Goal: Task Accomplishment & Management: Manage account settings

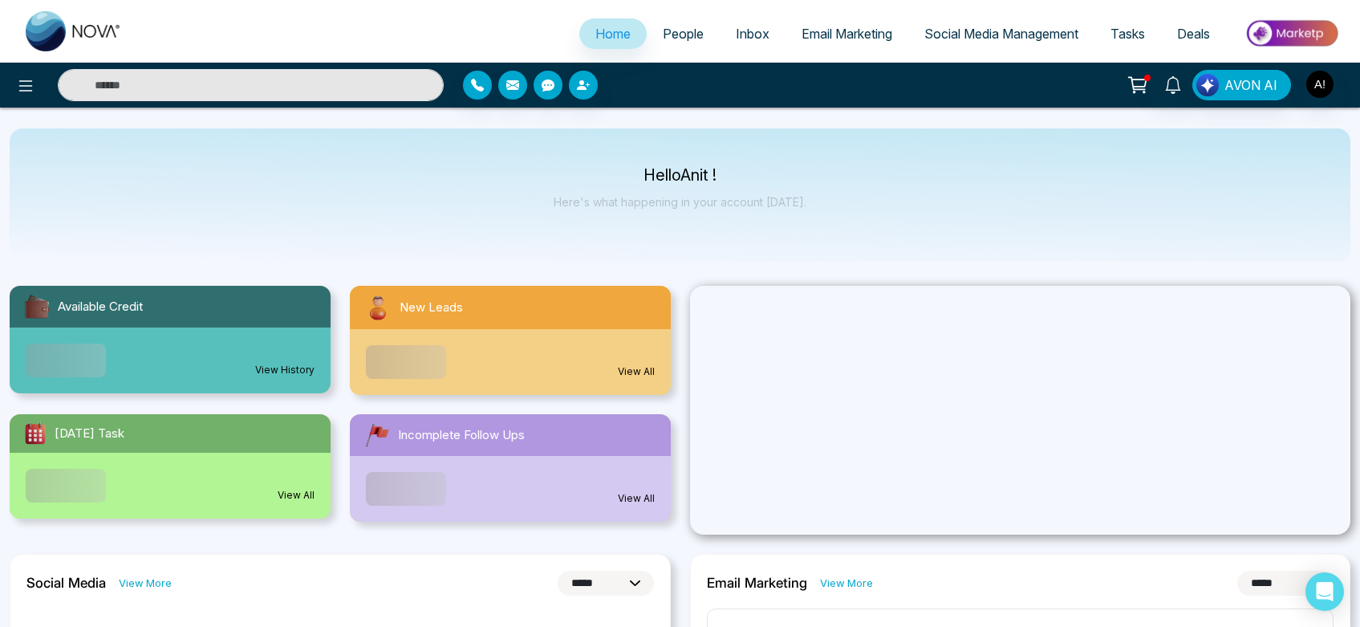
select select "*"
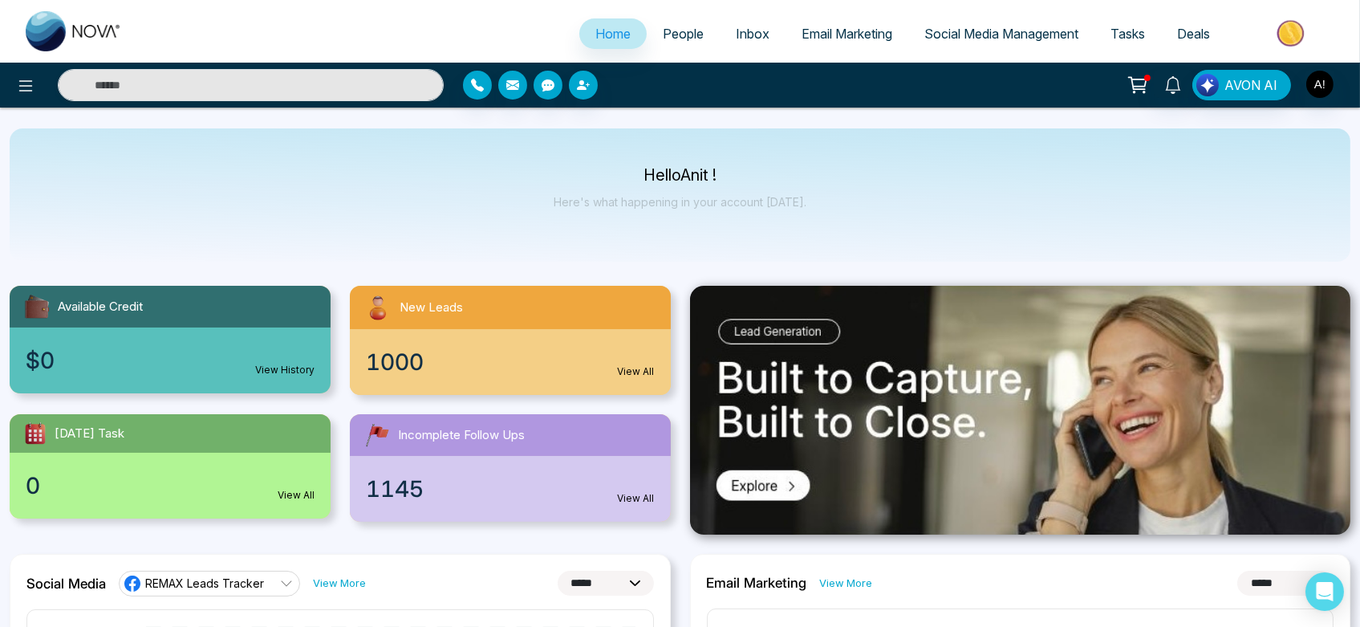
click at [1138, 87] on icon at bounding box center [1140, 82] width 14 height 7
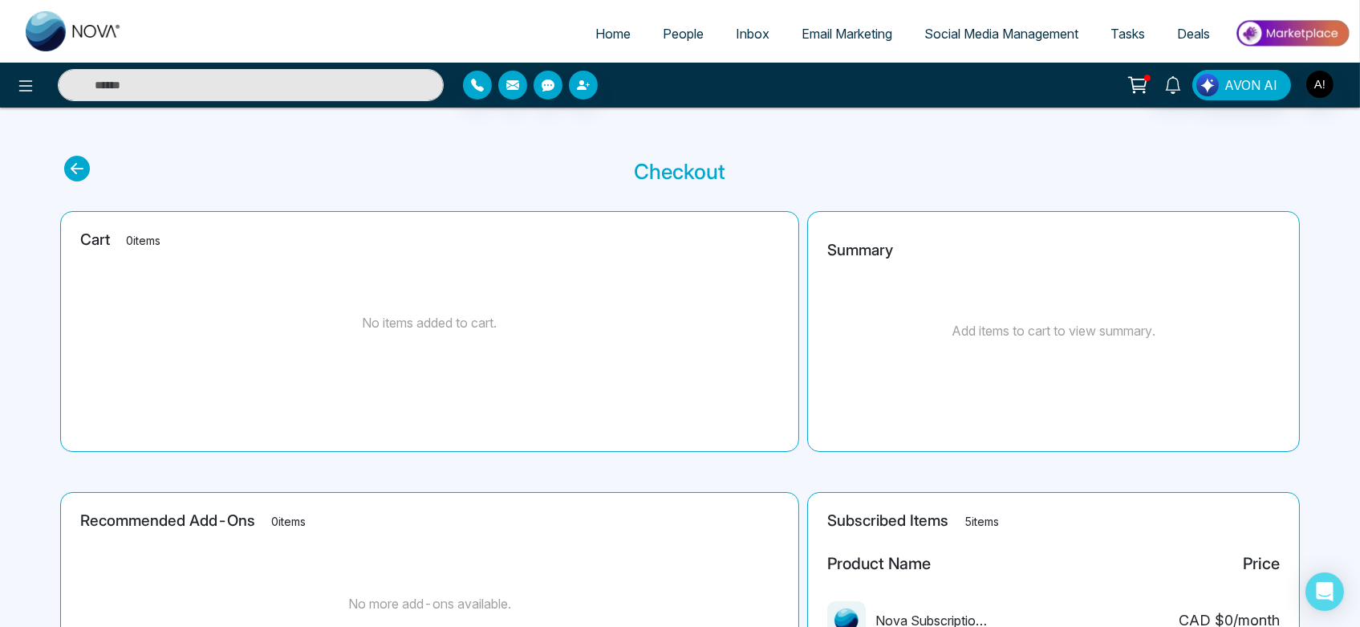
click at [94, 165] on section "Checkout" at bounding box center [680, 171] width 1232 height 31
click at [83, 165] on icon at bounding box center [77, 169] width 26 height 26
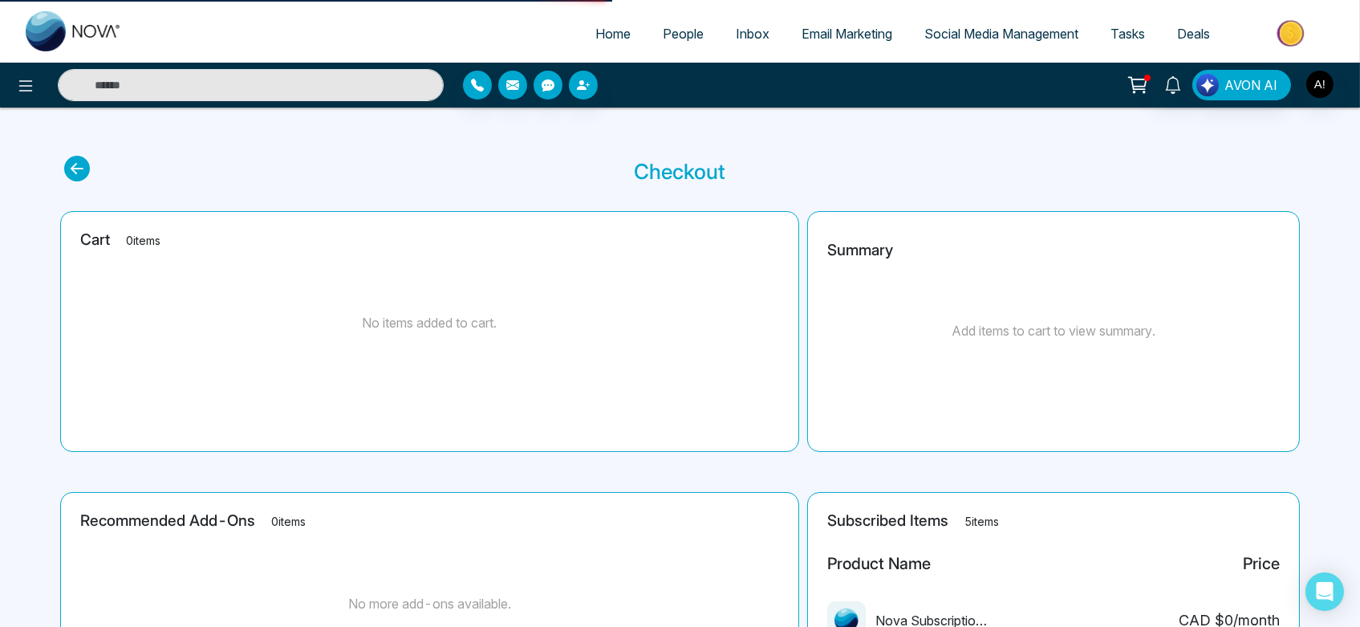
select select "*"
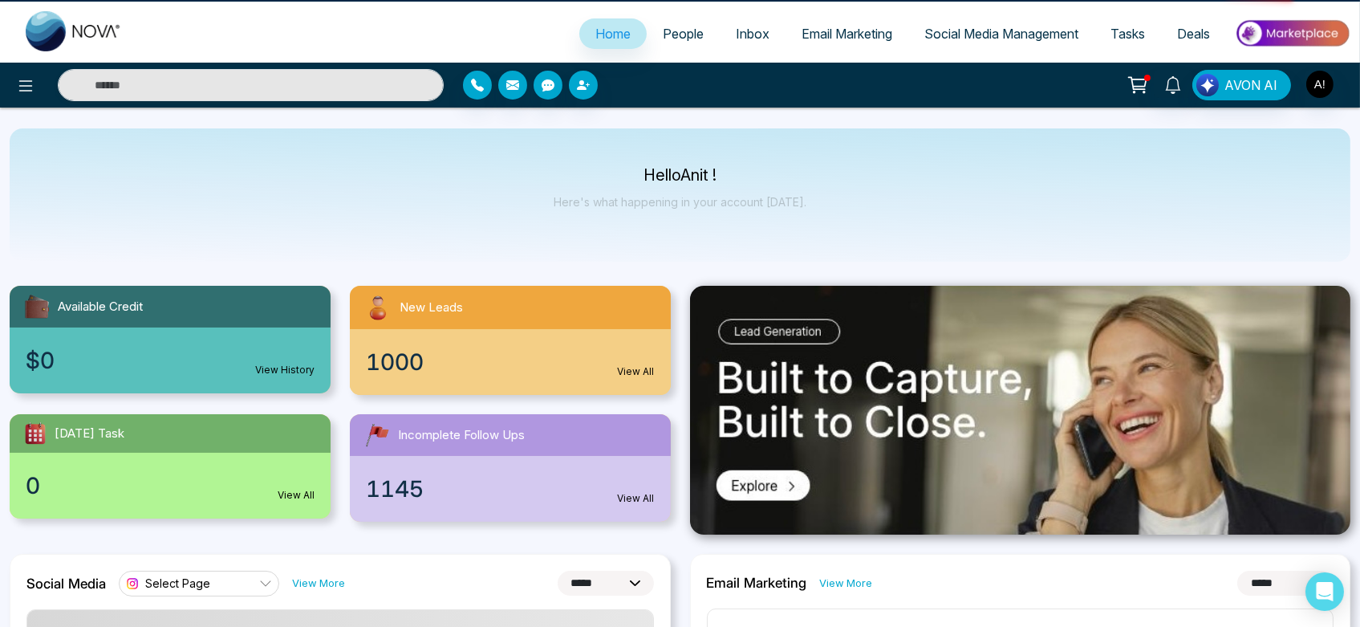
click at [24, 87] on icon at bounding box center [25, 85] width 19 height 19
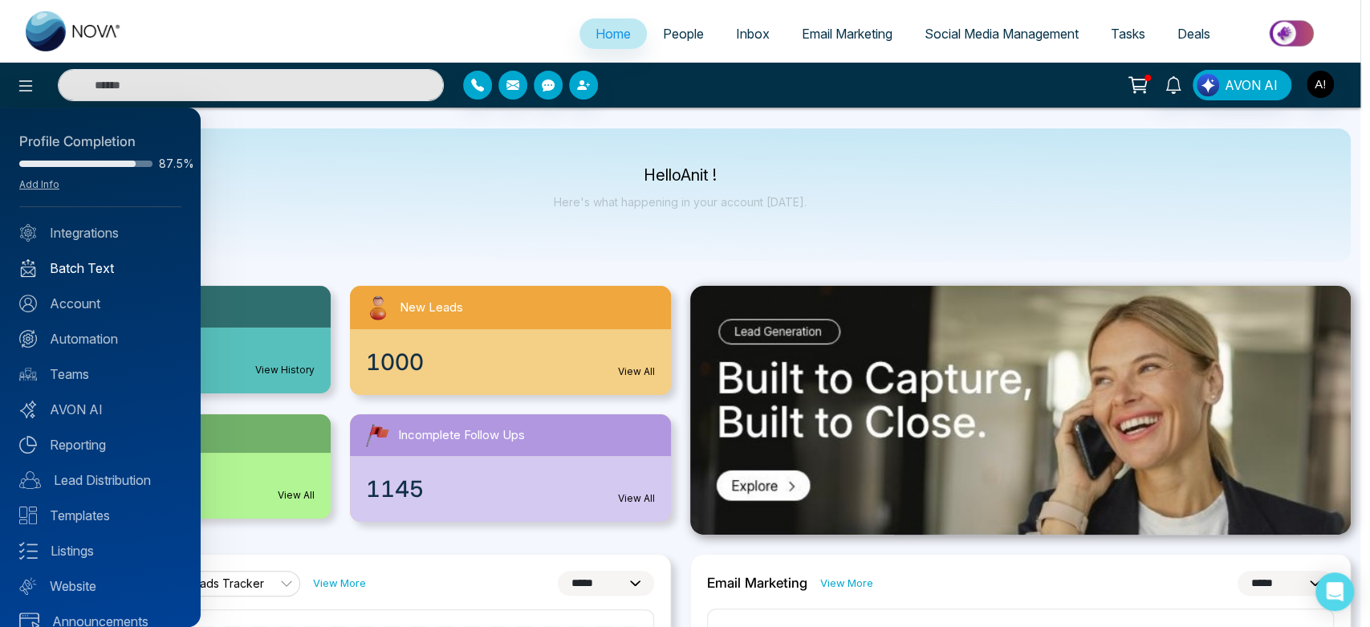
click at [91, 268] on link "Batch Text" at bounding box center [100, 267] width 162 height 19
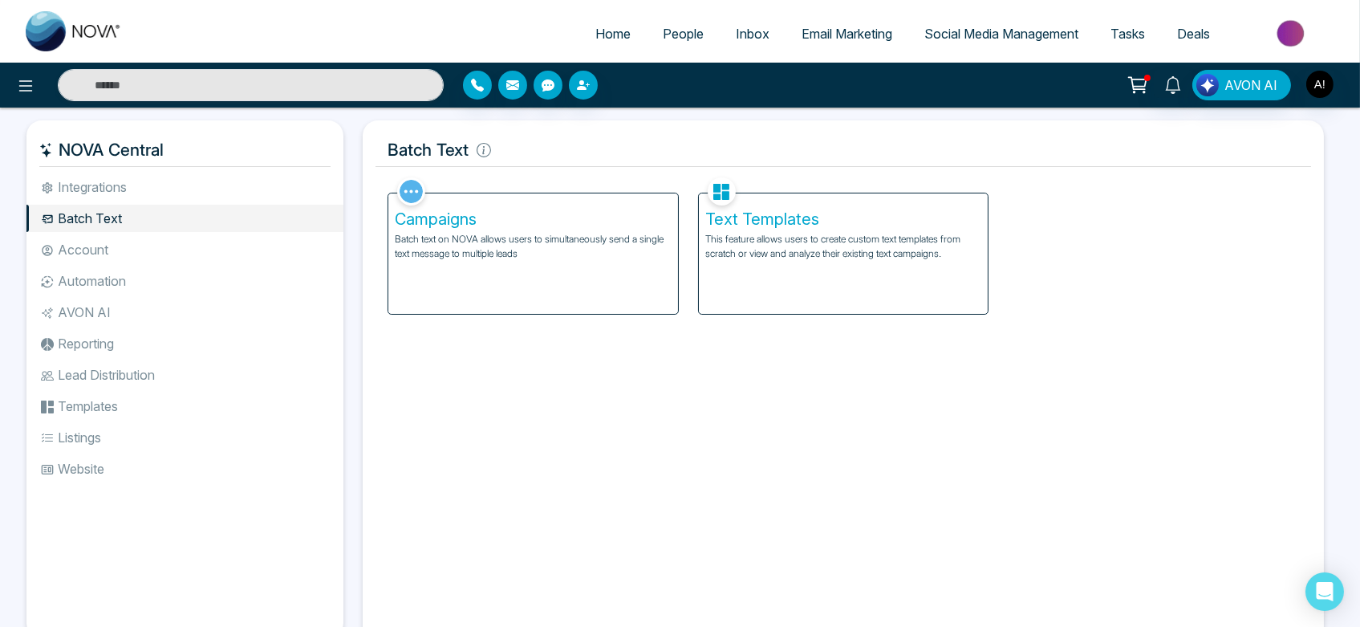
click at [534, 225] on h5 "Campaigns" at bounding box center [533, 218] width 277 height 19
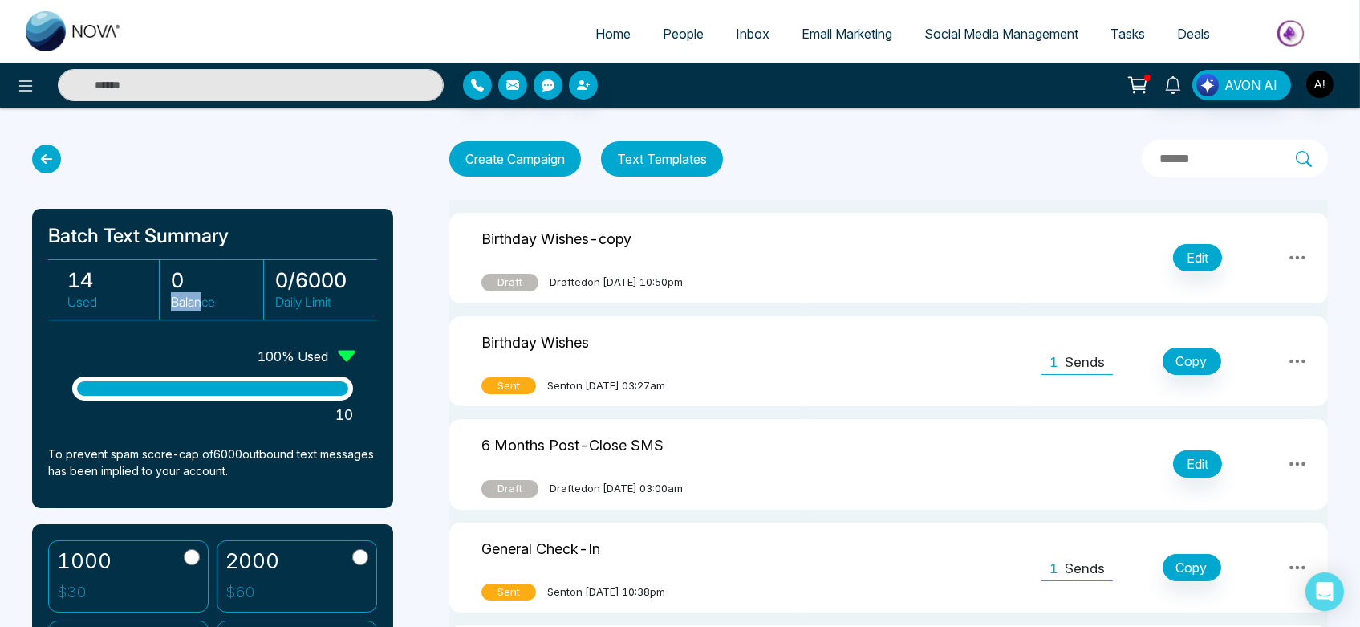
drag, startPoint x: 161, startPoint y: 296, endPoint x: 199, endPoint y: 295, distance: 38.6
click at [199, 295] on div "0 Balance" at bounding box center [212, 289] width 102 height 59
click at [269, 158] on div at bounding box center [212, 158] width 361 height 29
click at [829, 34] on span "Email Marketing" at bounding box center [847, 34] width 91 height 16
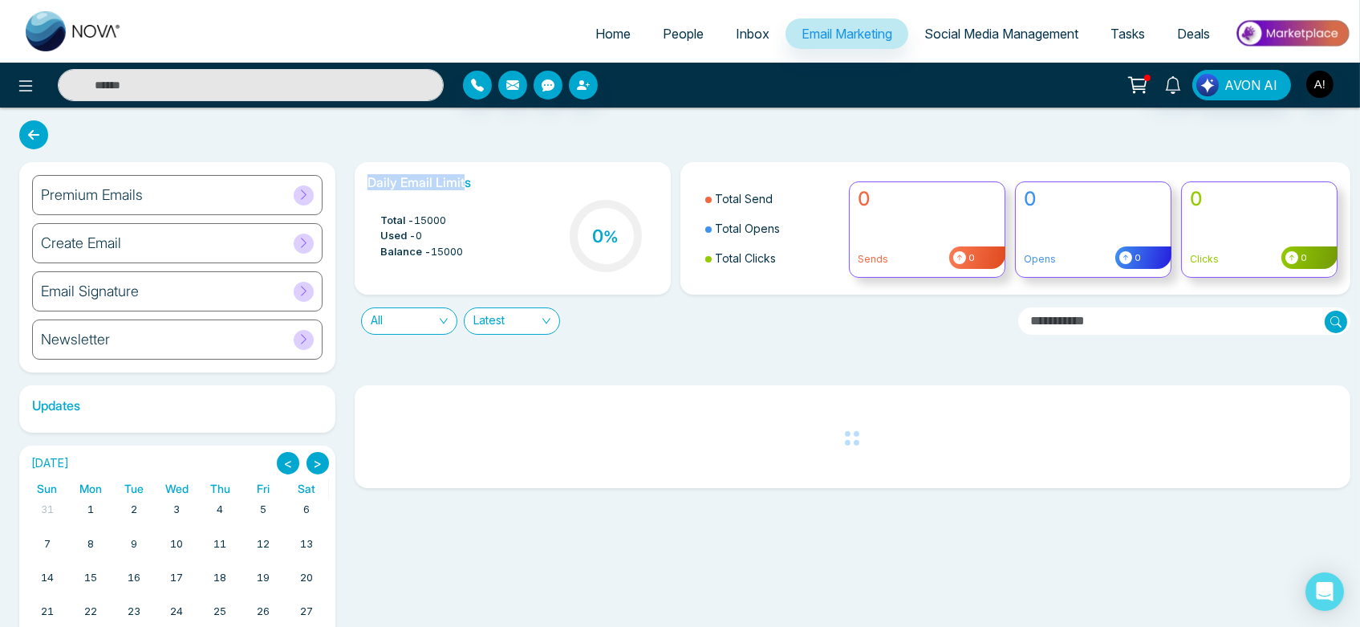
drag, startPoint x: 364, startPoint y: 183, endPoint x: 462, endPoint y: 187, distance: 98.8
click at [462, 187] on div "Daily Email Limits Total - 15000 Used - 0 Balance - 15000 0 %" at bounding box center [513, 228] width 316 height 132
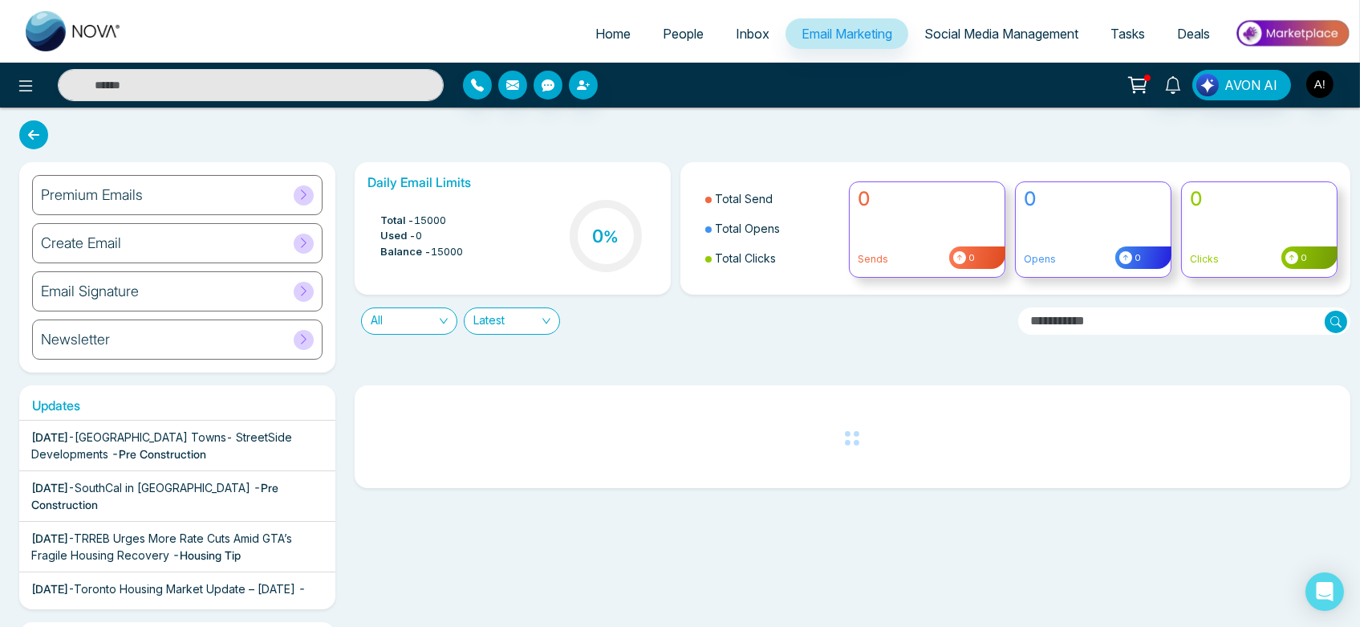
click at [582, 173] on div "Daily Email Limits Total - 15000 Used - 0 Balance - 15000 0 %" at bounding box center [513, 228] width 316 height 132
drag, startPoint x: 362, startPoint y: 181, endPoint x: 514, endPoint y: 280, distance: 182.1
click at [514, 280] on div "Daily Email Limits Total - 15000 Used - 0 Balance - 15000 0 %" at bounding box center [513, 228] width 316 height 132
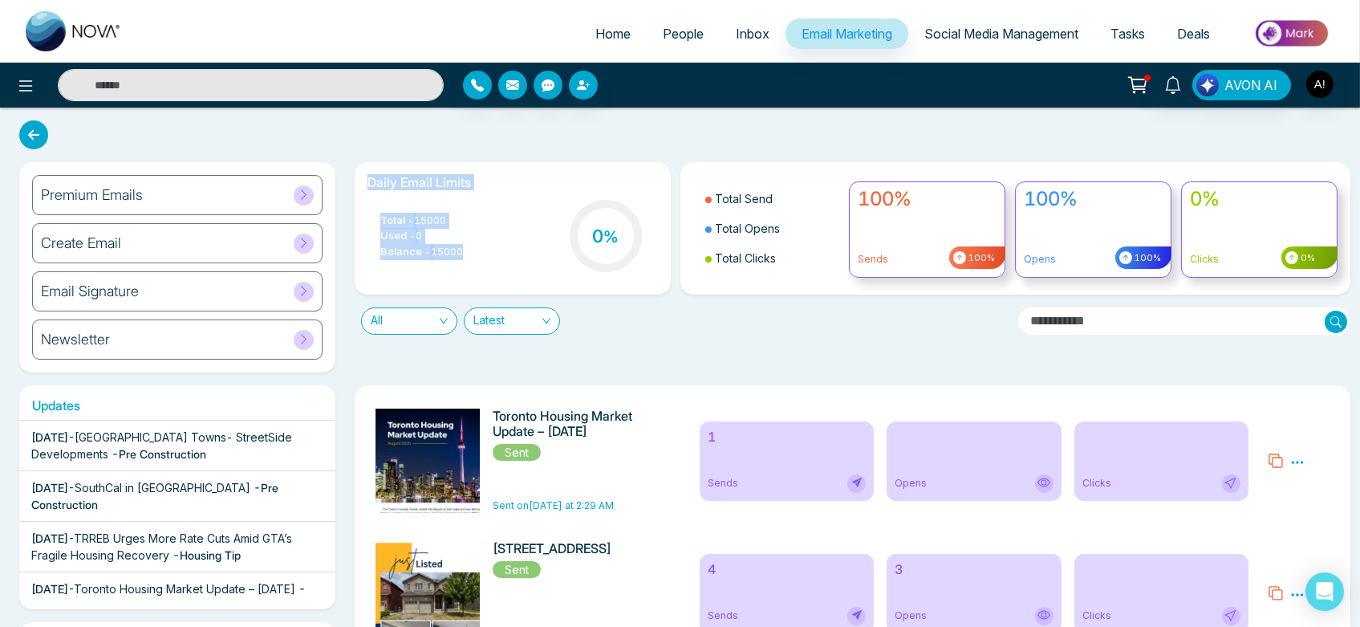
click at [567, 257] on div "Total - 15000 Used - 0 Balance - 15000 0 %" at bounding box center [513, 238] width 291 height 82
click at [583, 42] on link "Home" at bounding box center [613, 33] width 67 height 31
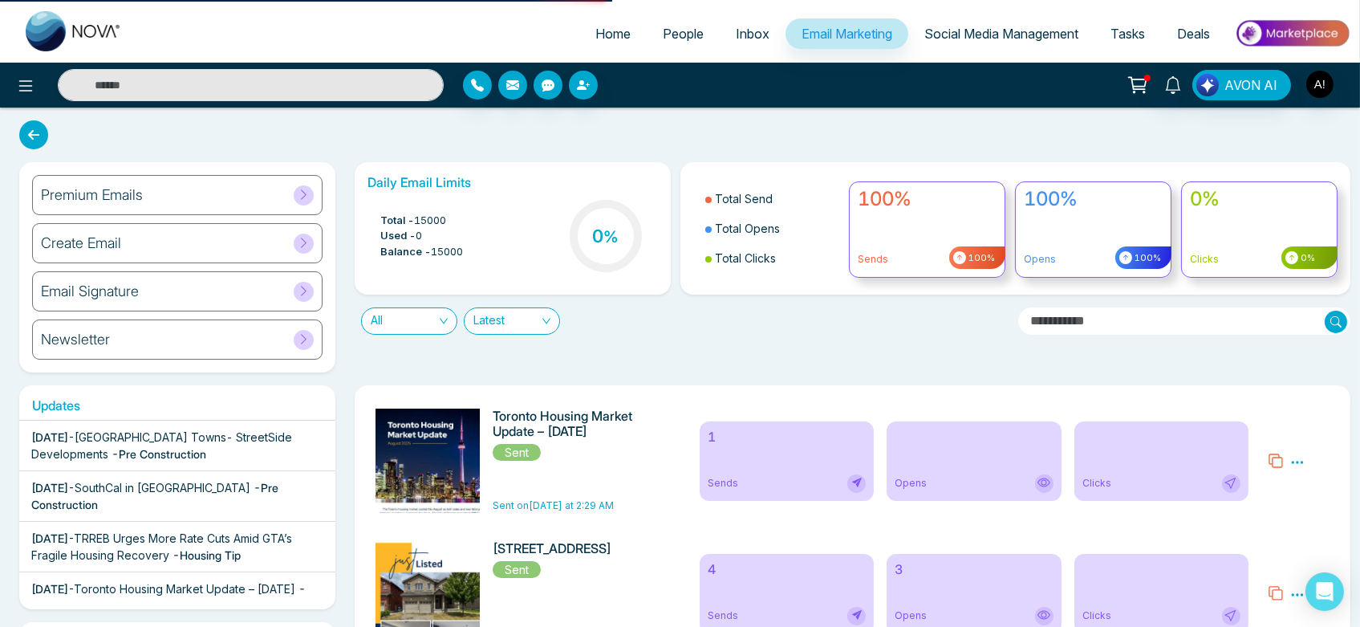
select select "*"
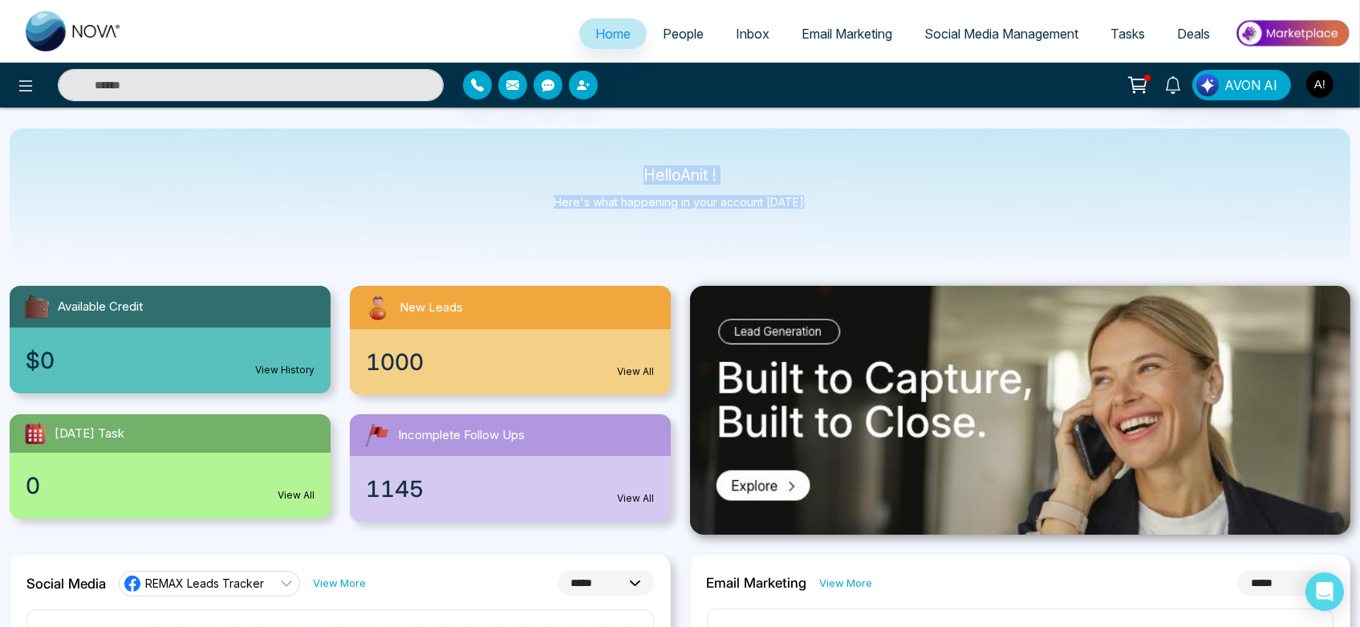
drag, startPoint x: 624, startPoint y: 176, endPoint x: 863, endPoint y: 212, distance: 241.1
click at [863, 212] on div "Hello Anit ! Here's what happening in your account today." at bounding box center [680, 194] width 1341 height 133
click at [1321, 96] on img "button" at bounding box center [1320, 84] width 27 height 27
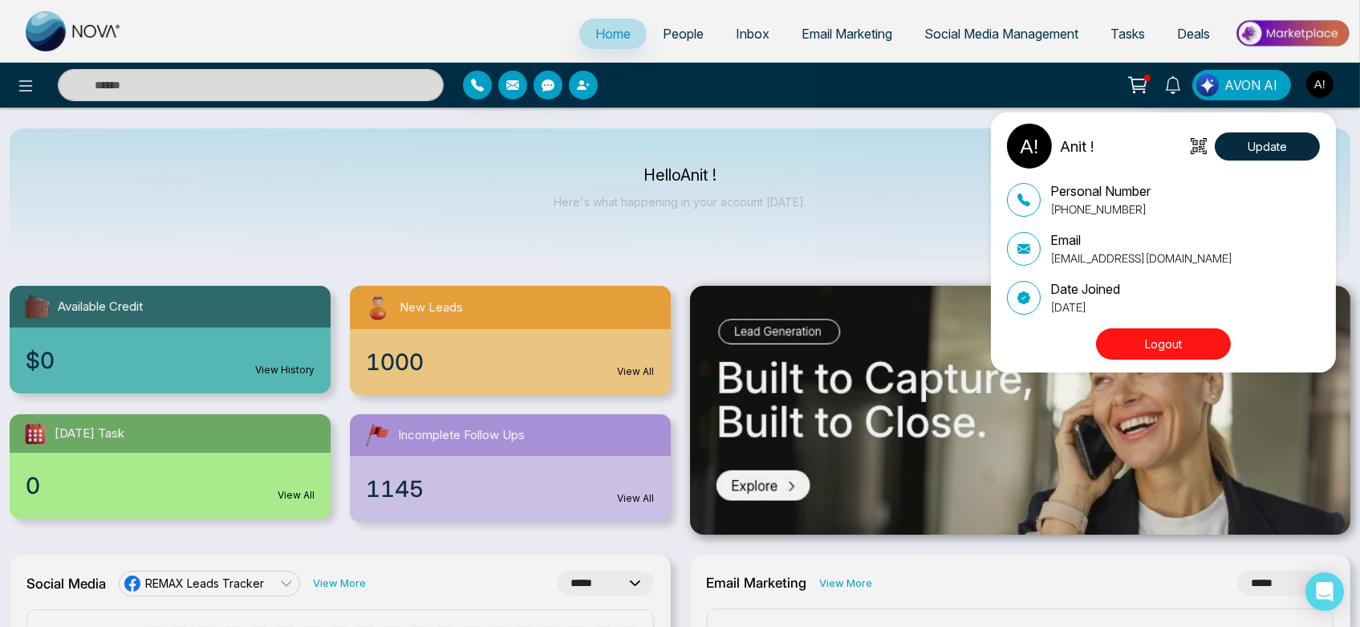
click at [912, 172] on div "Anit ! Update Personal Number +919930053035 Email anit@mmnovatech.com Date Join…" at bounding box center [680, 313] width 1360 height 627
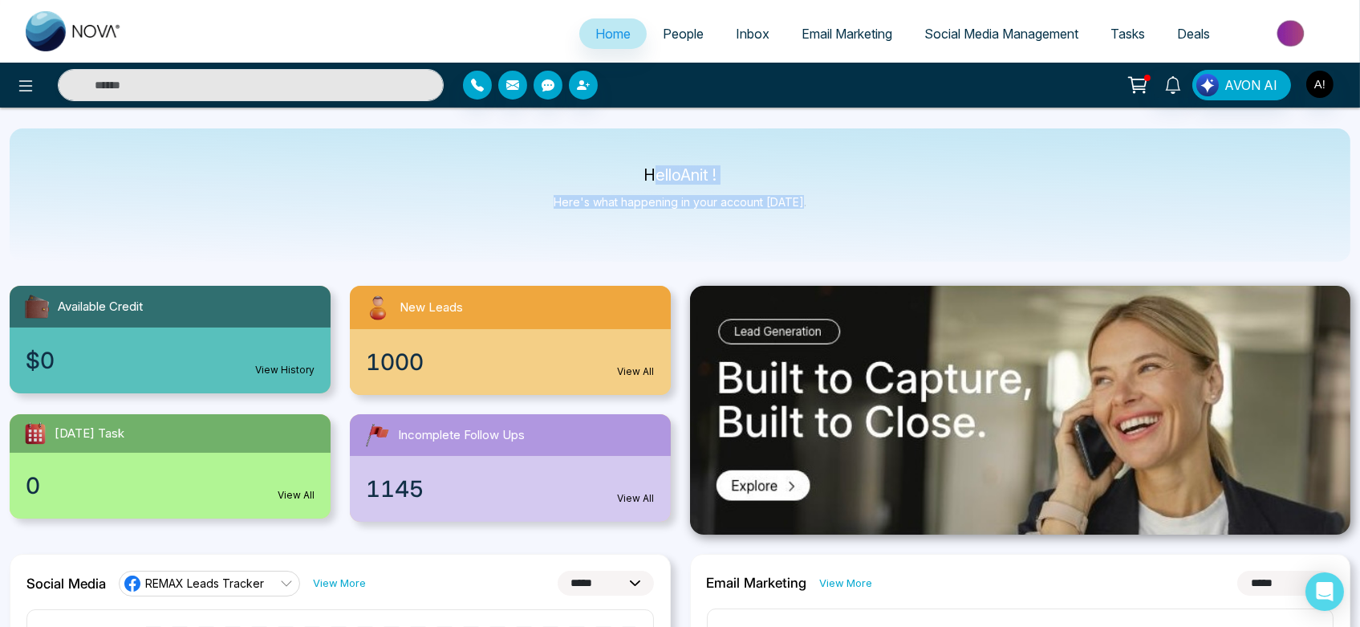
drag, startPoint x: 647, startPoint y: 172, endPoint x: 816, endPoint y: 201, distance: 171.8
click at [816, 201] on div "Hello Anit ! Here's what happening in your account today." at bounding box center [680, 194] width 1341 height 133
click at [1133, 90] on icon at bounding box center [1138, 85] width 22 height 22
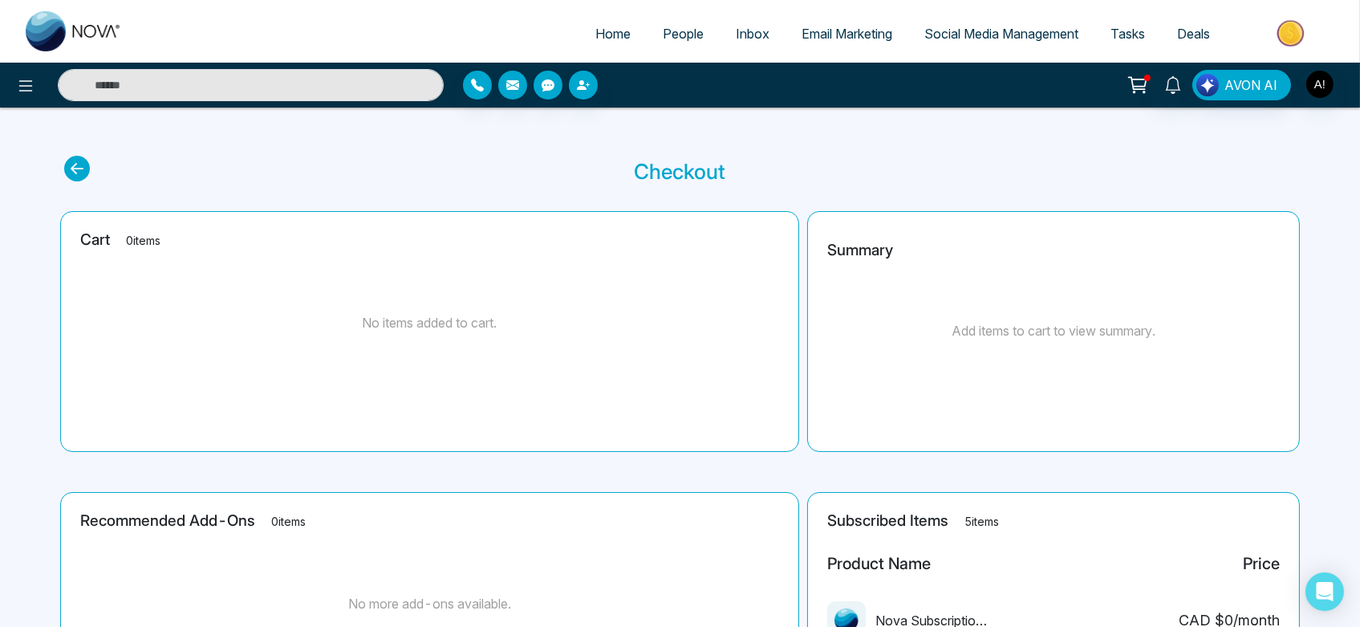
click at [83, 171] on icon at bounding box center [77, 169] width 26 height 26
select select "*"
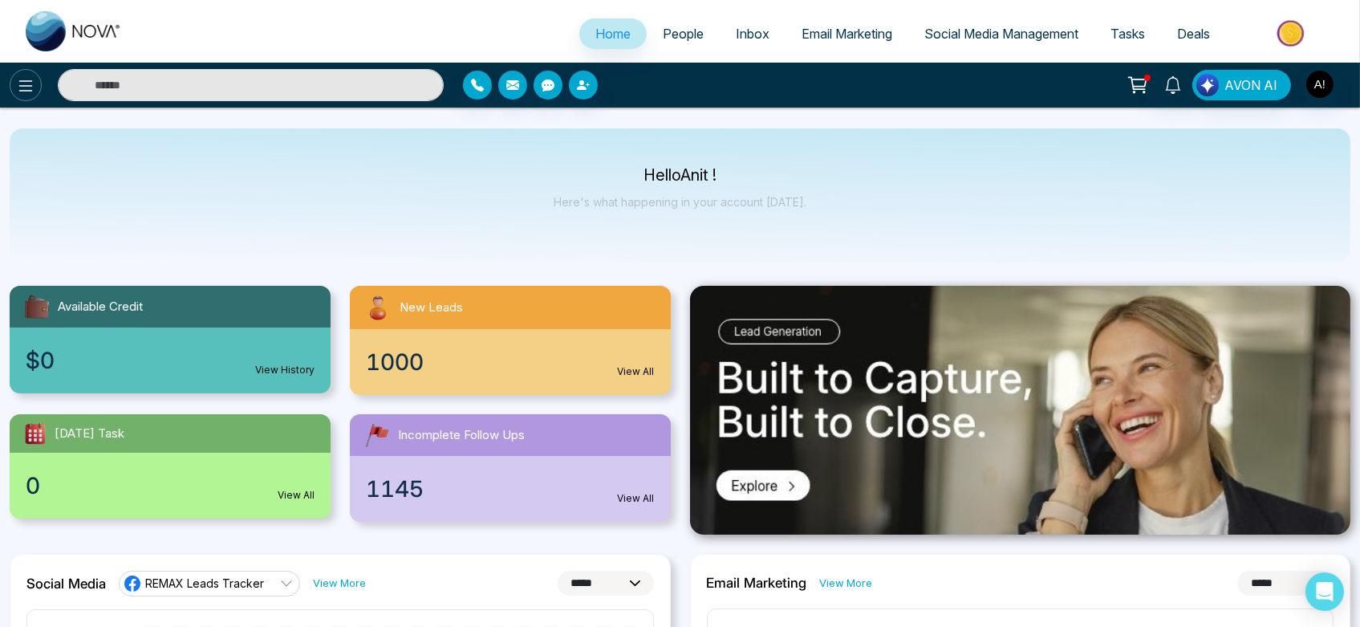
click at [36, 82] on button at bounding box center [26, 85] width 32 height 32
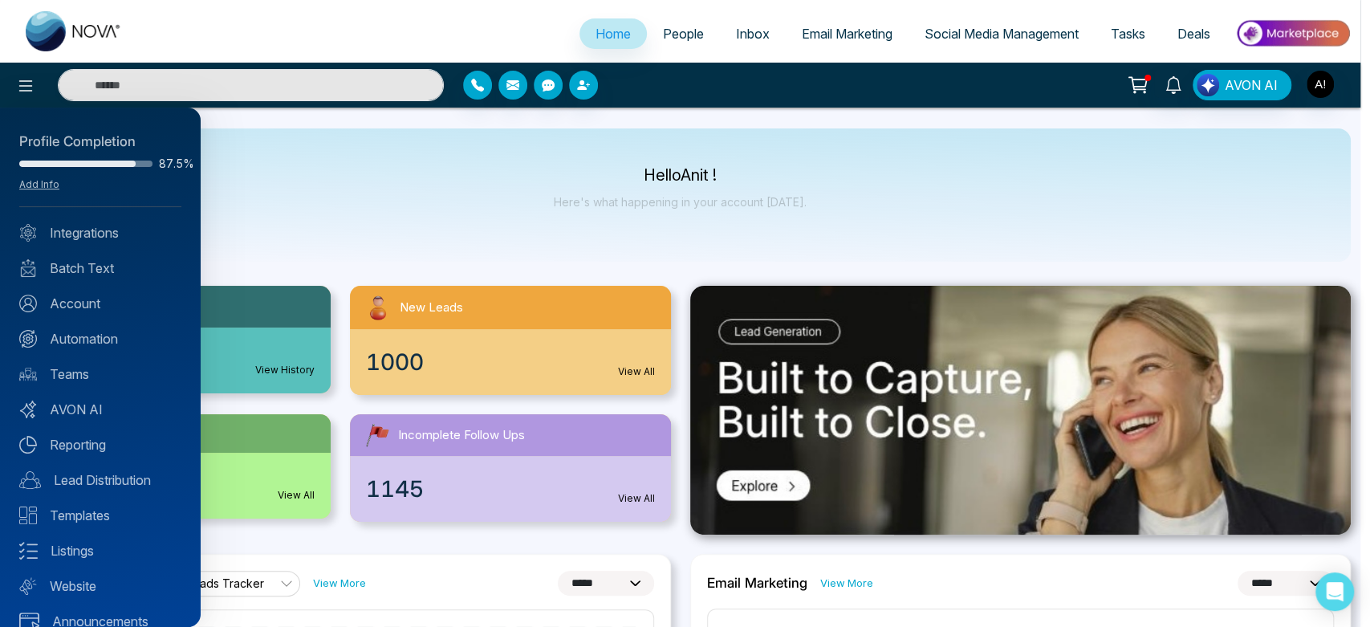
click at [125, 250] on div "Profile Completion 87.5% Add Info Integrations Batch Text Account Automation Te…" at bounding box center [100, 367] width 201 height 519
click at [59, 267] on link "Batch Text" at bounding box center [100, 267] width 162 height 19
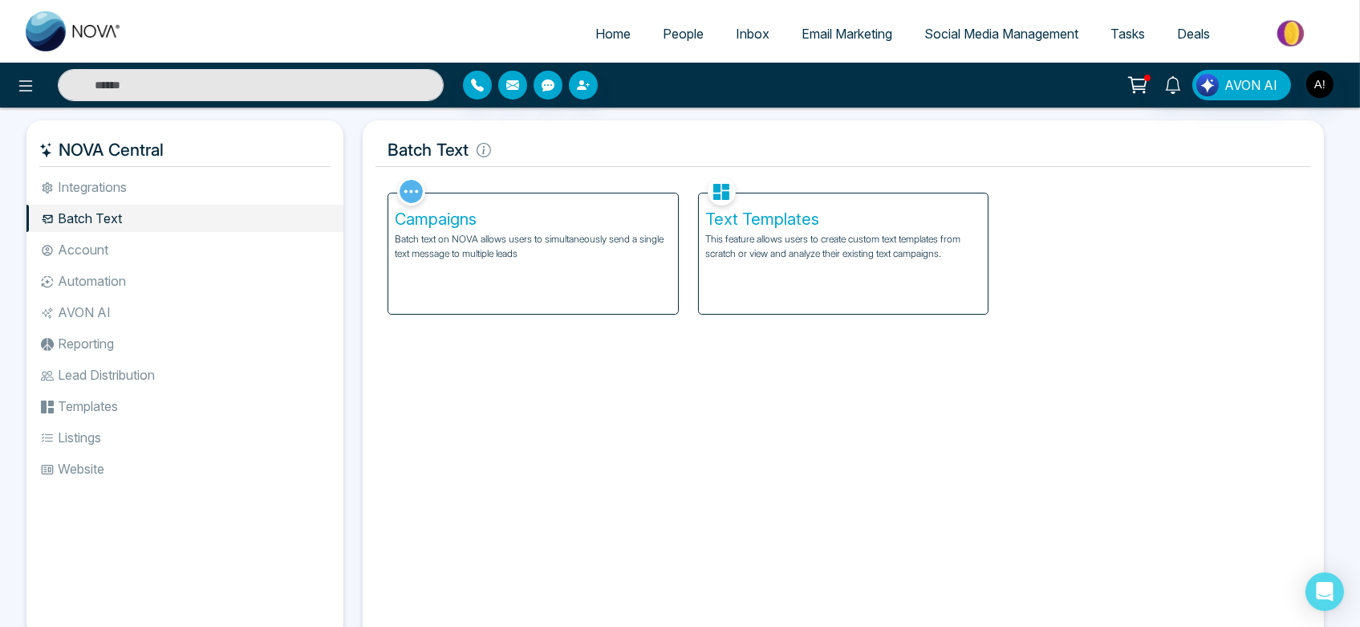
click at [449, 261] on div "Campaigns Batch text on NOVA allows users to simultaneously send a single text …" at bounding box center [533, 253] width 290 height 120
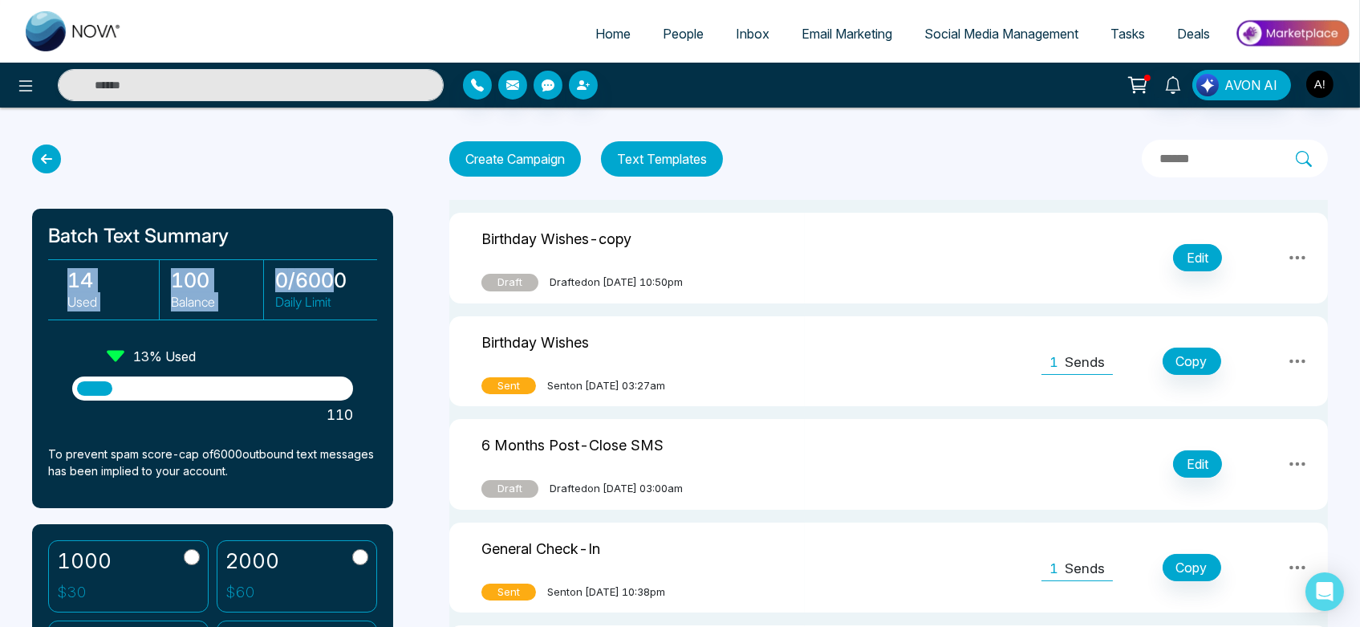
drag, startPoint x: 63, startPoint y: 282, endPoint x: 337, endPoint y: 280, distance: 273.7
click at [337, 280] on div "14 Used 100 Balance 0 / 6000 Daily Limit" at bounding box center [212, 289] width 329 height 61
click at [337, 280] on h3 "0 / 6000" at bounding box center [321, 280] width 92 height 24
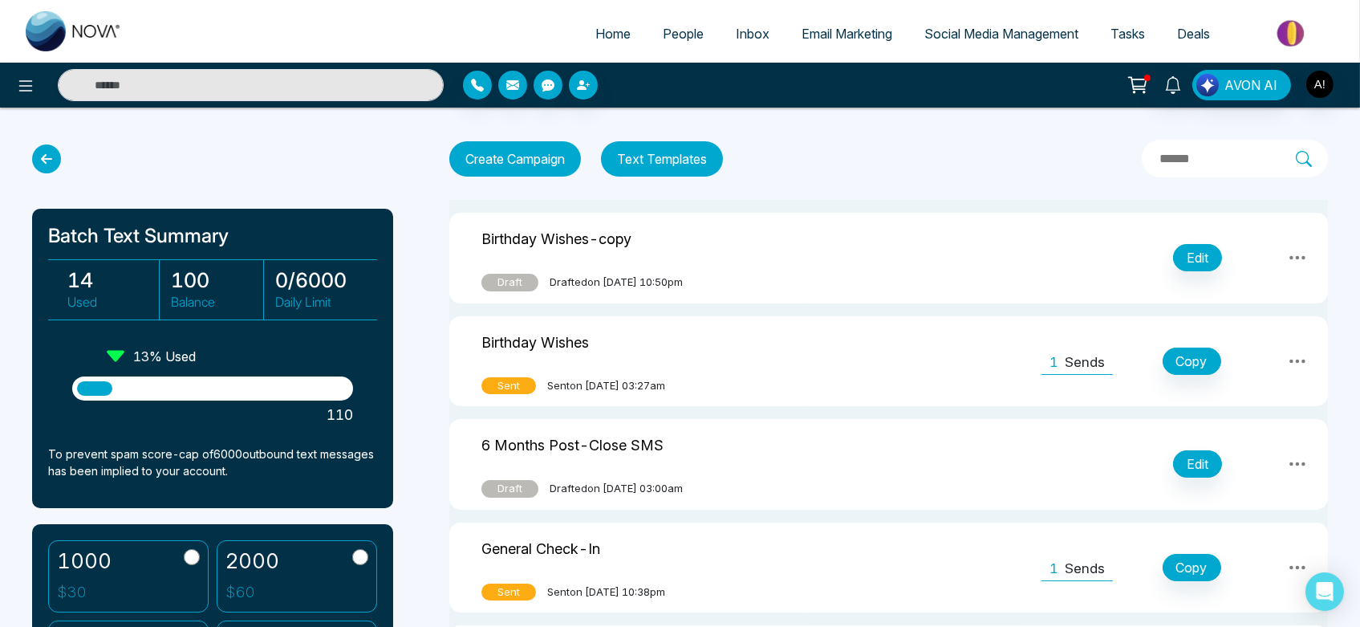
click at [596, 33] on span "Home" at bounding box center [613, 34] width 35 height 16
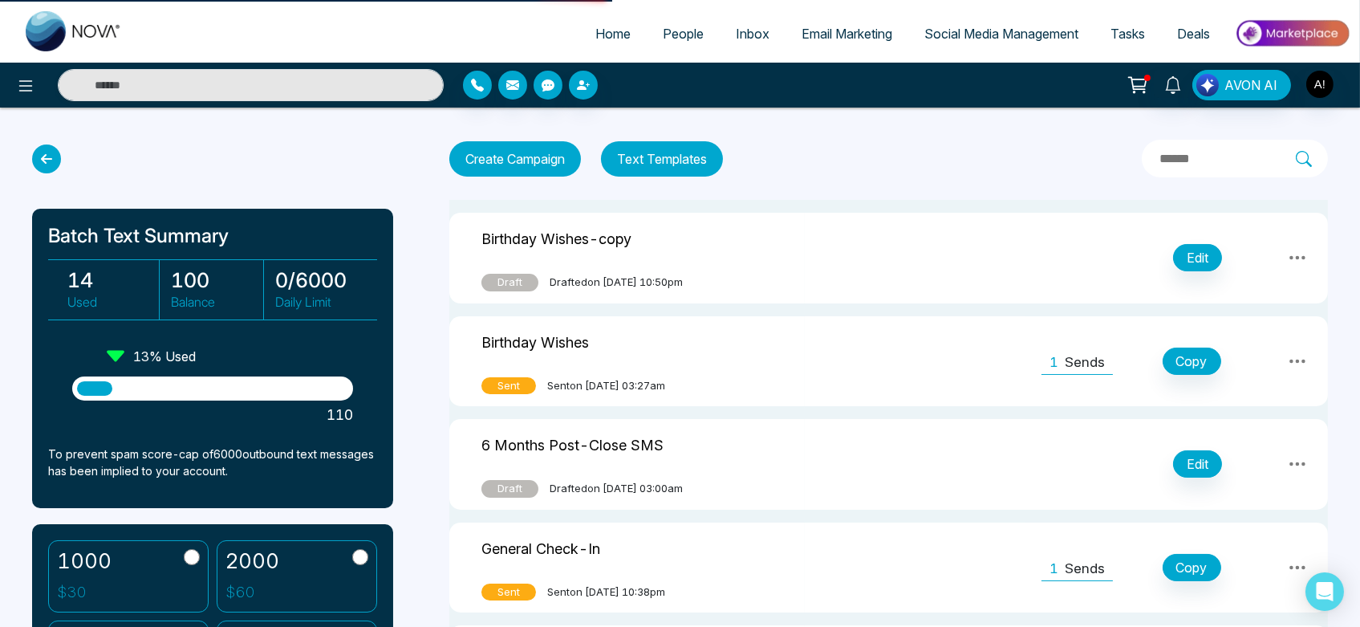
select select "*"
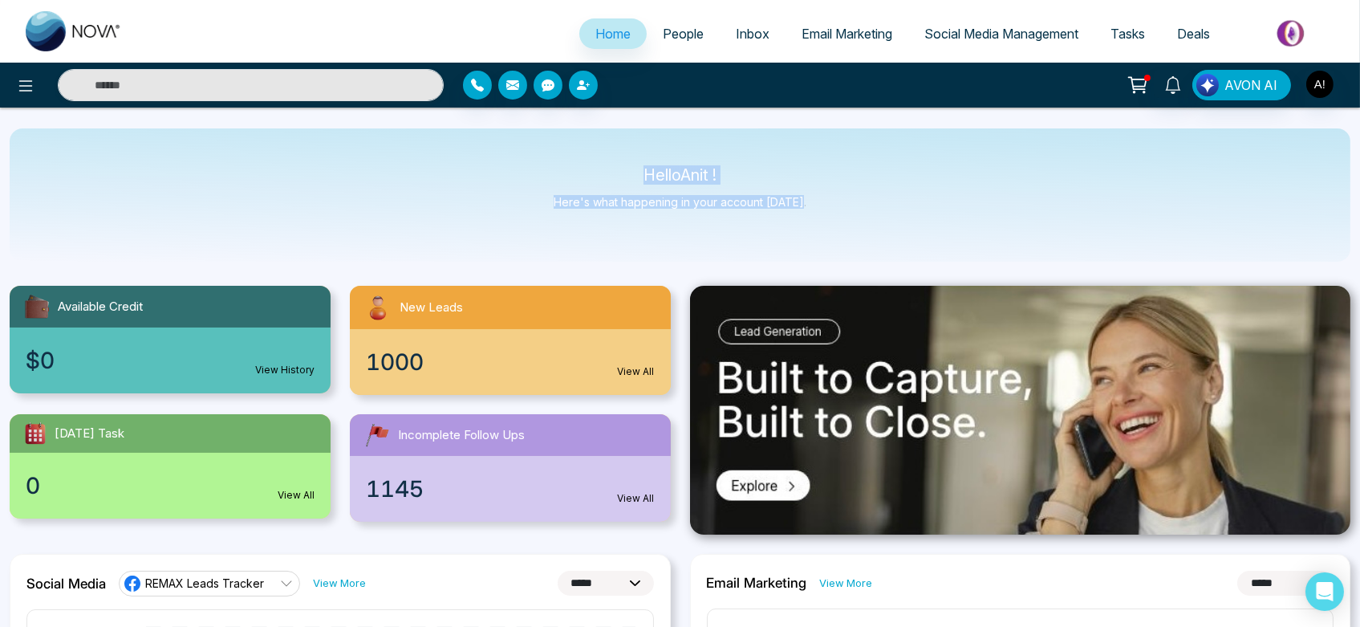
drag, startPoint x: 623, startPoint y: 172, endPoint x: 889, endPoint y: 205, distance: 268.5
click at [889, 205] on div "Hello Anit ! Here's what happening in your account today." at bounding box center [680, 194] width 1341 height 133
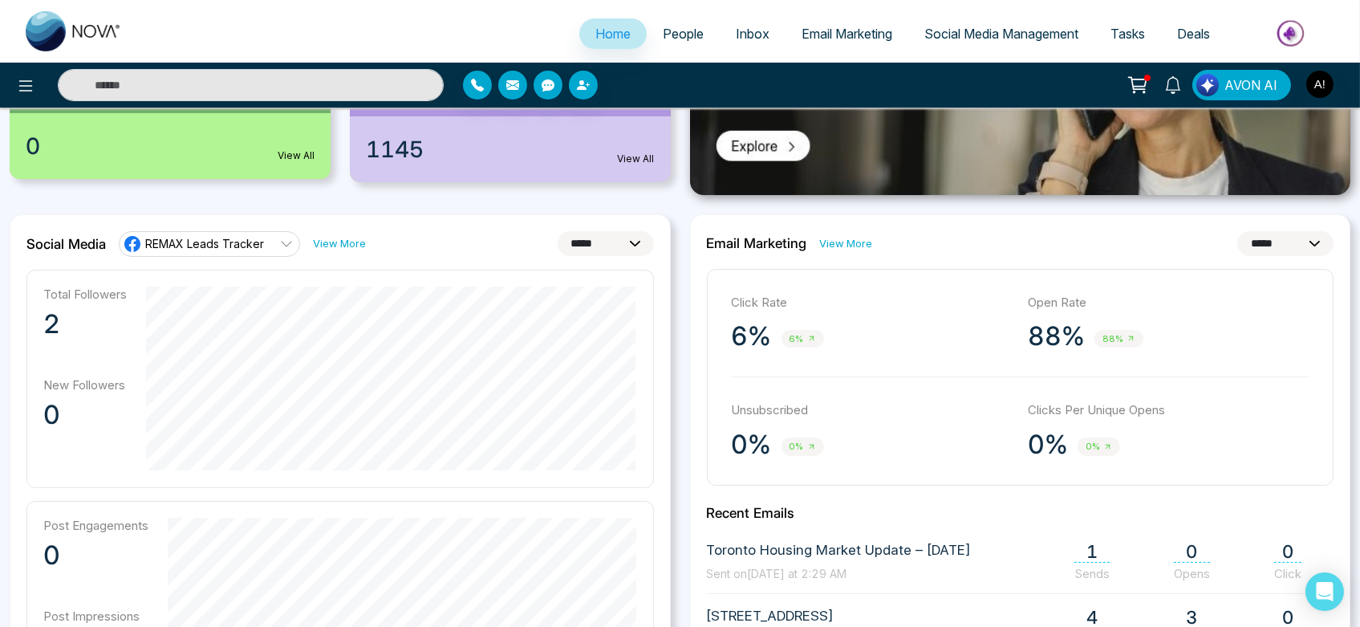
scroll to position [317, 0]
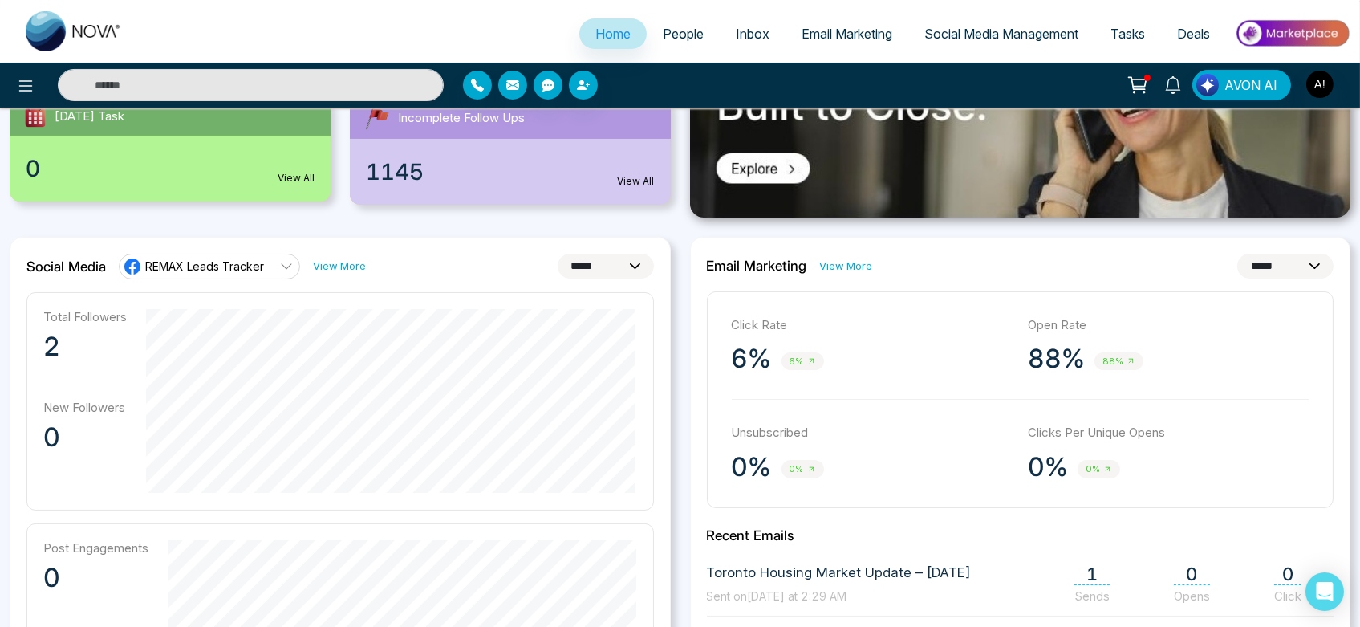
click at [627, 256] on select "**********" at bounding box center [606, 266] width 96 height 25
click at [558, 254] on select "**********" at bounding box center [606, 266] width 96 height 25
click at [616, 269] on select "**********" at bounding box center [606, 266] width 96 height 25
select select "*"
click at [558, 254] on select "**********" at bounding box center [606, 266] width 96 height 25
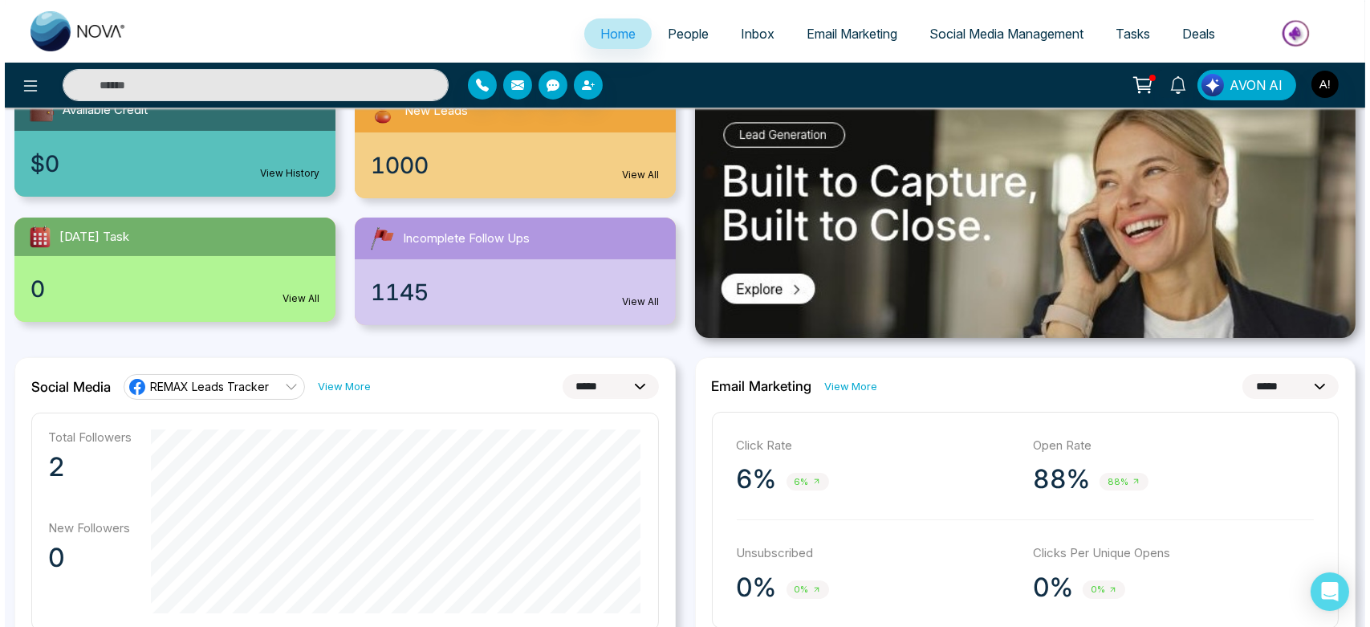
scroll to position [189, 0]
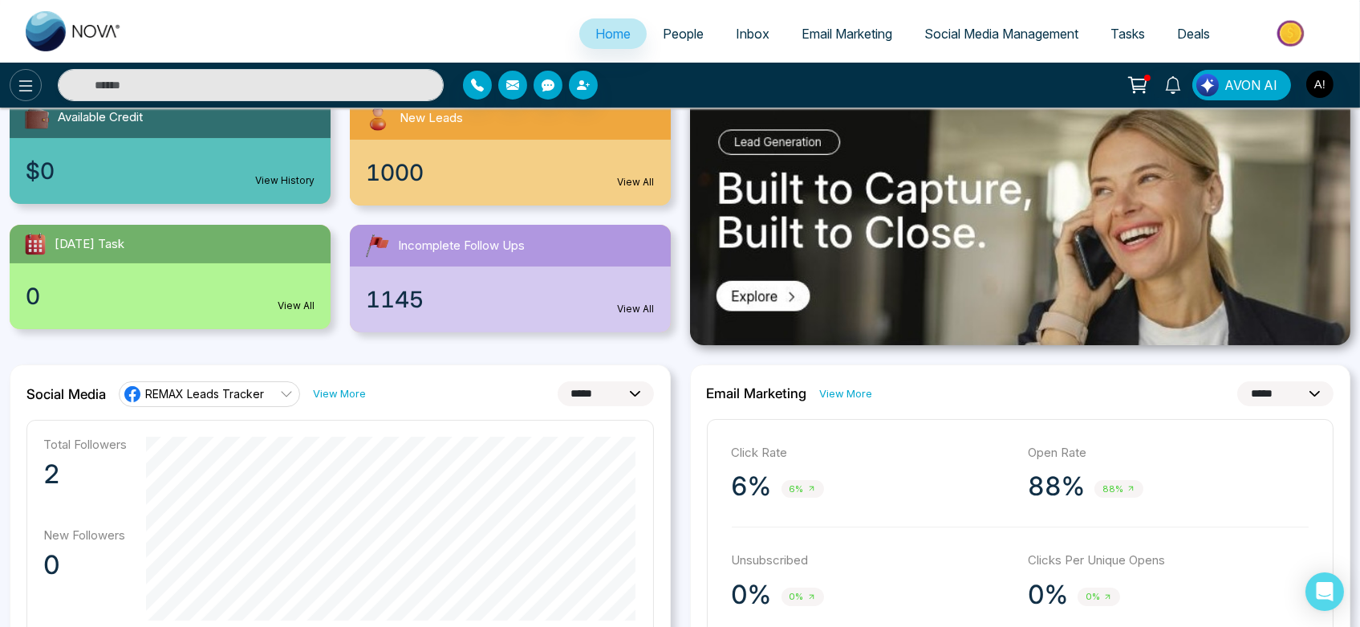
click at [26, 71] on button at bounding box center [26, 85] width 32 height 32
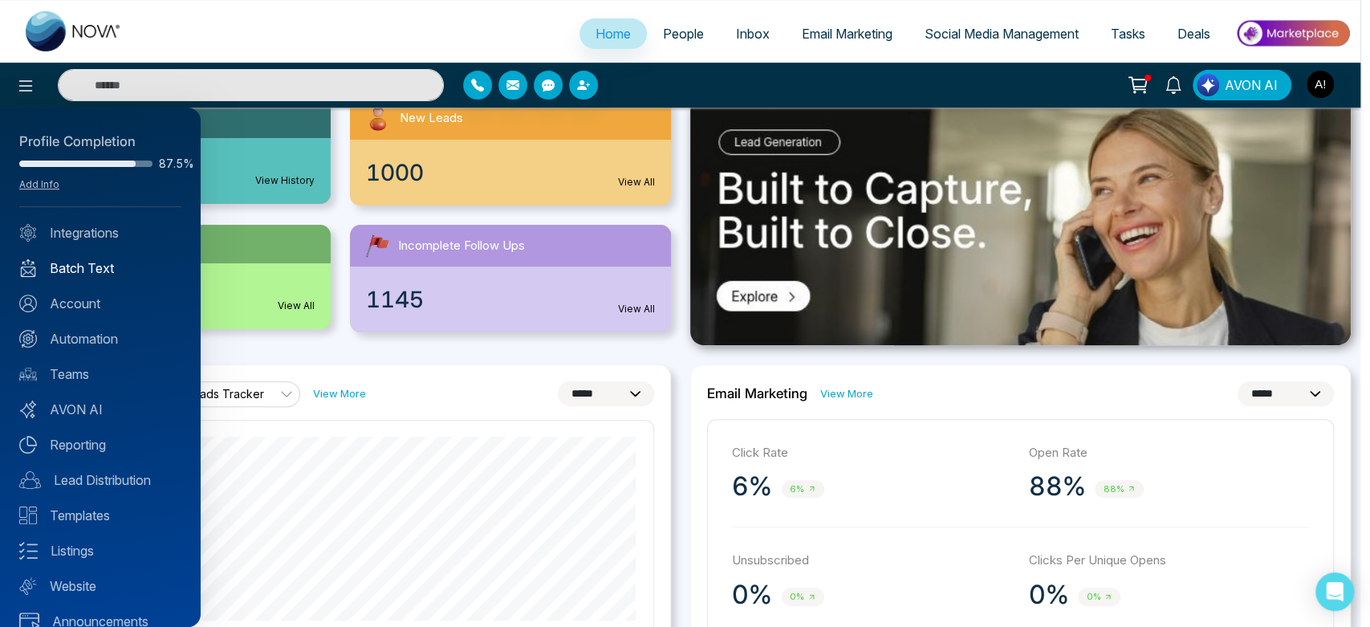
click at [83, 268] on link "Batch Text" at bounding box center [100, 267] width 162 height 19
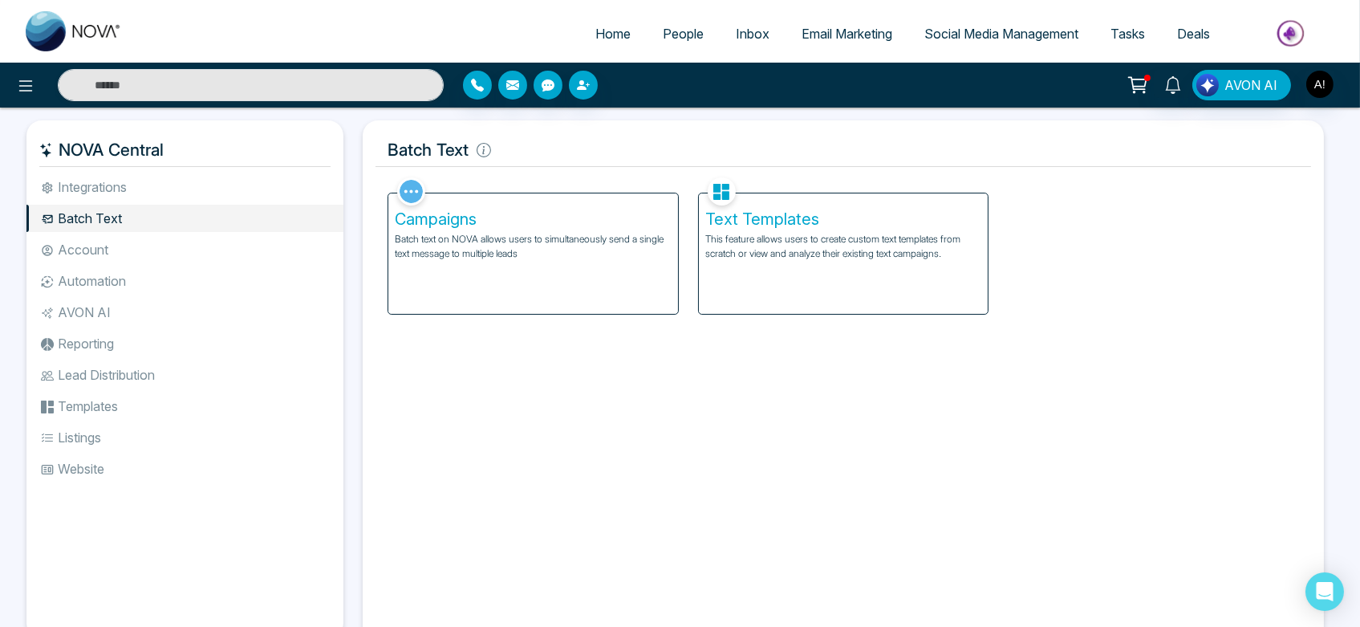
click at [512, 311] on div "Campaigns Batch text on NOVA allows users to simultaneously send a single text …" at bounding box center [533, 253] width 290 height 120
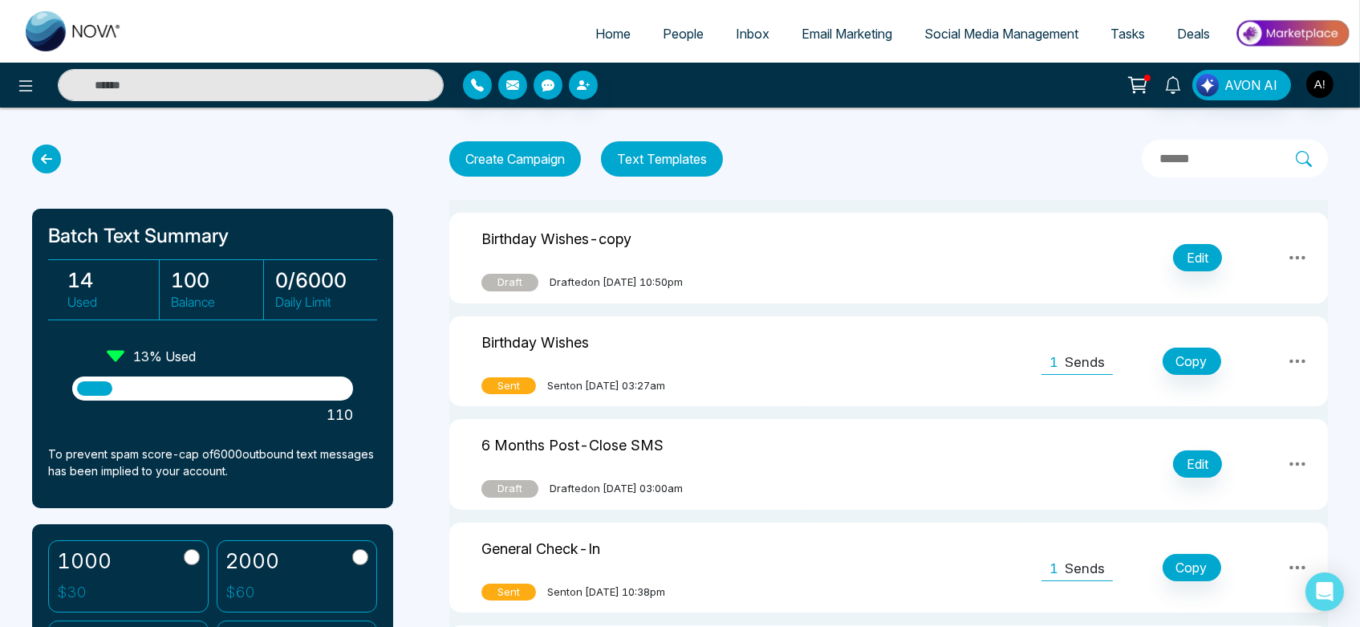
click at [368, 268] on div "14 Used 100 Balance 0 / 6000 Daily Limit" at bounding box center [212, 289] width 329 height 61
click at [49, 157] on icon at bounding box center [46, 158] width 29 height 29
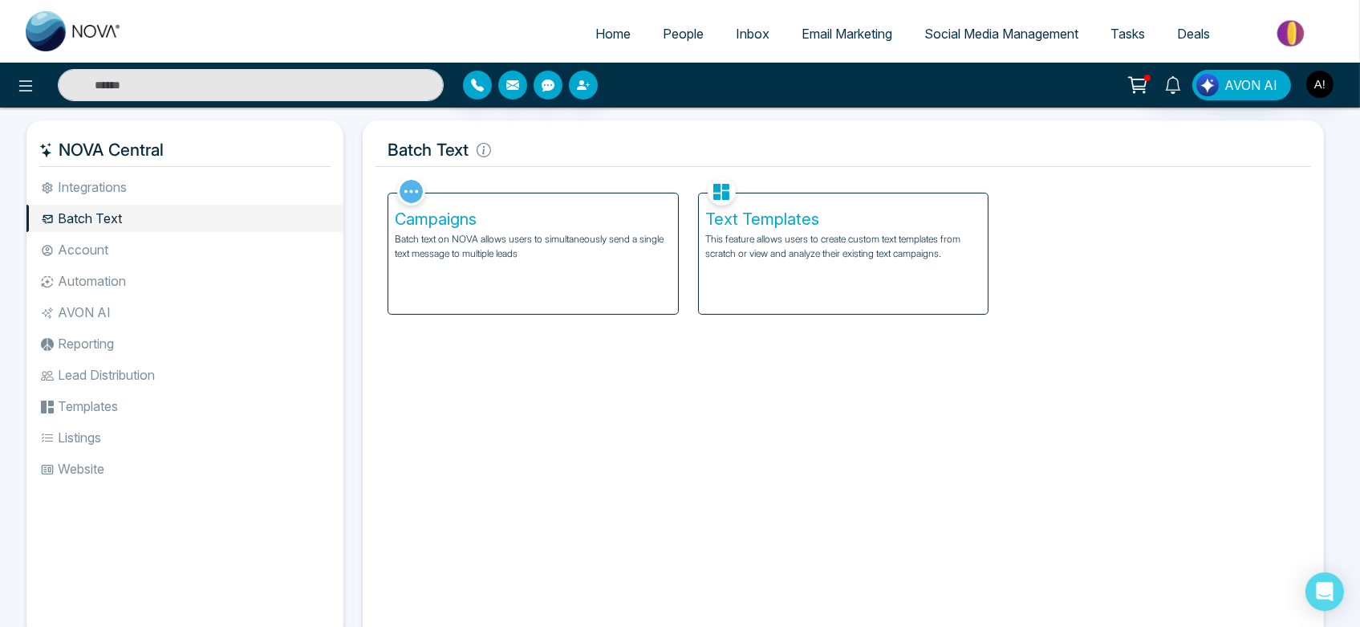
click at [147, 176] on li "Integrations" at bounding box center [184, 186] width 317 height 27
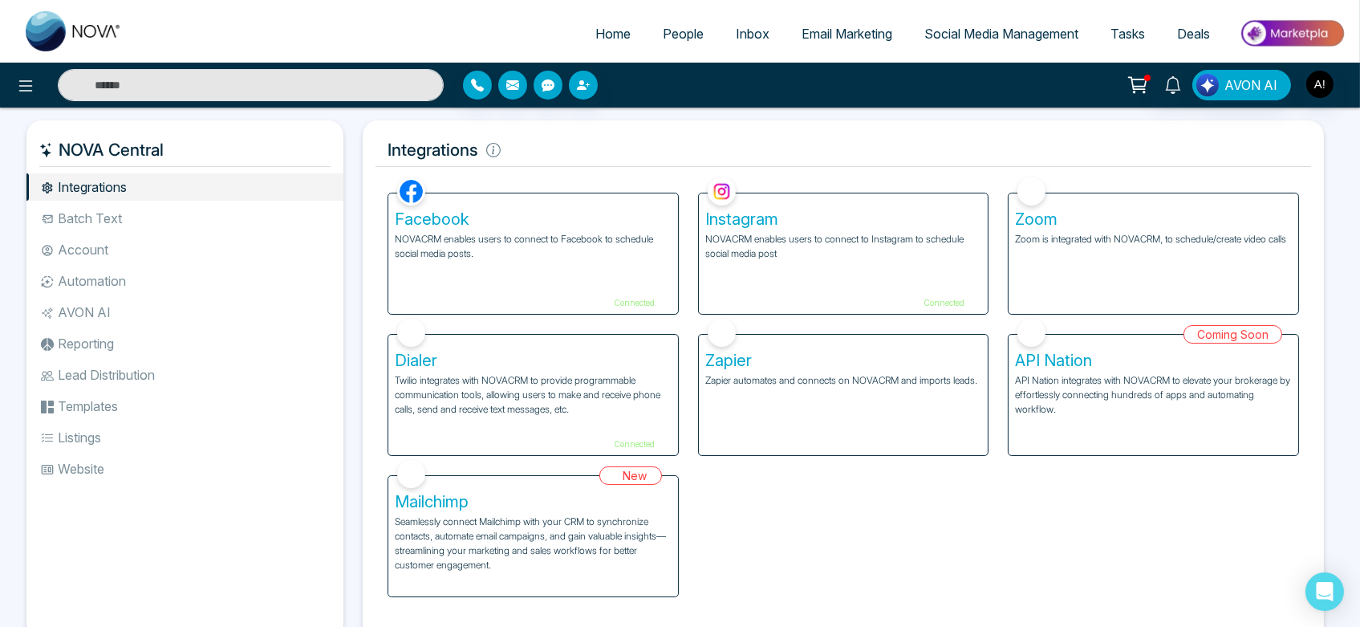
click at [520, 287] on div "Facebook NOVACRM enables users to connect to Facebook to schedule social media …" at bounding box center [533, 253] width 290 height 120
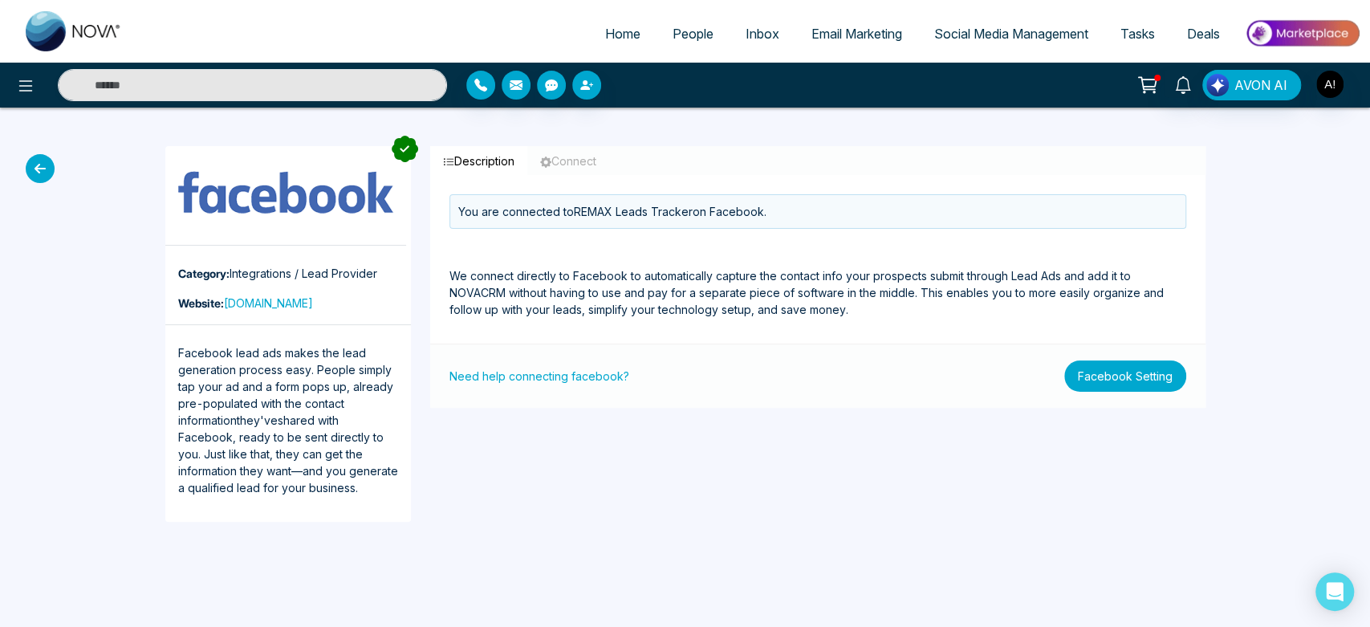
click at [1149, 376] on button "Facebook Setting" at bounding box center [1125, 375] width 122 height 31
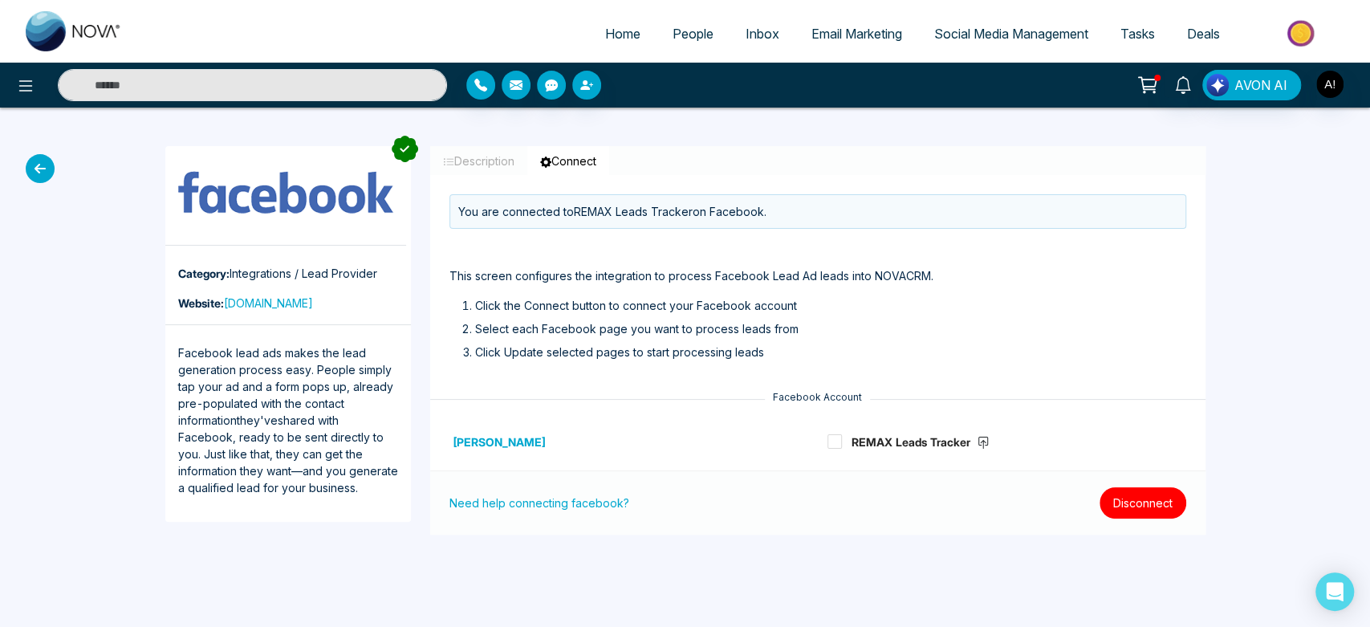
click at [1153, 505] on button "Disconnect" at bounding box center [1143, 502] width 87 height 31
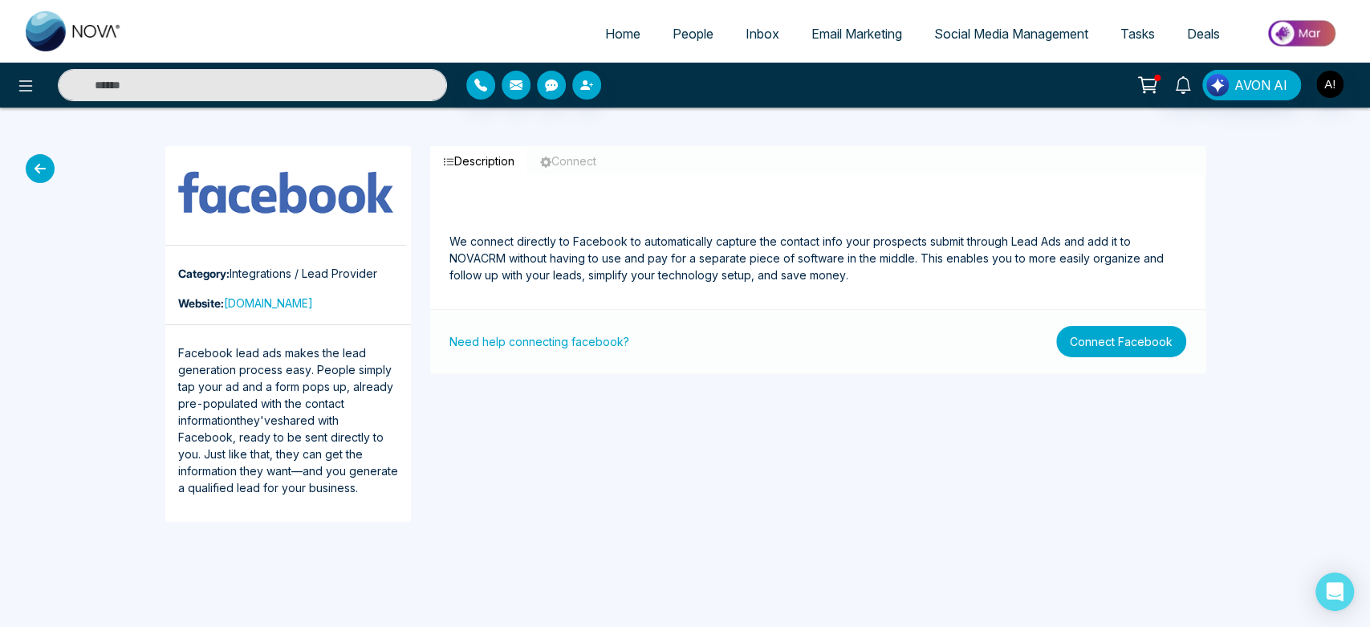
click at [1143, 350] on button "Connect Facebook" at bounding box center [1121, 341] width 130 height 31
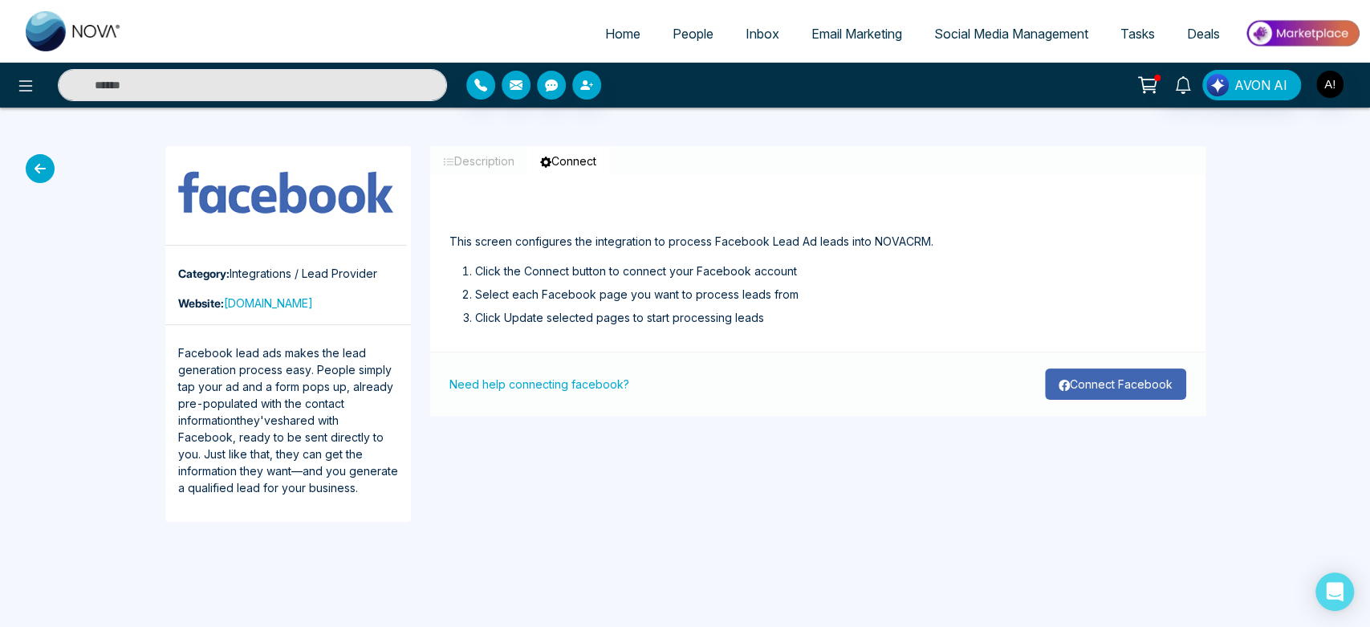
click at [1111, 372] on button "Connect Facebook" at bounding box center [1115, 383] width 141 height 31
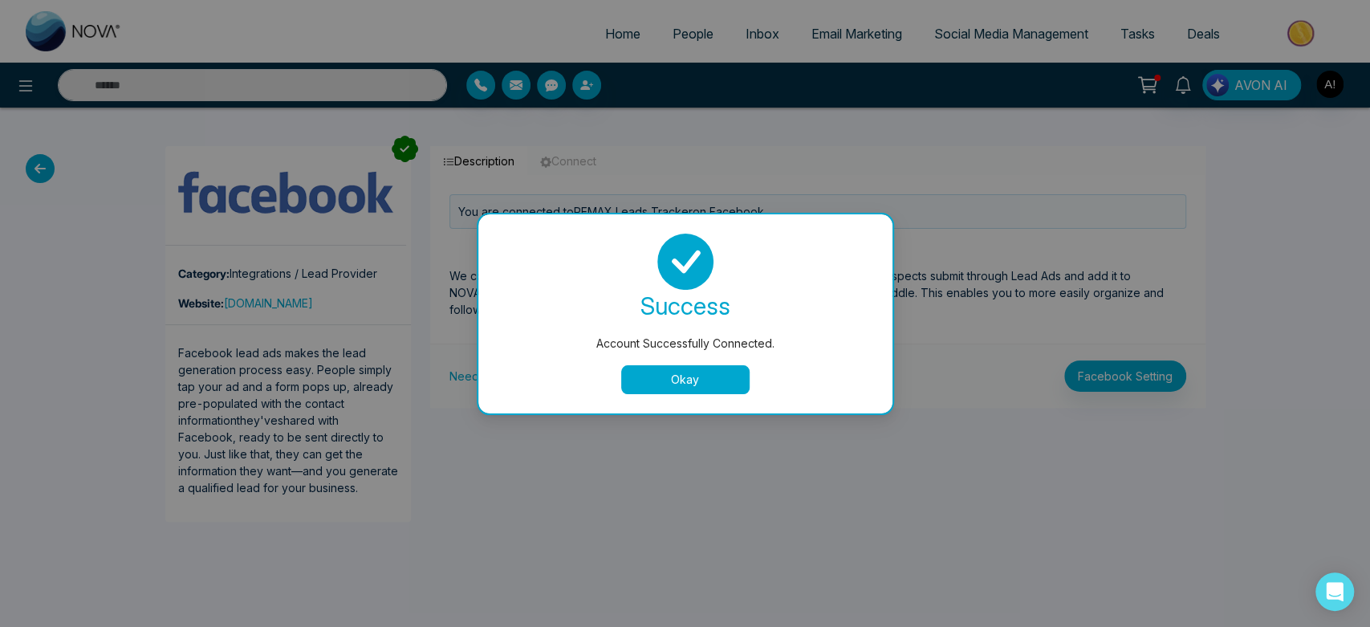
click at [1058, 554] on div "Account Successfully Connected. success Account Successfully Connected. Okay" at bounding box center [685, 313] width 1370 height 627
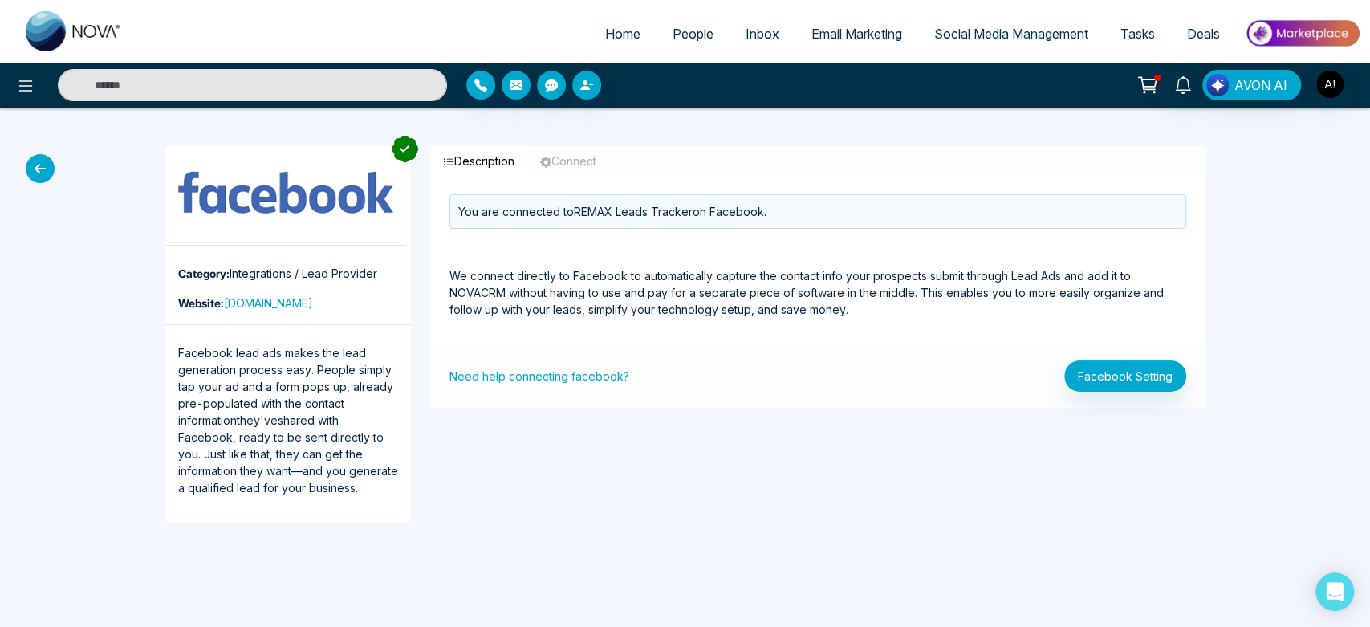
click at [608, 161] on button "Connect" at bounding box center [568, 161] width 82 height 30
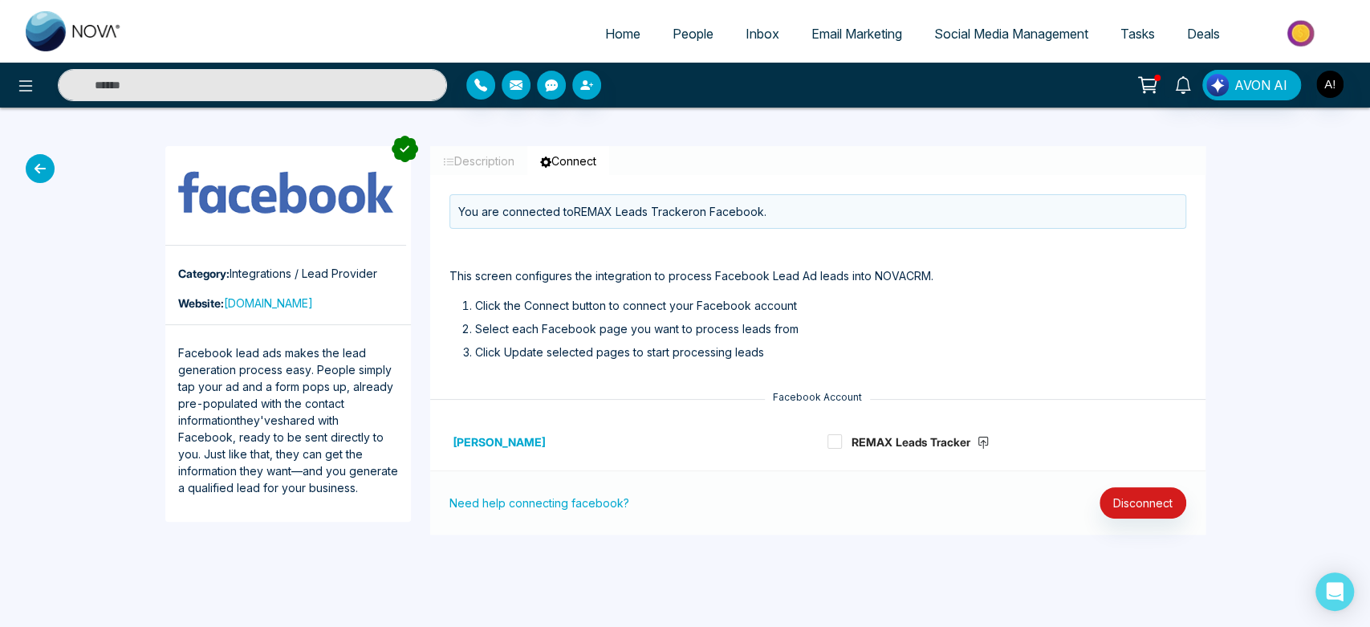
click at [616, 33] on span "Home" at bounding box center [622, 34] width 35 height 16
select select "*"
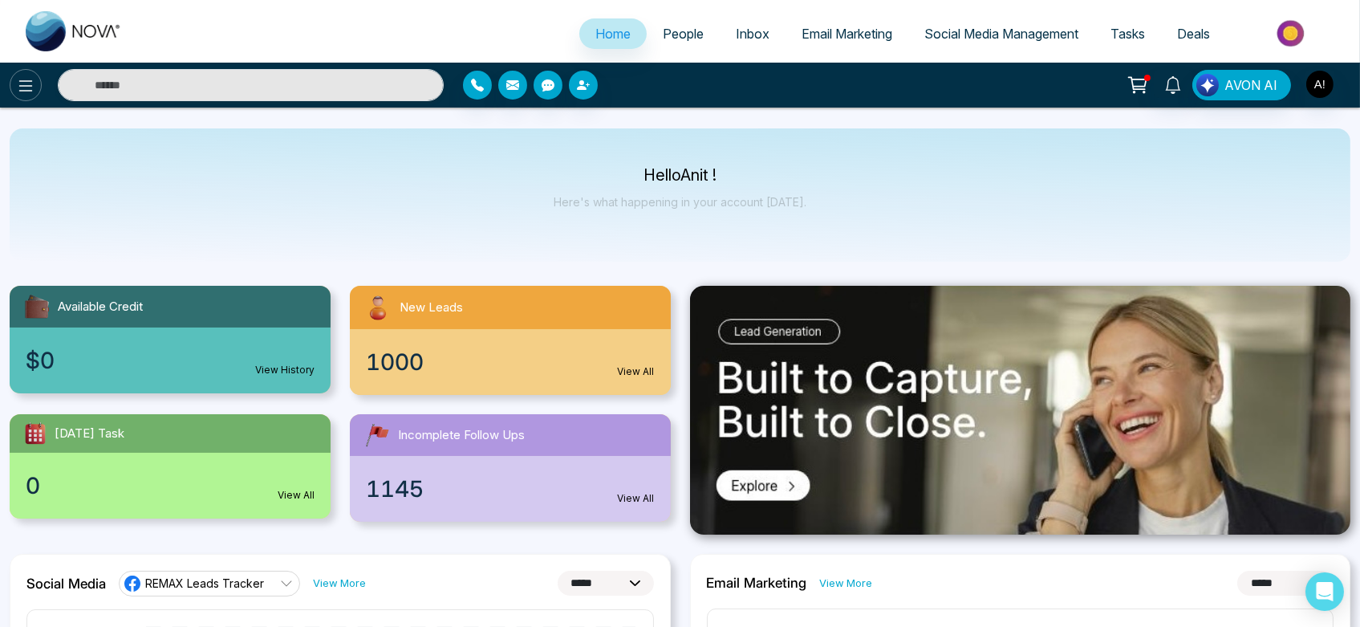
click at [22, 83] on icon at bounding box center [25, 85] width 19 height 19
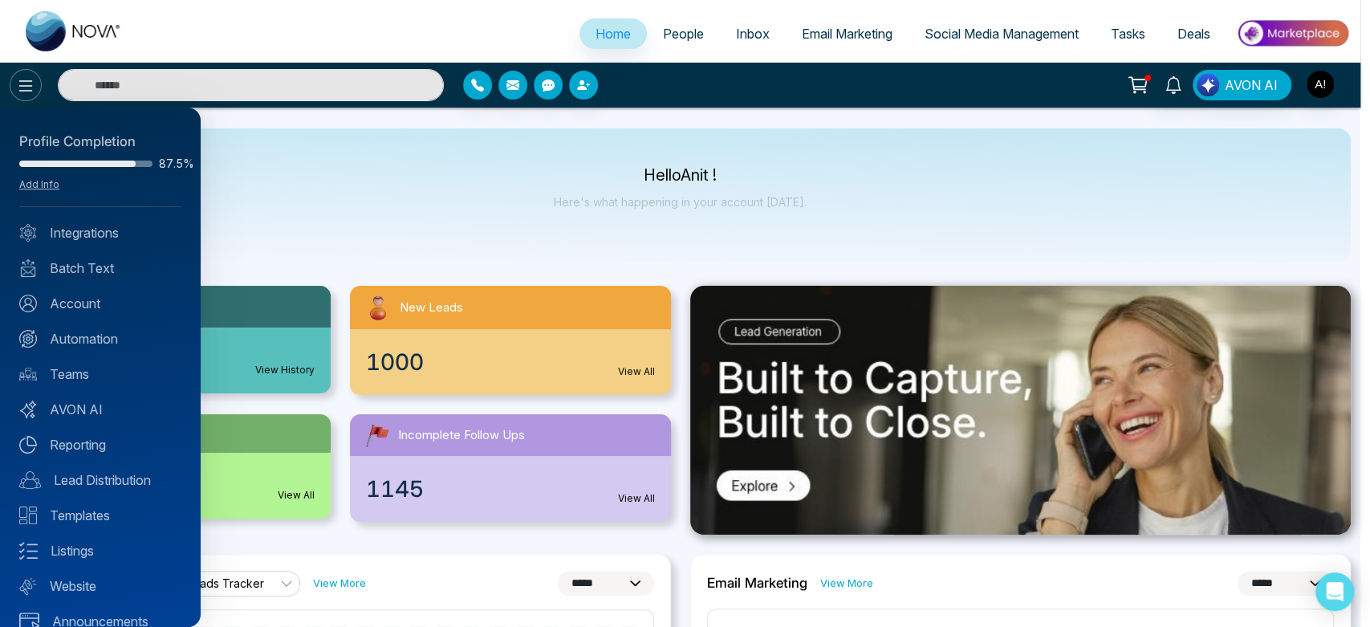
click at [22, 83] on div at bounding box center [685, 313] width 1370 height 627
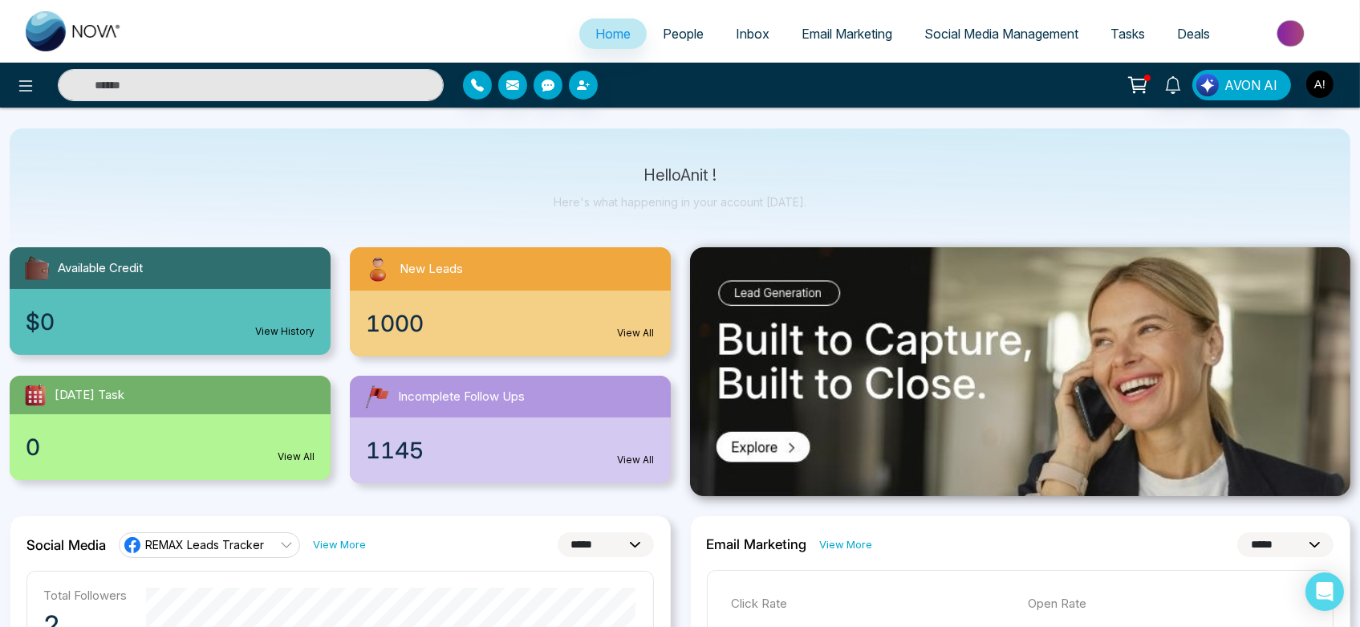
scroll to position [43, 0]
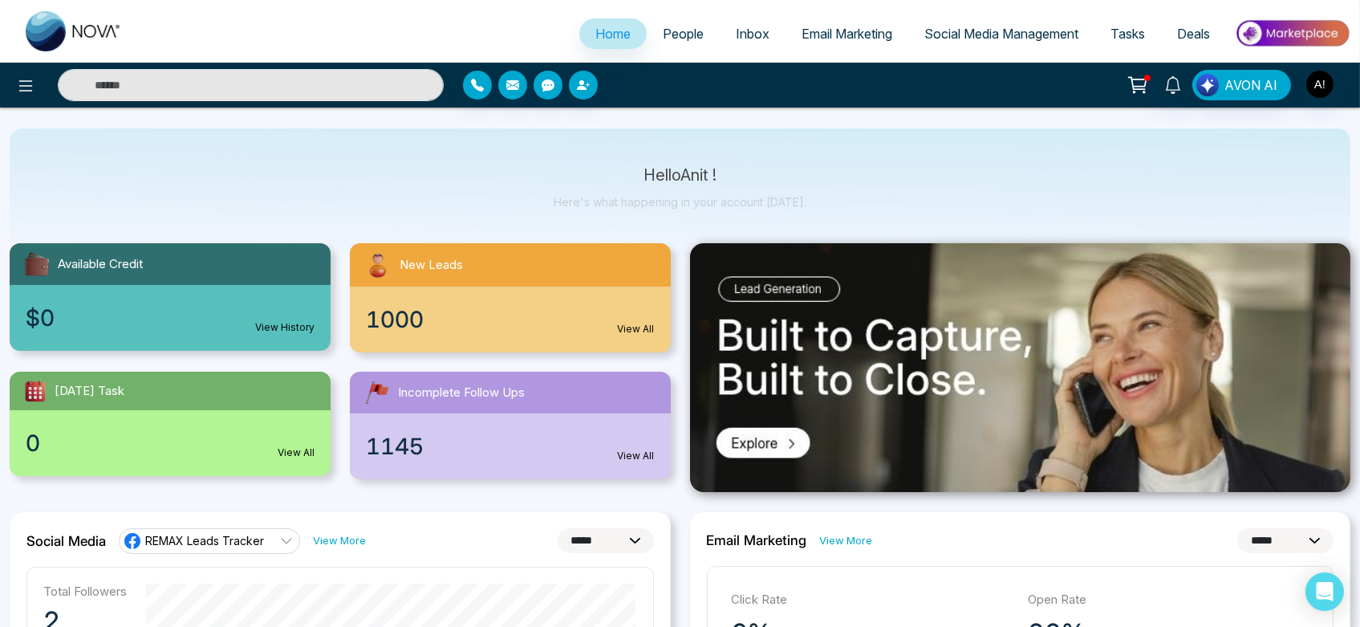
click at [614, 327] on div "1000 View All" at bounding box center [510, 320] width 321 height 66
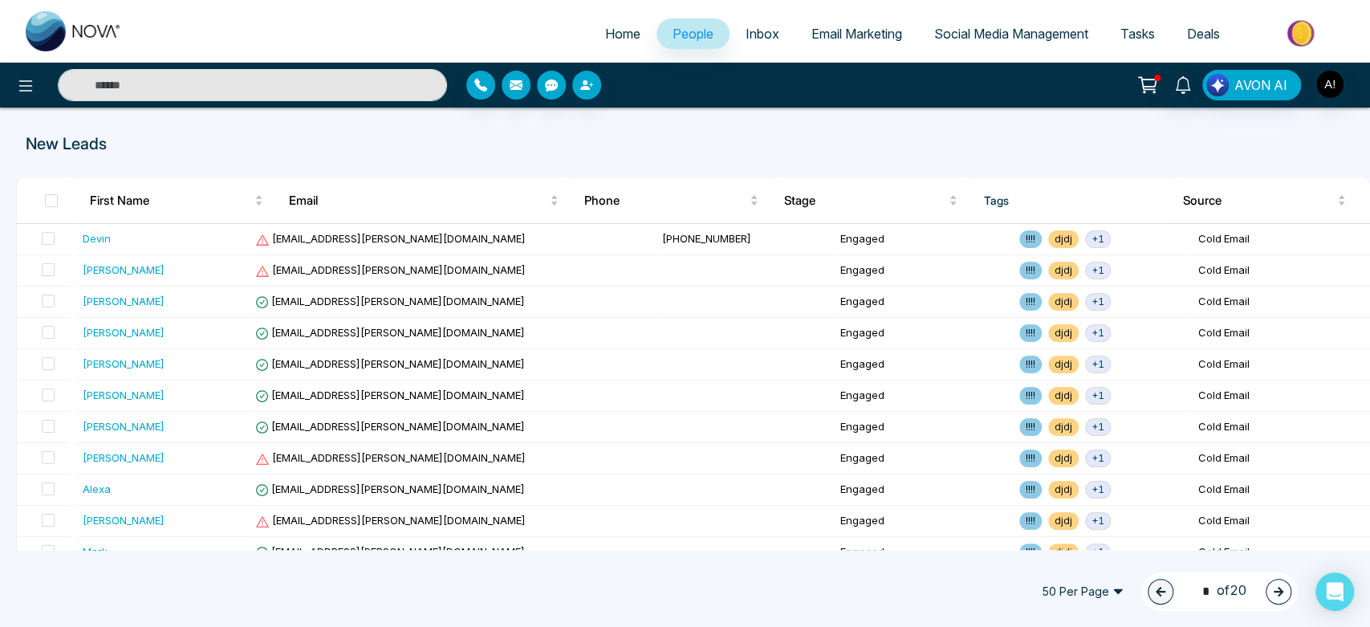
click at [605, 35] on span "Home" at bounding box center [622, 34] width 35 height 16
select select "*"
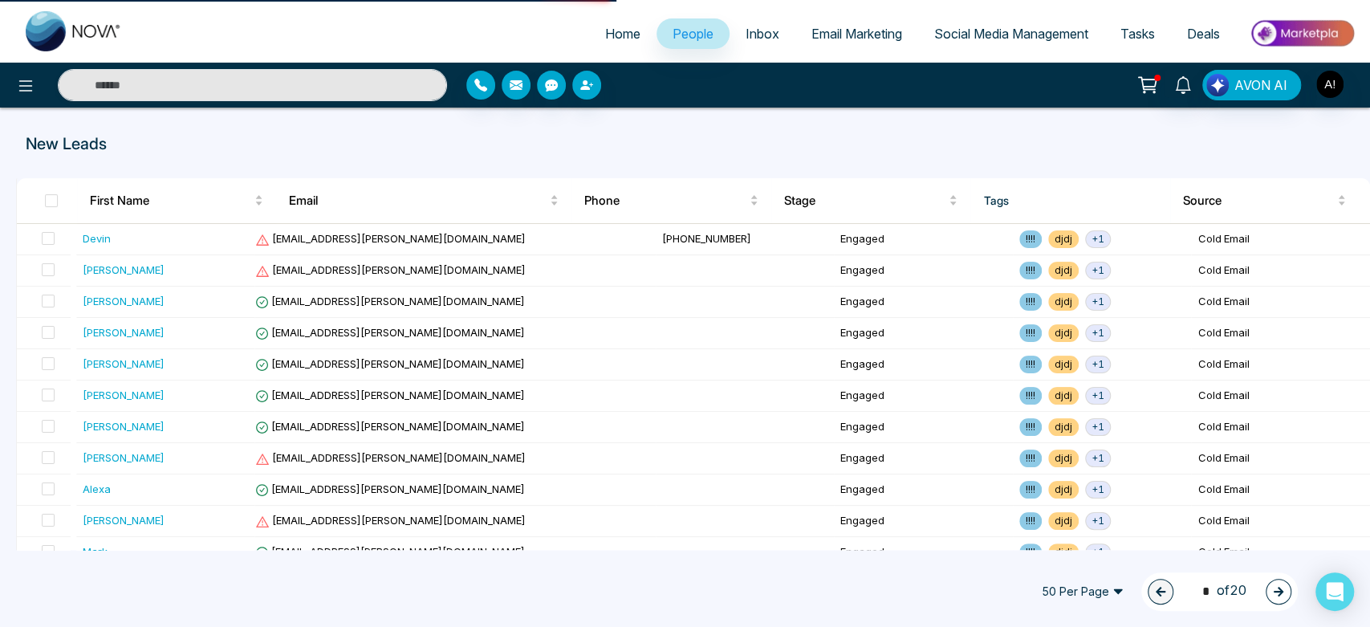
select select "*"
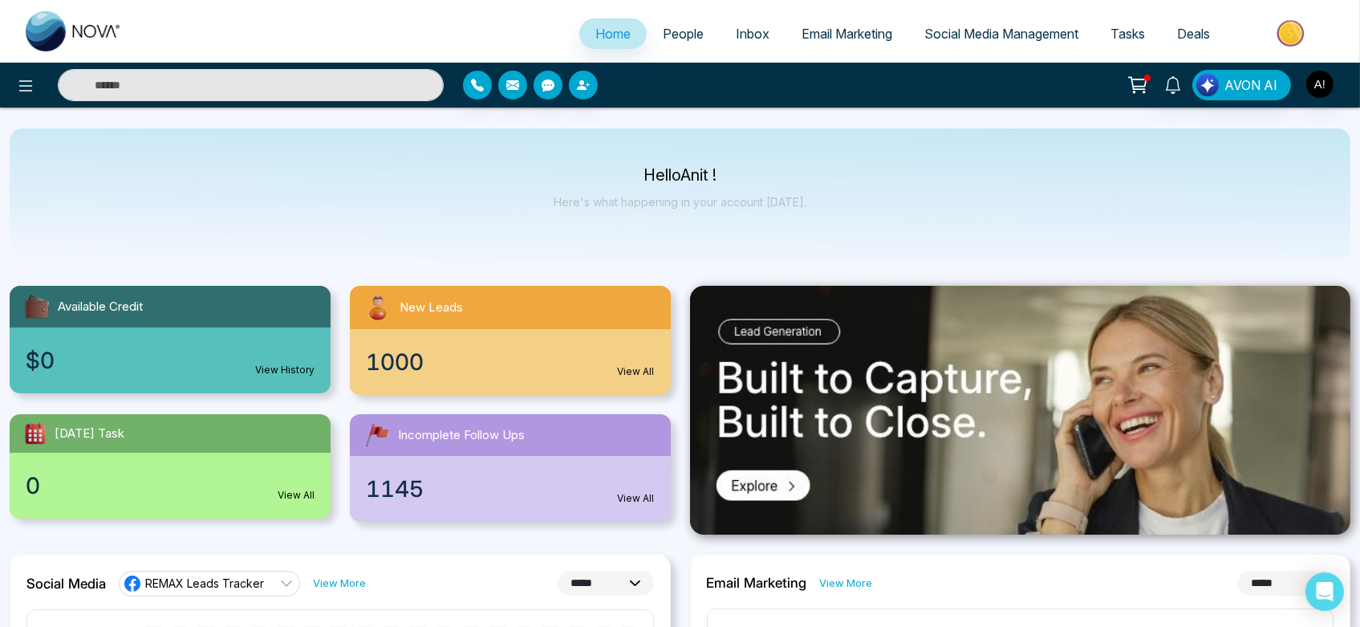
click at [669, 35] on span "People" at bounding box center [683, 34] width 41 height 16
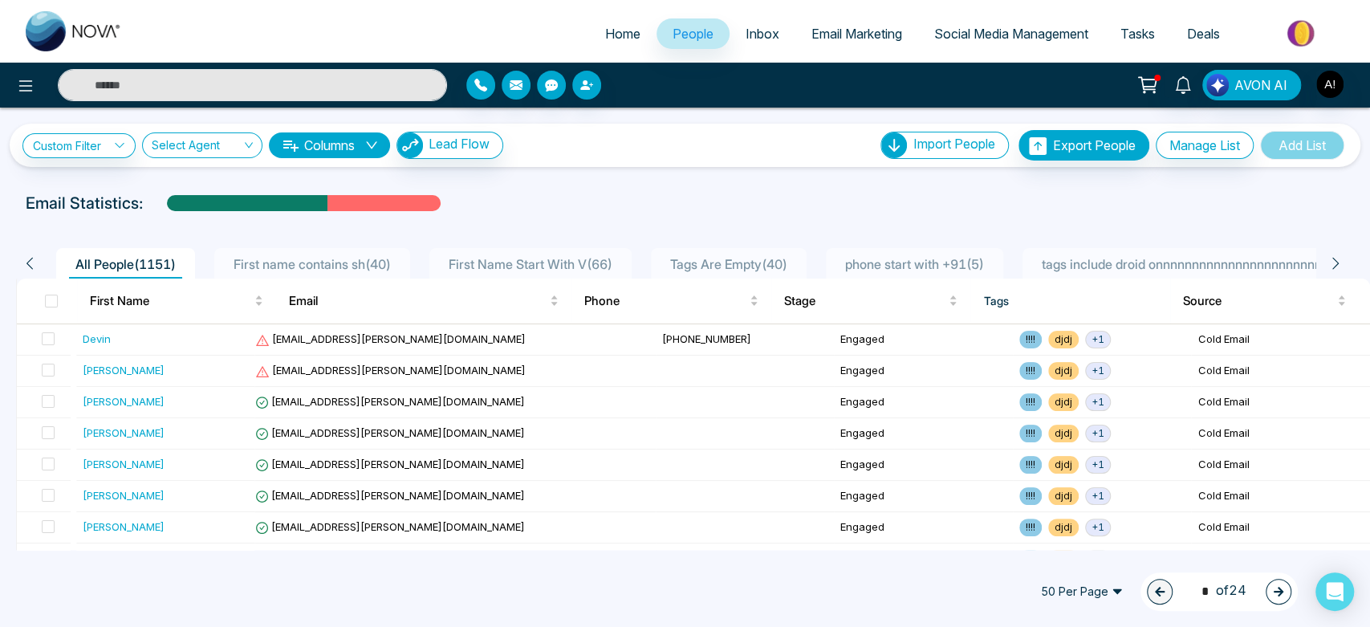
click at [970, 261] on span "phone start with +91 ( 5 )" at bounding box center [915, 264] width 152 height 16
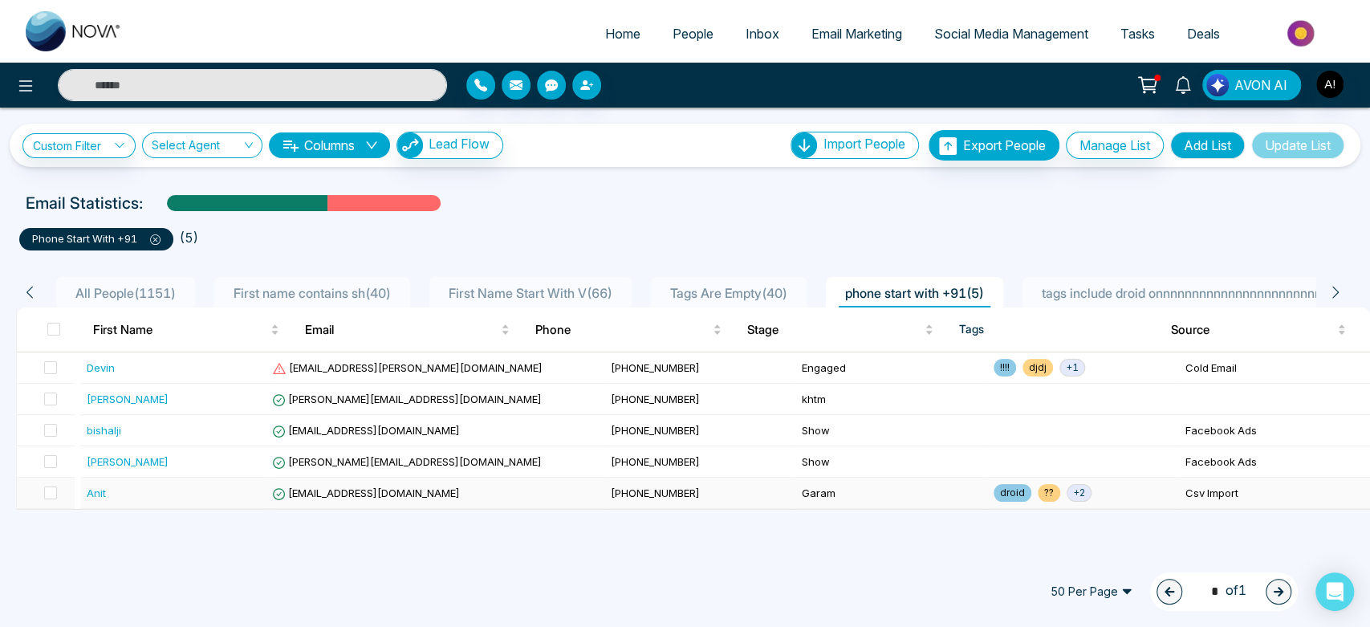
click at [389, 499] on span "anit@mmnovatech.com" at bounding box center [366, 492] width 188 height 13
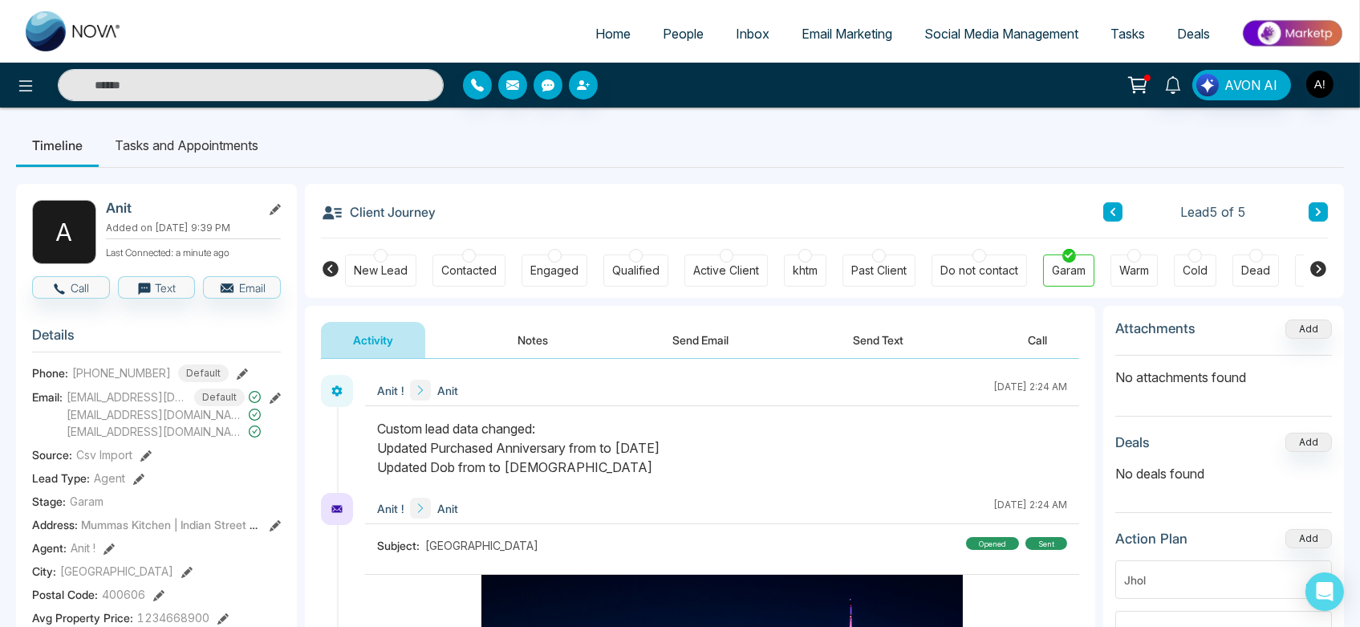
drag, startPoint x: 369, startPoint y: 418, endPoint x: 706, endPoint y: 466, distance: 340.4
click at [706, 466] on div at bounding box center [722, 456] width 714 height 74
click at [706, 466] on div "Custom lead data changed: Updated Purchased Anniversary from to 2025-09-12 Upda…" at bounding box center [722, 448] width 690 height 58
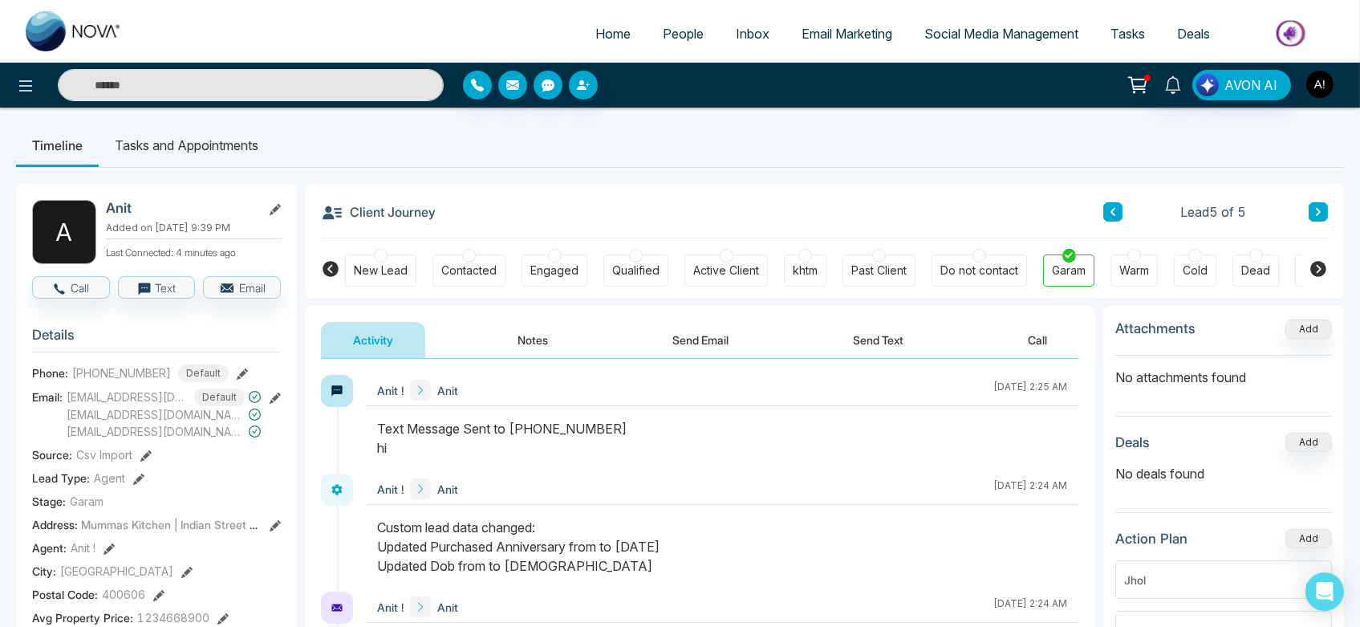
click at [1314, 78] on img "button" at bounding box center [1320, 84] width 27 height 27
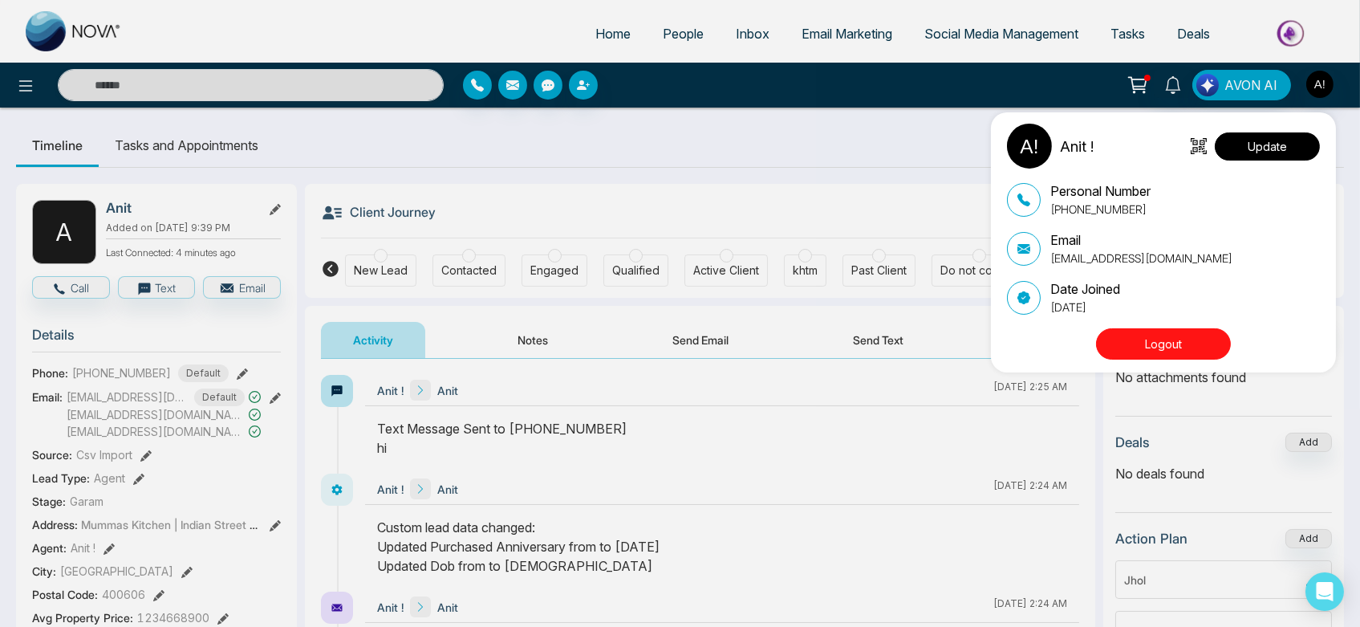
click at [1271, 144] on button "Update" at bounding box center [1267, 146] width 105 height 28
select select "***"
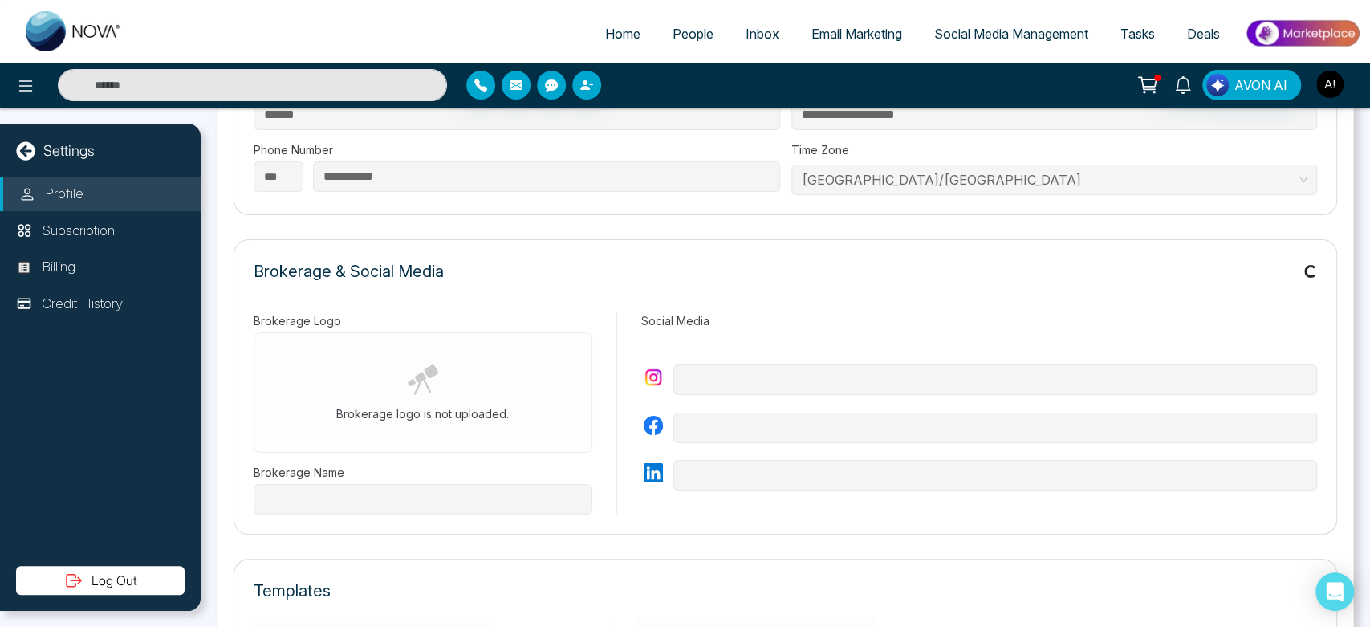
type input "*********"
type input "**********"
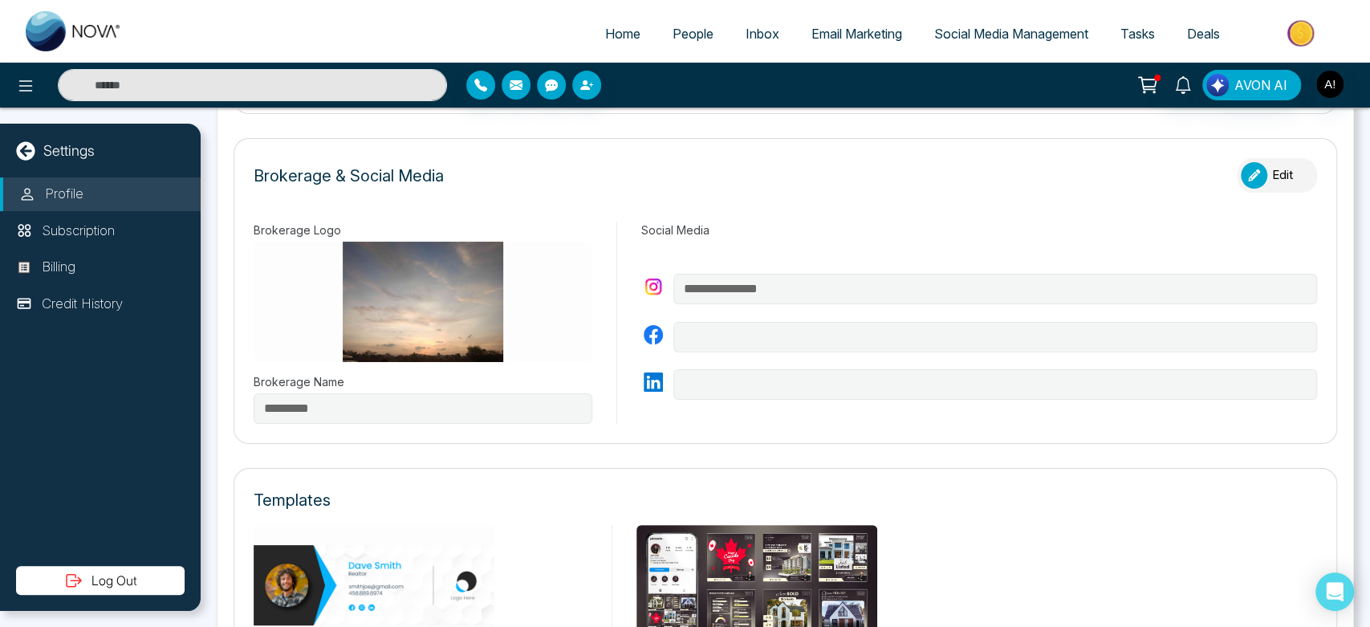
scroll to position [467, 0]
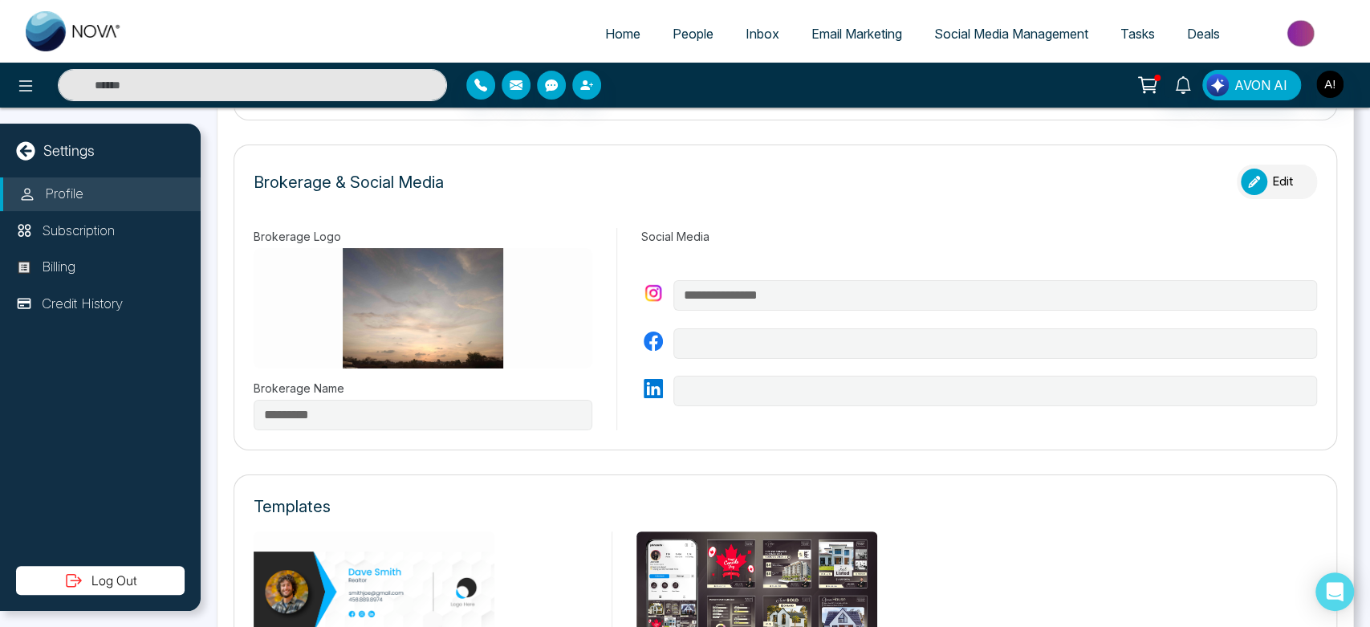
click at [1251, 185] on div "button" at bounding box center [1254, 182] width 26 height 26
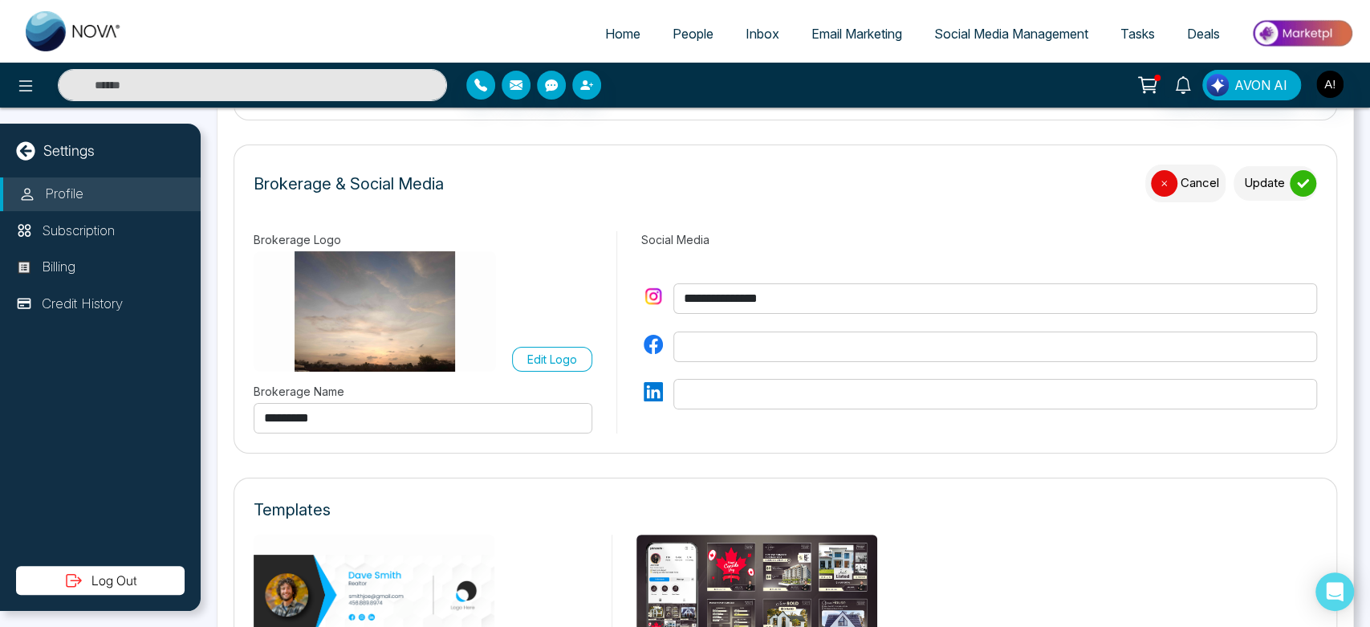
drag, startPoint x: 913, startPoint y: 299, endPoint x: 655, endPoint y: 302, distance: 257.7
click at [655, 302] on div "**********" at bounding box center [979, 298] width 676 height 31
click at [1271, 184] on button "Update" at bounding box center [1275, 183] width 83 height 35
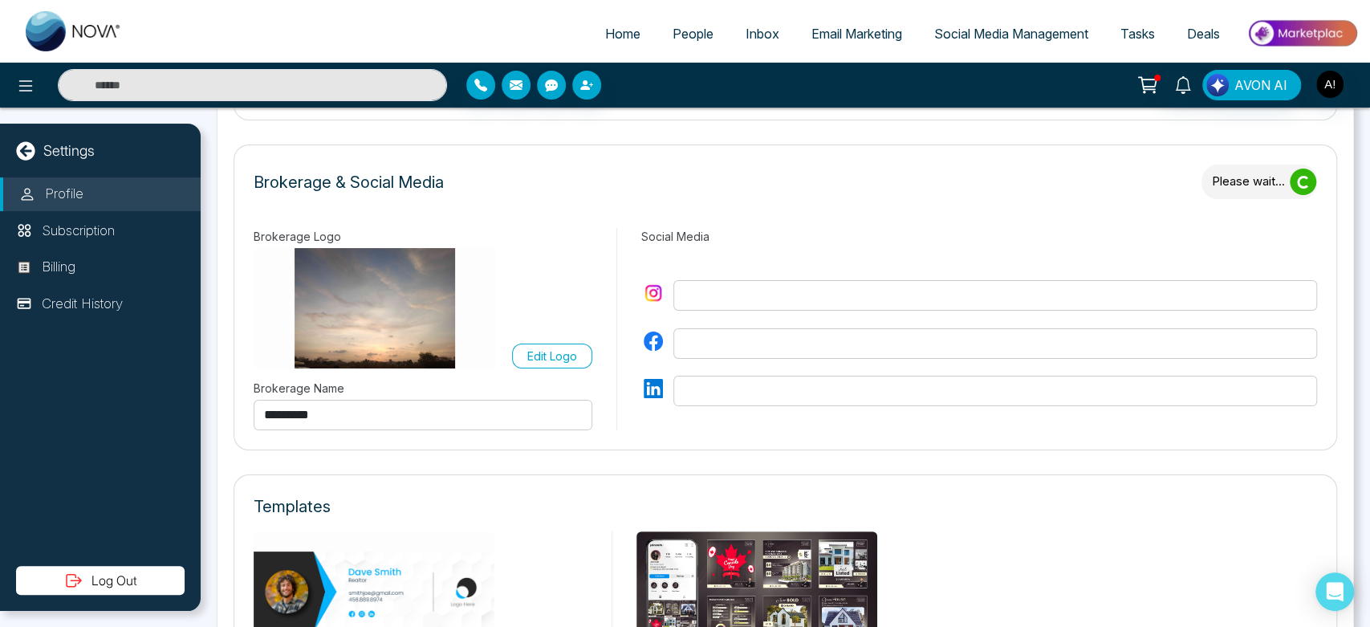
type input "**********"
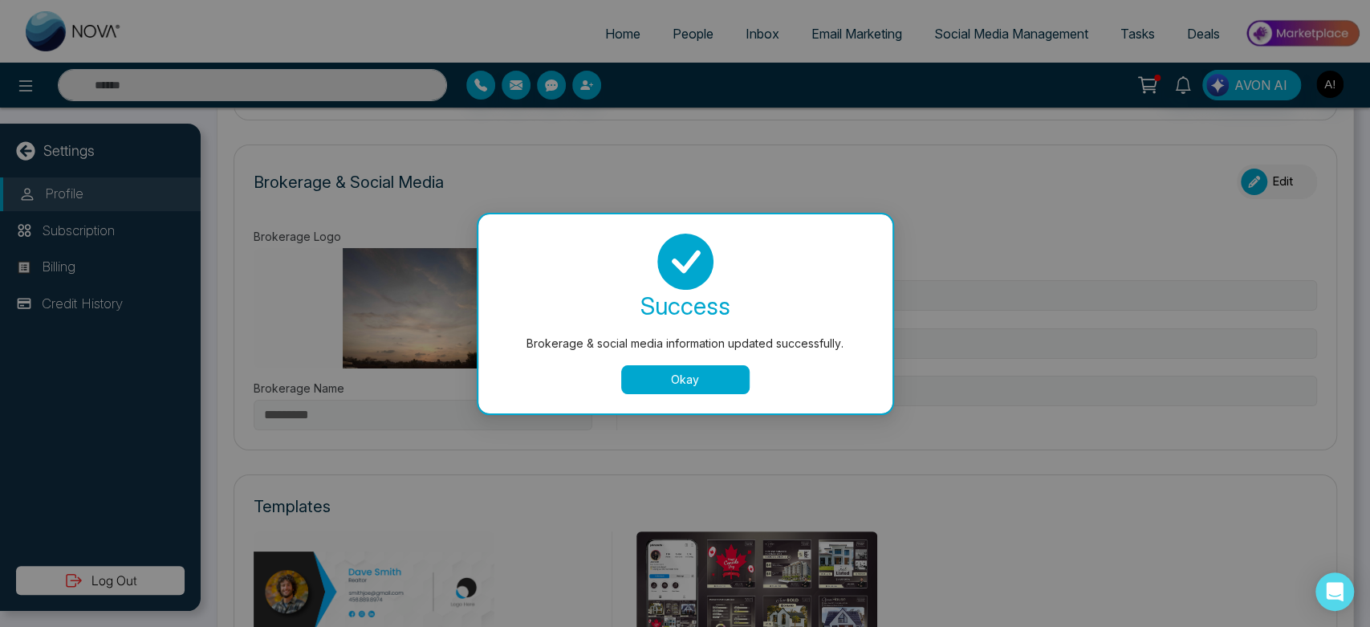
click at [719, 375] on button "Okay" at bounding box center [685, 379] width 128 height 29
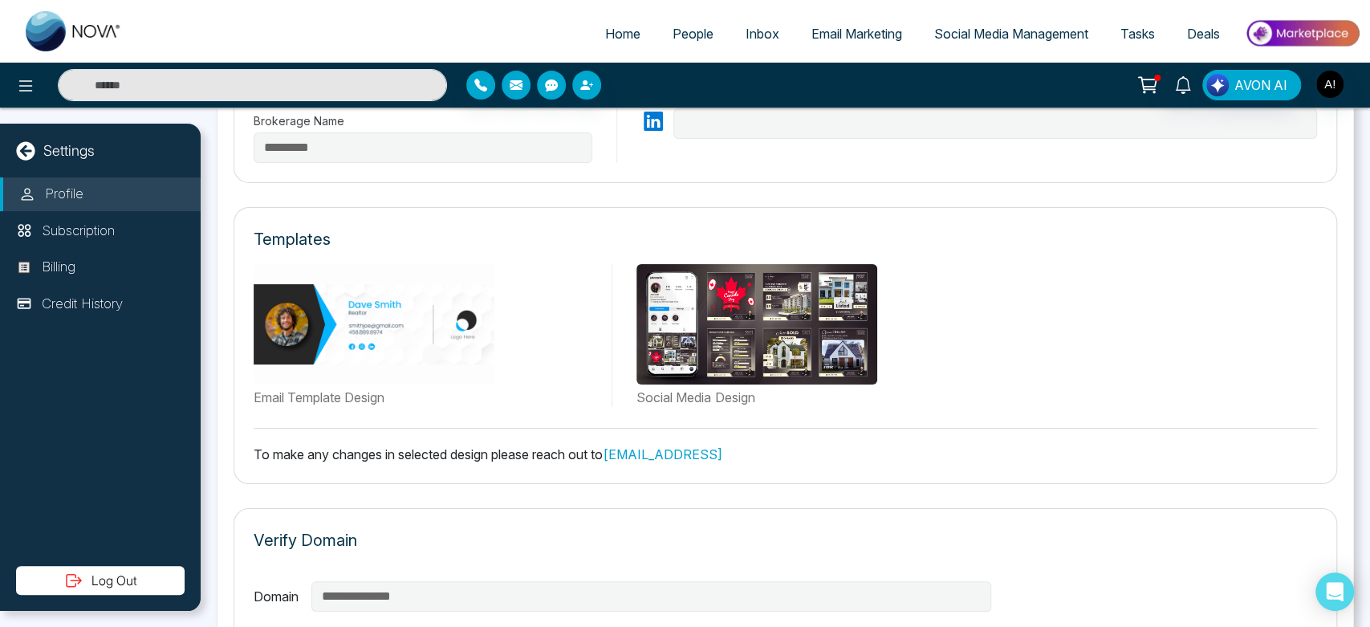
scroll to position [735, 0]
click at [758, 222] on div "Templates Email Template Design Social Media Design To make any changes in sele…" at bounding box center [786, 344] width 1104 height 277
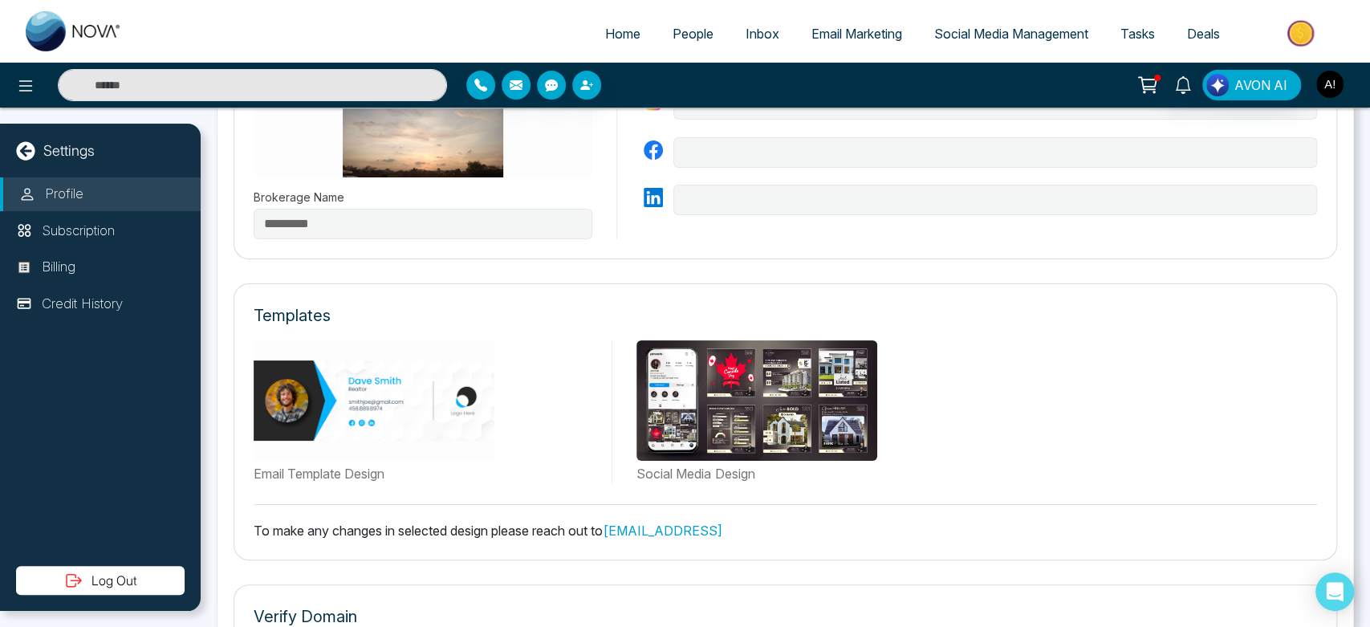
click at [1341, 76] on img "button" at bounding box center [1329, 84] width 27 height 27
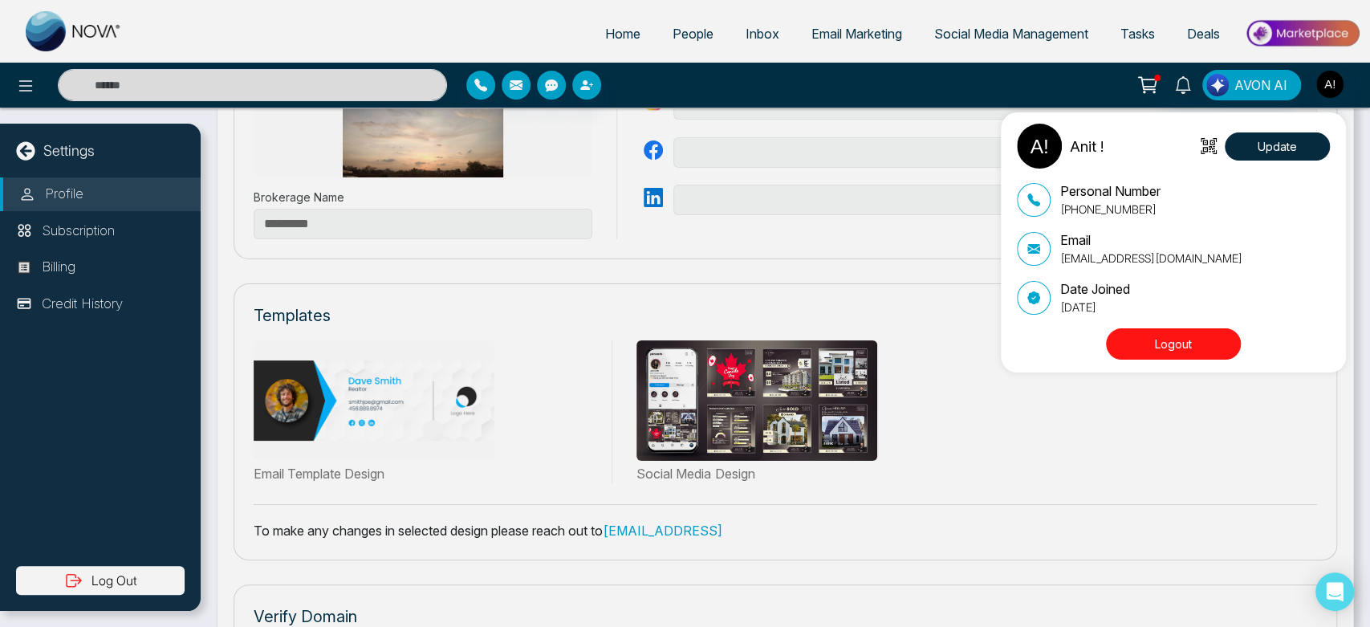
click at [1178, 346] on button "Logout" at bounding box center [1173, 343] width 135 height 31
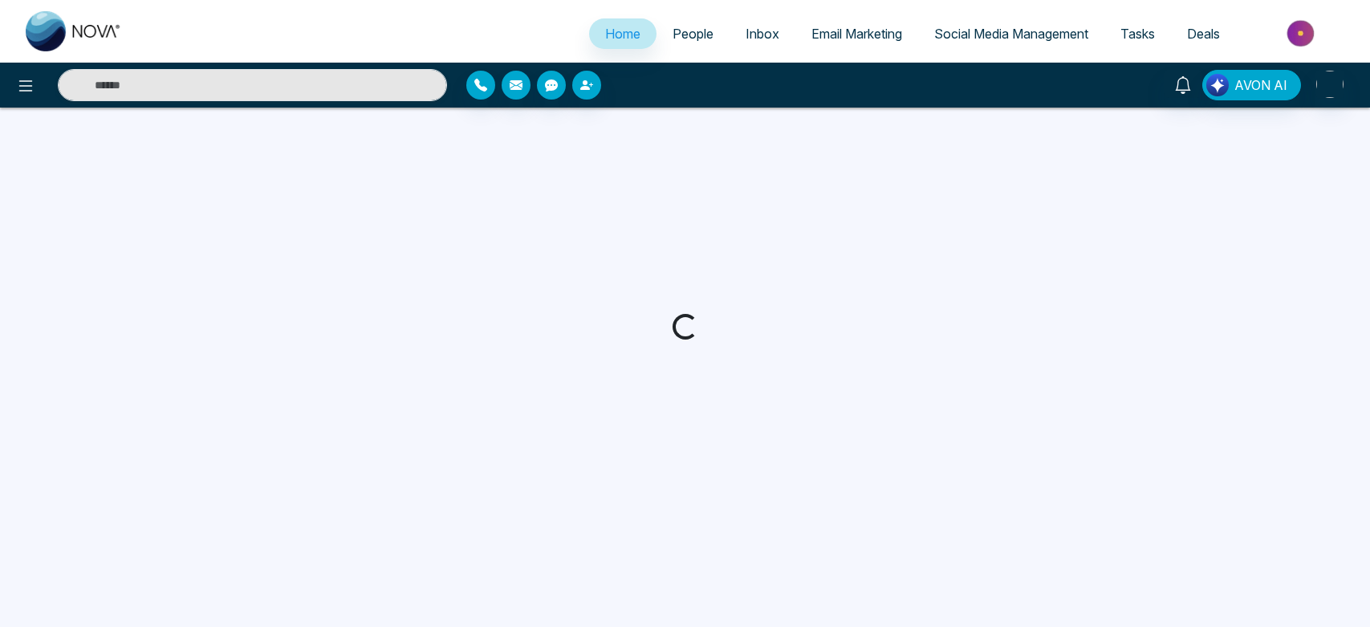
select select "*"
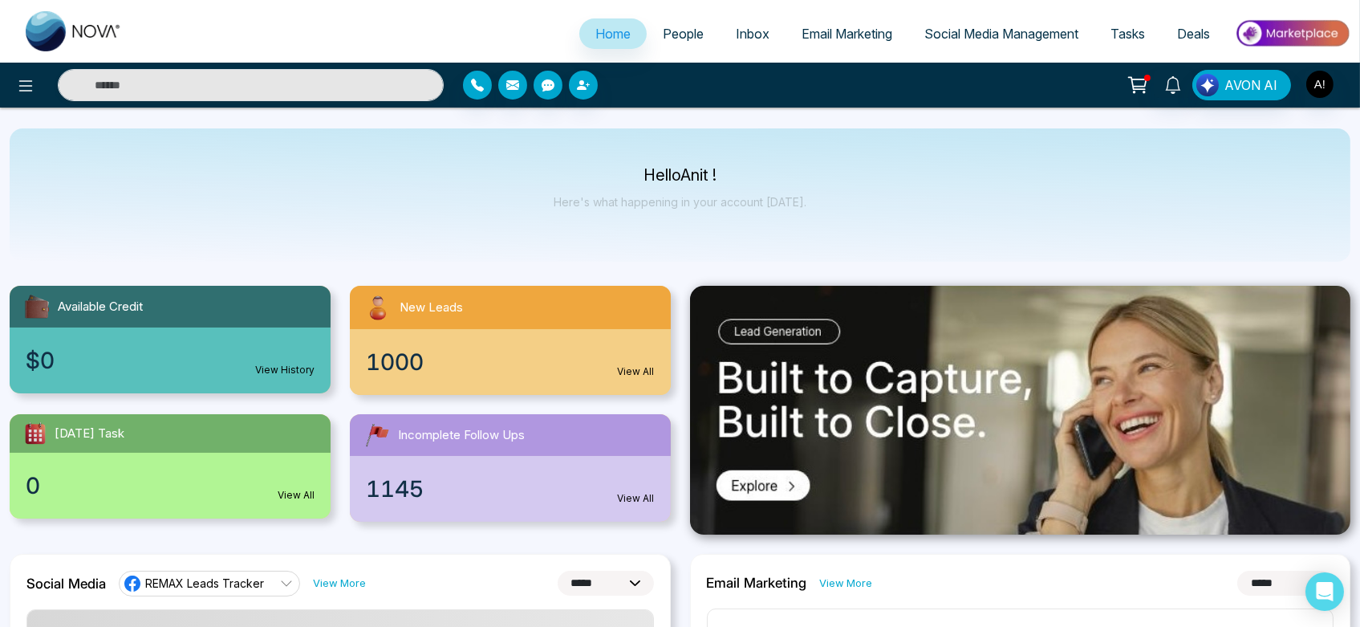
click at [1324, 66] on div "AVON AI" at bounding box center [680, 85] width 1360 height 45
click at [1324, 79] on img "button" at bounding box center [1320, 84] width 27 height 27
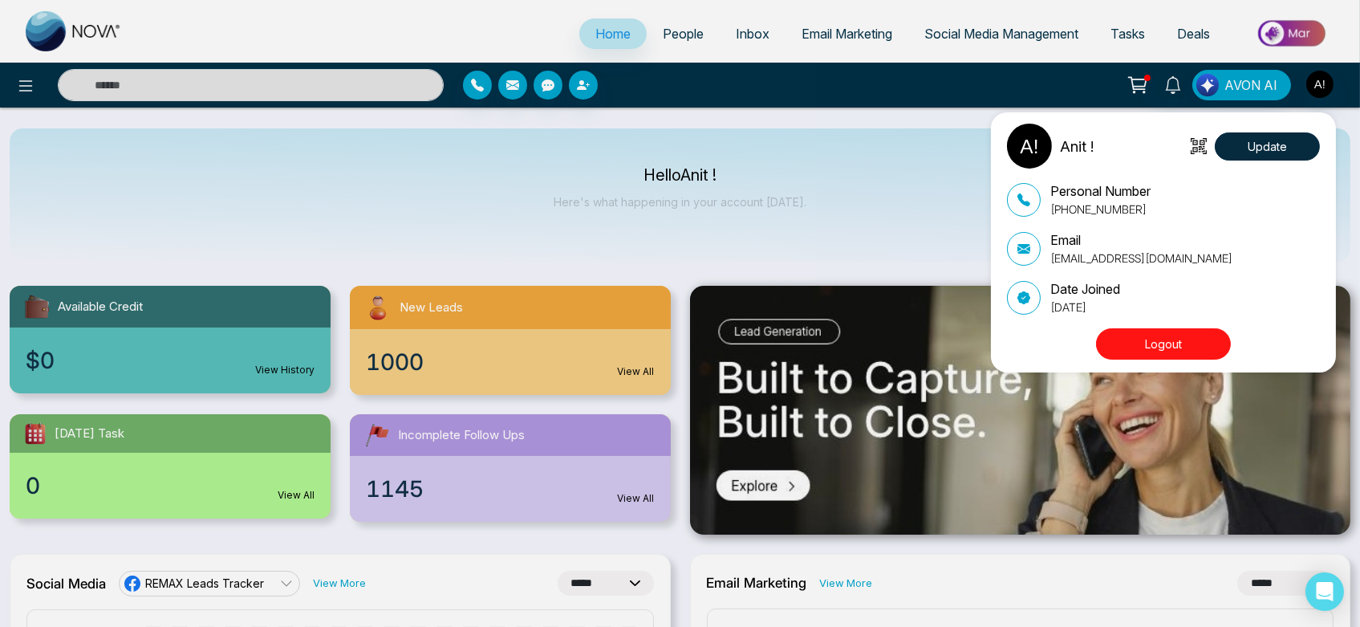
drag, startPoint x: 1053, startPoint y: 189, endPoint x: 1165, endPoint y: 300, distance: 157.2
click at [1165, 300] on div "Personal Number +919930053035 Email anit@mmnovatech.com Date Joined August 28, …" at bounding box center [1163, 248] width 313 height 134
click at [1165, 300] on div "Date Joined August 28, 2025" at bounding box center [1163, 297] width 313 height 36
click at [1187, 334] on button "Logout" at bounding box center [1163, 343] width 135 height 31
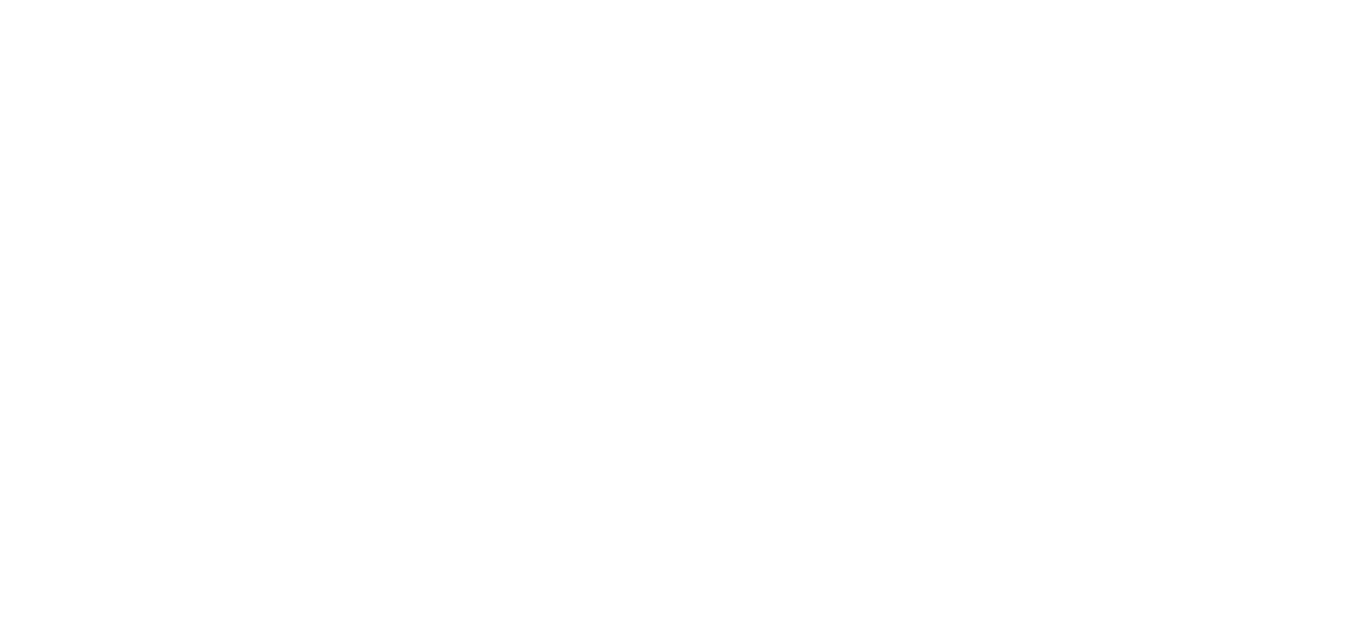
select select "*"
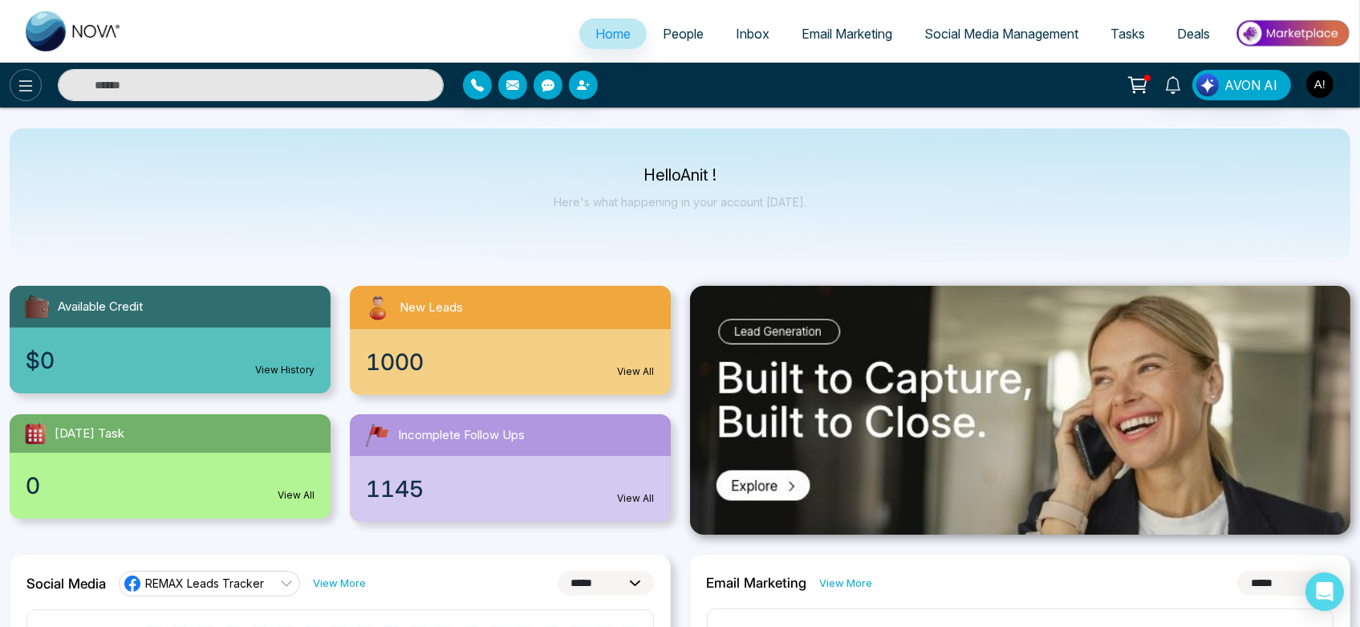
click at [19, 85] on icon at bounding box center [26, 85] width 14 height 11
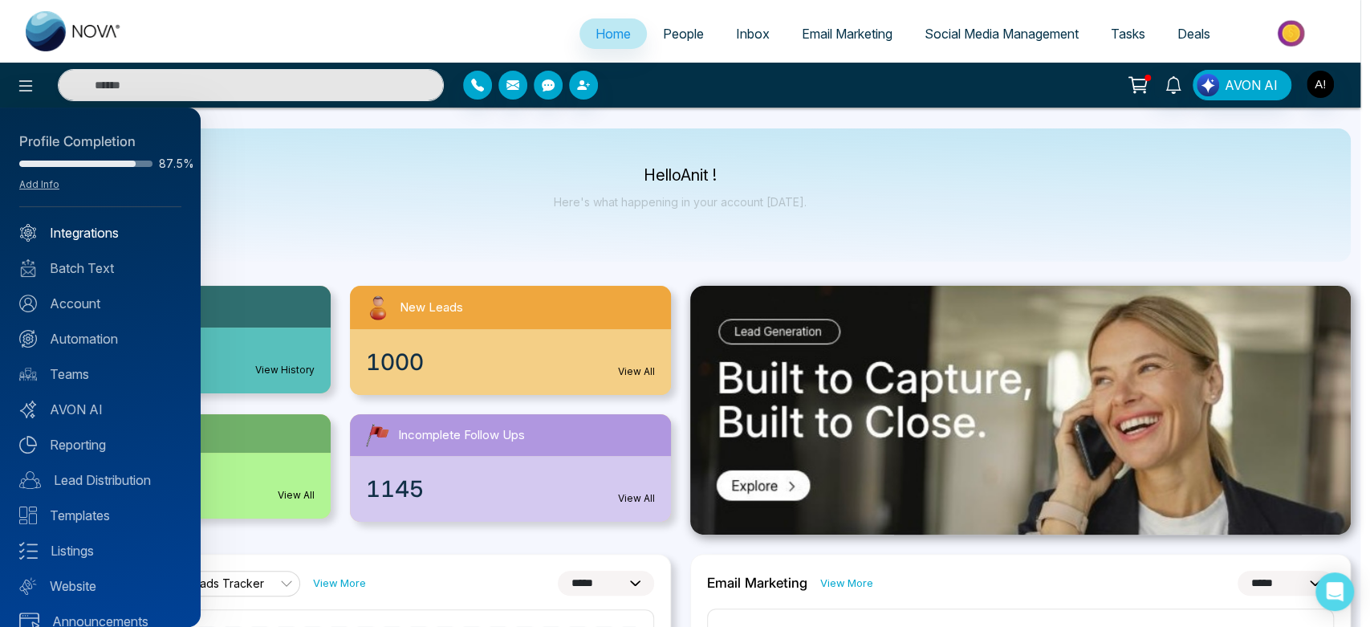
click at [118, 230] on link "Integrations" at bounding box center [100, 232] width 162 height 19
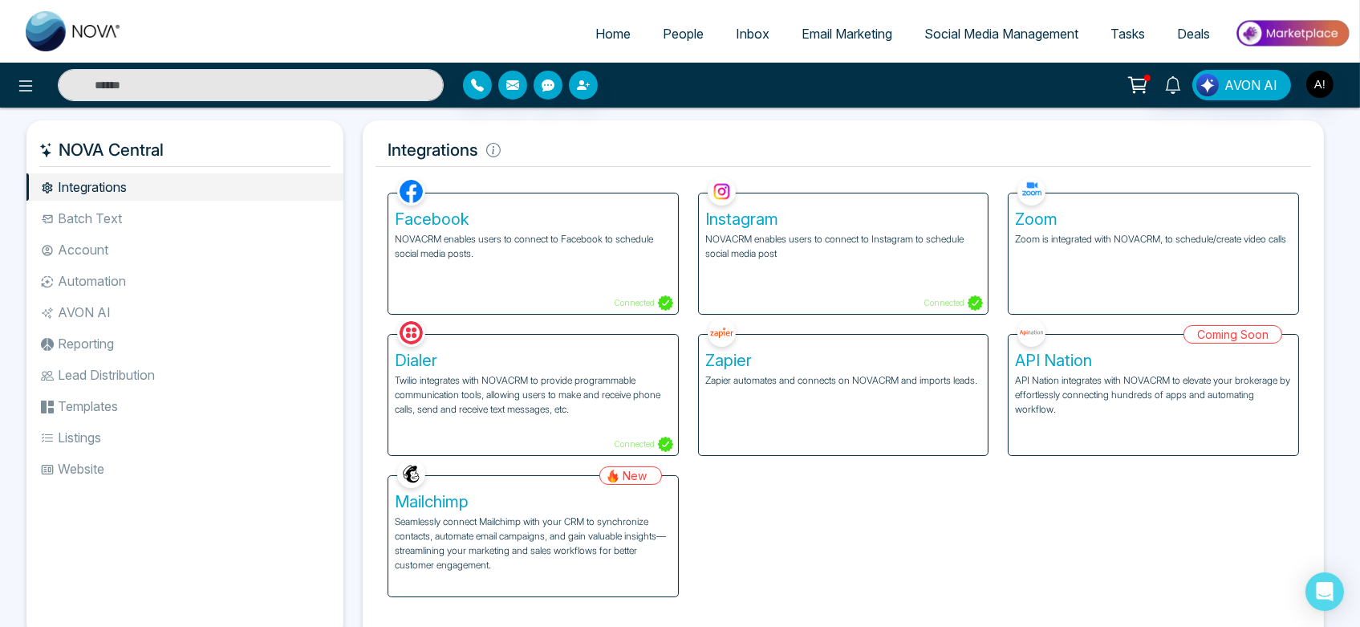
scroll to position [55, 0]
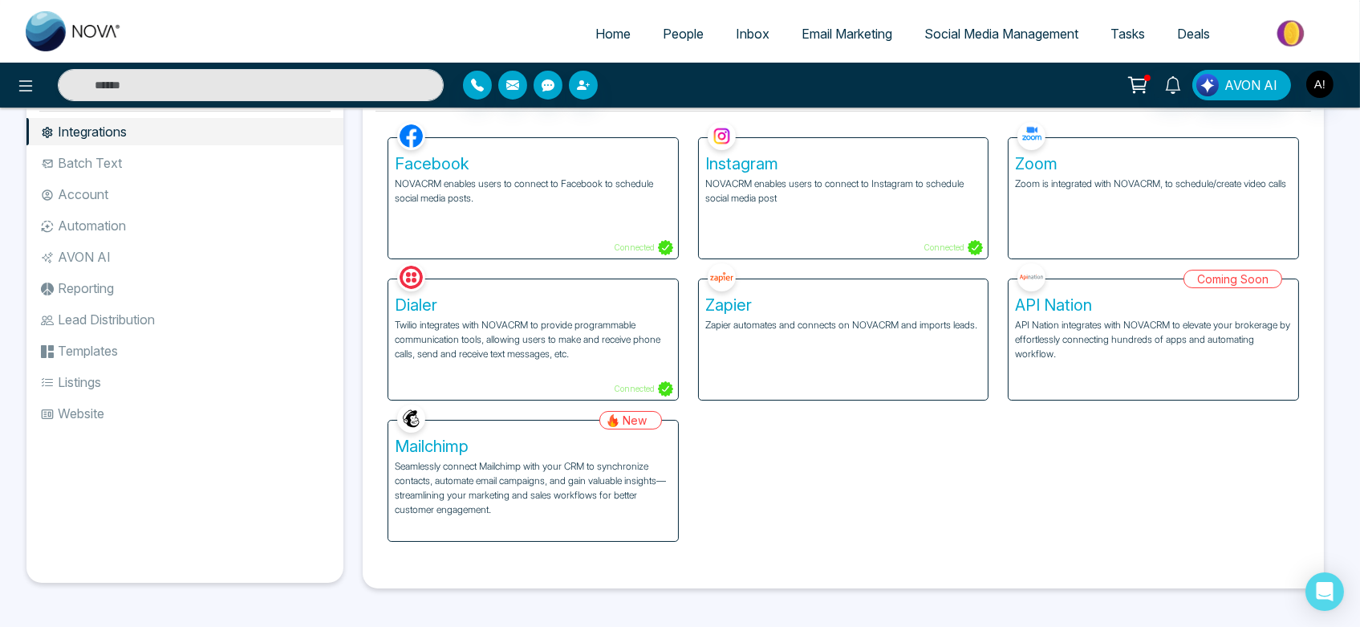
click at [123, 165] on li "Batch Text" at bounding box center [184, 162] width 317 height 27
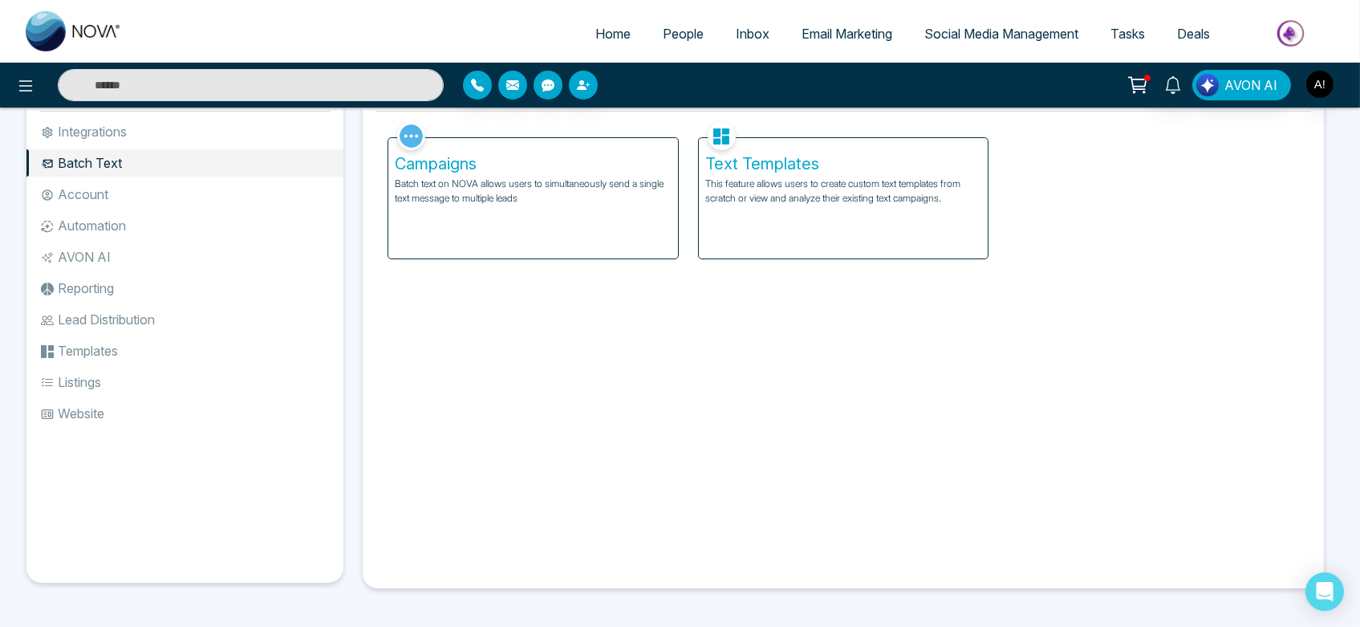
click at [127, 208] on ul "Integrations Batch Text Account Automation AVON AI Reporting Lead Distribution …" at bounding box center [184, 337] width 317 height 439
click at [120, 202] on li "Account" at bounding box center [184, 194] width 317 height 27
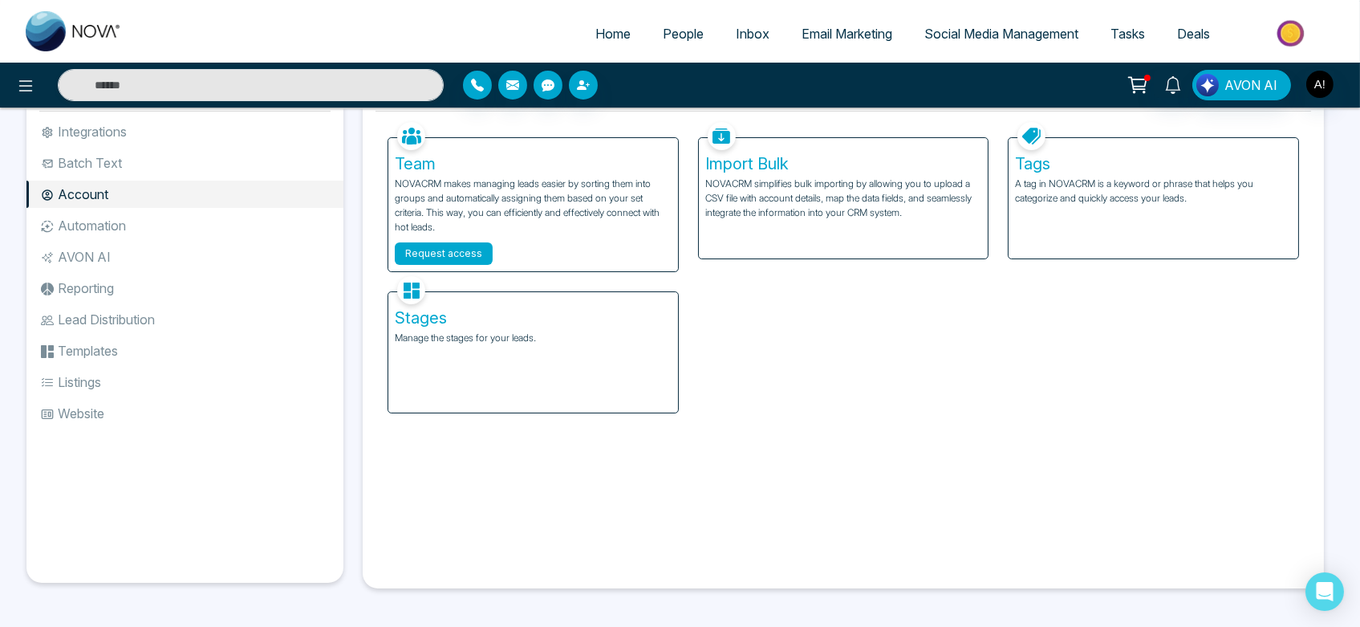
click at [431, 262] on button "Request access" at bounding box center [444, 253] width 98 height 22
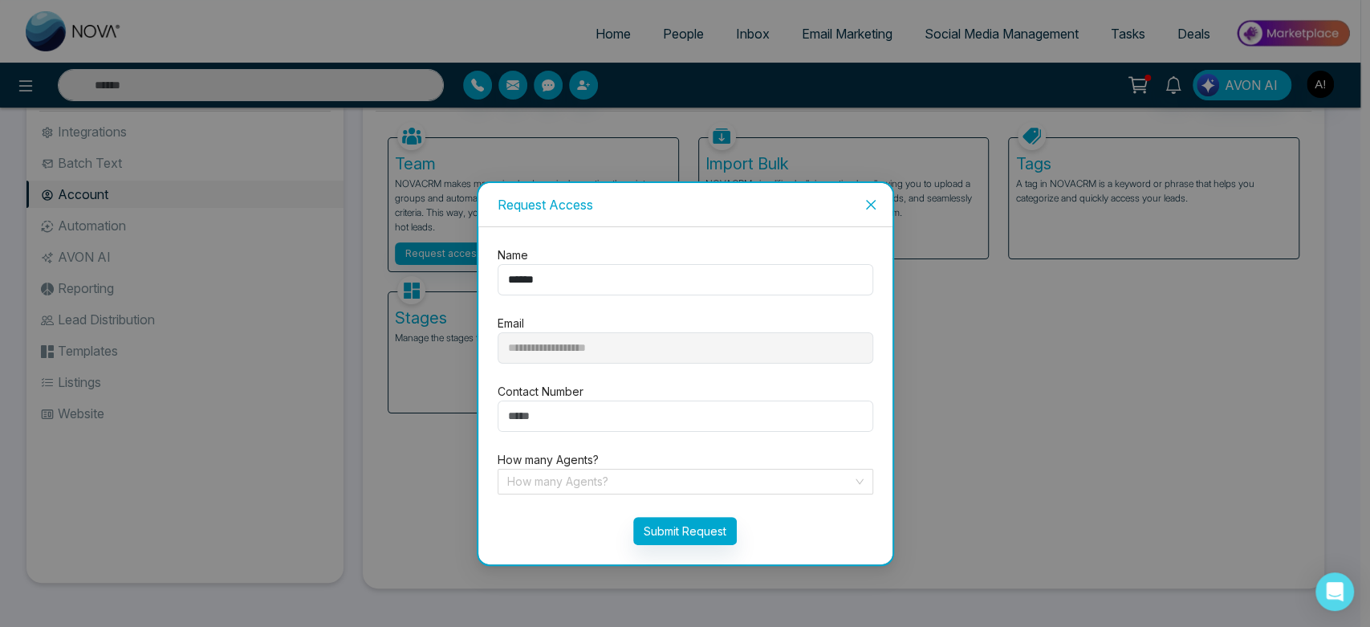
click at [868, 204] on icon "close" at bounding box center [870, 204] width 13 height 13
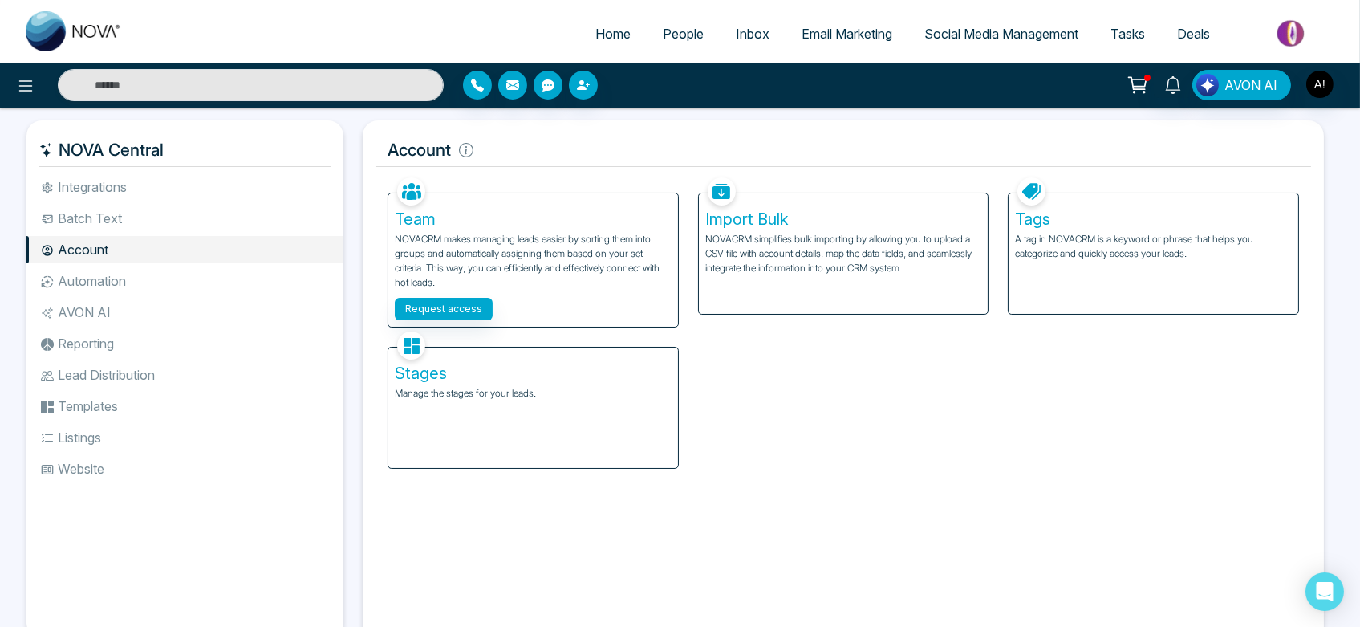
click at [1033, 228] on h5 "Tags" at bounding box center [1153, 218] width 277 height 19
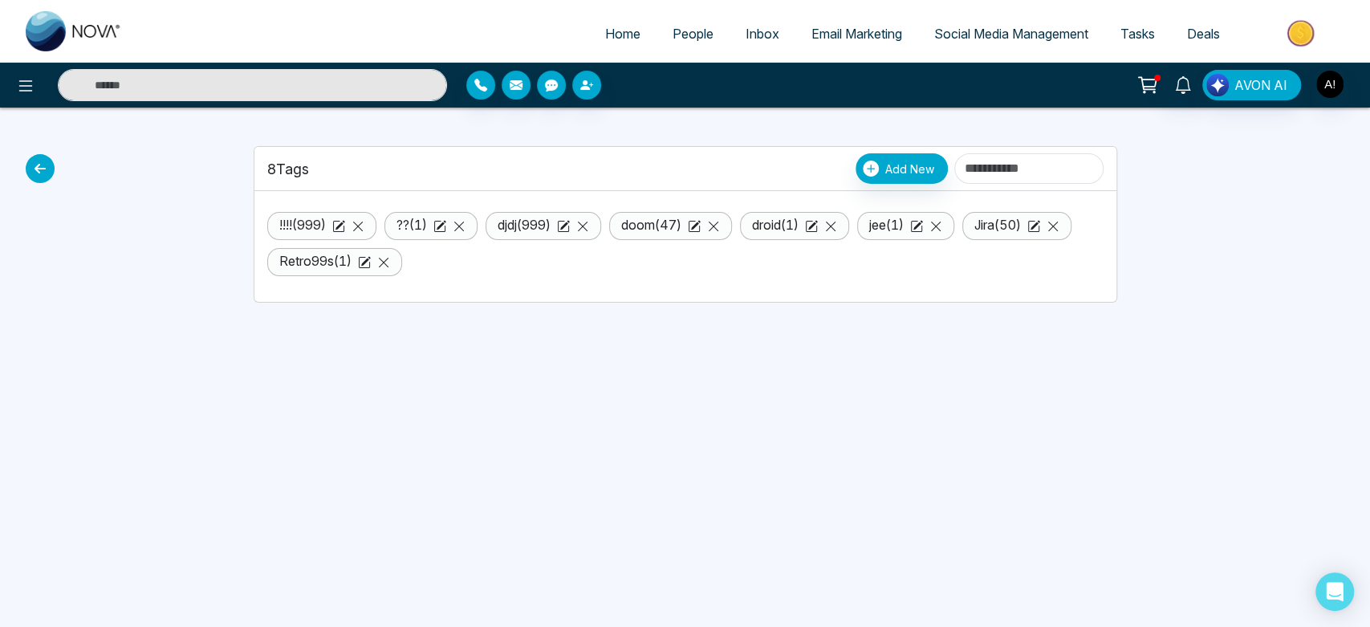
click at [41, 168] on icon at bounding box center [40, 168] width 29 height 29
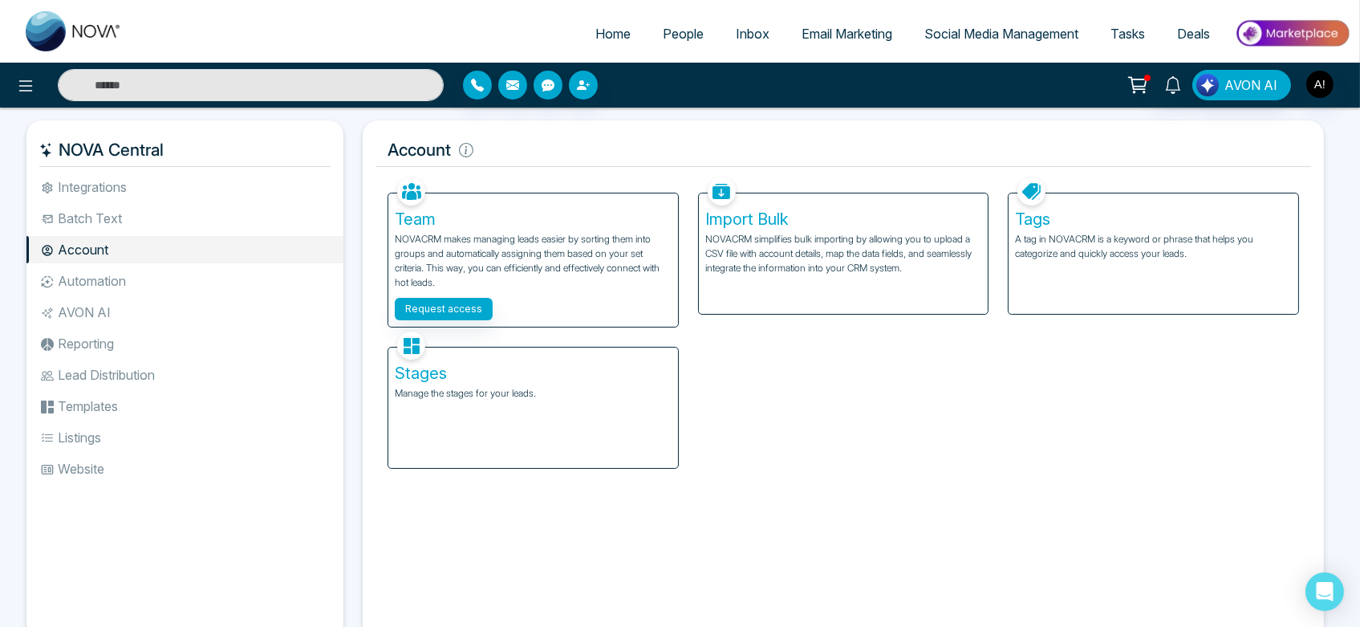
click at [135, 291] on li "Automation" at bounding box center [184, 280] width 317 height 27
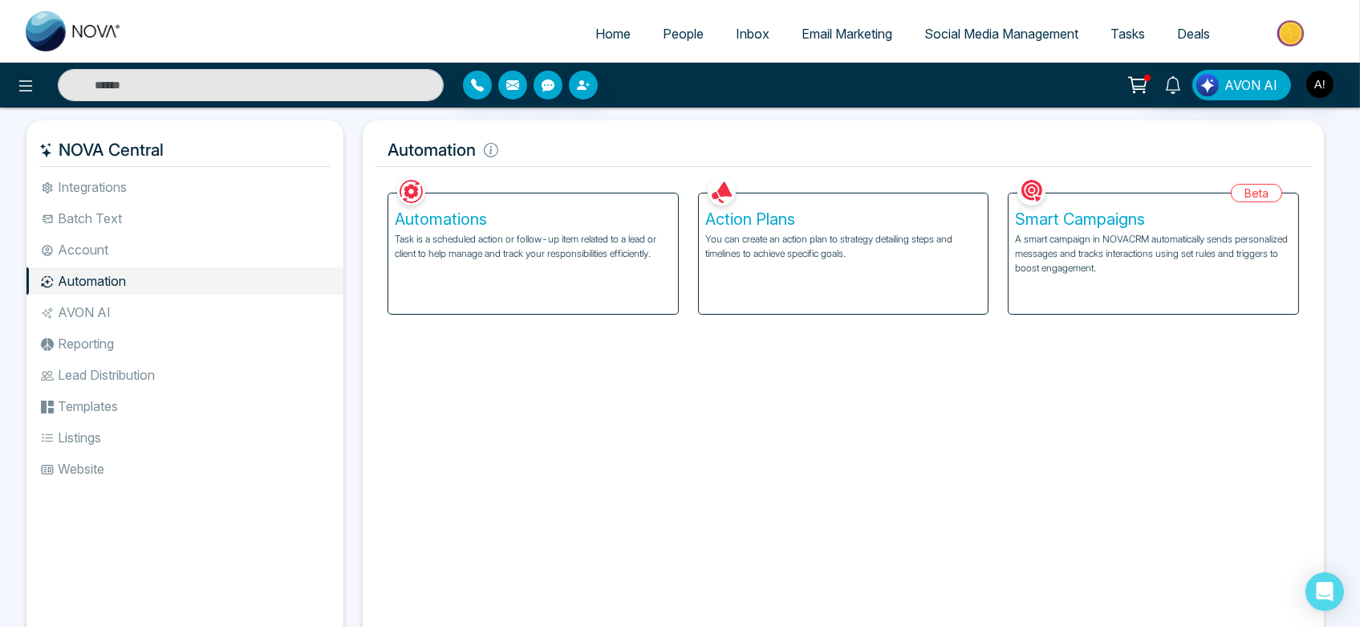
click at [162, 310] on li "AVON AI" at bounding box center [184, 312] width 317 height 27
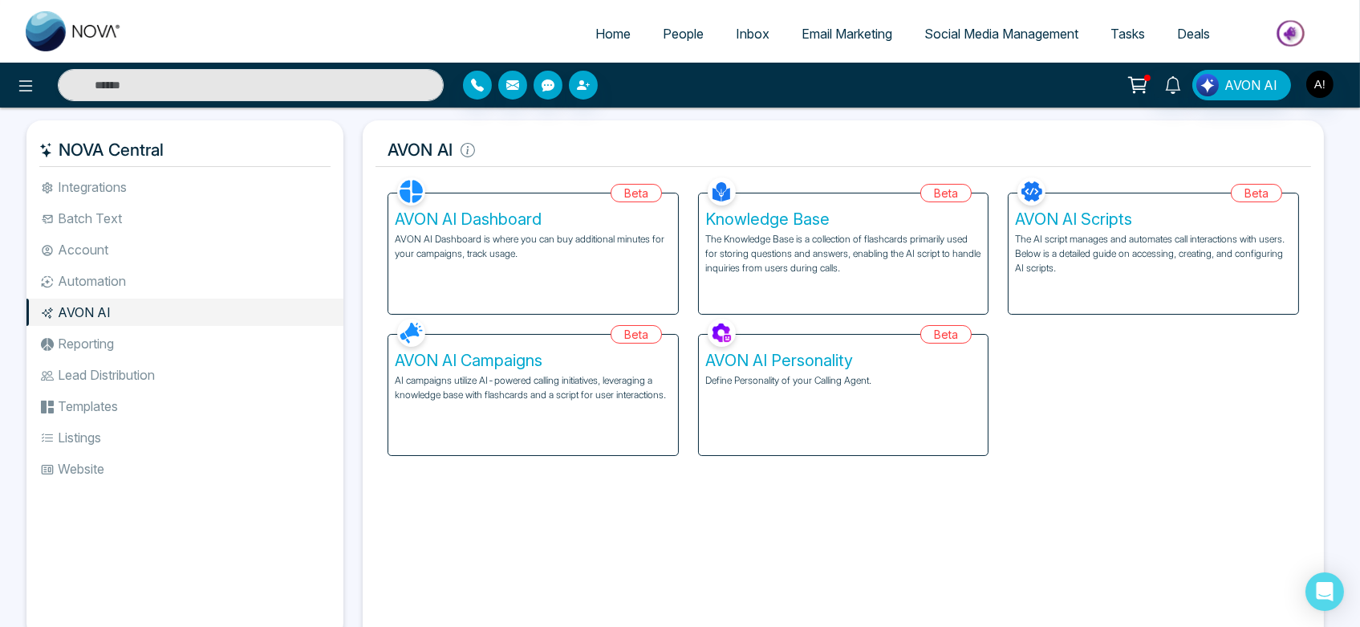
click at [633, 253] on p "AVON AI Dashboard is where you can buy additional minutes for your campaigns, t…" at bounding box center [533, 246] width 277 height 29
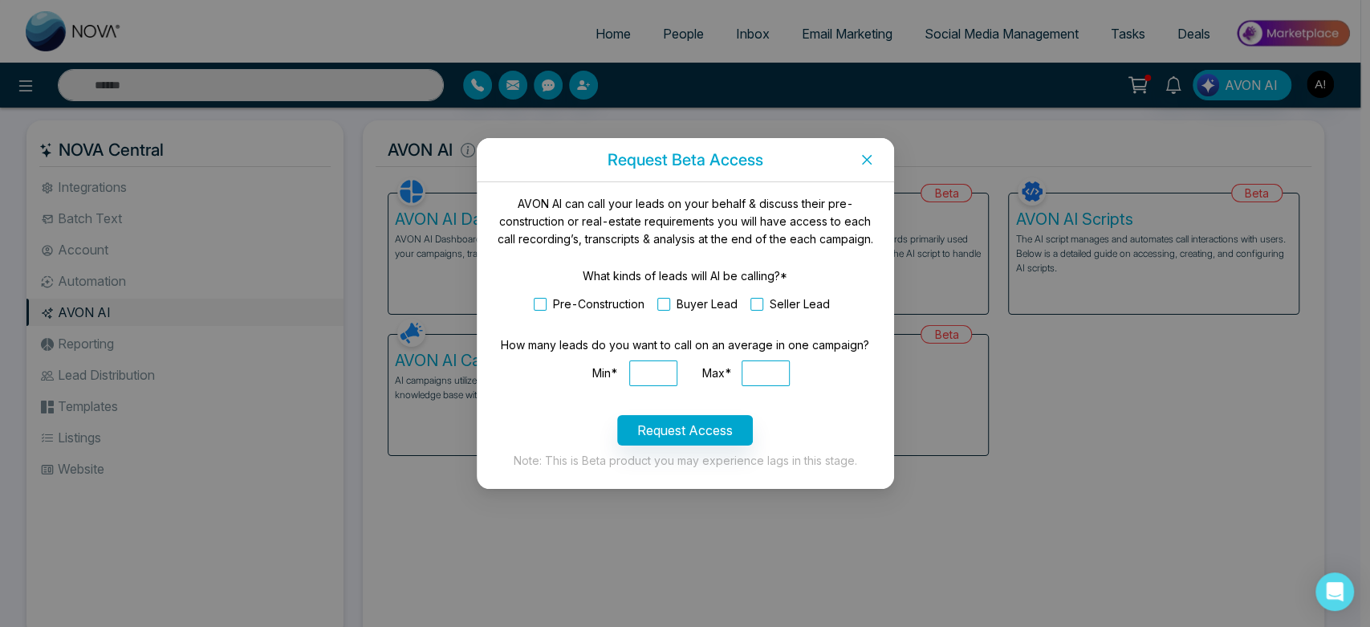
click at [854, 154] on span "Close" at bounding box center [867, 159] width 55 height 43
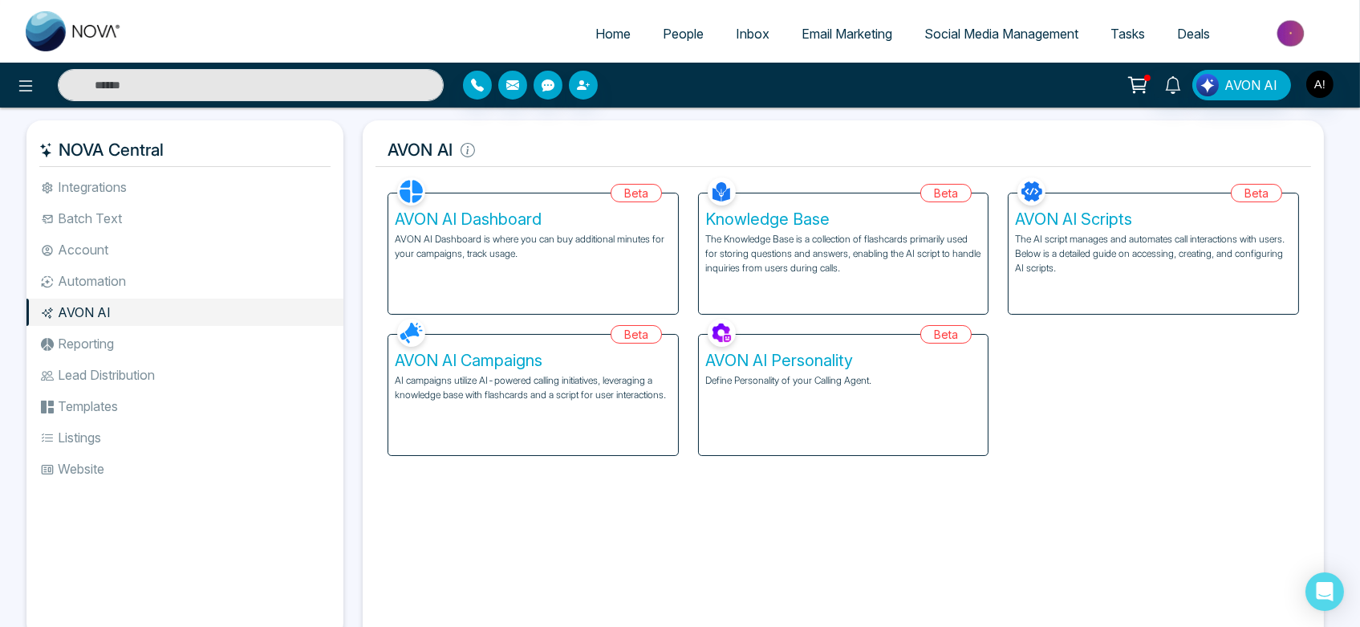
click at [851, 336] on div "AVON AI Personality Define Personality of your Calling Agent." at bounding box center [844, 395] width 290 height 120
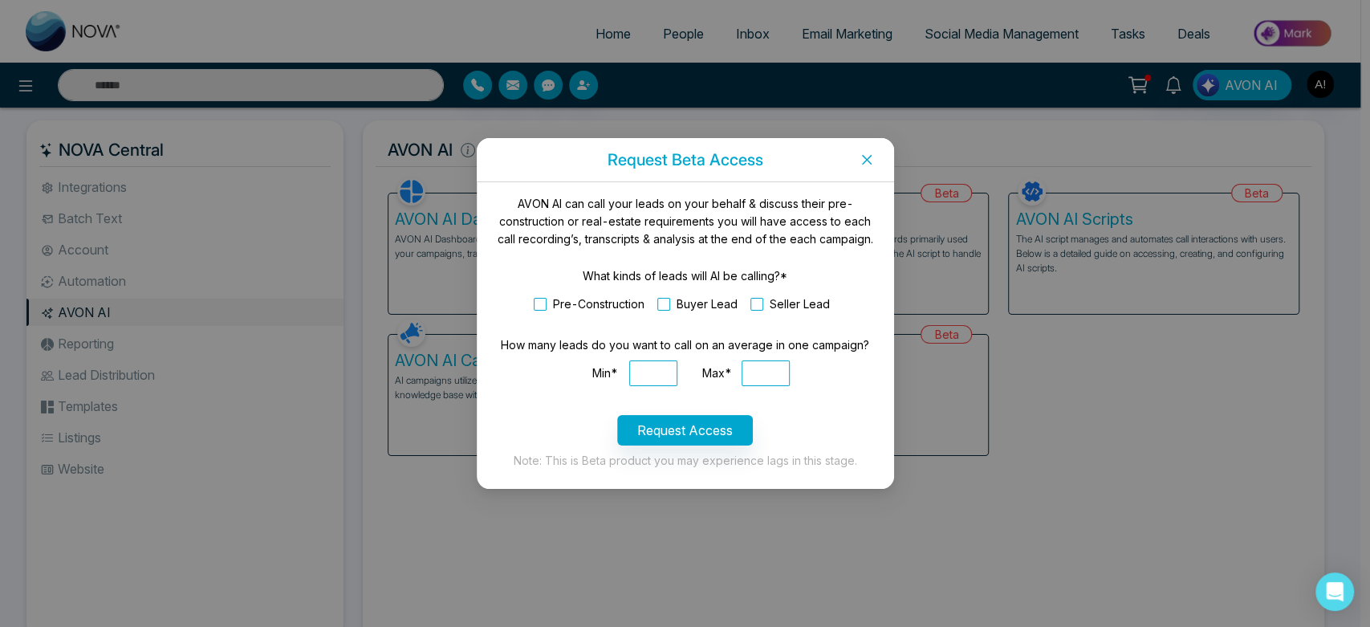
click at [873, 155] on span "Close" at bounding box center [867, 159] width 55 height 43
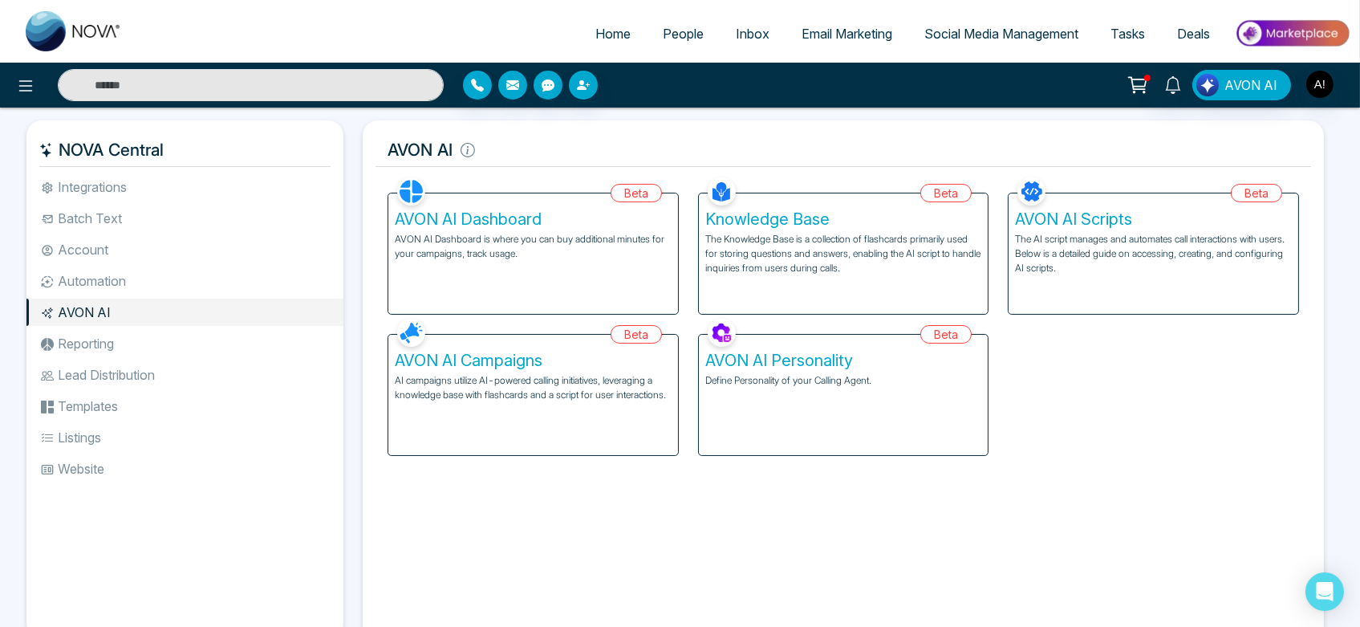
click at [551, 256] on p "AVON AI Dashboard is where you can buy additional minutes for your campaigns, t…" at bounding box center [533, 246] width 277 height 29
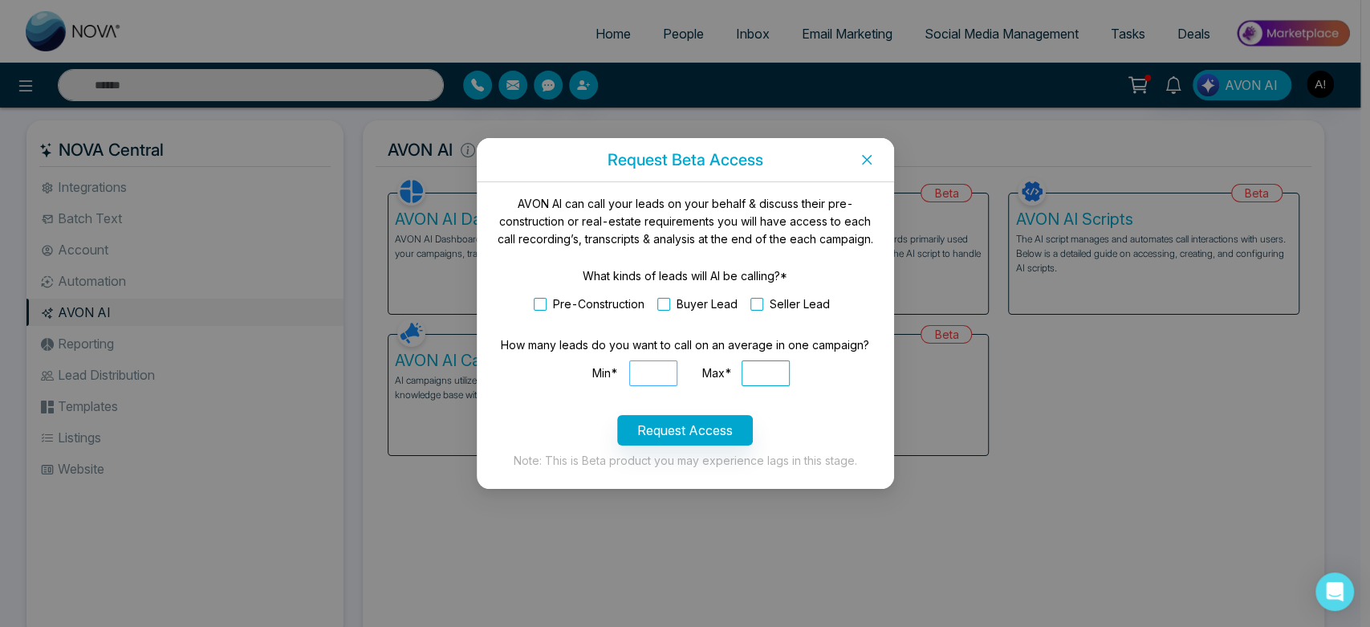
click at [667, 372] on input "Min*" at bounding box center [653, 373] width 48 height 26
click at [691, 436] on button "Request Access" at bounding box center [685, 430] width 136 height 31
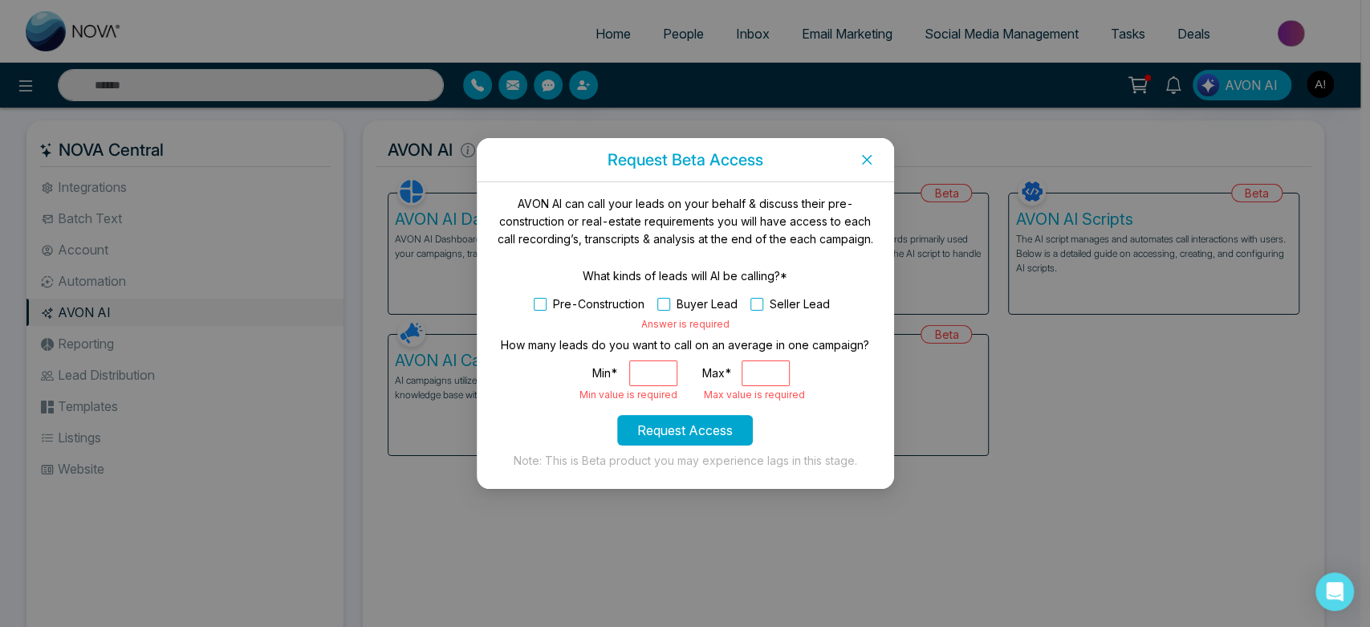
click at [691, 436] on button "Request Access" at bounding box center [685, 430] width 136 height 31
click at [870, 159] on icon "close" at bounding box center [866, 159] width 13 height 13
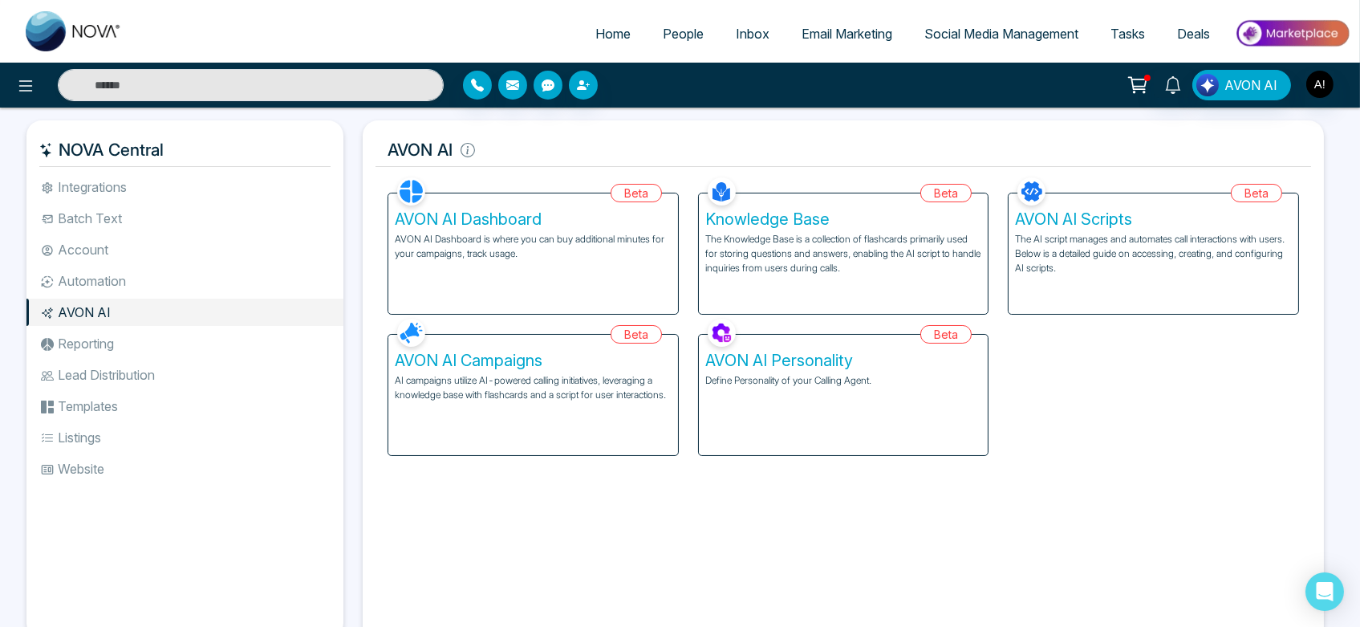
click at [181, 344] on li "Reporting" at bounding box center [184, 343] width 317 height 27
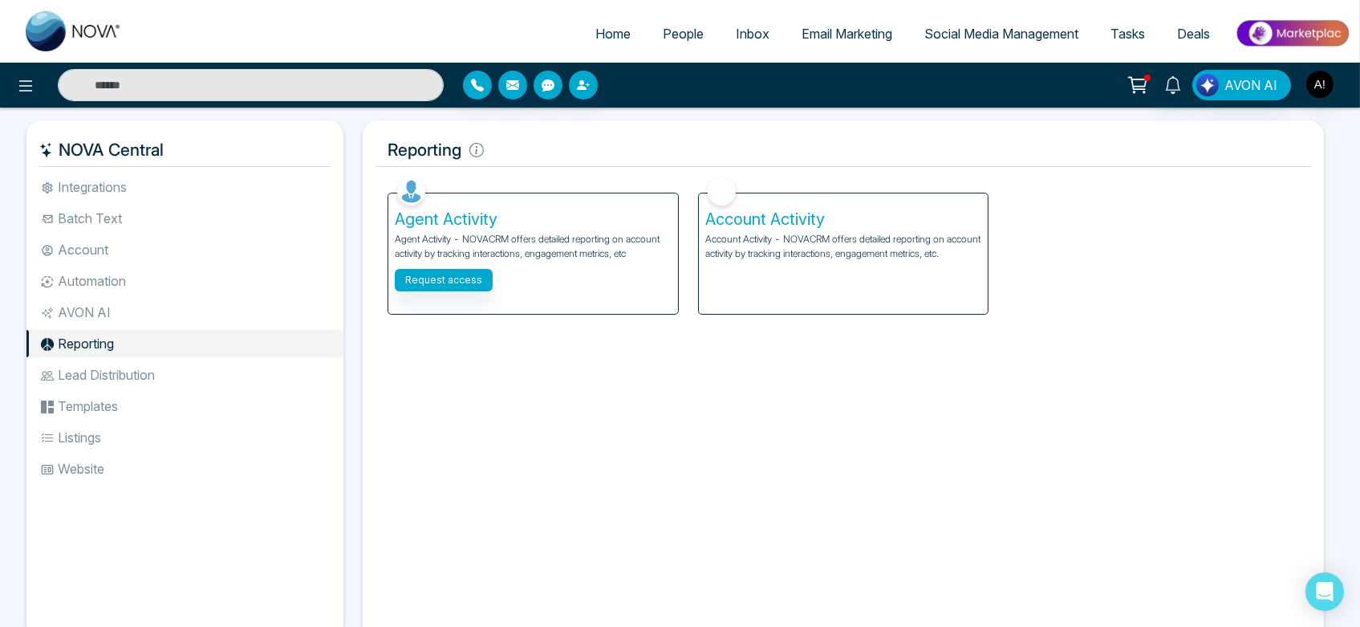
click at [92, 315] on li "AVON AI" at bounding box center [184, 312] width 317 height 27
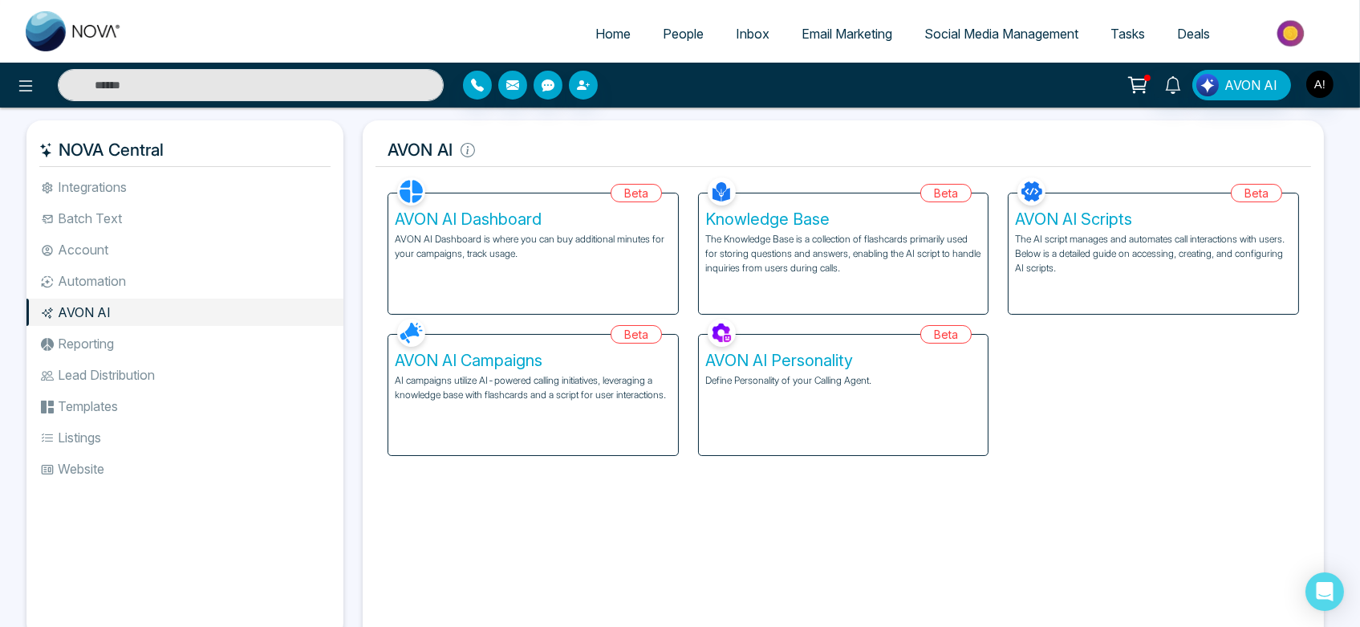
scroll to position [32, 0]
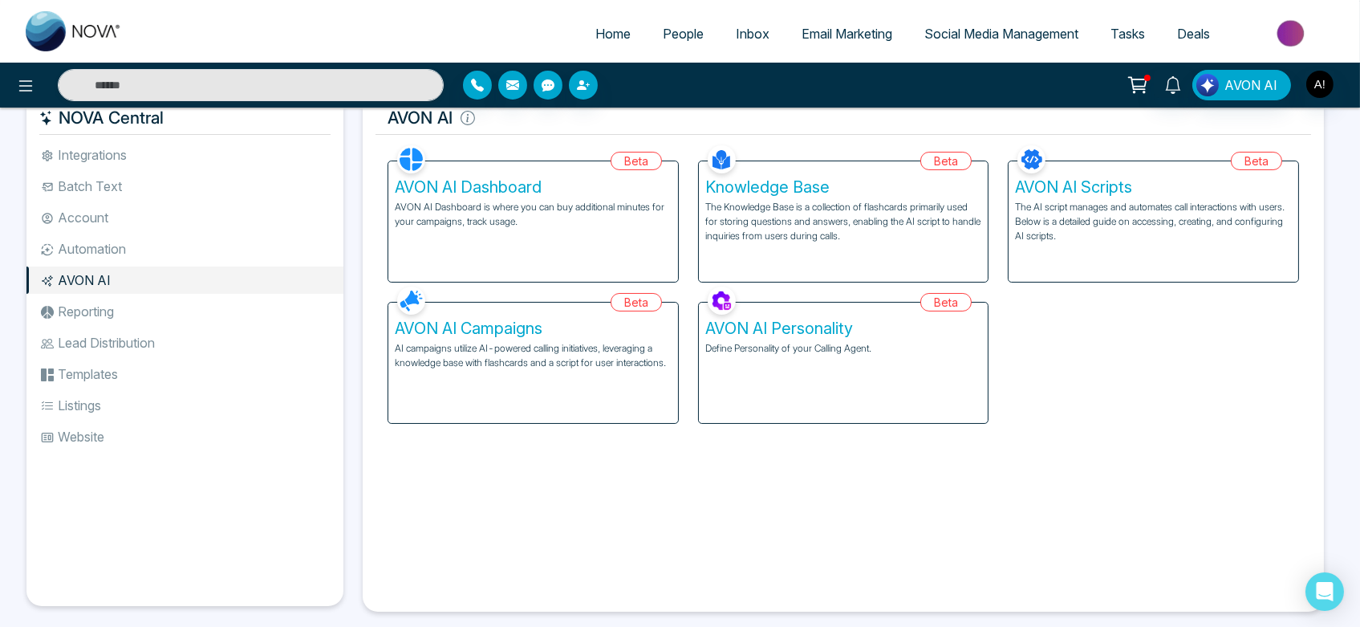
click at [529, 281] on div "AVON AI Dashboard AVON AI Dashboard is where you can buy additional minutes for…" at bounding box center [533, 221] width 290 height 120
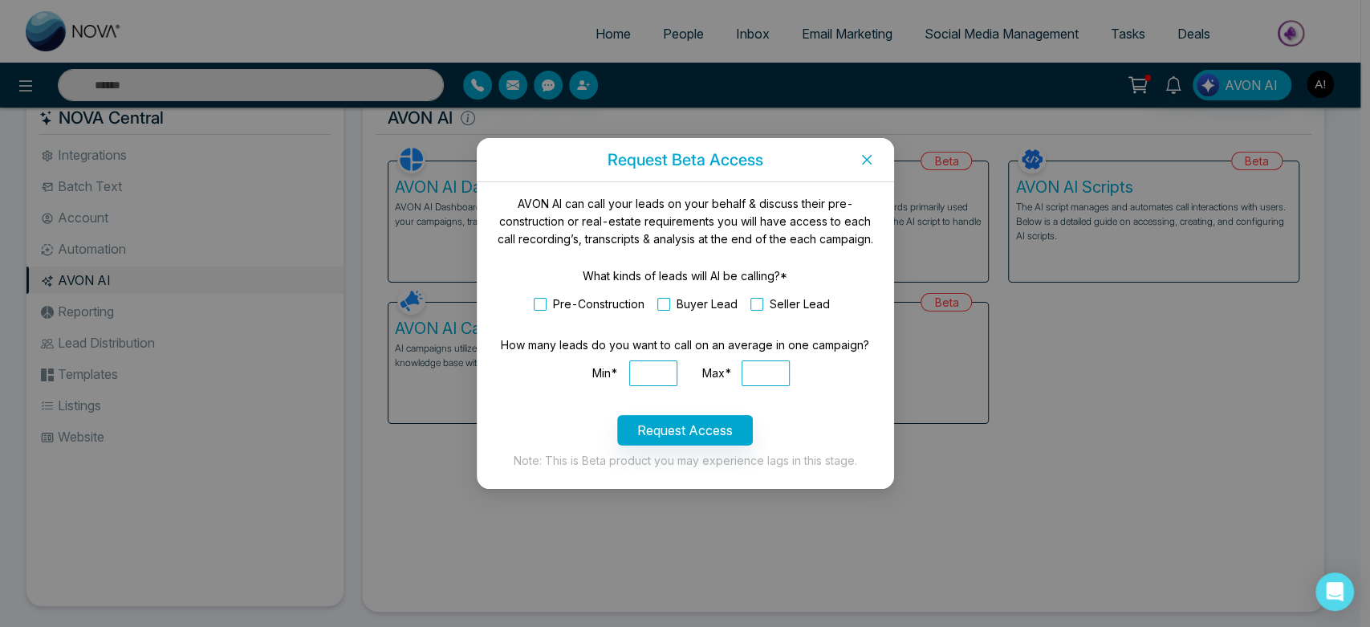
click at [863, 157] on icon "close" at bounding box center [866, 159] width 13 height 13
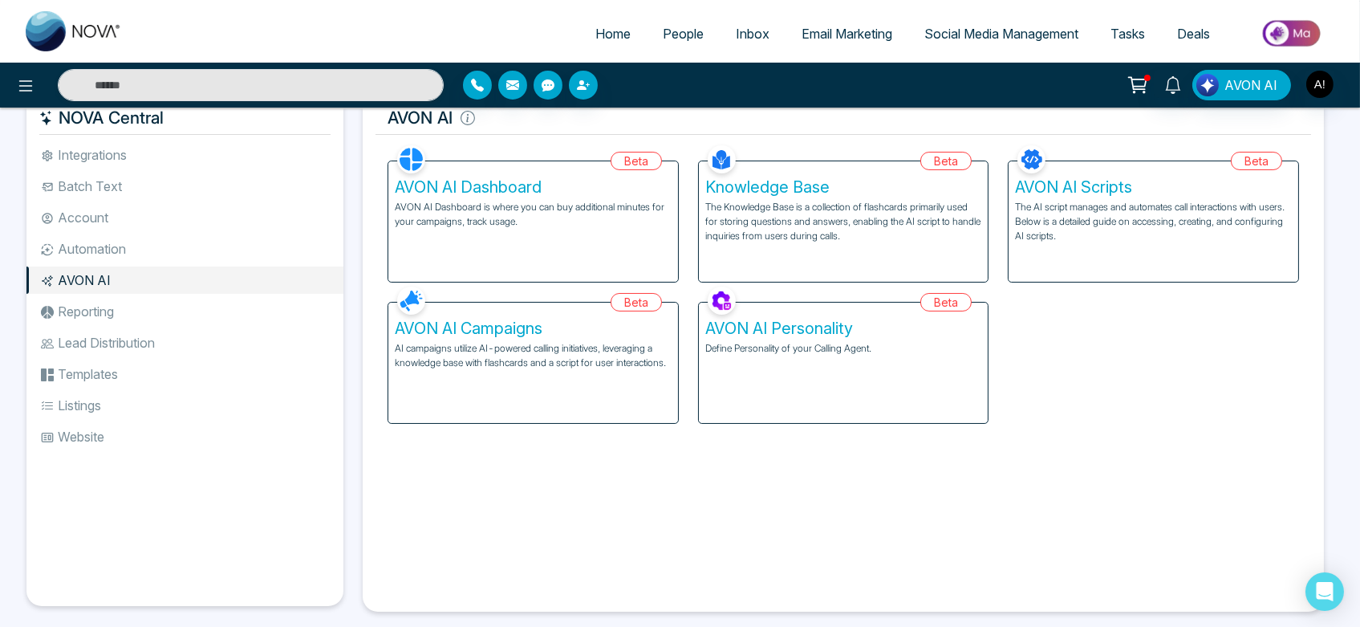
click at [128, 349] on li "Lead Distribution" at bounding box center [184, 342] width 317 height 27
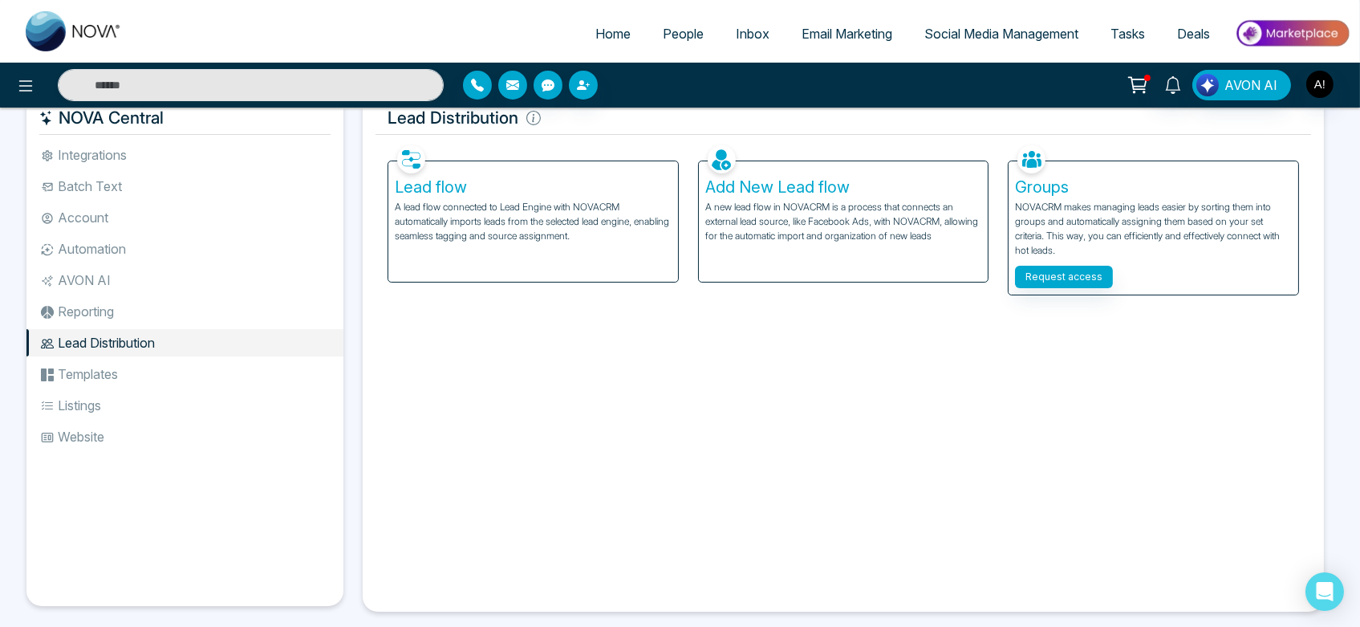
click at [137, 392] on li "Listings" at bounding box center [184, 405] width 317 height 27
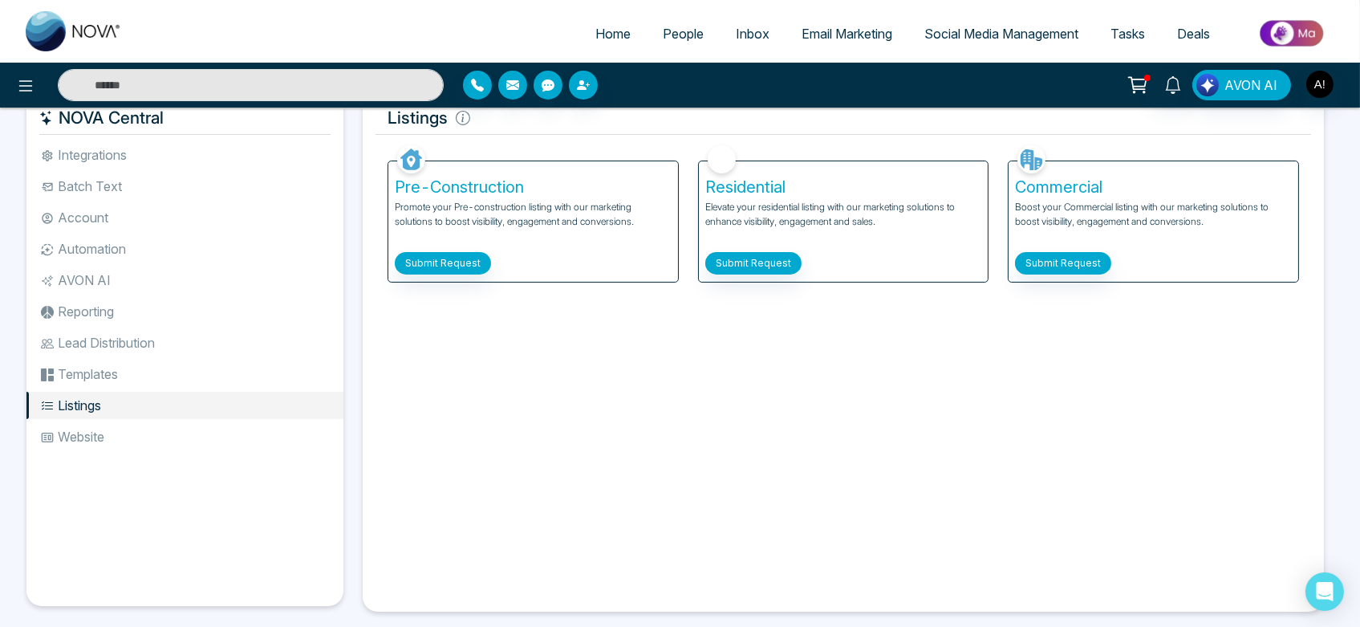
click at [139, 381] on li "Templates" at bounding box center [184, 373] width 317 height 27
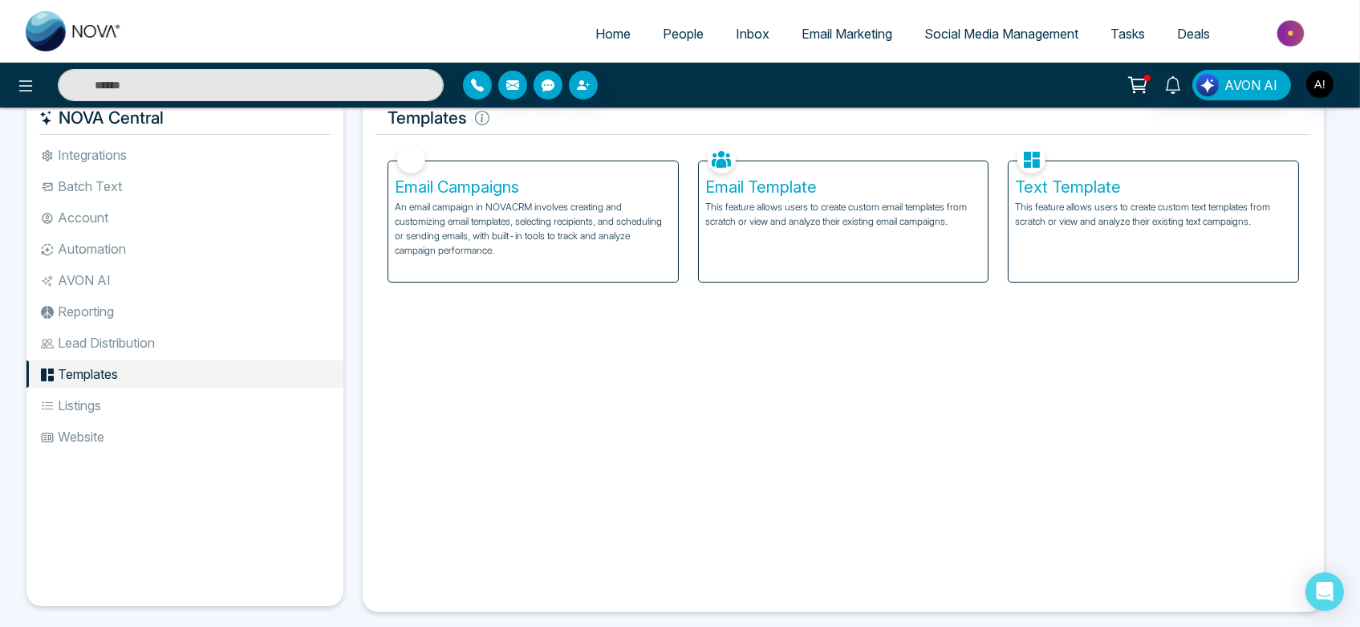
click at [148, 346] on li "Lead Distribution" at bounding box center [184, 342] width 317 height 27
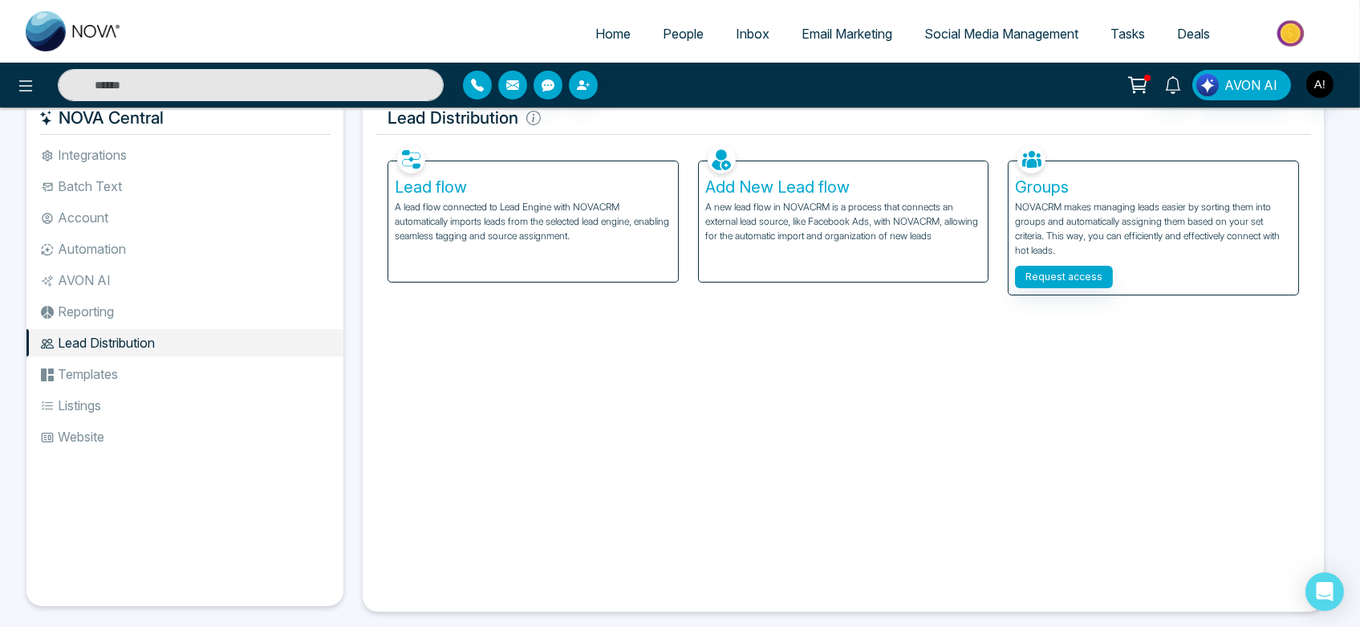
click at [153, 376] on li "Templates" at bounding box center [184, 373] width 317 height 27
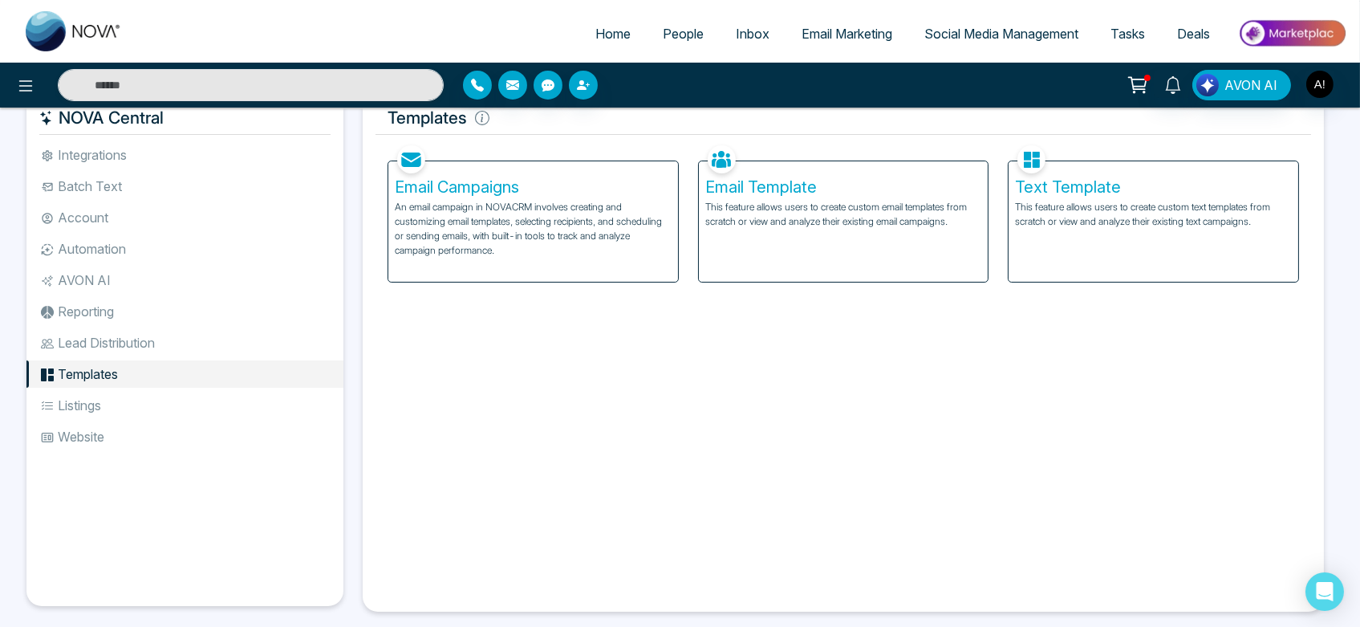
click at [148, 409] on li "Listings" at bounding box center [184, 405] width 317 height 27
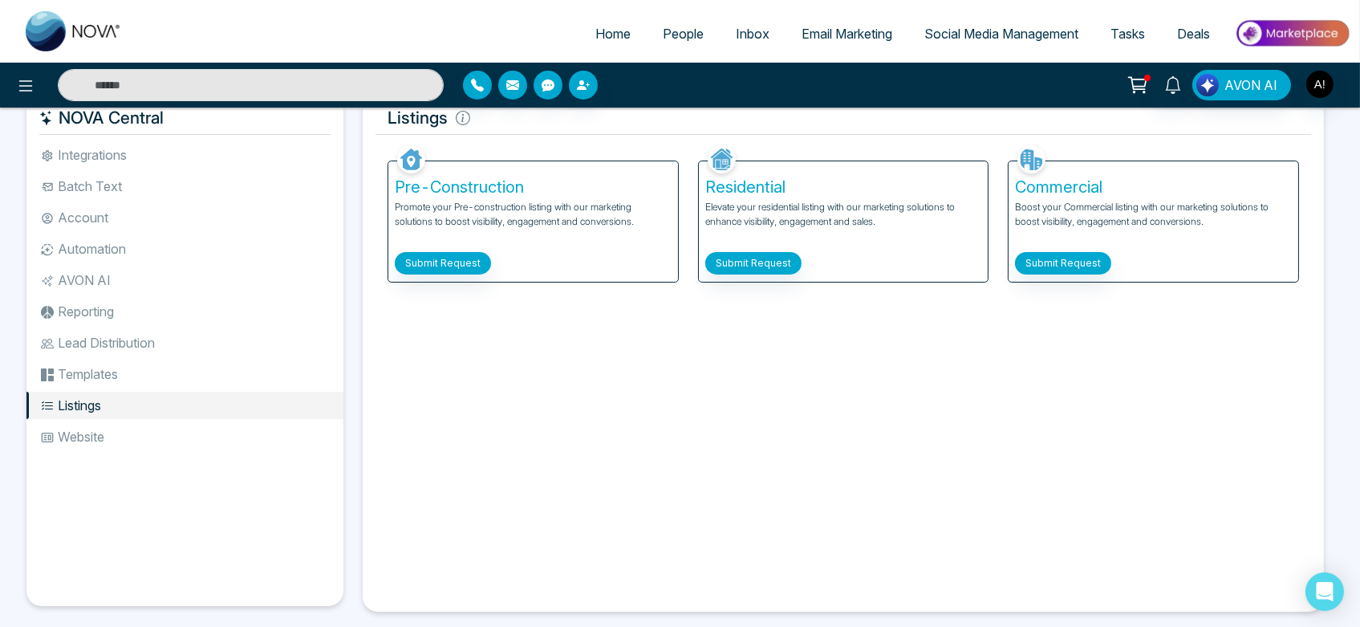
click at [180, 345] on li "Lead Distribution" at bounding box center [184, 342] width 317 height 27
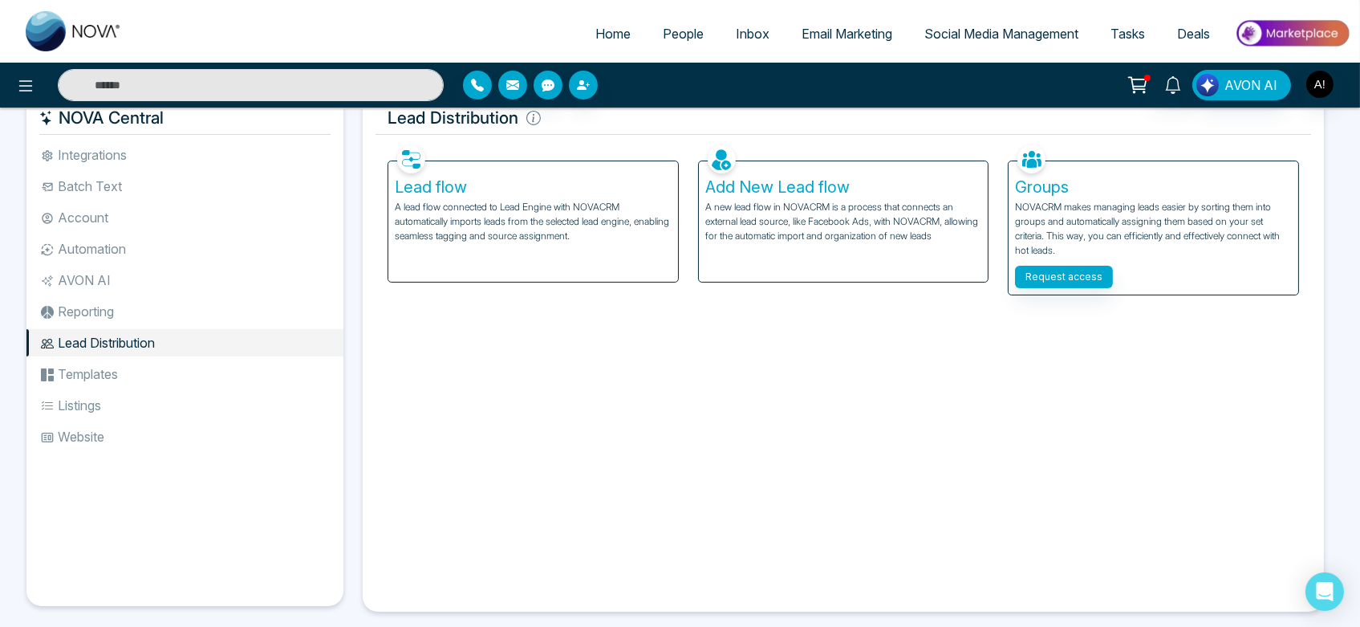
click at [688, 426] on div "Facebook NOVACRM enables users to connect to Facebook to schedule social media …" at bounding box center [844, 370] width 936 height 458
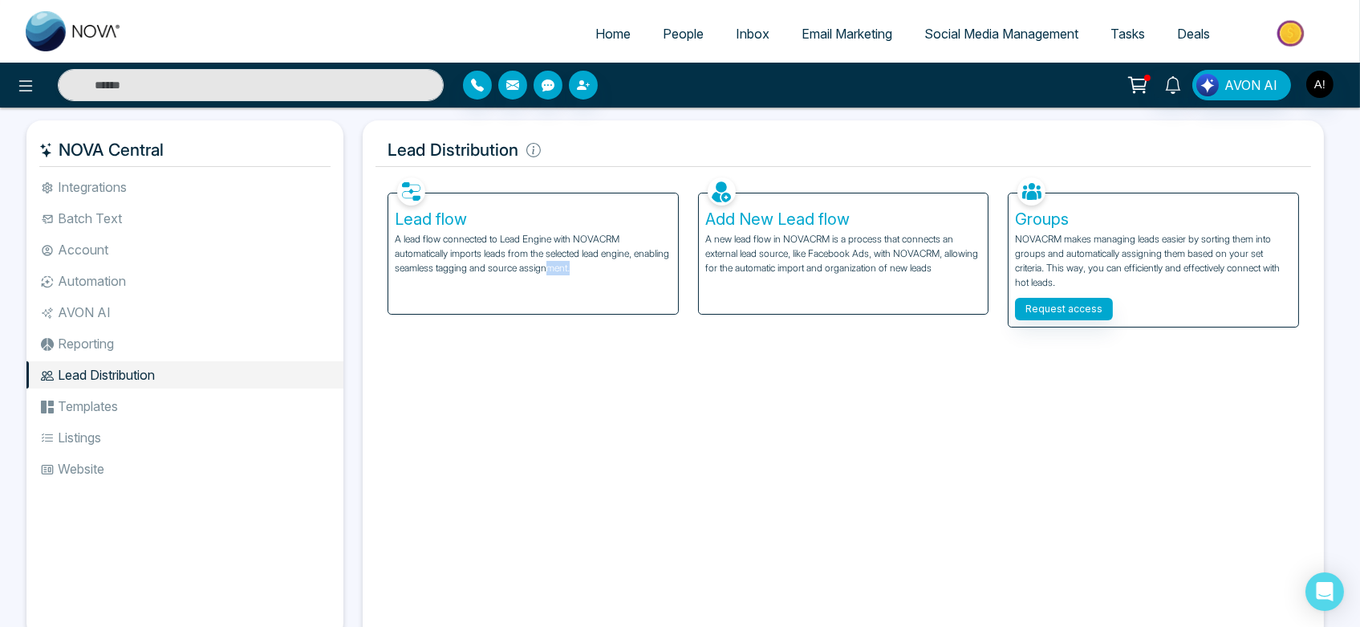
drag, startPoint x: 585, startPoint y: 265, endPoint x: 636, endPoint y: 262, distance: 50.7
click at [636, 262] on p "A lead flow connected to Lead Engine with NOVACRM automatically imports leads f…" at bounding box center [533, 253] width 277 height 43
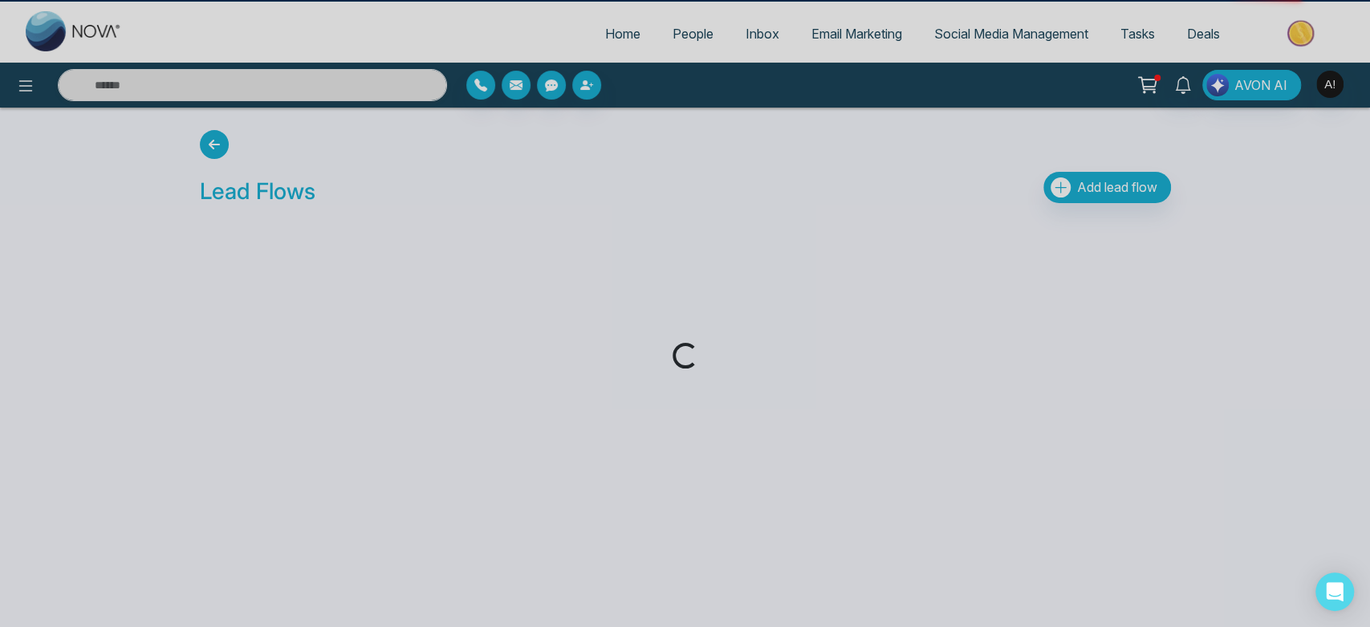
click at [1112, 246] on div "Loading..." at bounding box center [685, 313] width 1370 height 627
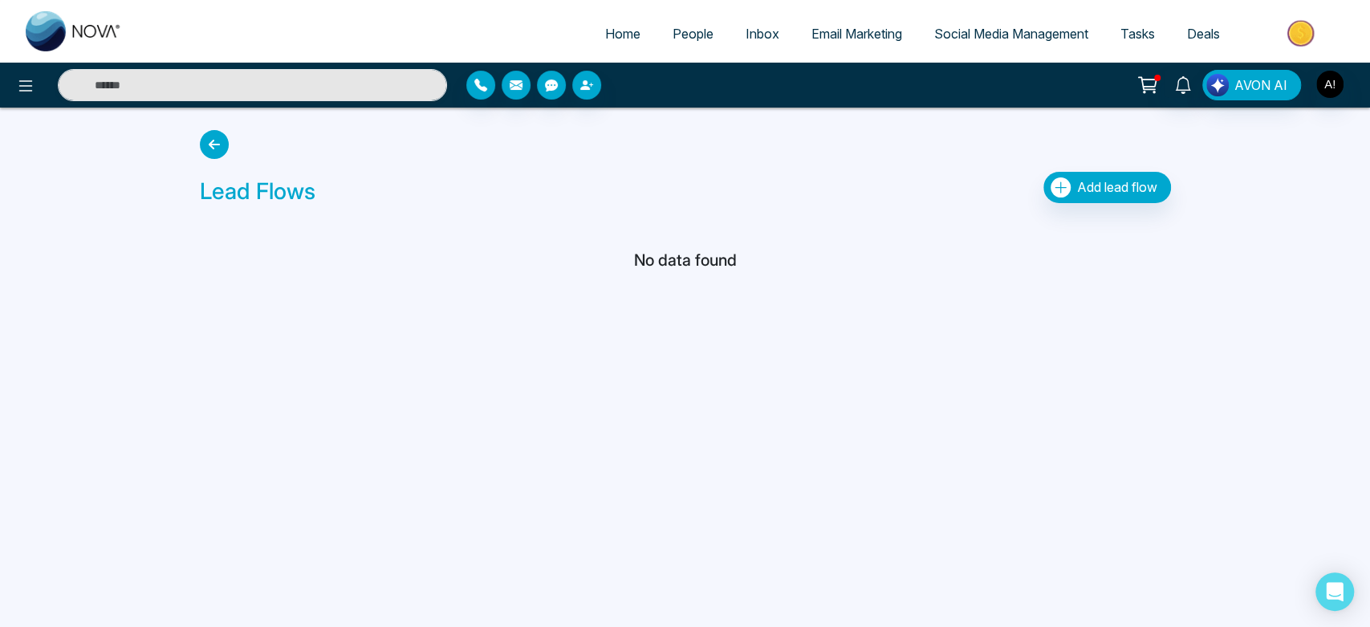
click at [218, 151] on icon at bounding box center [214, 144] width 29 height 29
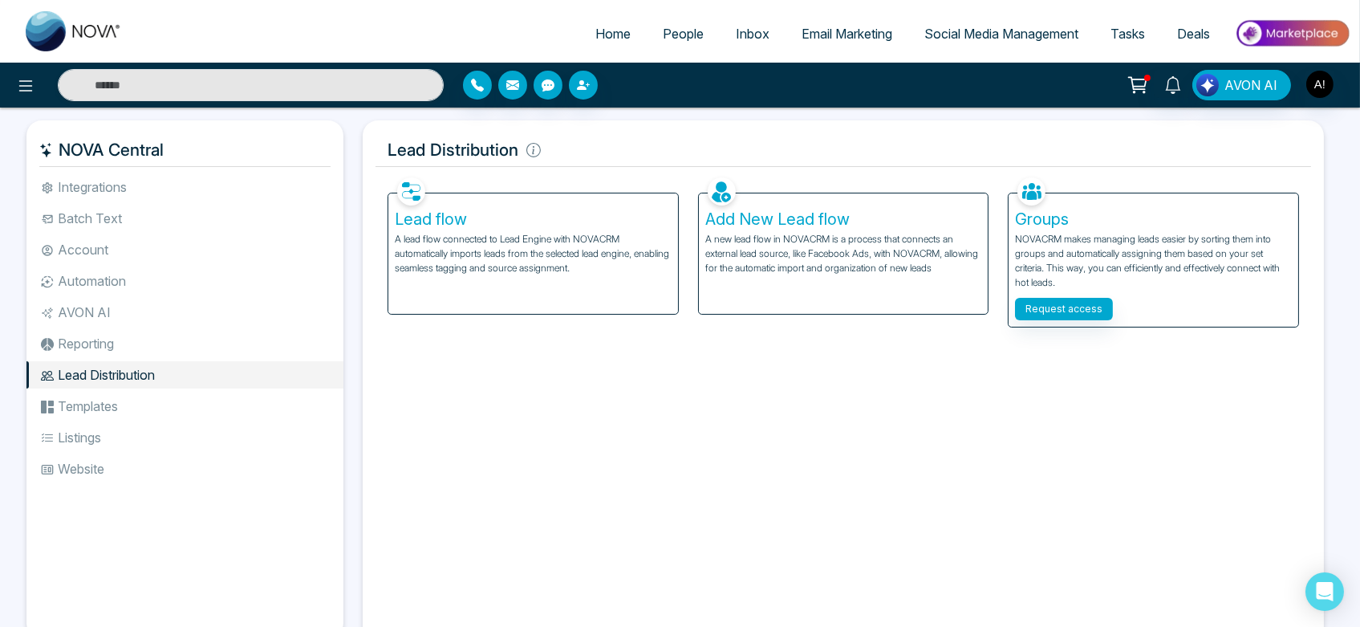
click at [159, 416] on li "Templates" at bounding box center [184, 405] width 317 height 27
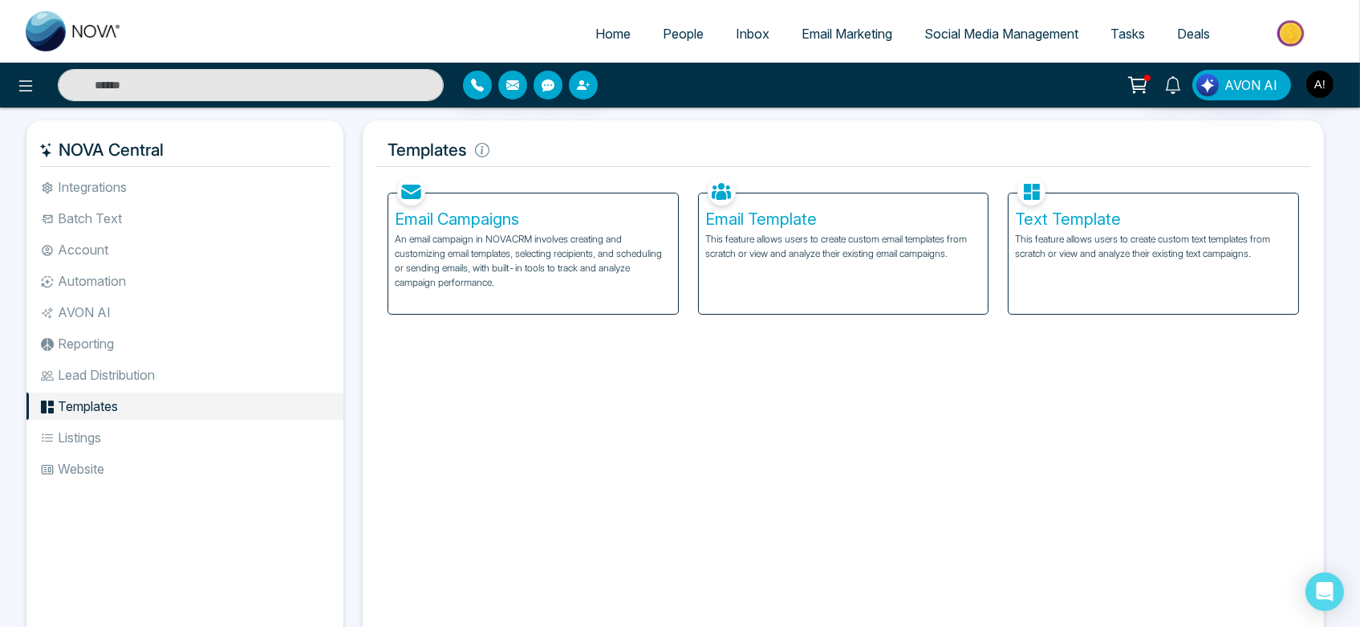
click at [440, 265] on p "An email campaign in NOVACRM involves creating and customizing email templates,…" at bounding box center [533, 261] width 277 height 58
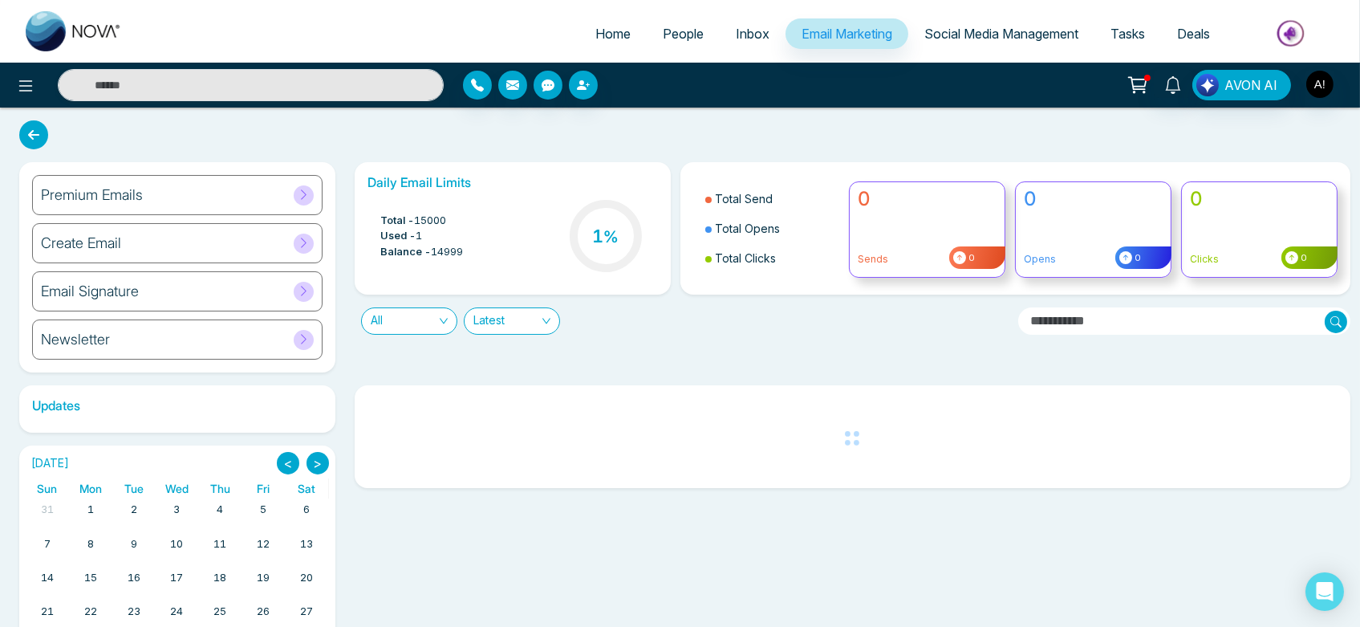
click at [32, 130] on icon at bounding box center [33, 134] width 29 height 29
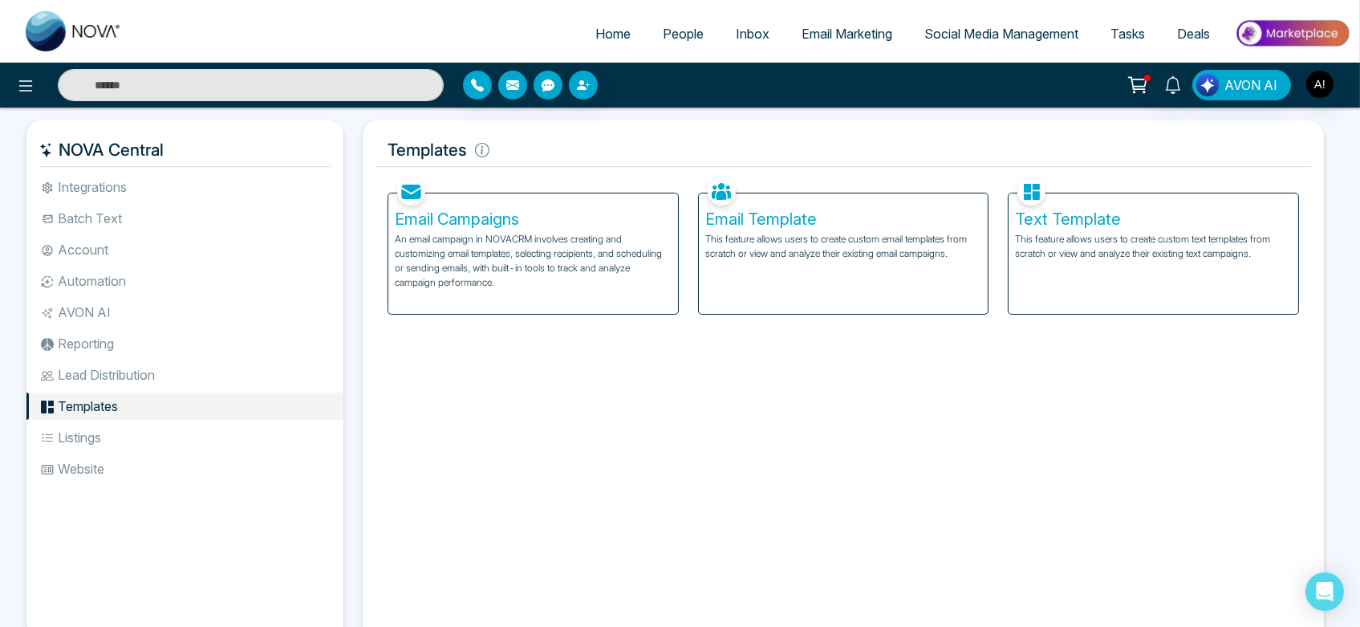
click at [859, 296] on div "Email Template This feature allows users to create custom email templates from …" at bounding box center [844, 253] width 290 height 120
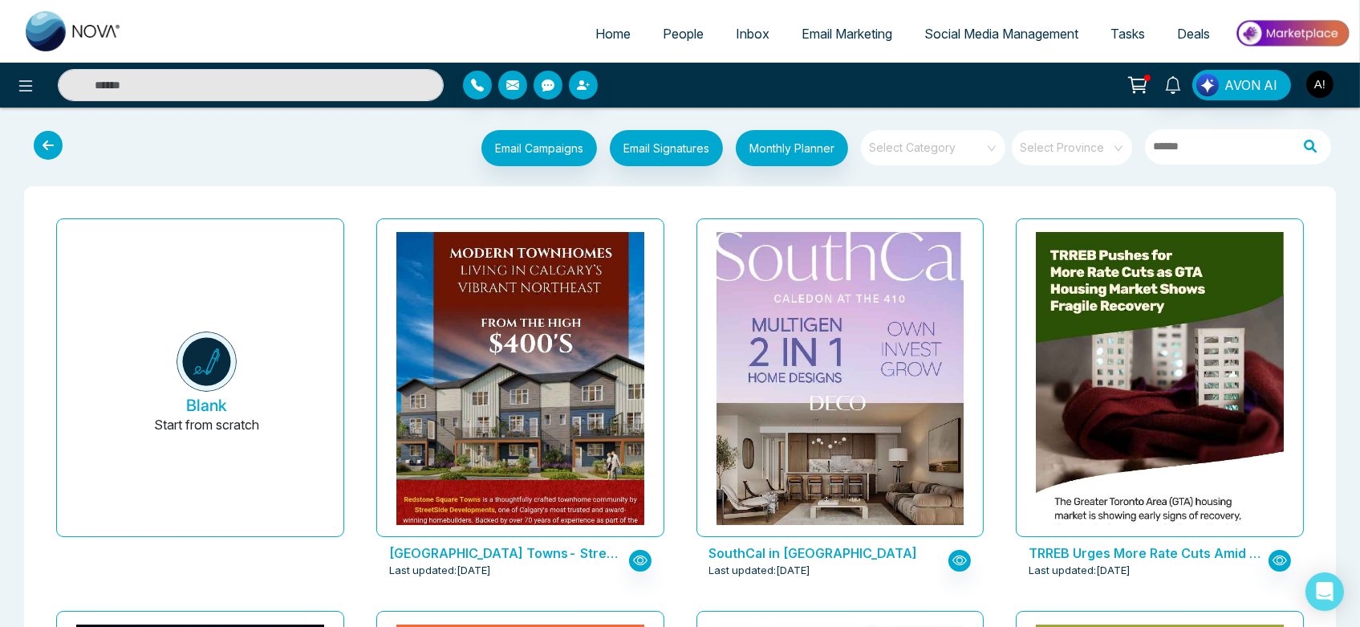
click at [50, 145] on icon at bounding box center [48, 145] width 29 height 29
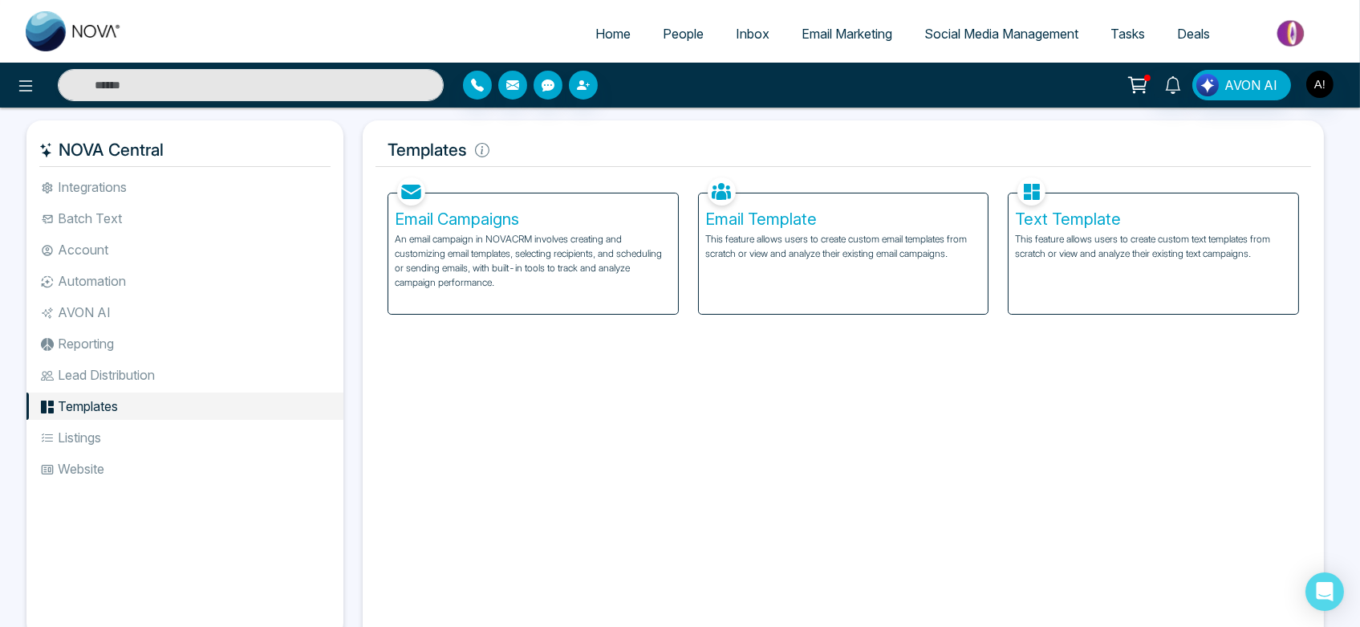
click at [1181, 223] on h5 "Text Template" at bounding box center [1153, 218] width 277 height 19
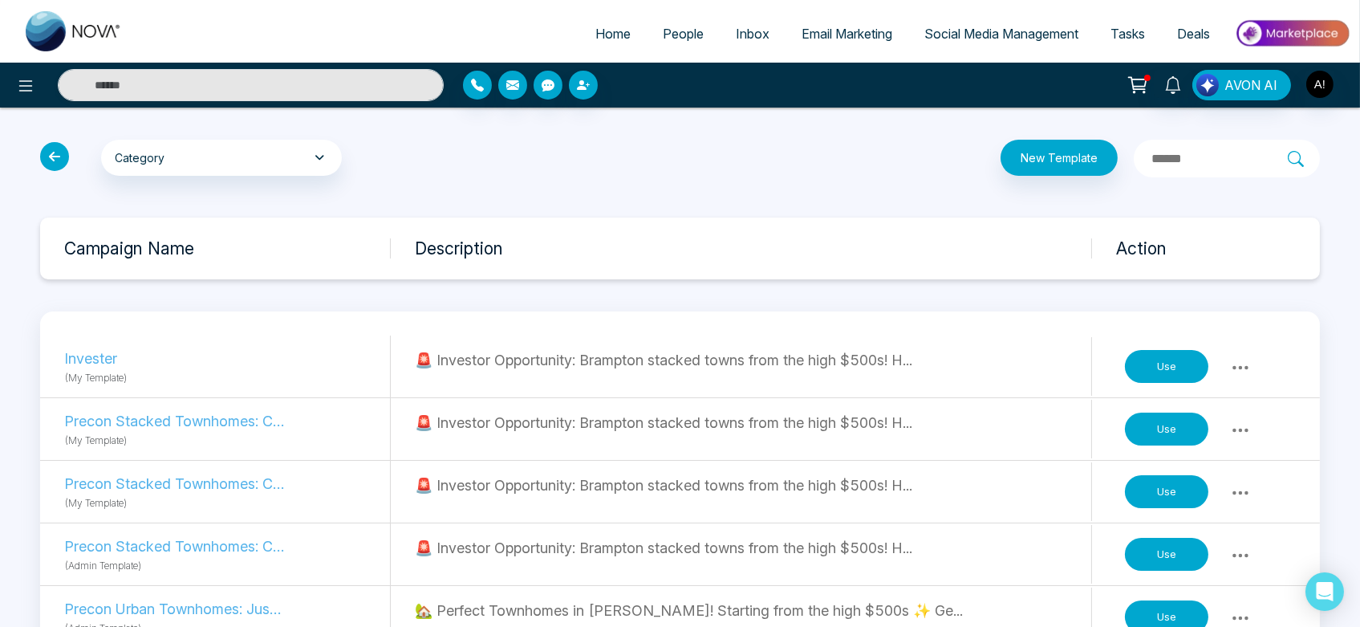
click at [48, 153] on icon at bounding box center [54, 156] width 29 height 29
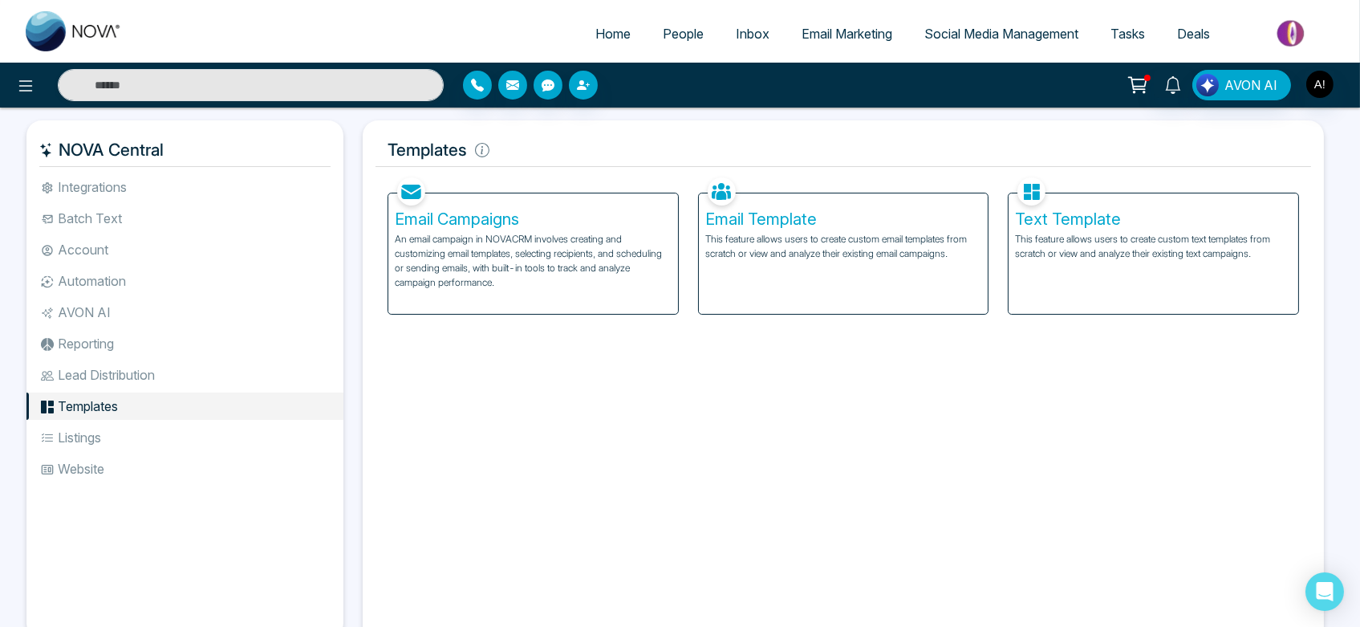
click at [140, 446] on li "Listings" at bounding box center [184, 437] width 317 height 27
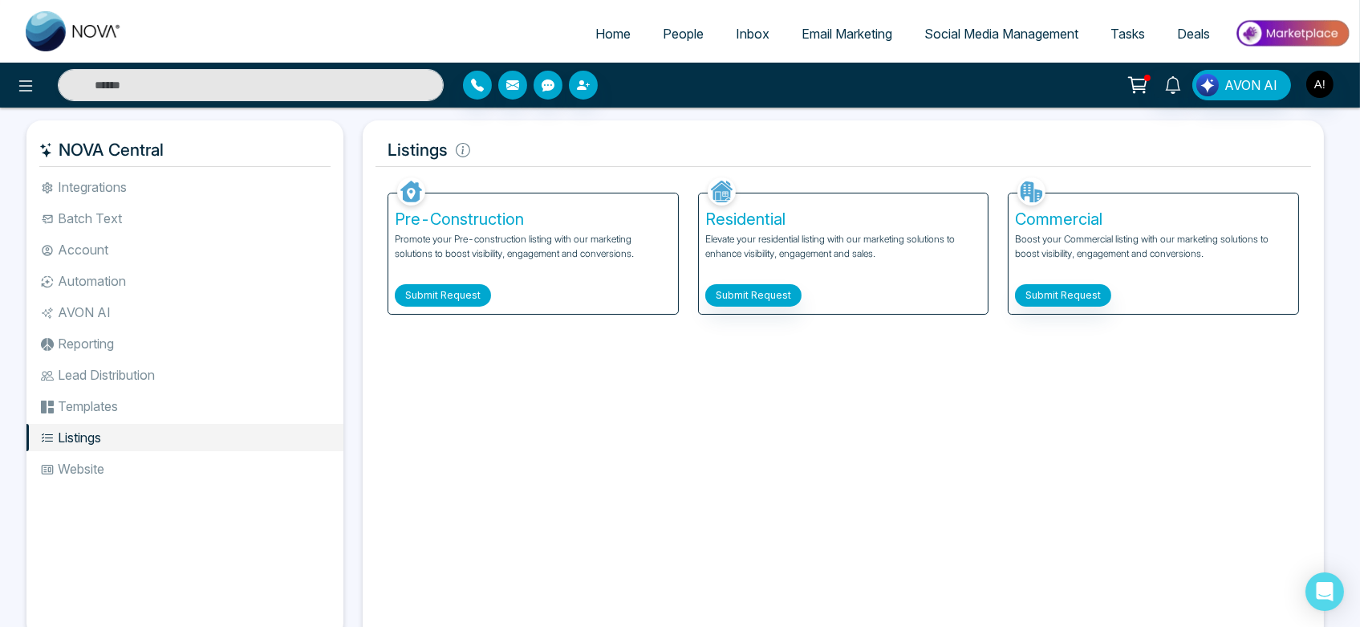
click at [441, 292] on button "Submit Request" at bounding box center [443, 295] width 96 height 22
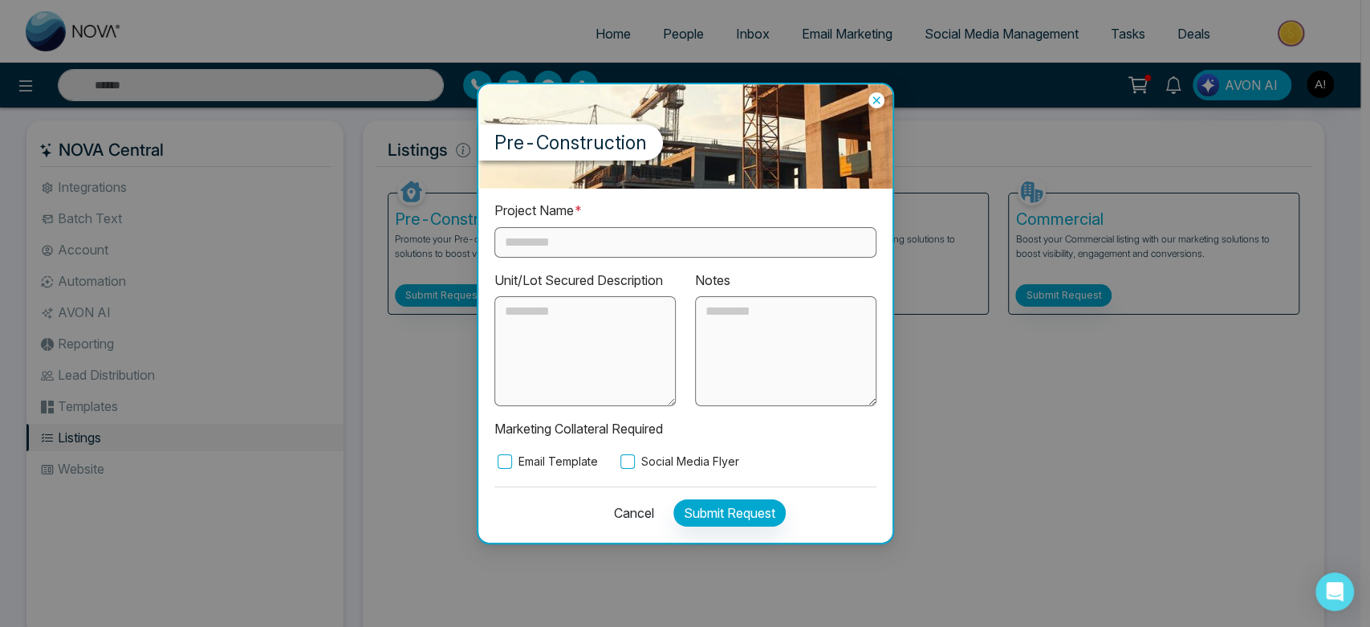
click at [624, 249] on input "text" at bounding box center [685, 242] width 382 height 31
click at [599, 246] on input "text" at bounding box center [685, 242] width 382 height 31
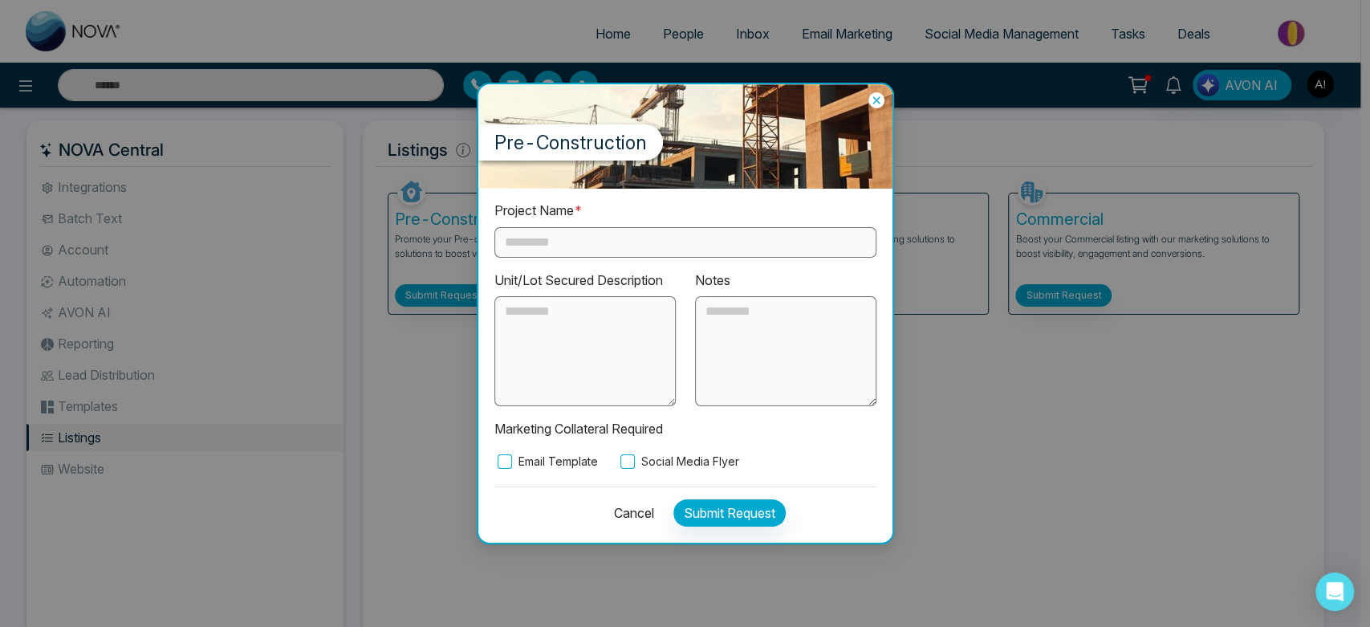
click at [599, 246] on input "text" at bounding box center [685, 242] width 382 height 31
type input "****"
click at [592, 354] on textarea at bounding box center [584, 351] width 181 height 111
click at [648, 456] on label "Social Media Flyer" at bounding box center [678, 462] width 122 height 18
click at [713, 513] on button "Submit Request" at bounding box center [729, 512] width 112 height 27
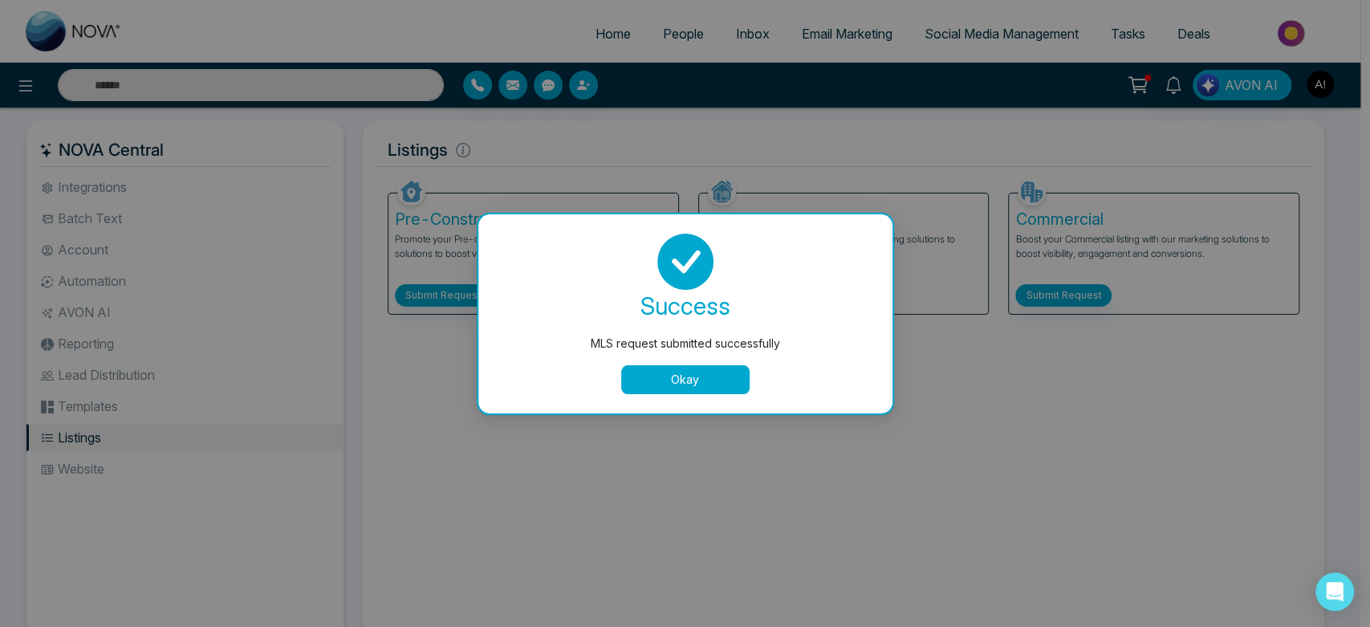
click at [703, 391] on button "Okay" at bounding box center [685, 379] width 128 height 29
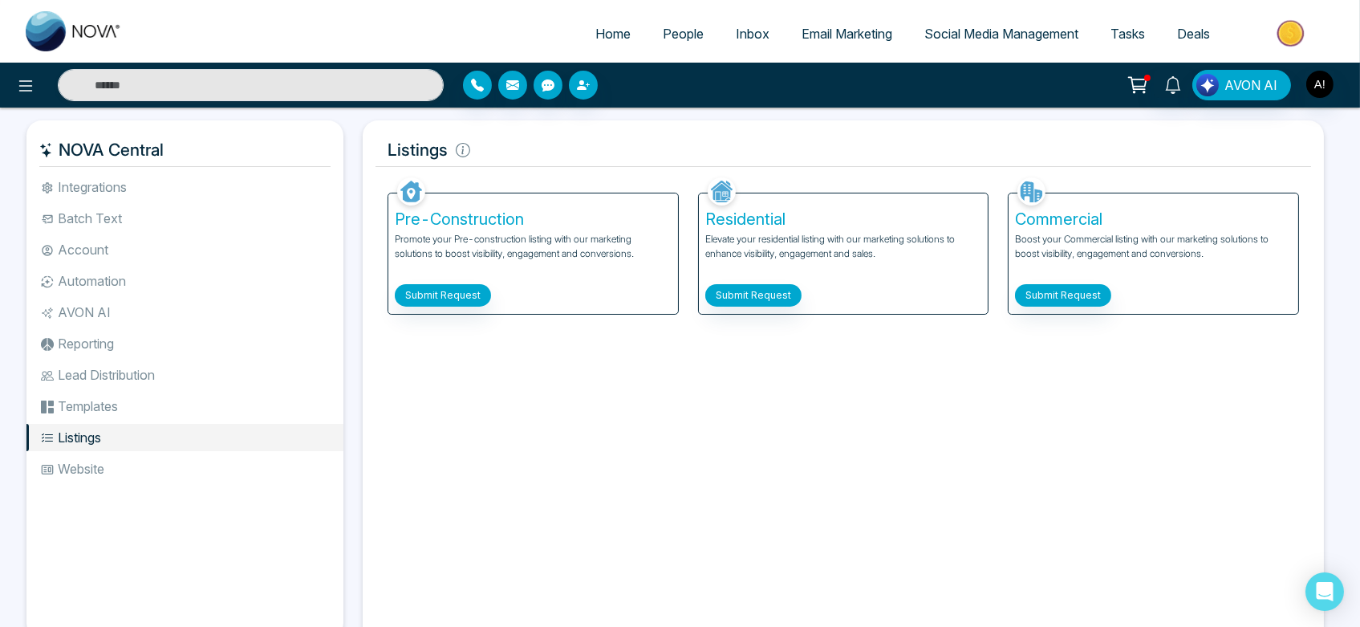
click at [132, 476] on li "Website" at bounding box center [184, 468] width 317 height 27
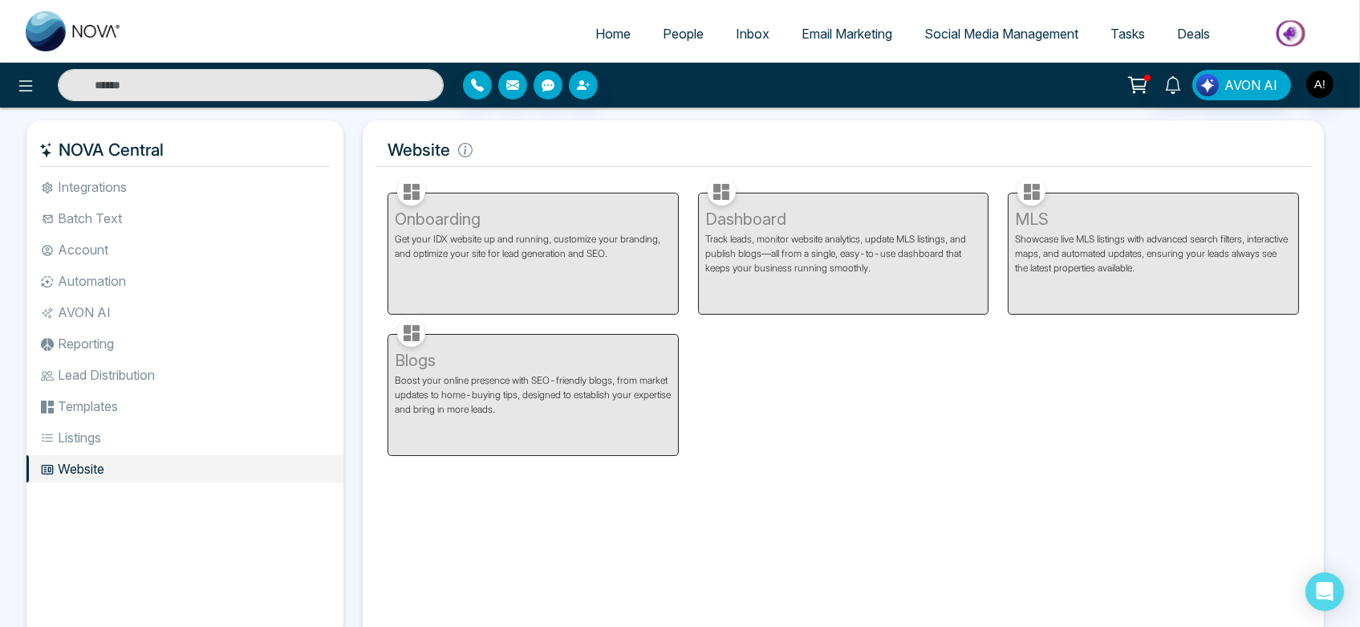
click at [181, 389] on ul "Integrations Batch Text Account Automation AVON AI Reporting Lead Distribution …" at bounding box center [184, 392] width 317 height 439
click at [145, 368] on li "Lead Distribution" at bounding box center [184, 374] width 317 height 27
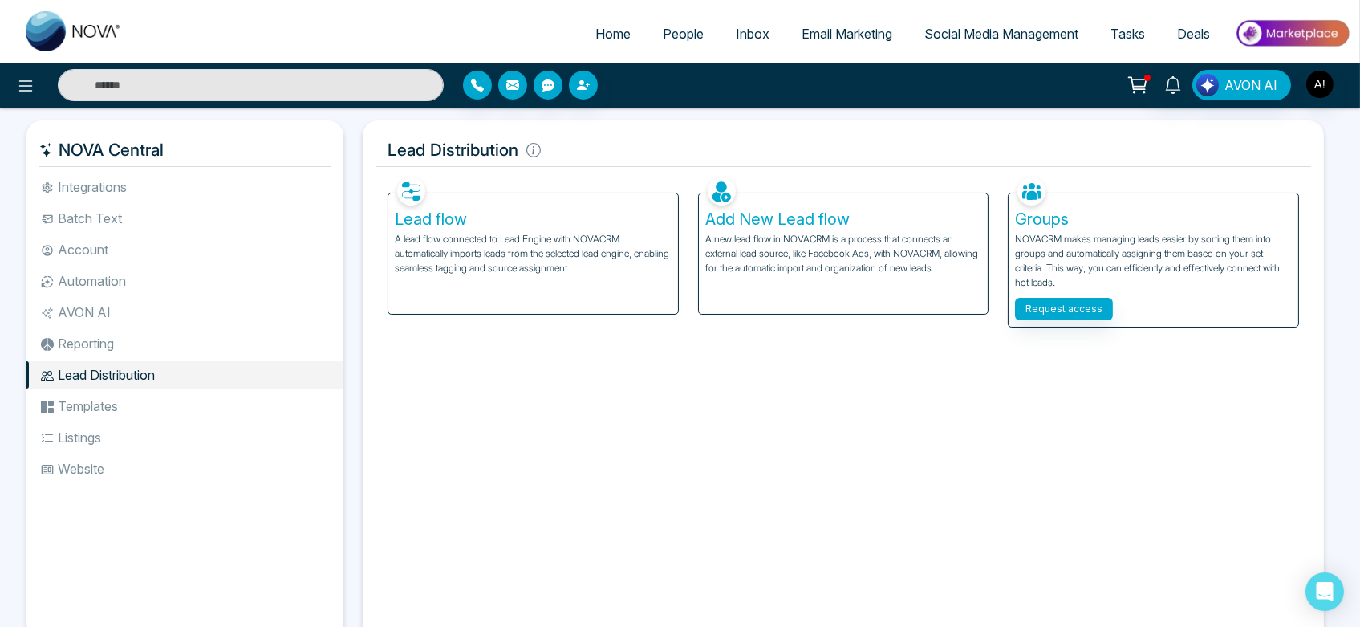
click at [90, 320] on li "AVON AI" at bounding box center [184, 312] width 317 height 27
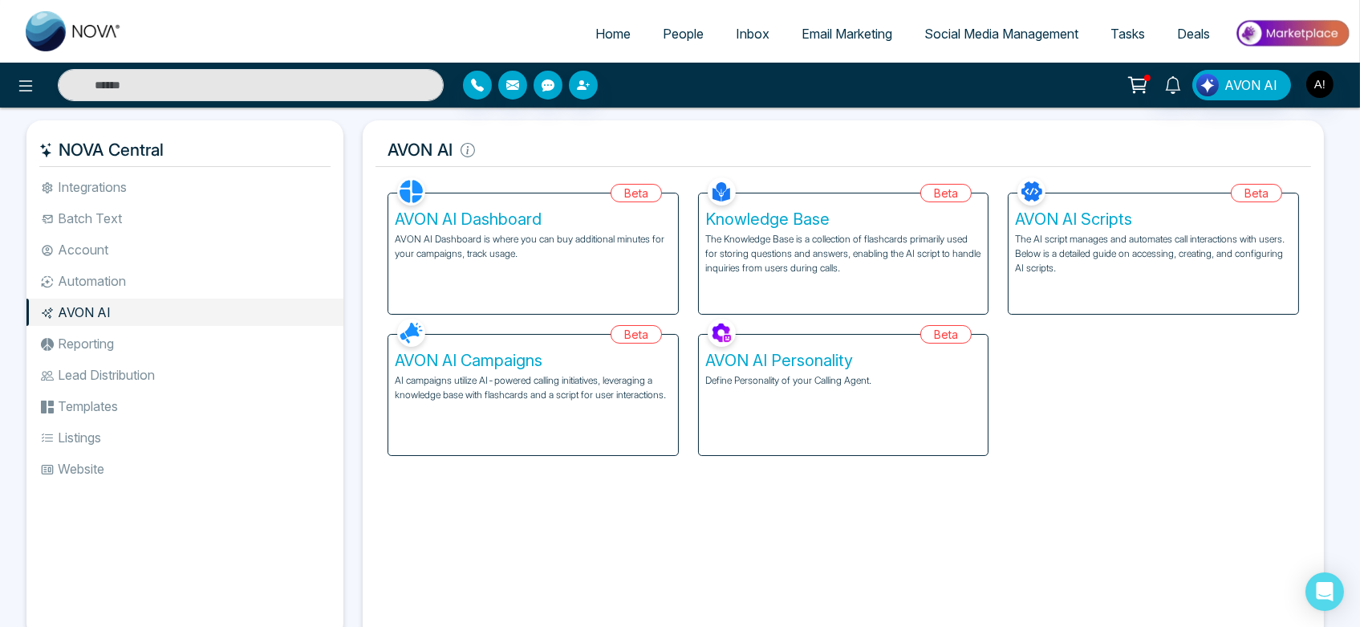
click at [507, 262] on div "AVON AI Dashboard AVON AI Dashboard is where you can buy additional minutes for…" at bounding box center [533, 253] width 290 height 120
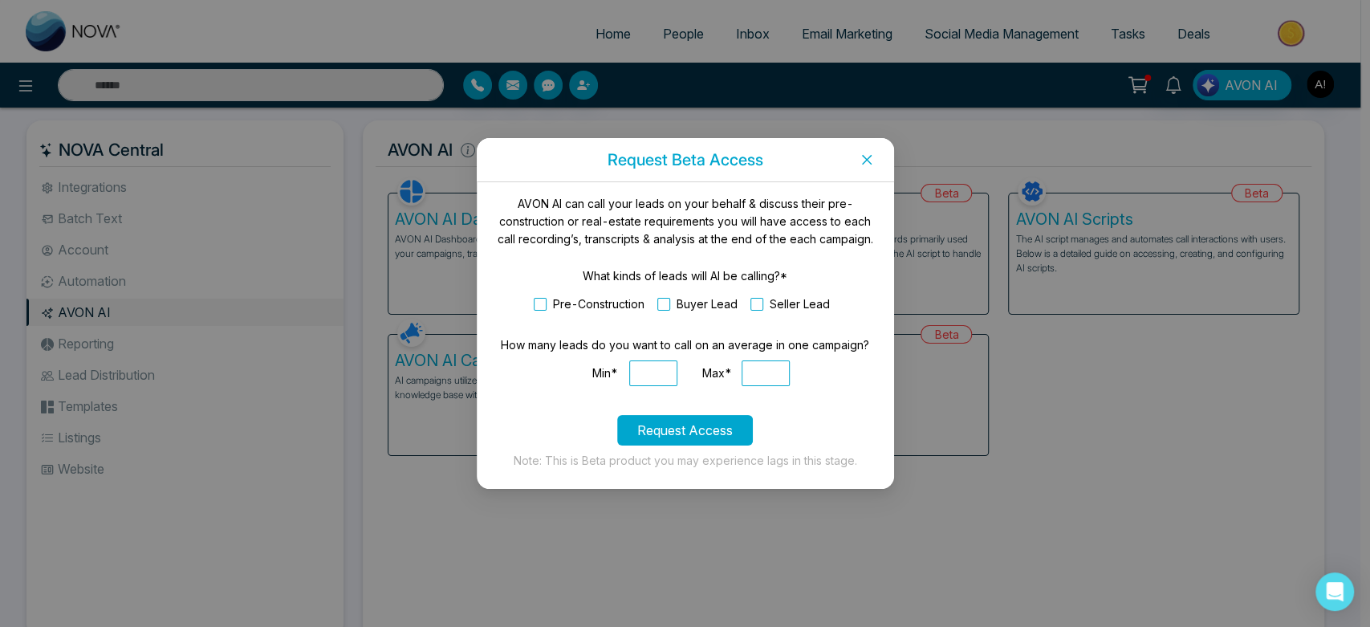
click at [700, 417] on button "Request Access" at bounding box center [685, 430] width 136 height 31
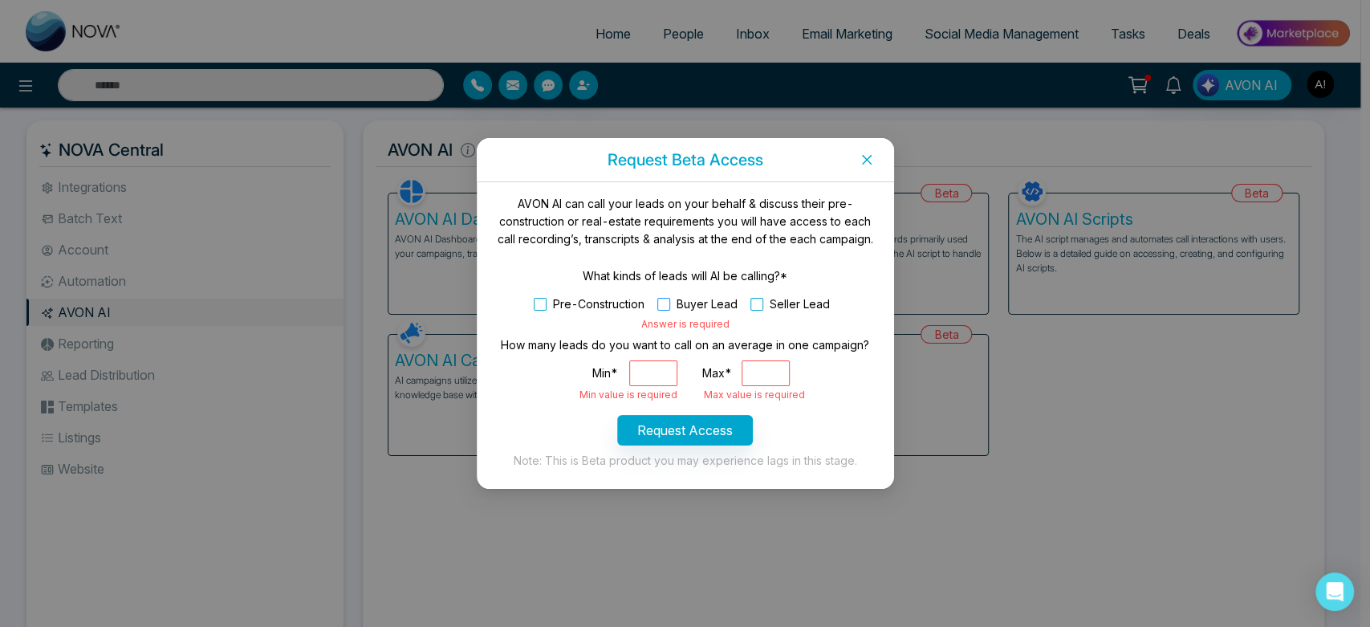
click at [666, 303] on span at bounding box center [663, 304] width 13 height 13
click at [656, 369] on input "Min*" at bounding box center [653, 373] width 48 height 26
type input "*"
click at [756, 377] on input "Max*" at bounding box center [766, 373] width 48 height 26
type input "*"
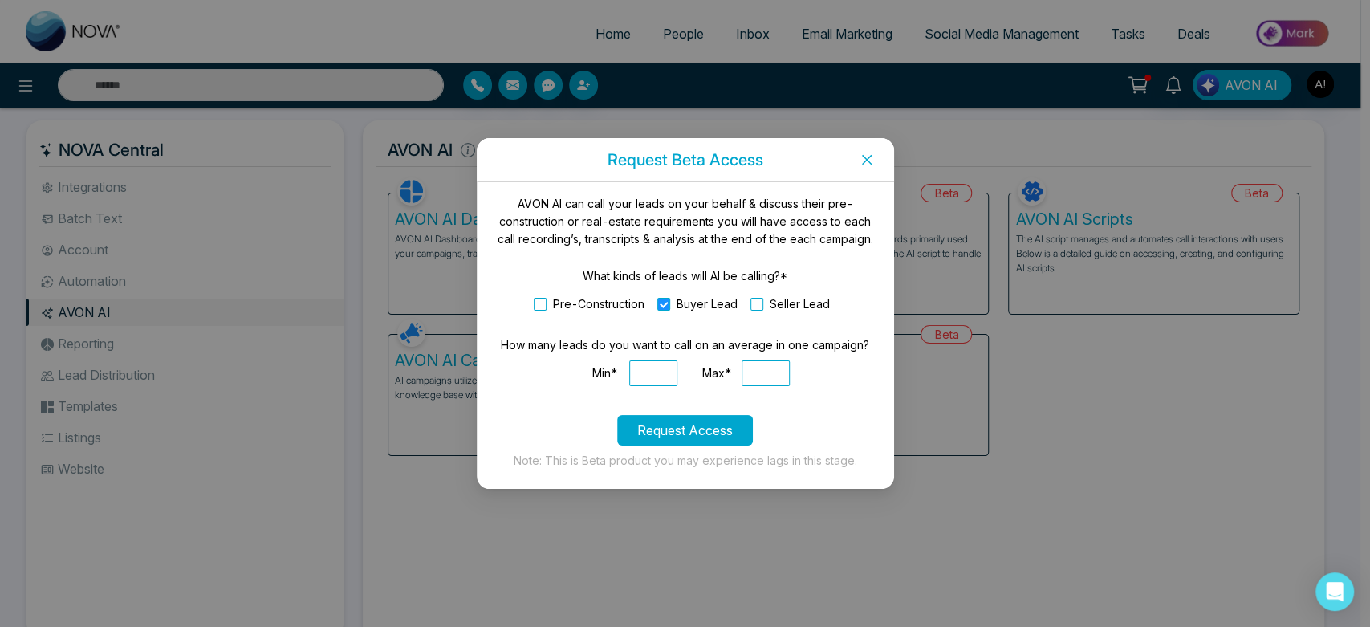
click at [714, 418] on button "Request Access" at bounding box center [685, 430] width 136 height 31
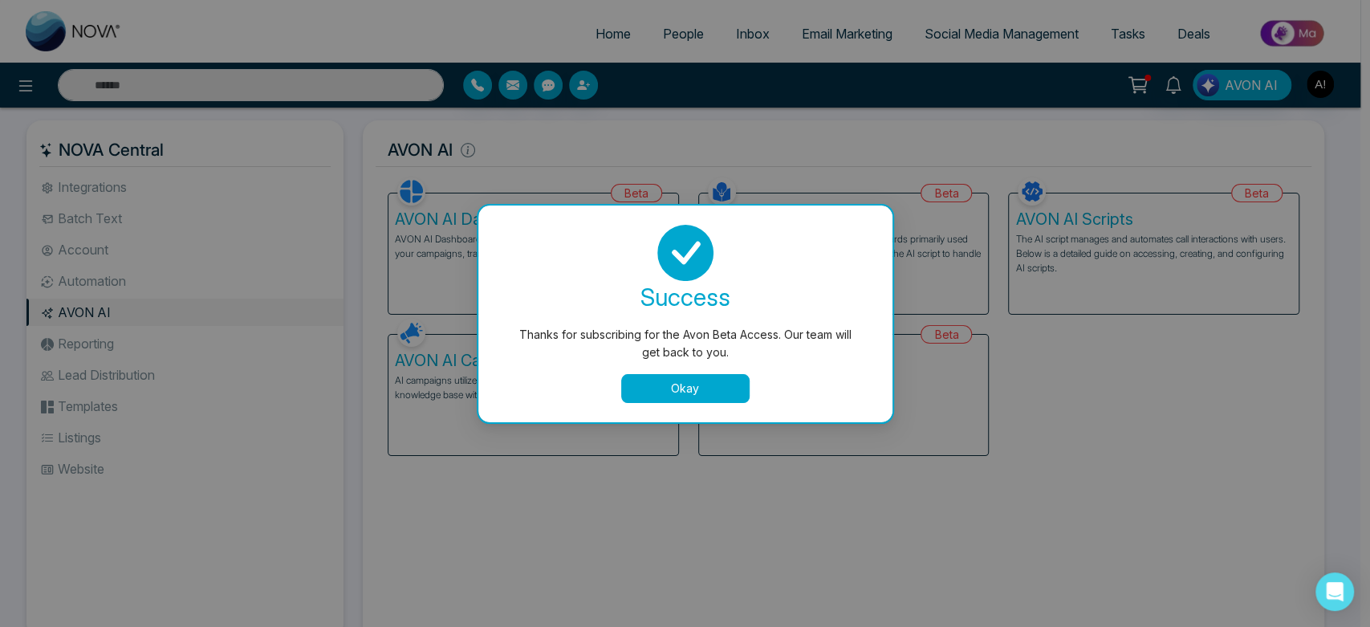
click at [711, 381] on button "Okay" at bounding box center [685, 388] width 128 height 29
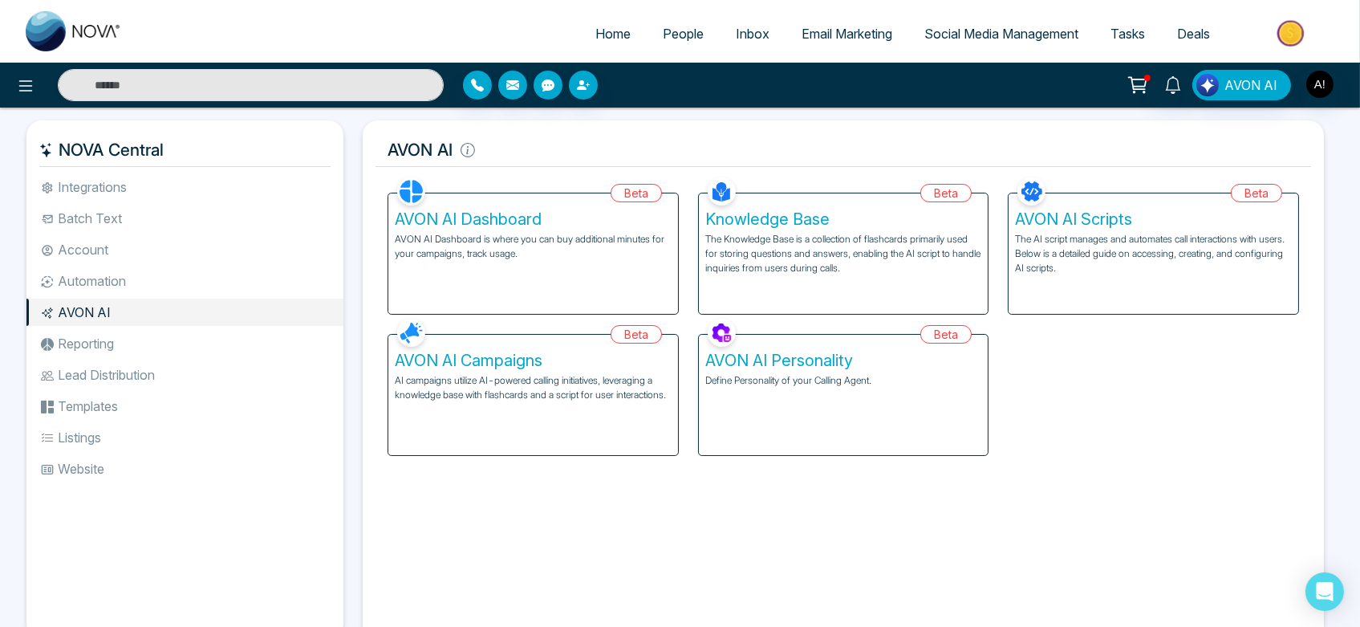
click at [597, 306] on div "AVON AI Dashboard AVON AI Dashboard is where you can buy additional minutes for…" at bounding box center [533, 253] width 290 height 120
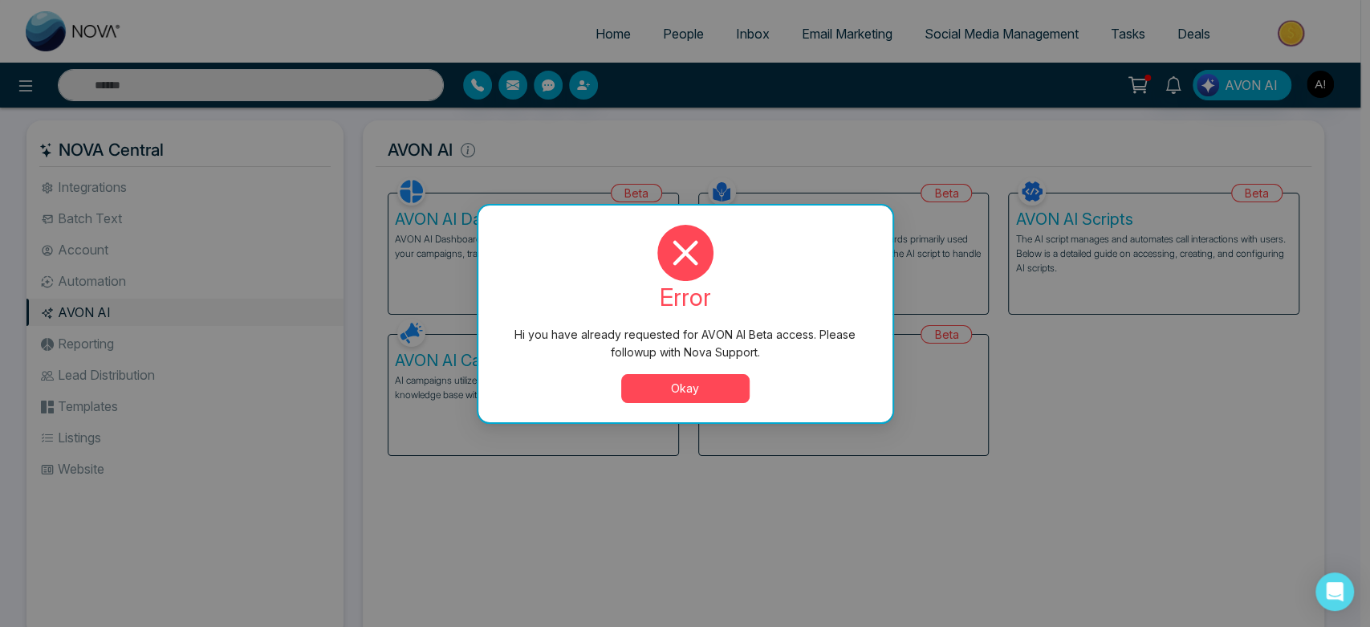
click at [657, 385] on button "Okay" at bounding box center [685, 388] width 128 height 29
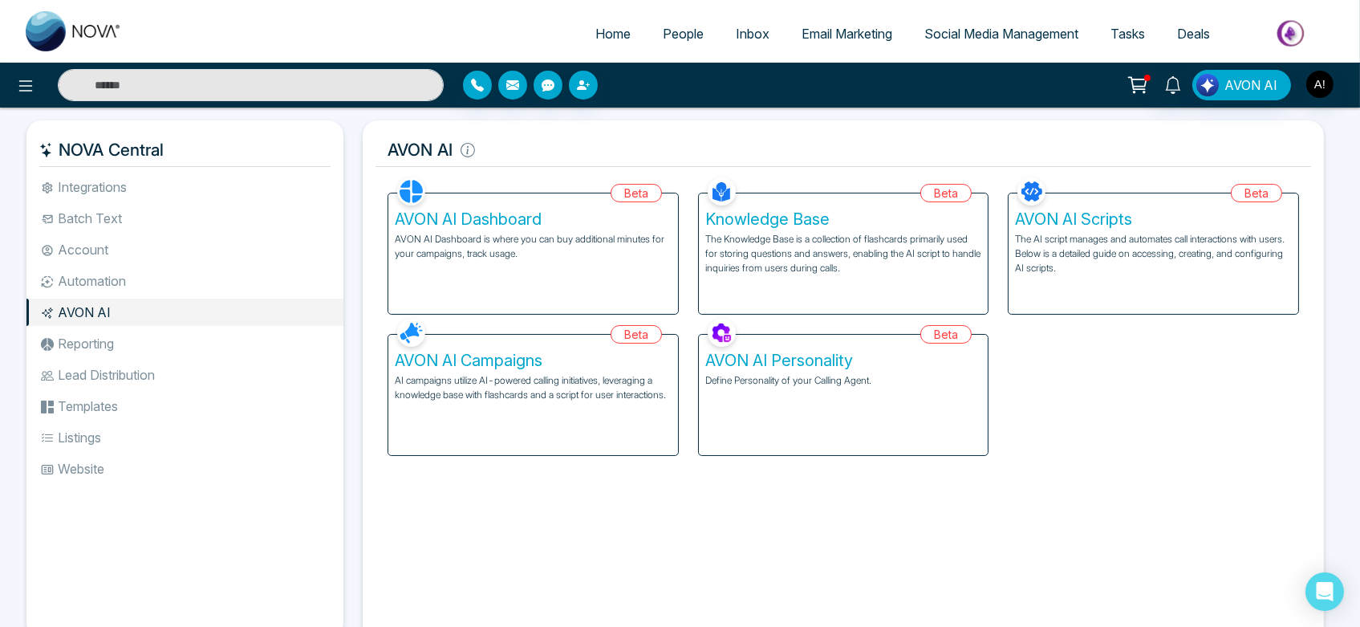
click at [538, 376] on p "AI campaigns utilize AI-powered calling initiatives, leveraging a knowledge bas…" at bounding box center [533, 387] width 277 height 29
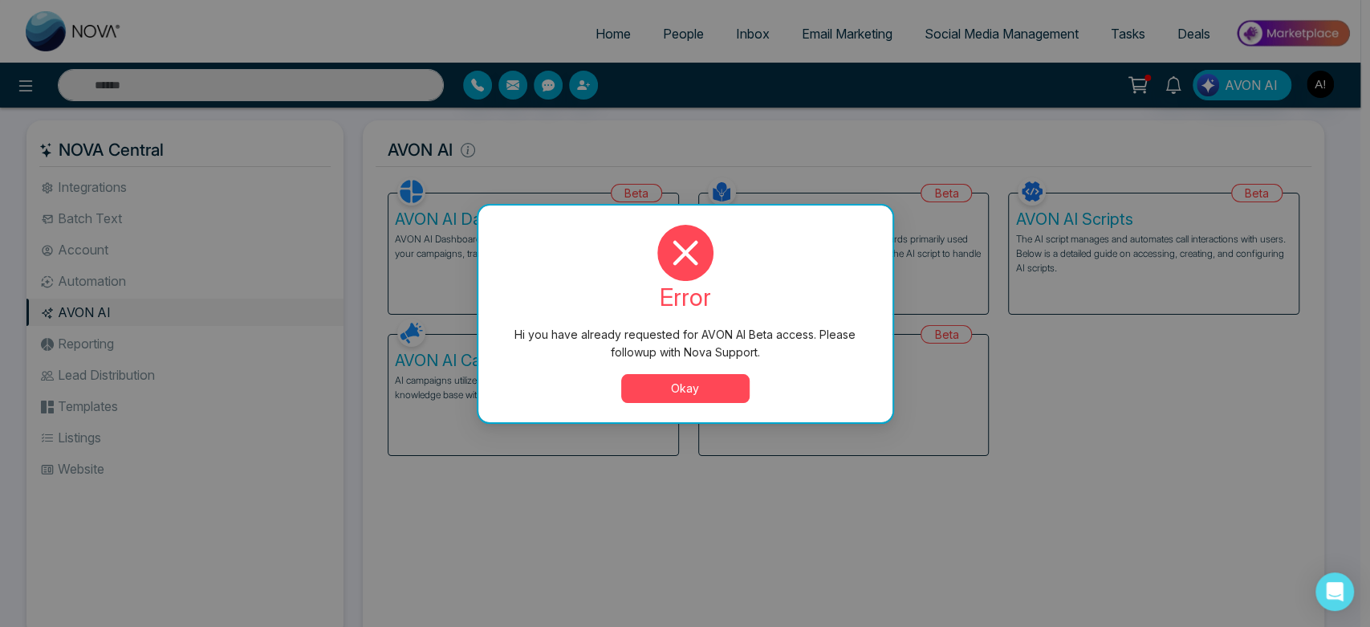
click at [712, 372] on div "error Hi you have already requested for AVON AI Beta access. Please followup wi…" at bounding box center [686, 314] width 376 height 178
click at [852, 262] on div at bounding box center [686, 253] width 376 height 56
click at [674, 391] on button "Okay" at bounding box center [685, 388] width 128 height 29
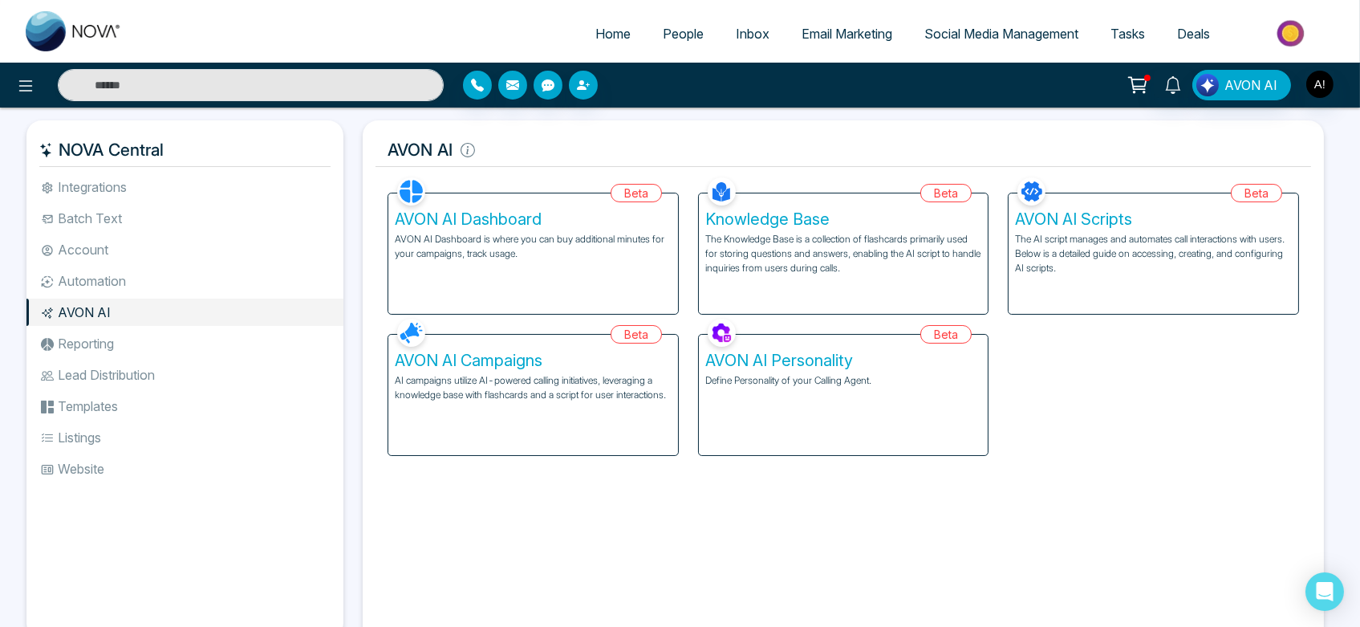
click at [816, 384] on p "Define Personality of your Calling Agent." at bounding box center [844, 380] width 277 height 14
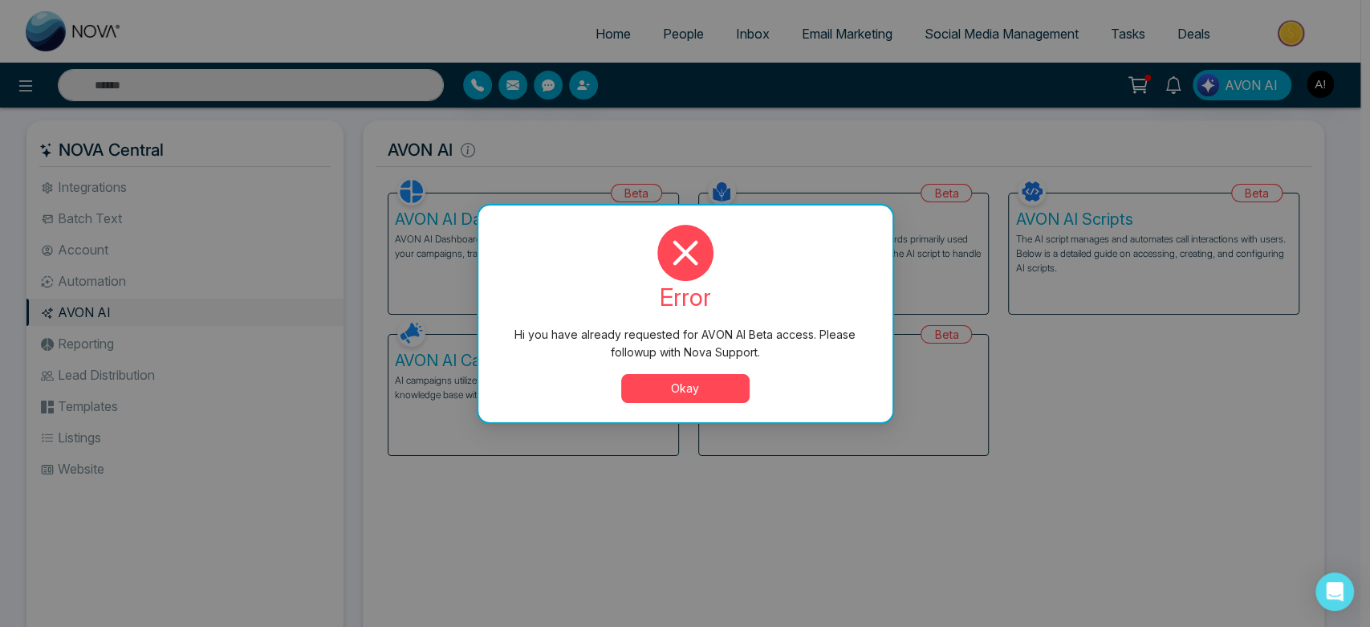
click at [701, 394] on button "Okay" at bounding box center [685, 388] width 128 height 29
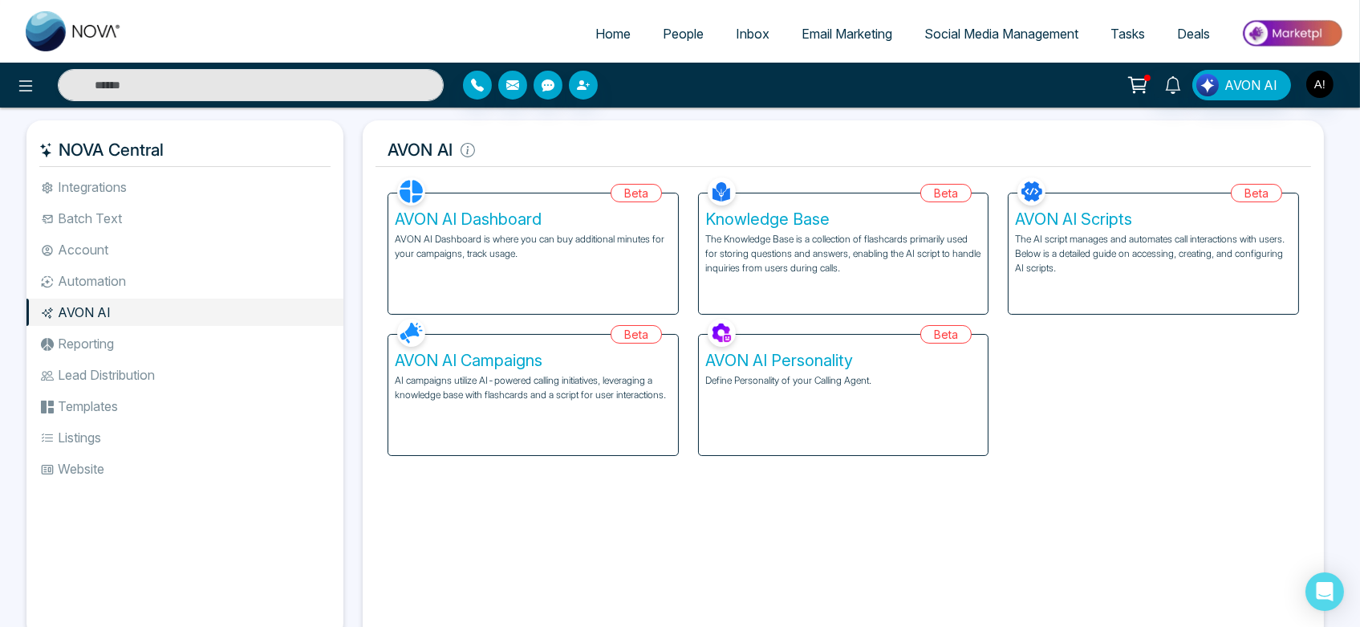
click at [790, 240] on p "The Knowledge Base is a collection of flashcards primarily used for storing que…" at bounding box center [844, 253] width 277 height 43
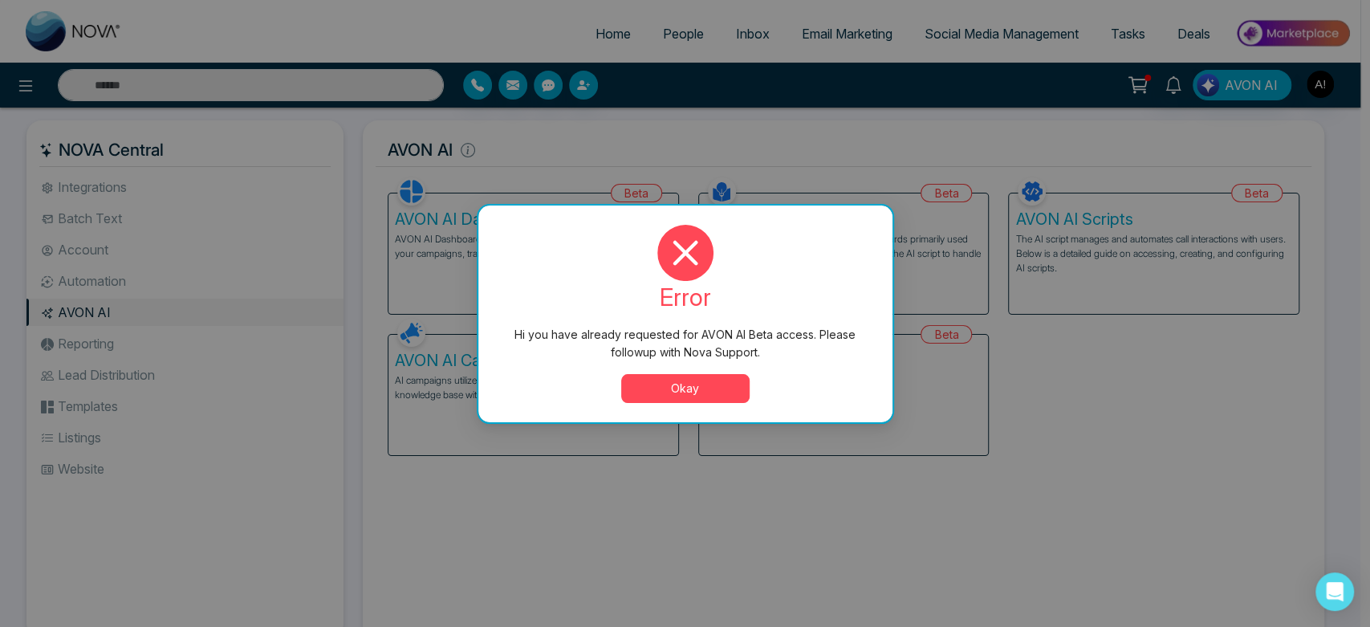
click at [699, 391] on button "Okay" at bounding box center [685, 388] width 128 height 29
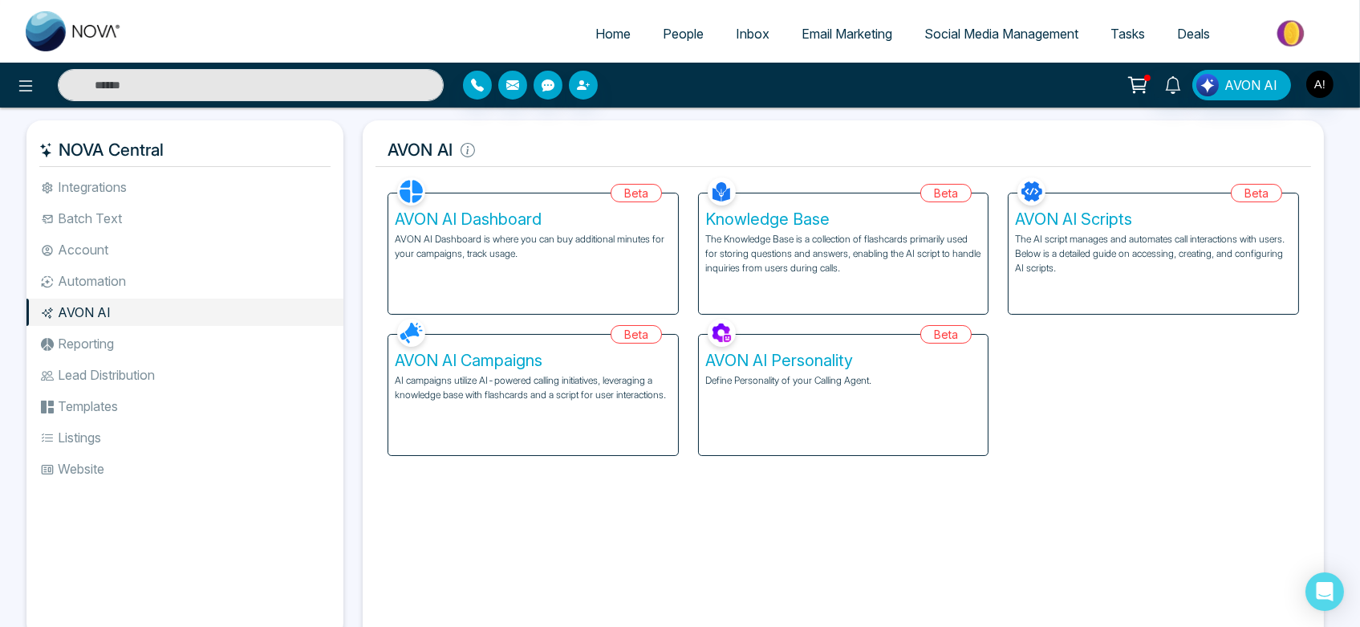
click at [141, 352] on li "Reporting" at bounding box center [184, 343] width 317 height 27
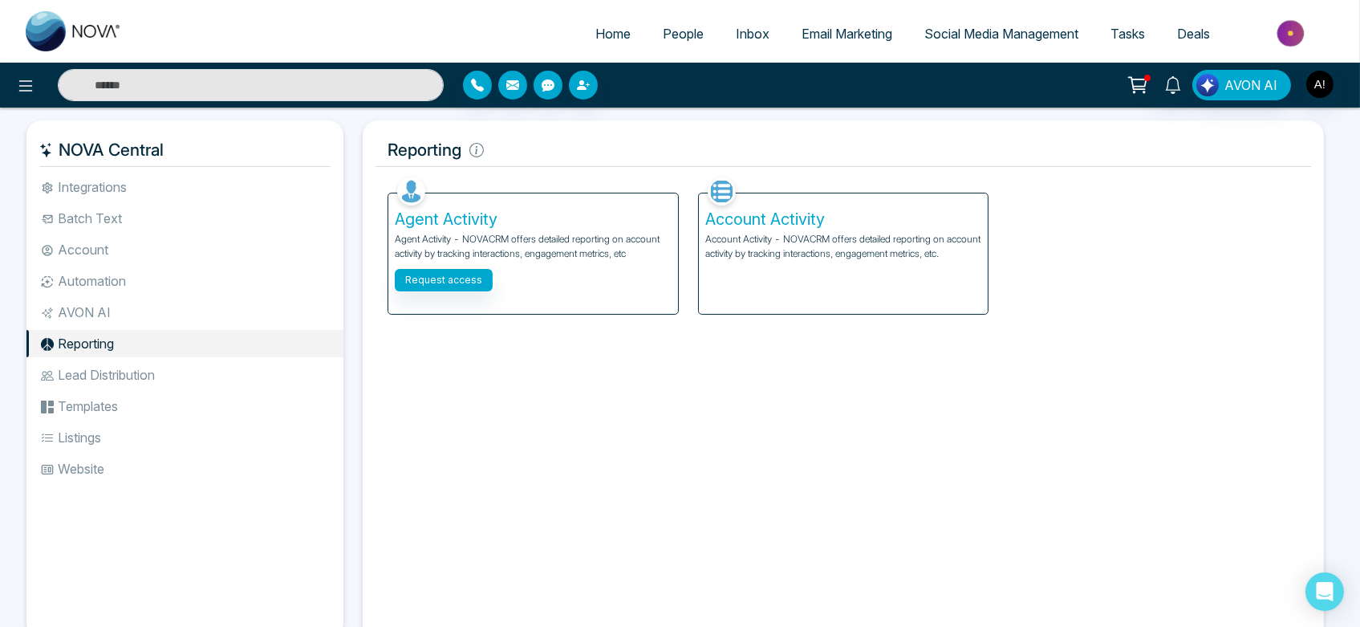
click at [177, 388] on li "Lead Distribution" at bounding box center [184, 374] width 317 height 27
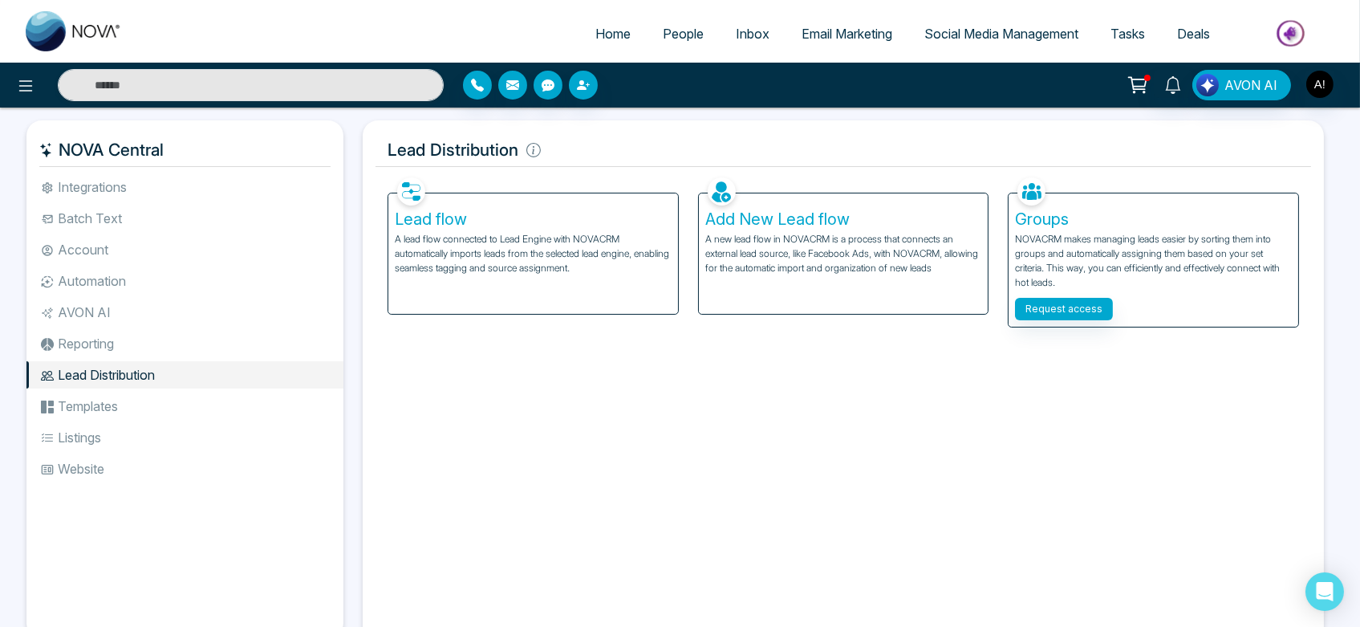
click at [125, 410] on li "Templates" at bounding box center [184, 405] width 317 height 27
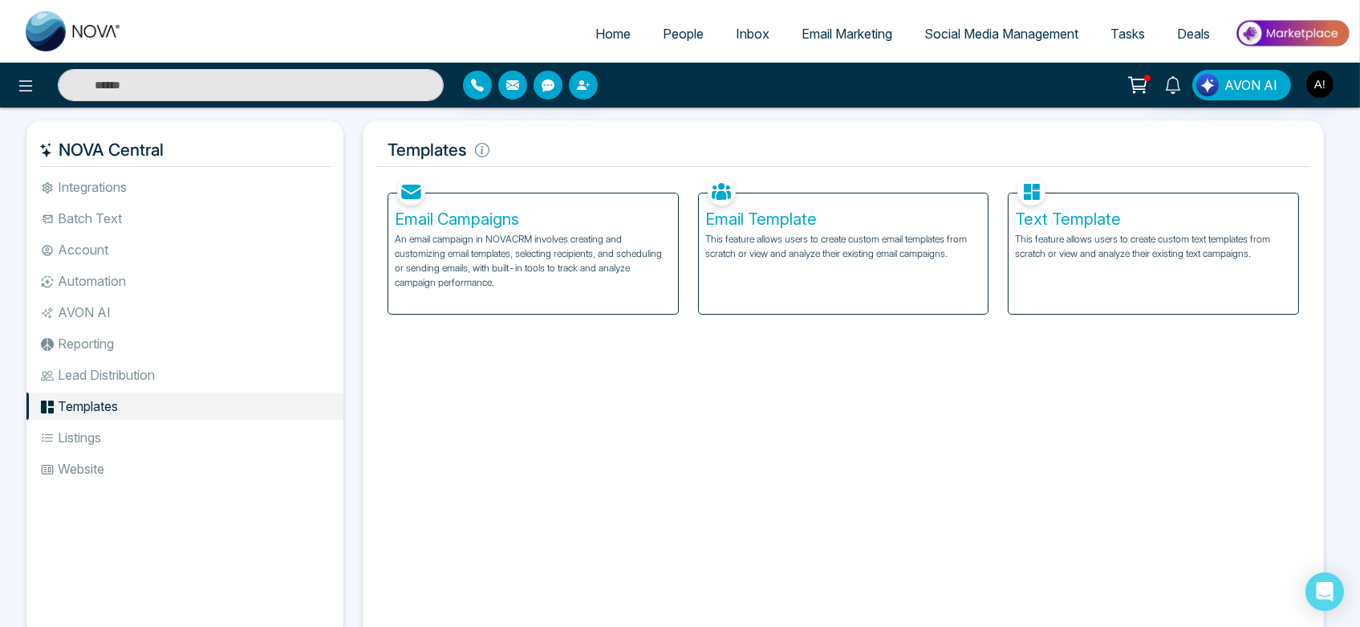
click at [1105, 234] on p "This feature allows users to create custom text templates from scratch or view …" at bounding box center [1153, 246] width 277 height 29
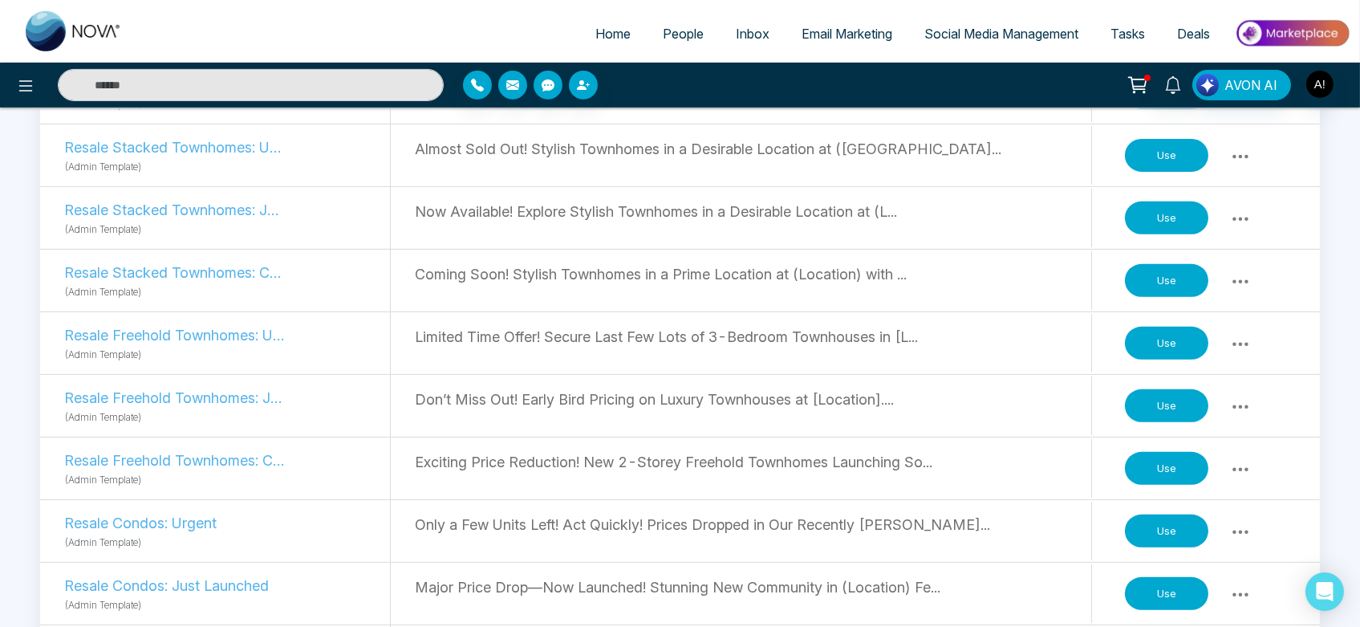
scroll to position [1356, 0]
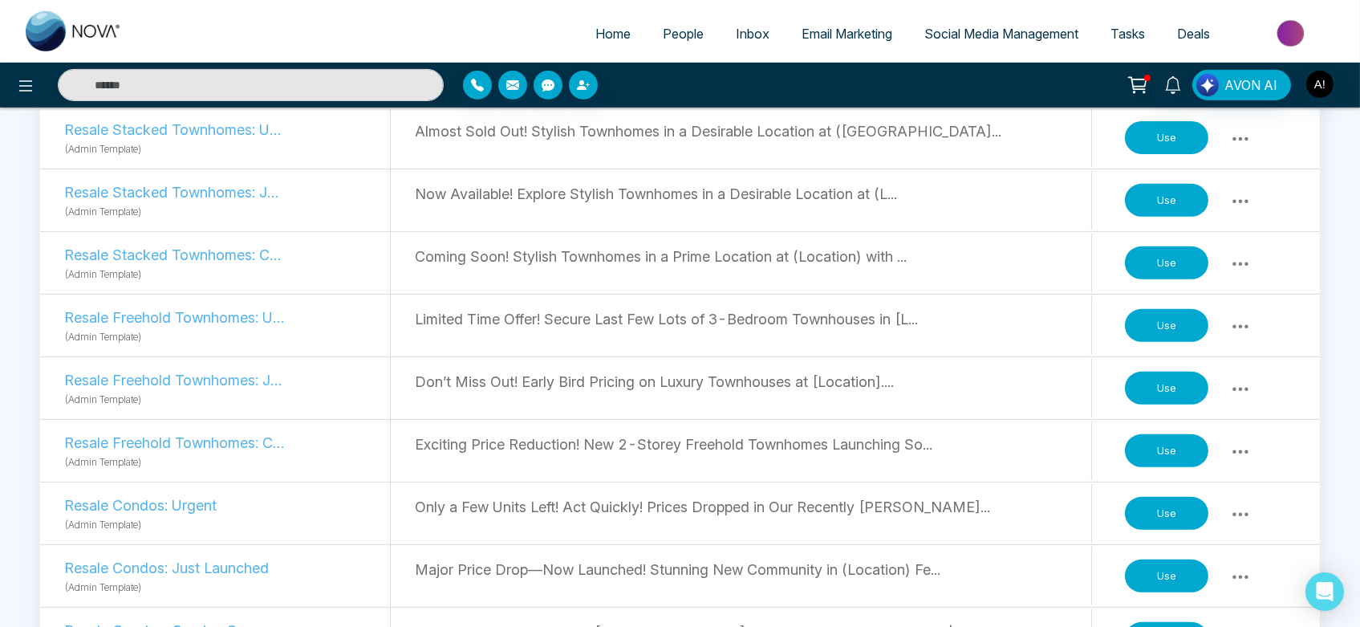
click at [1152, 454] on button "Use" at bounding box center [1166, 451] width 83 height 34
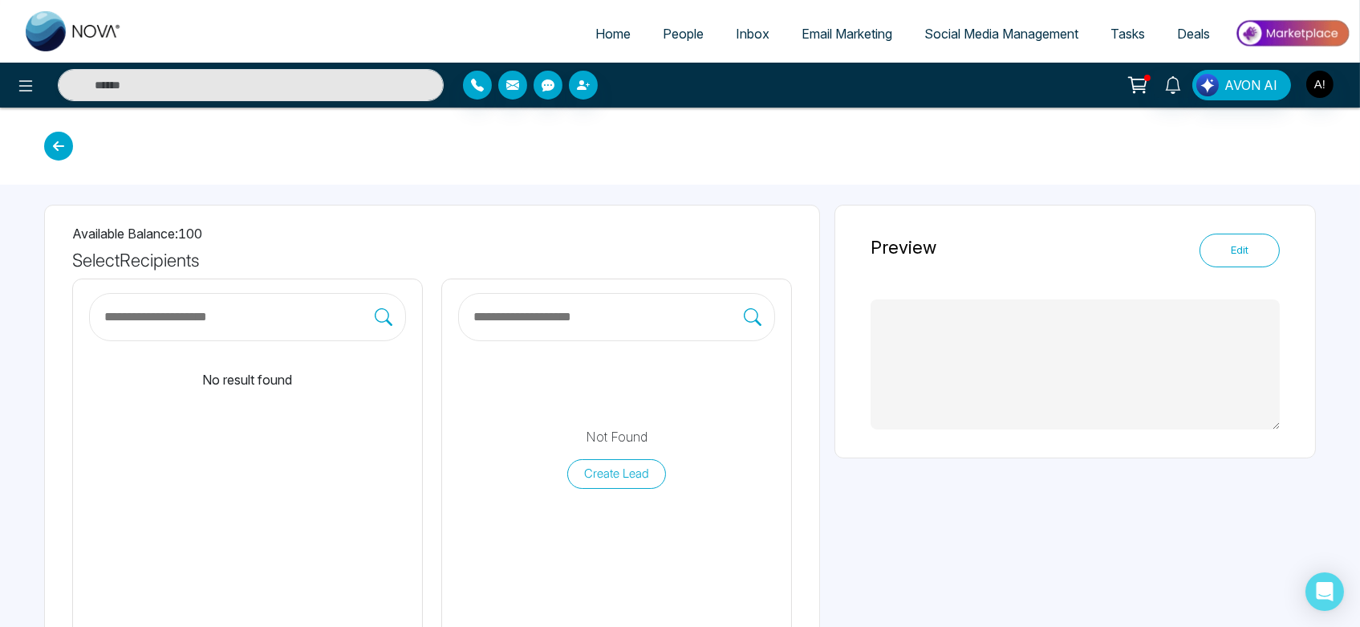
type textarea "**********"
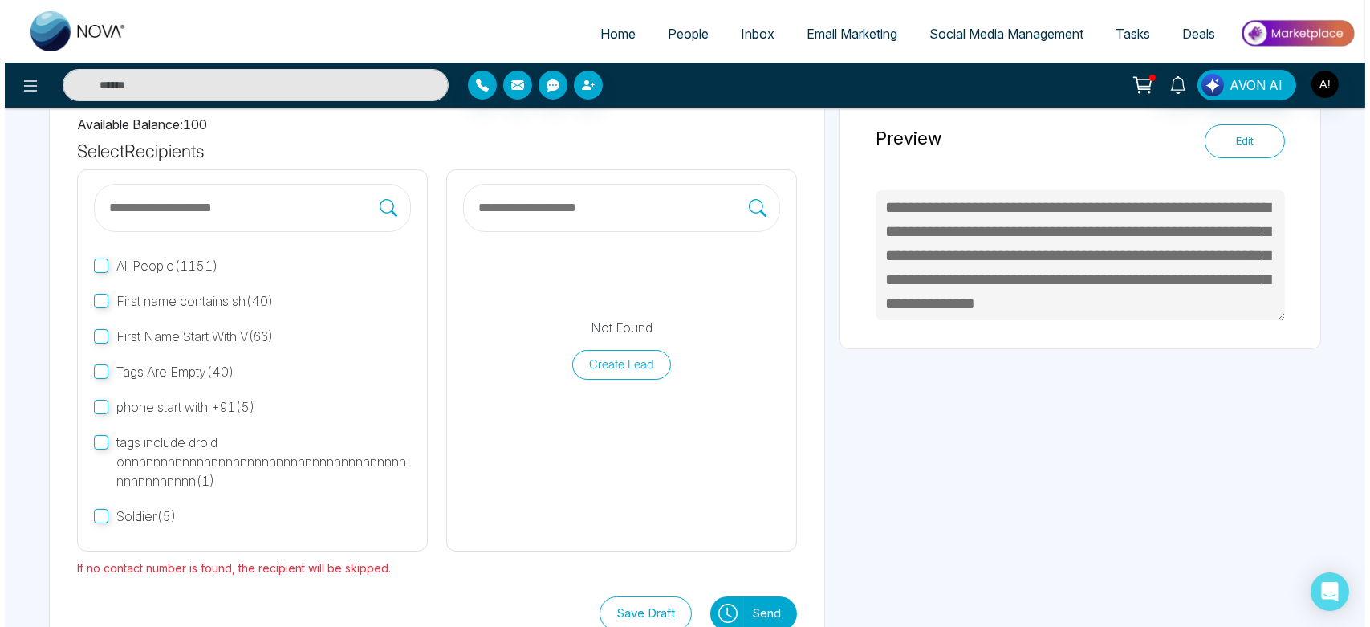
scroll to position [120, 0]
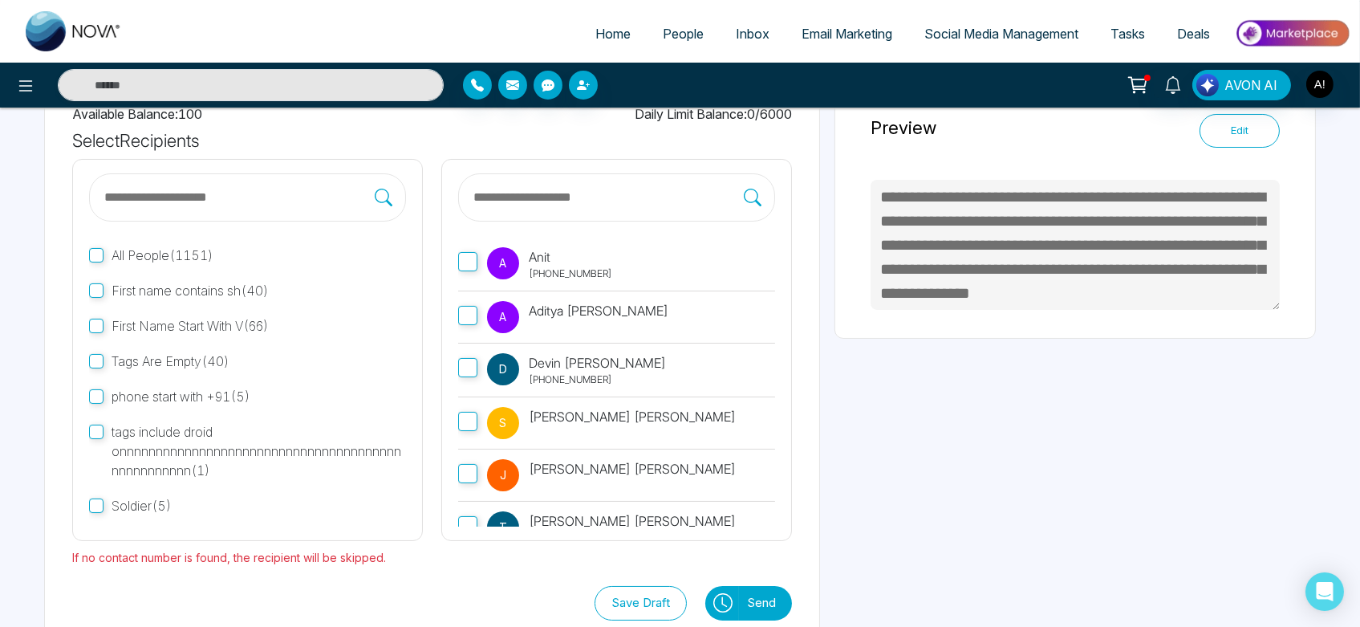
click at [478, 243] on label "A Anit +919930053035" at bounding box center [616, 265] width 317 height 54
click at [731, 602] on icon at bounding box center [723, 602] width 19 height 19
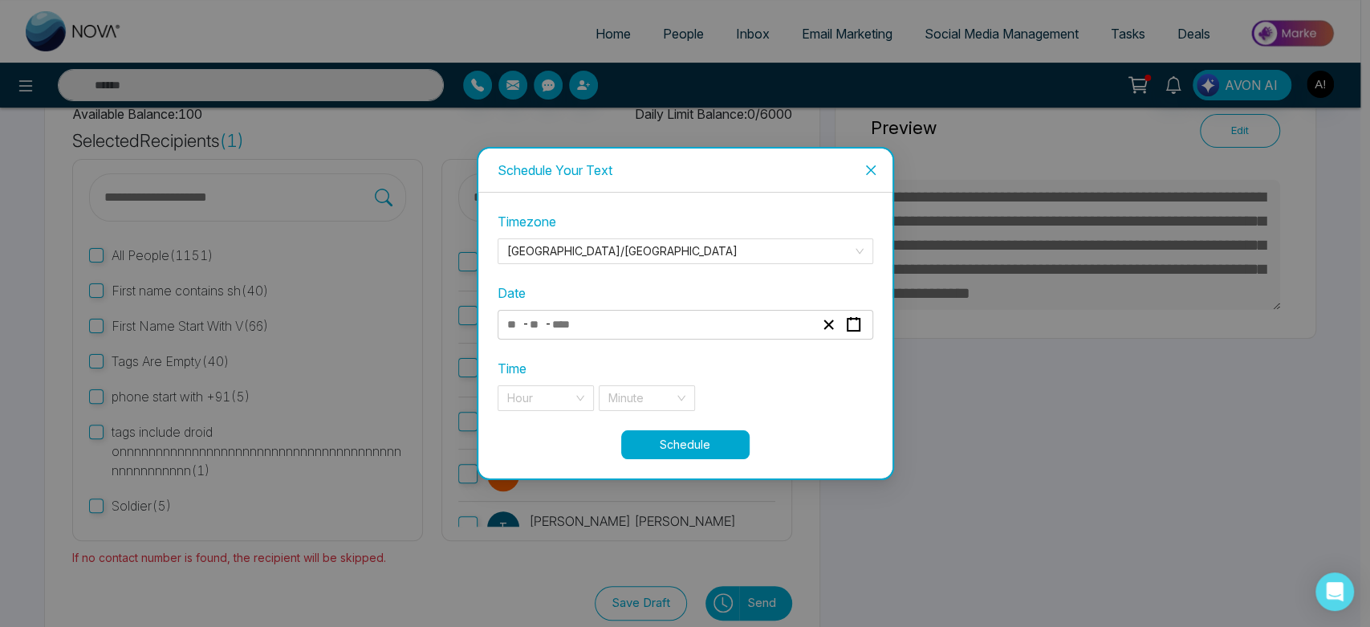
click at [780, 326] on div "- -" at bounding box center [660, 325] width 311 height 22
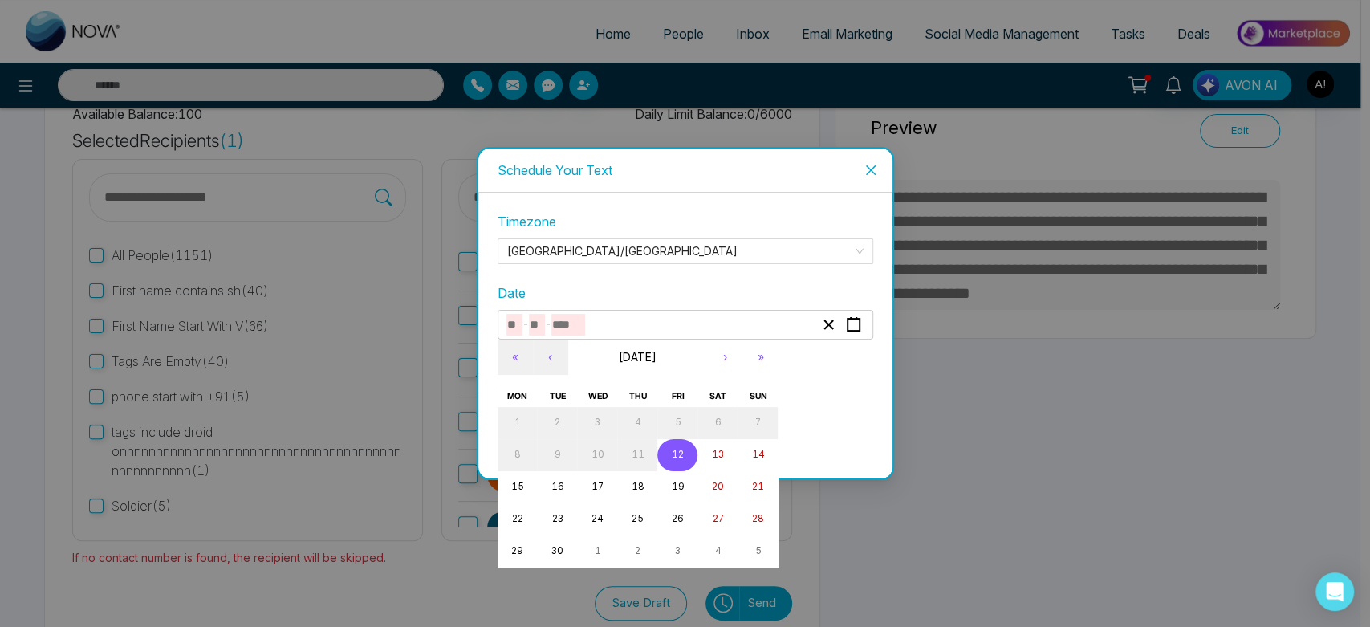
click at [686, 449] on button "12" at bounding box center [677, 455] width 40 height 32
type input "*"
type input "**"
type input "****"
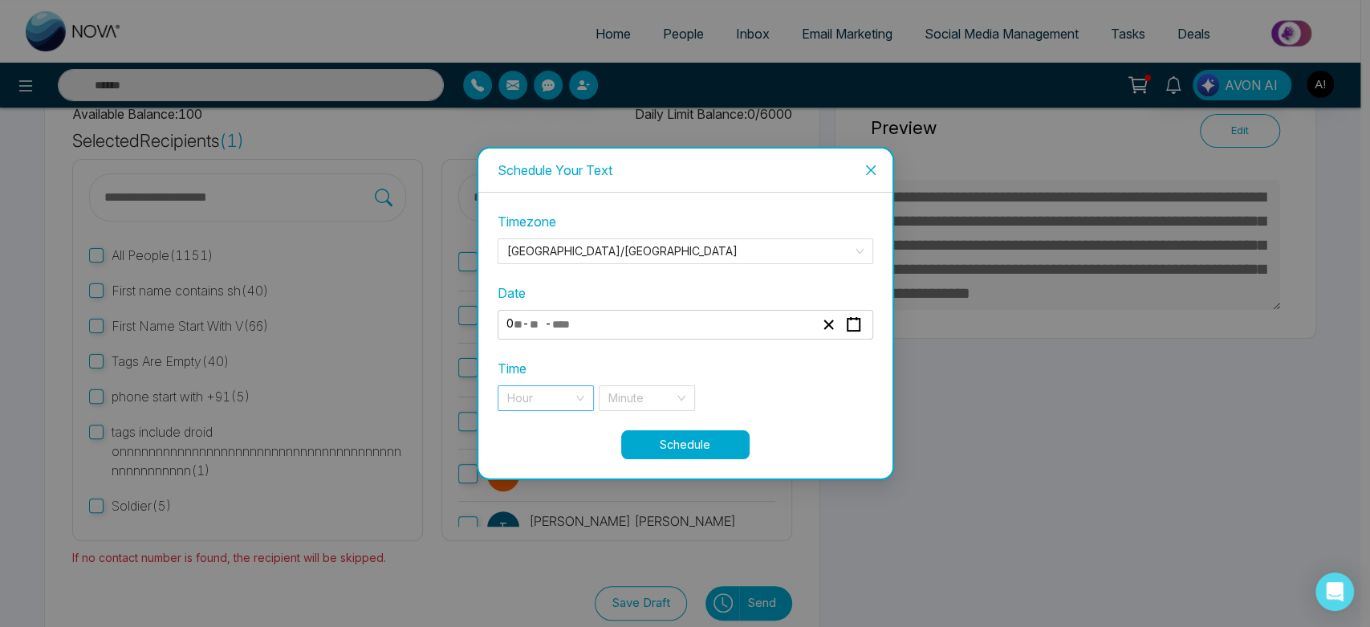
click at [565, 389] on input "search" at bounding box center [540, 398] width 66 height 24
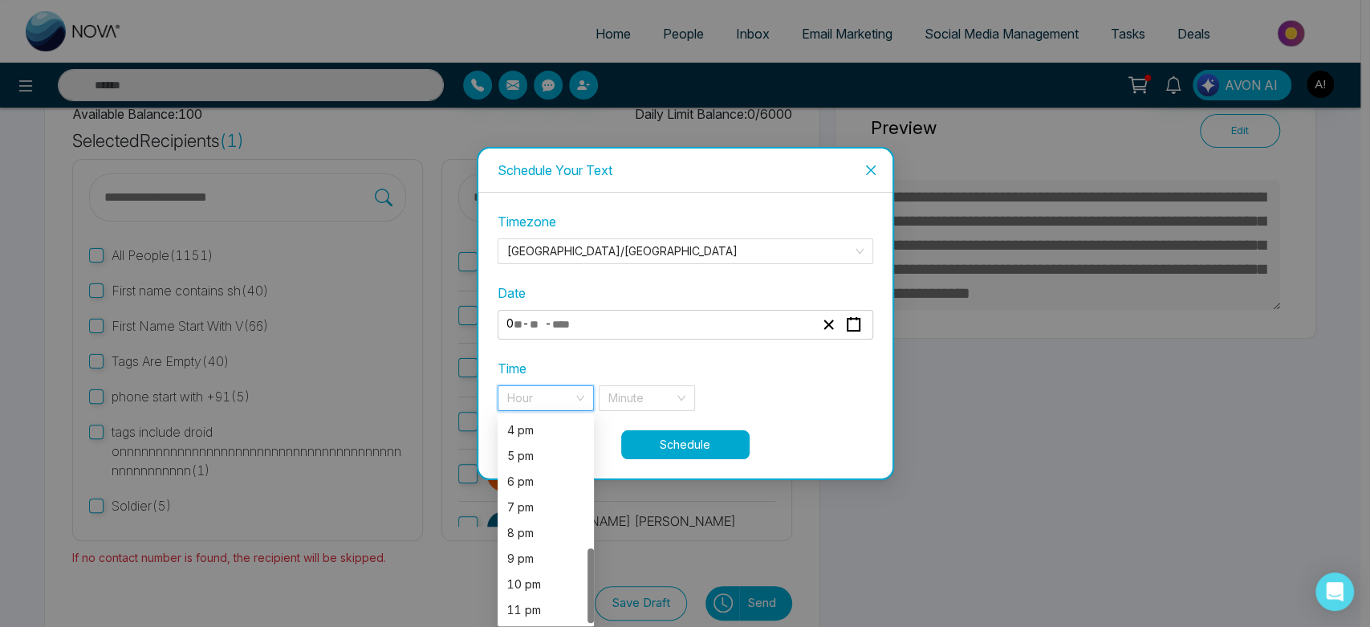
scroll to position [360, 0]
click at [548, 507] on div "7 pm" at bounding box center [545, 507] width 77 height 18
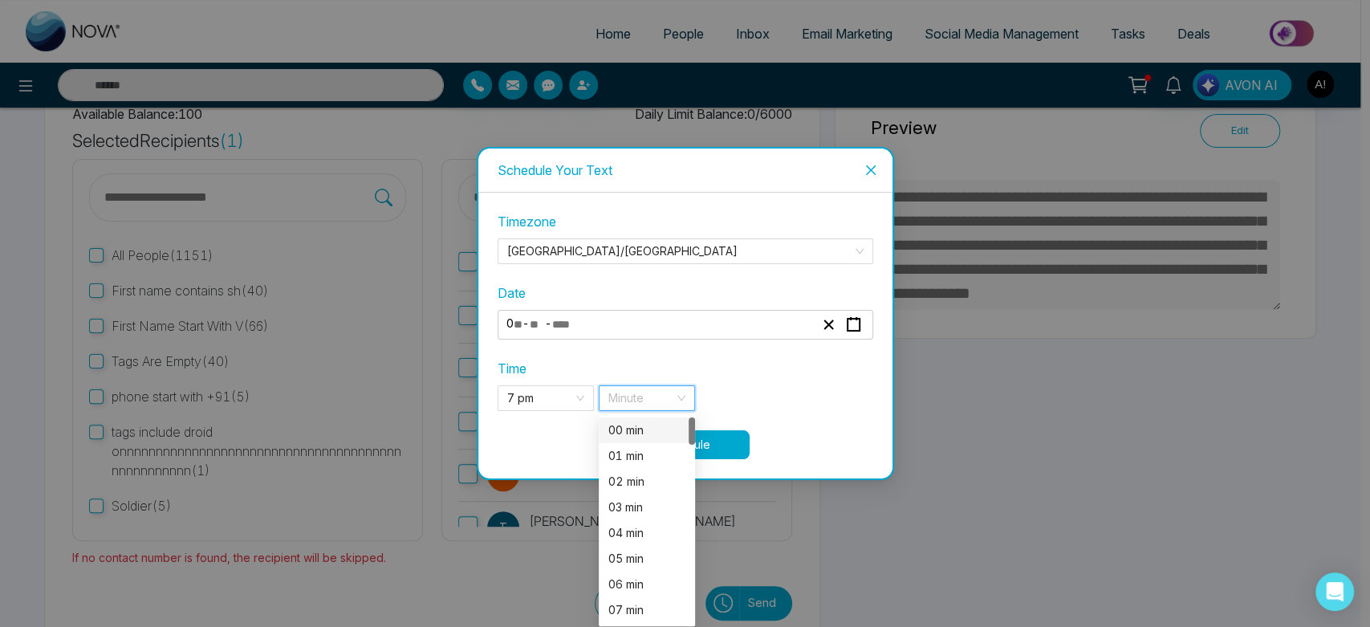
click at [660, 403] on input "search" at bounding box center [641, 398] width 66 height 24
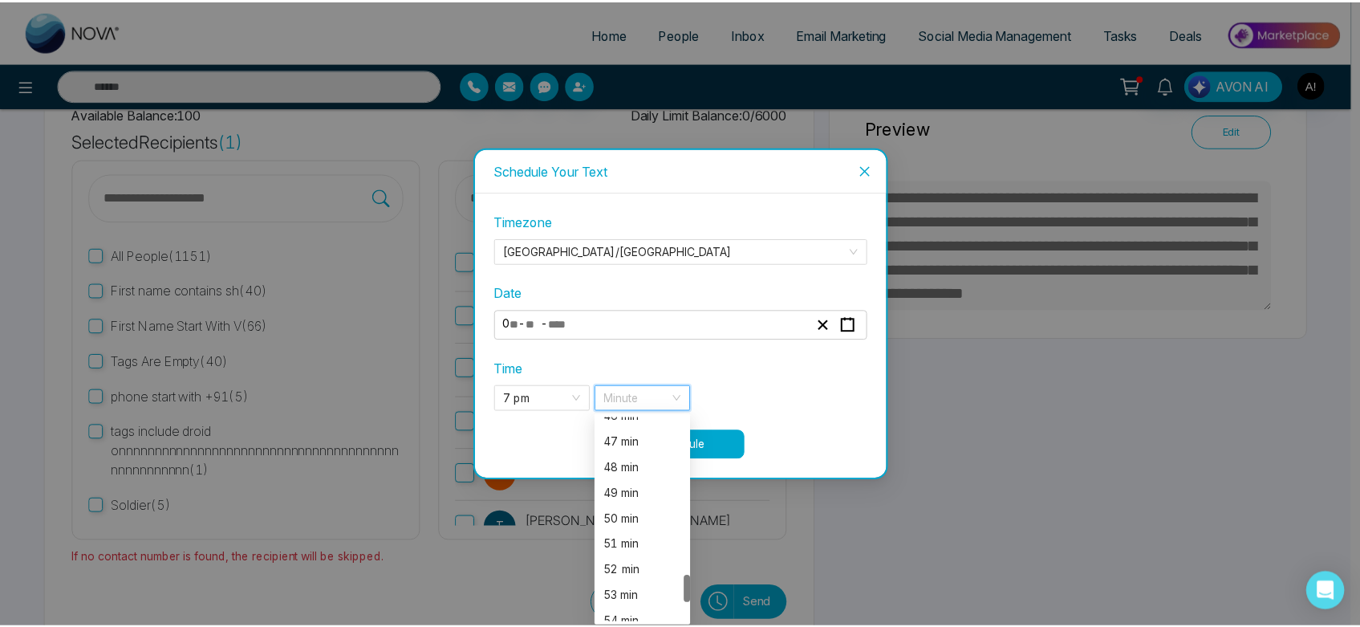
scroll to position [1219, 0]
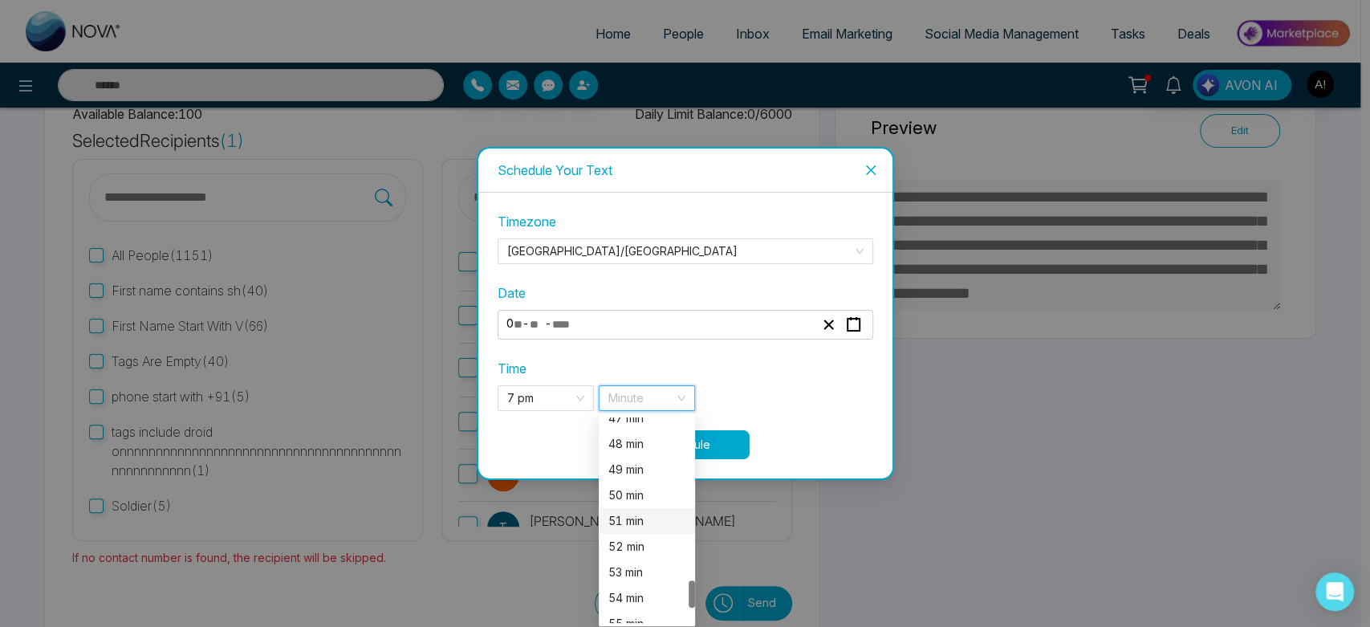
click at [629, 531] on div "51 min" at bounding box center [647, 521] width 96 height 26
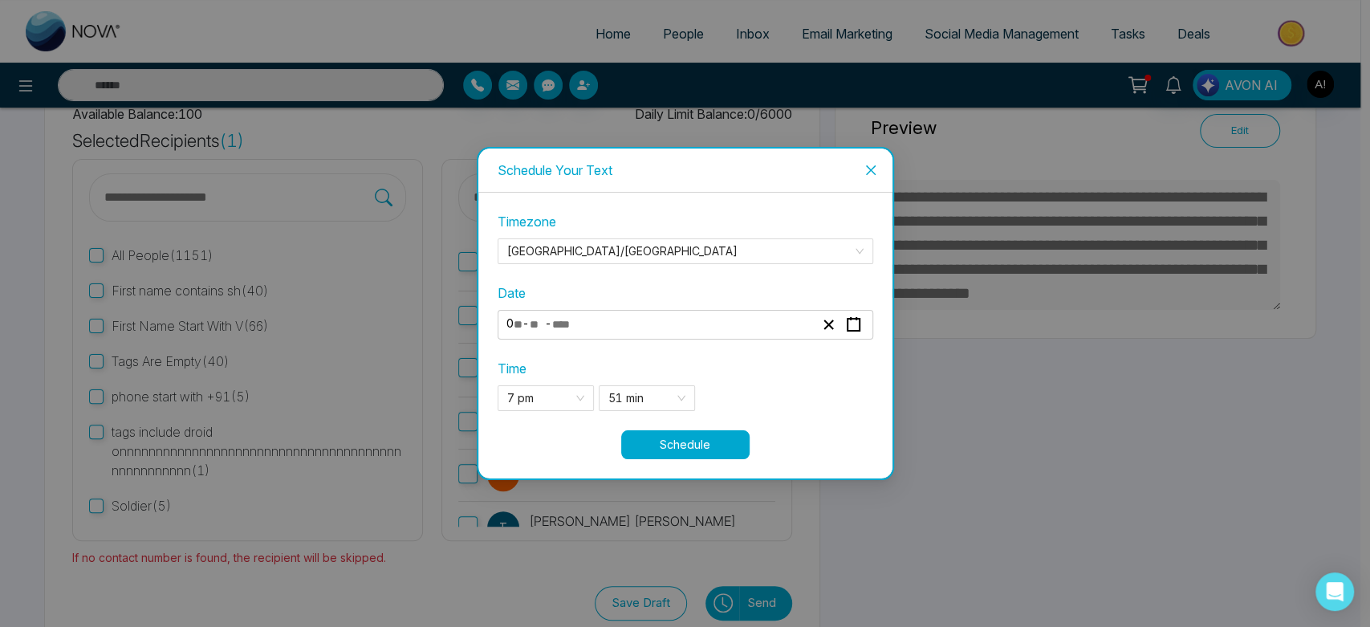
click at [705, 447] on button "Schedule" at bounding box center [685, 444] width 128 height 29
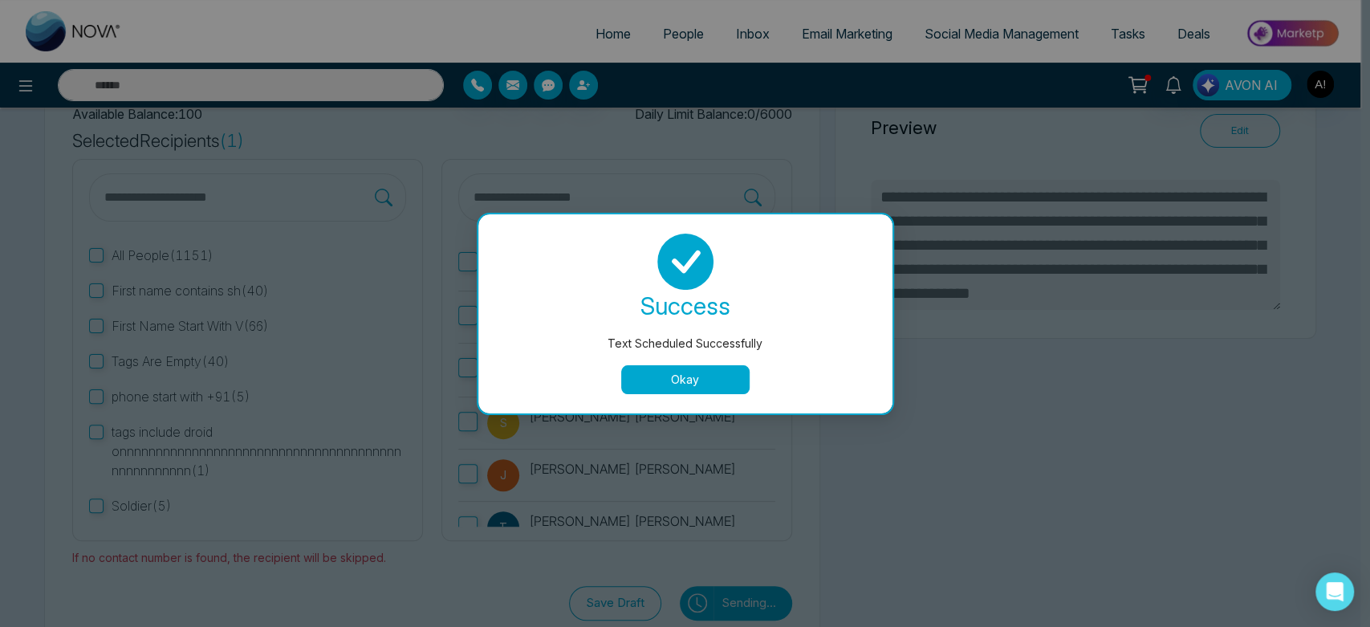
click at [698, 387] on button "Okay" at bounding box center [685, 379] width 128 height 29
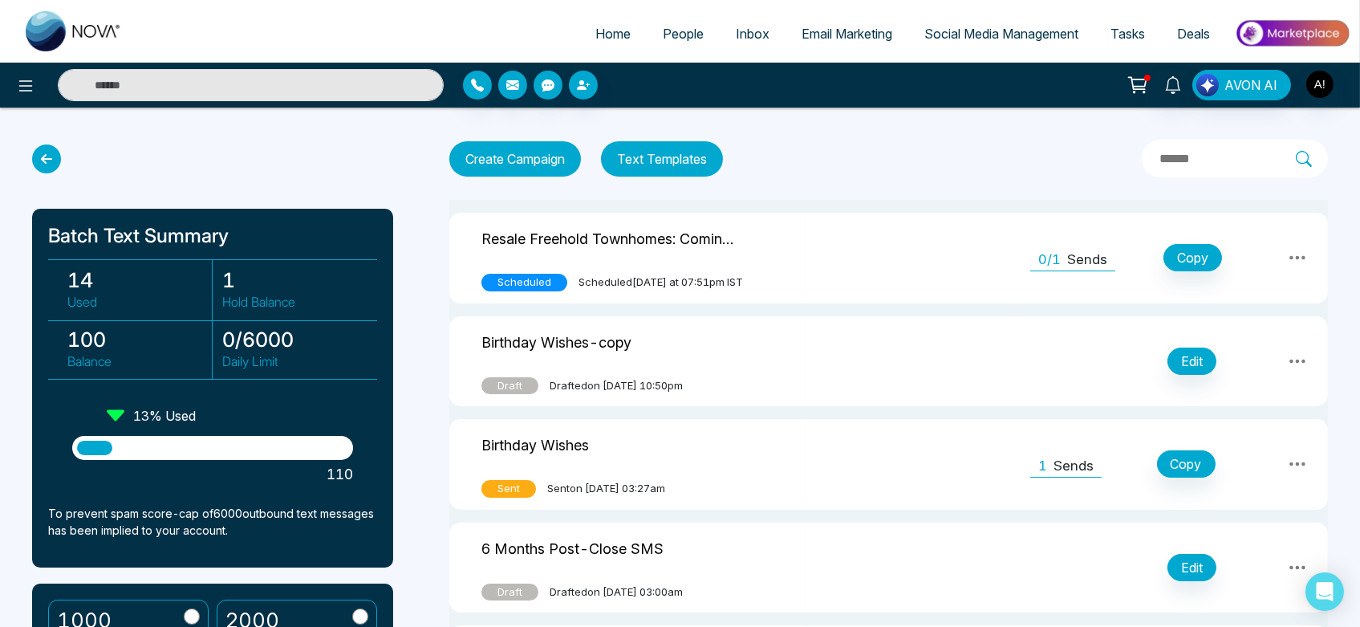
click at [719, 254] on div "Resale Freehold Townhomes: Coming Soon" at bounding box center [610, 241] width 257 height 33
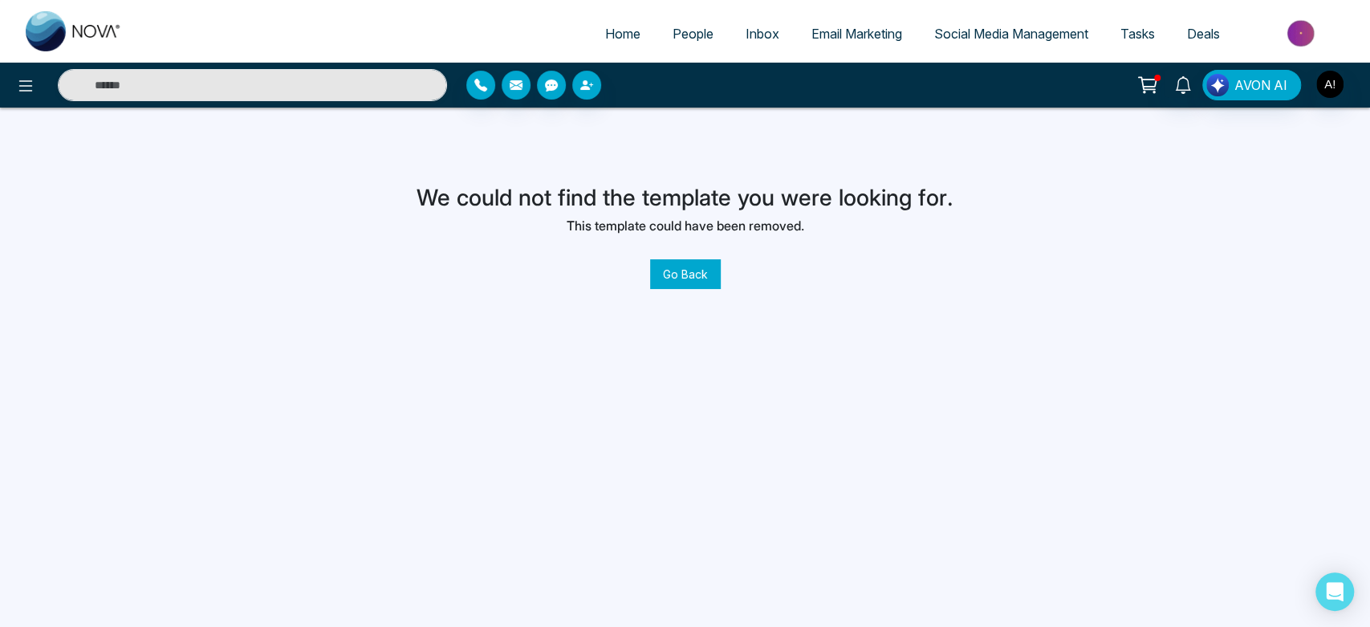
click at [679, 259] on button "Go Back" at bounding box center [685, 274] width 71 height 30
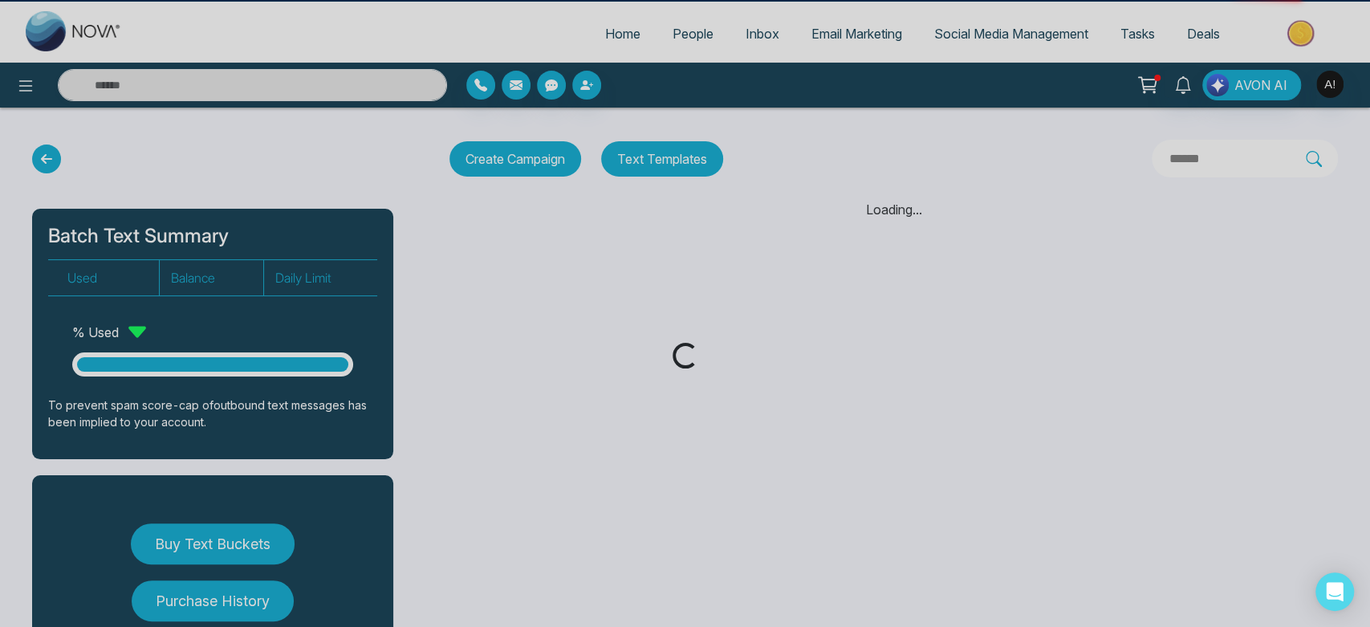
click at [679, 259] on div "Loading..." at bounding box center [685, 313] width 1370 height 627
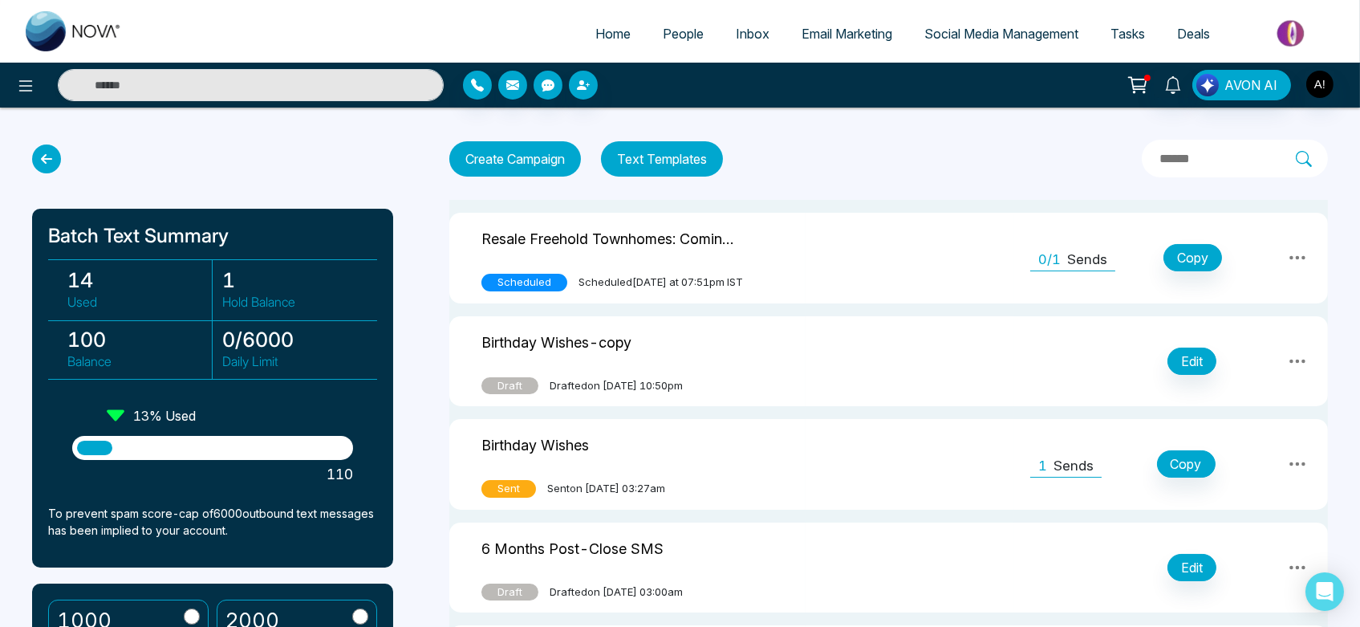
click at [39, 157] on icon at bounding box center [46, 158] width 29 height 29
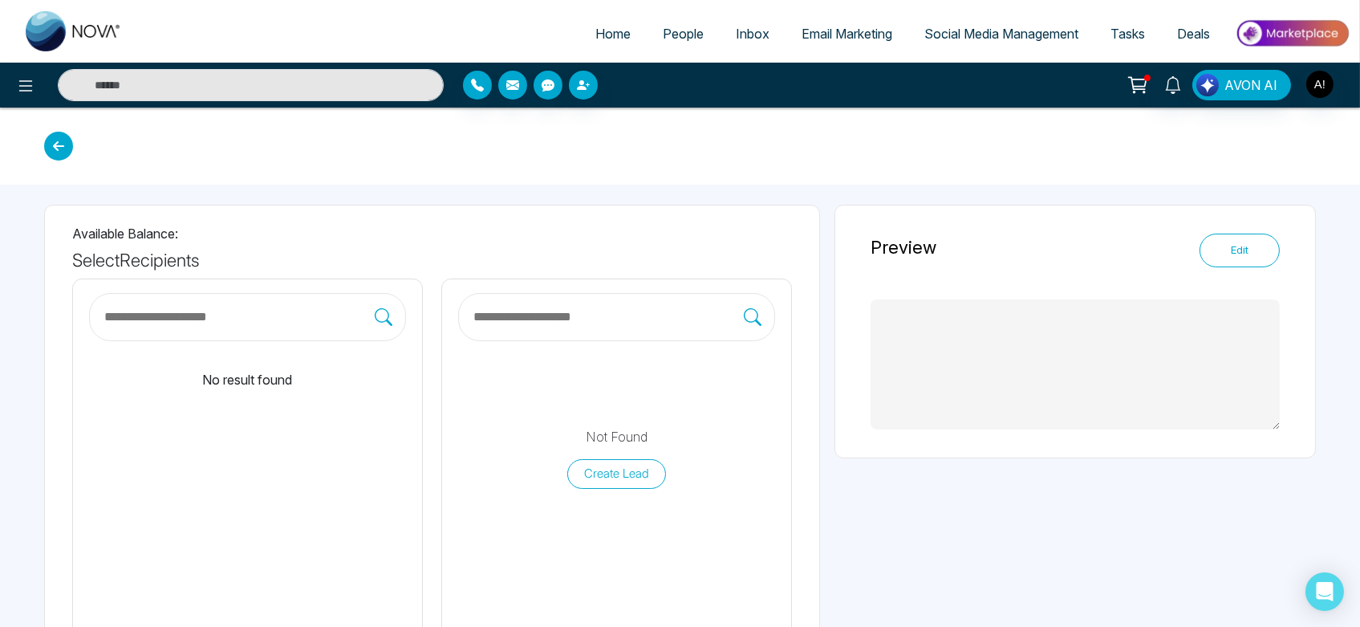
type textarea "**********"
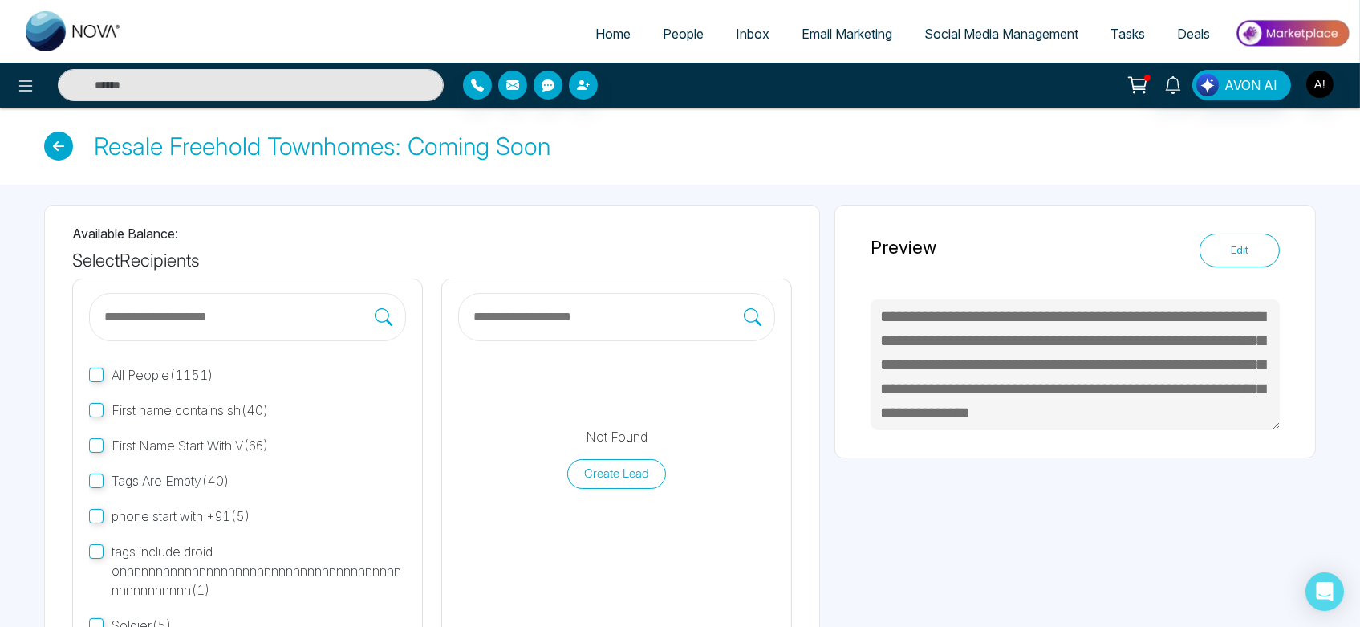
click at [62, 146] on icon at bounding box center [58, 146] width 29 height 29
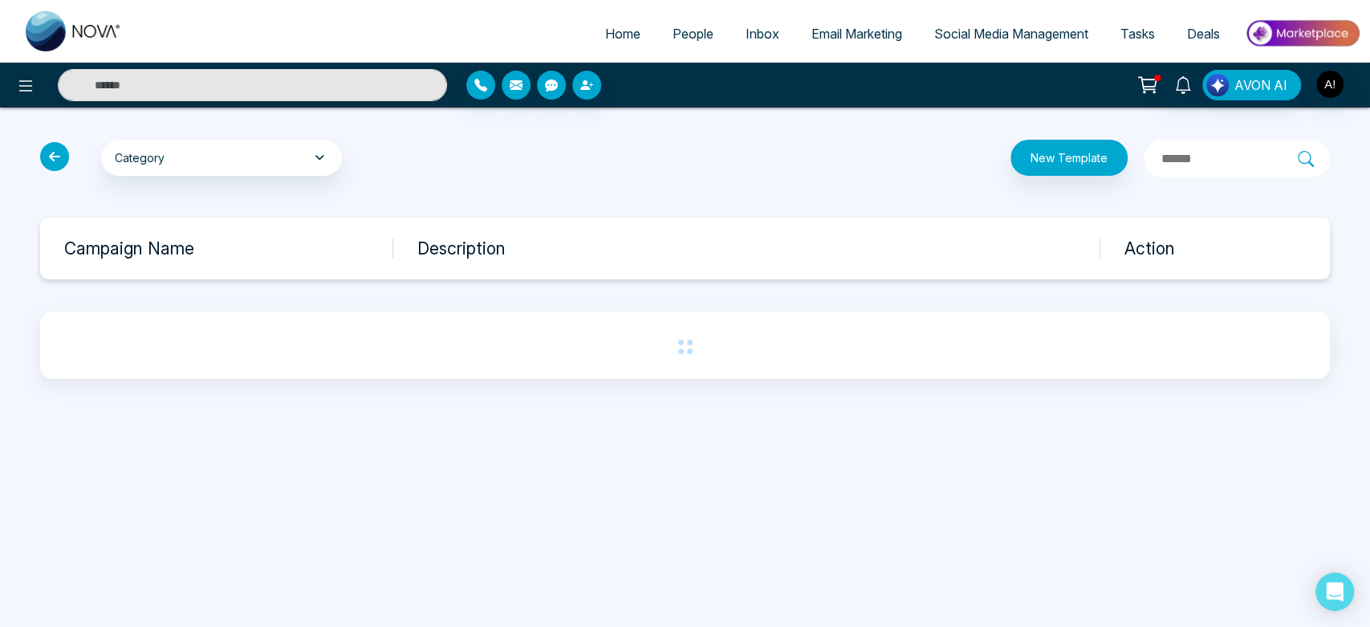
click at [62, 146] on icon at bounding box center [54, 156] width 29 height 29
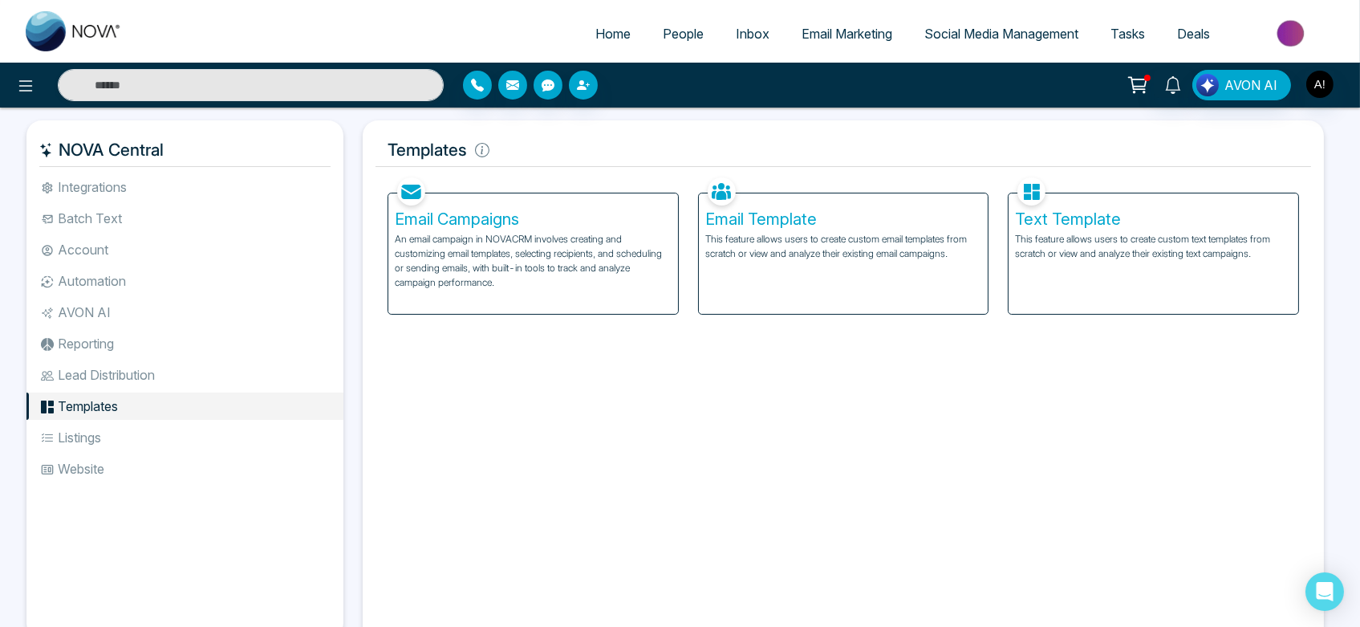
click at [815, 257] on p "This feature allows users to create custom email templates from scratch or view…" at bounding box center [844, 246] width 277 height 29
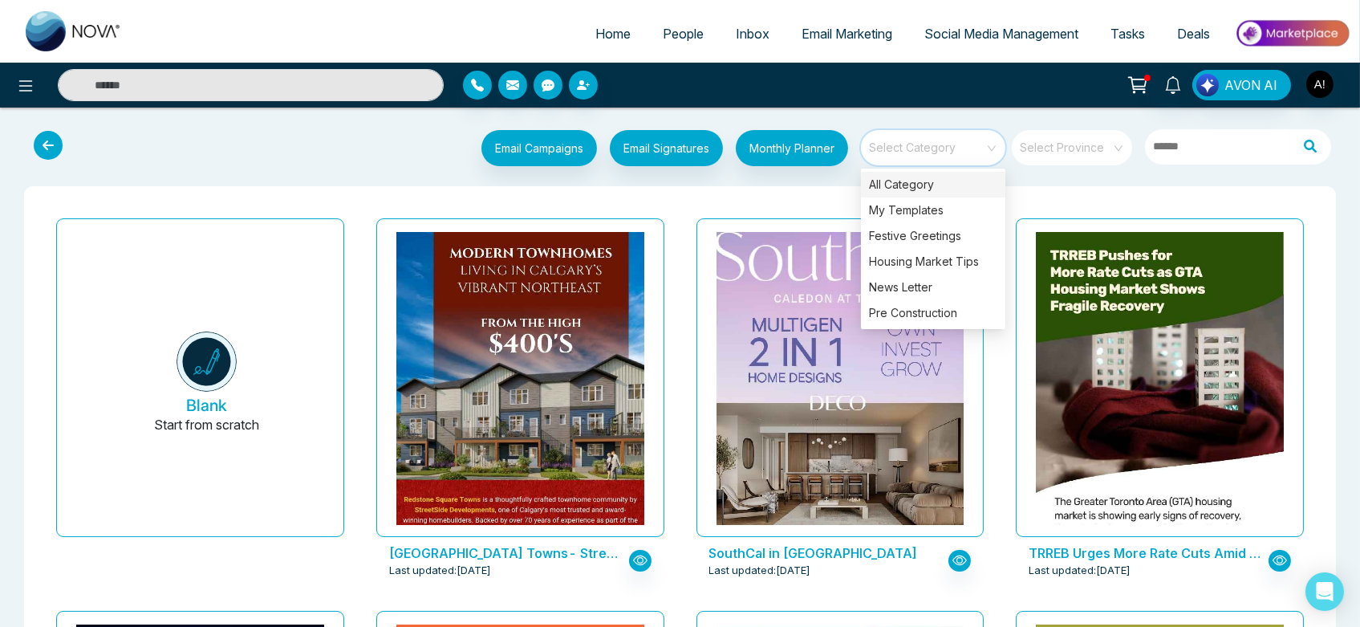
click at [959, 153] on input "search" at bounding box center [928, 142] width 116 height 24
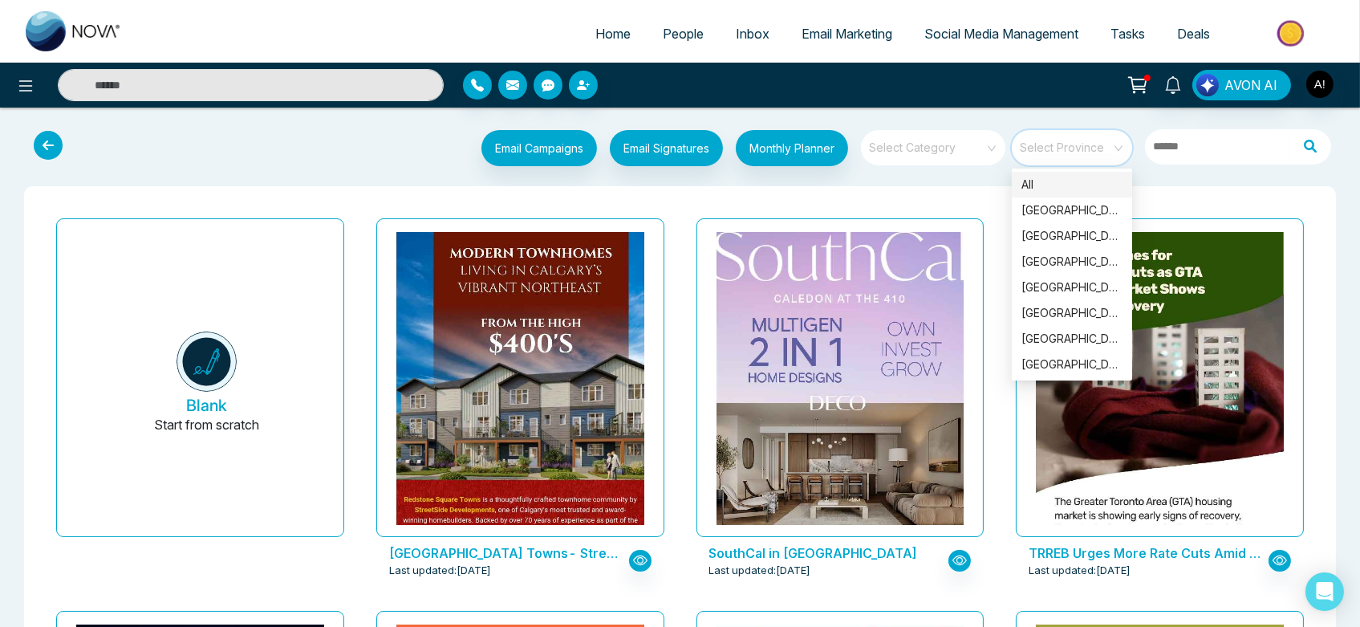
click at [1084, 142] on input "search" at bounding box center [1067, 142] width 92 height 24
click at [1082, 203] on div "Ontario" at bounding box center [1072, 210] width 101 height 18
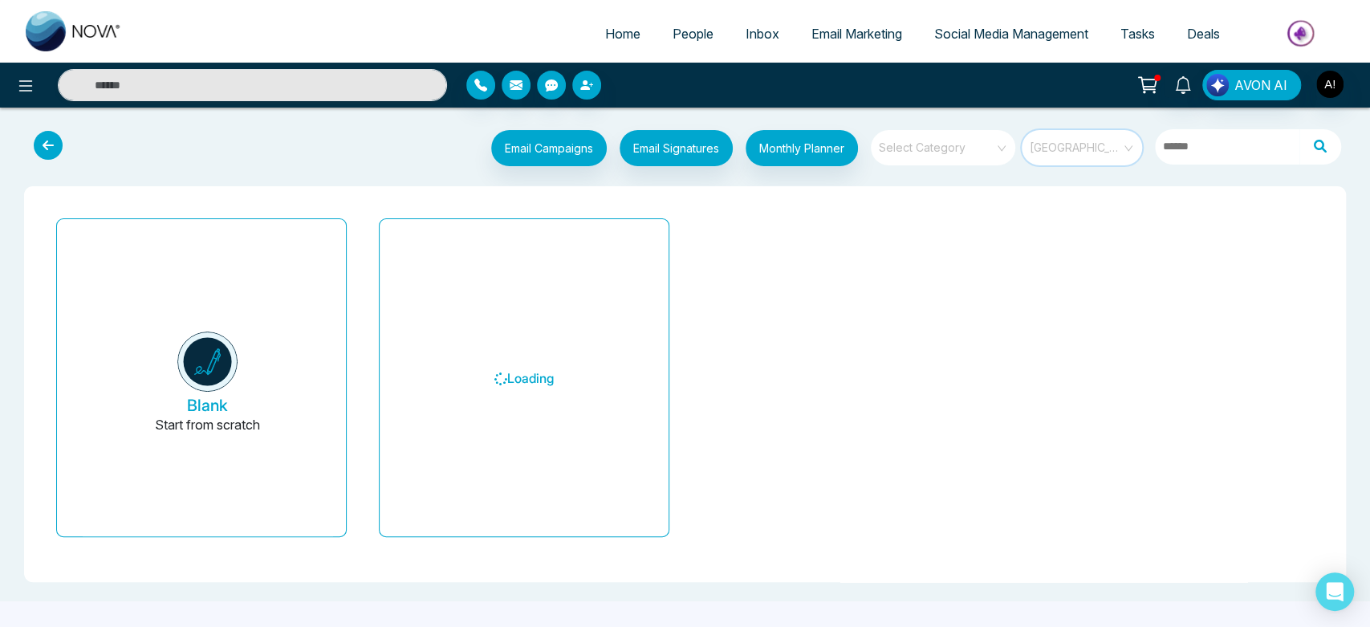
click at [1088, 161] on span at bounding box center [1077, 147] width 92 height 35
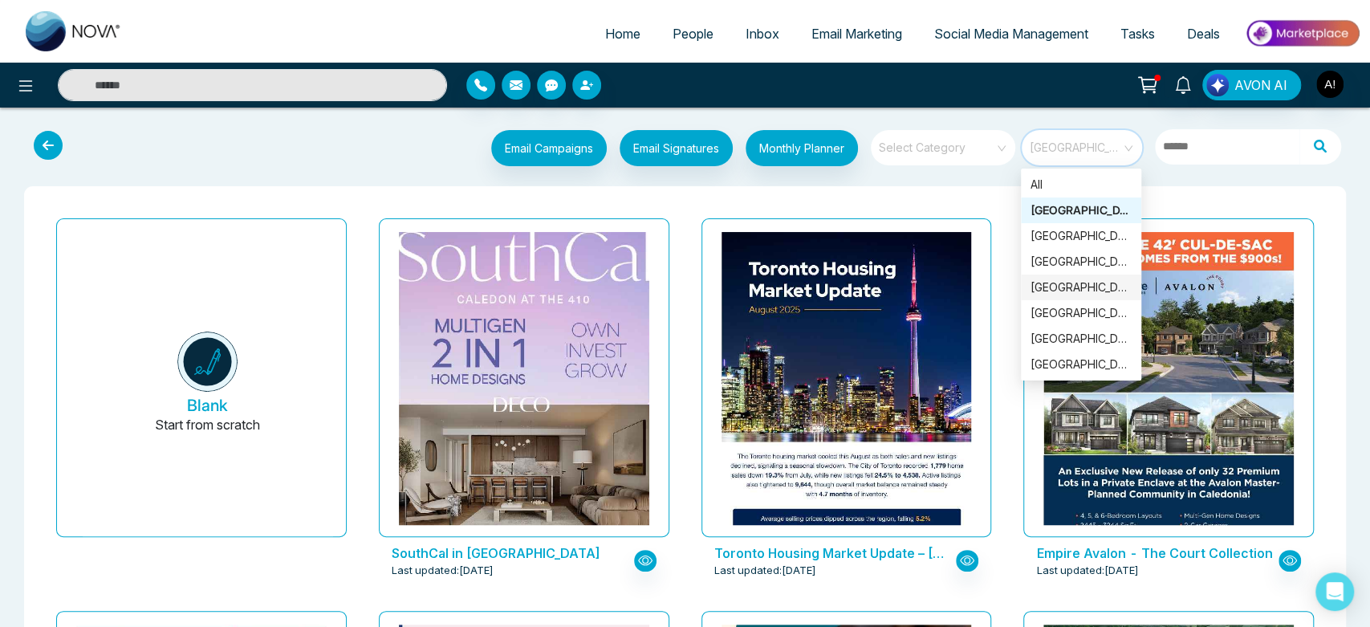
click at [1085, 289] on div "Manitoba" at bounding box center [1081, 288] width 101 height 18
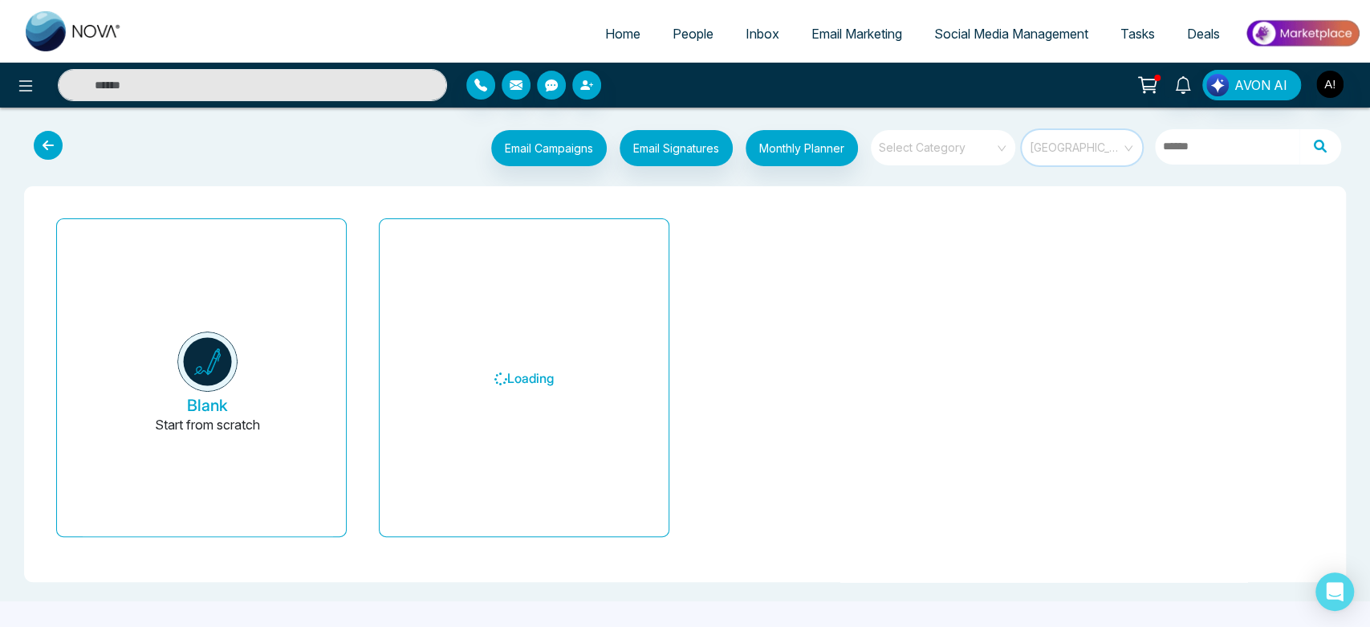
click at [1093, 144] on span "Manitoba" at bounding box center [1083, 148] width 107 height 24
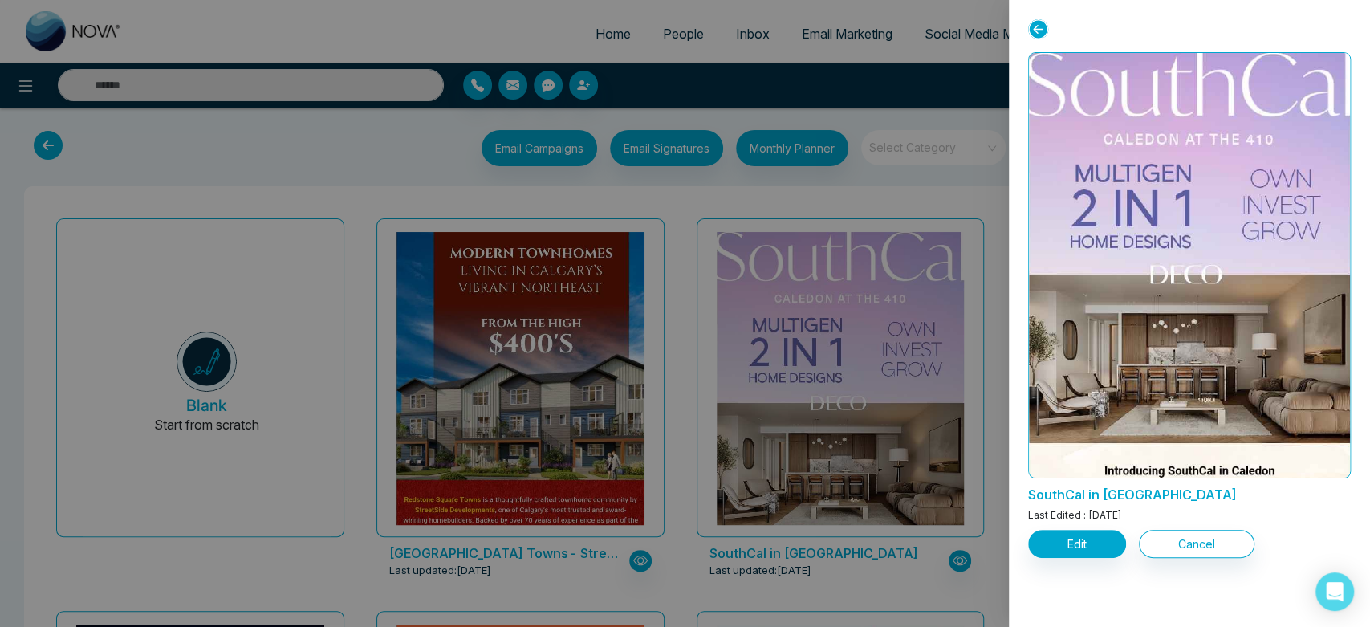
click at [1014, 31] on div "SouthCal in Caledon Last Edited : Sep 11, 2025 Edit Cancel" at bounding box center [1189, 313] width 361 height 627
click at [1042, 24] on icon at bounding box center [1038, 29] width 20 height 20
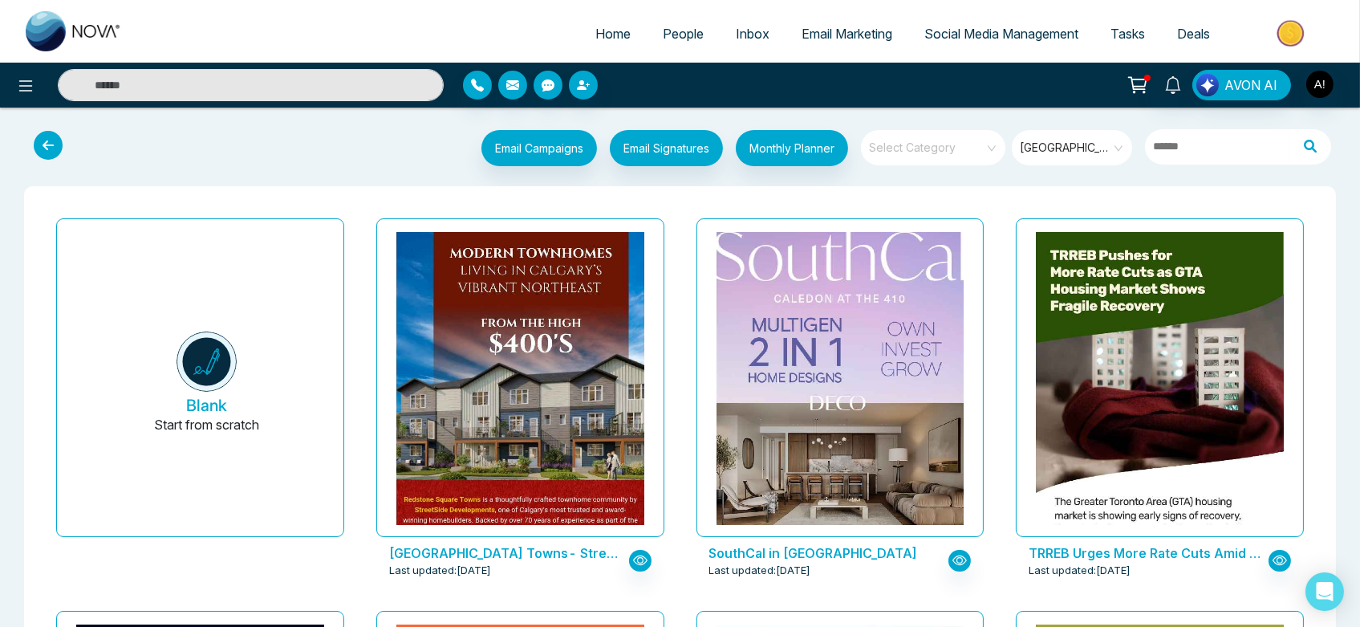
click at [608, 27] on span "Home" at bounding box center [613, 34] width 35 height 16
select select "*"
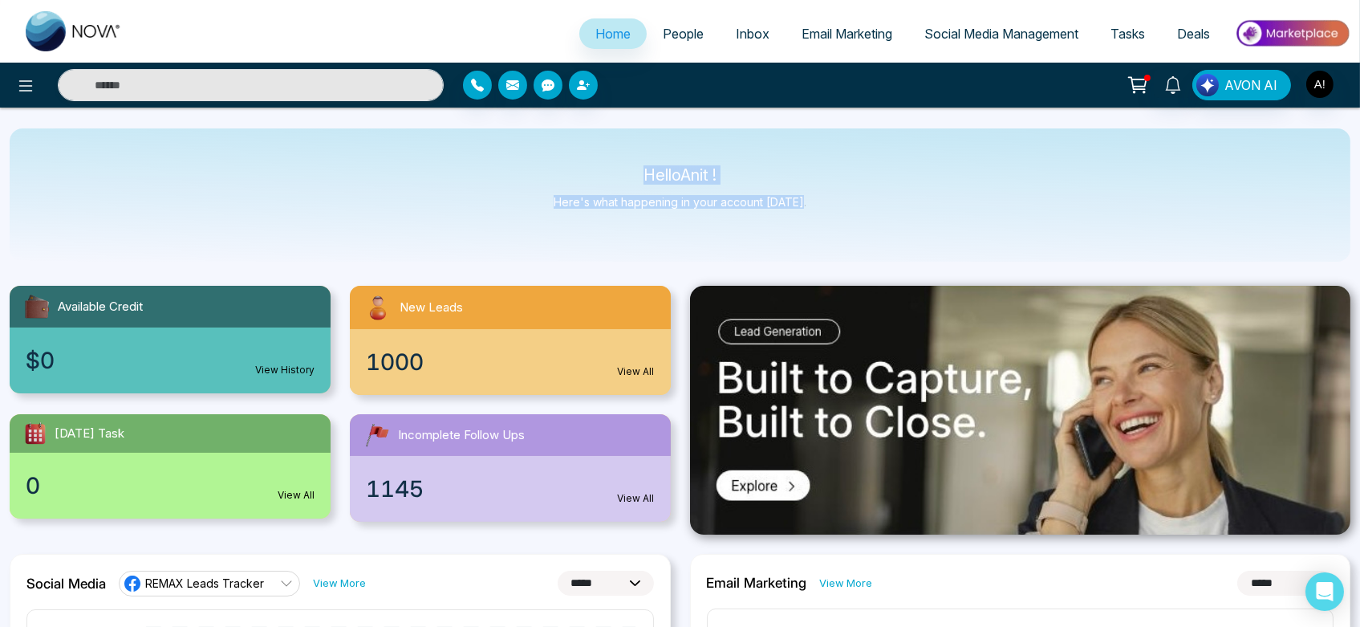
drag, startPoint x: 616, startPoint y: 162, endPoint x: 844, endPoint y: 207, distance: 232.3
click at [844, 207] on div "Hello Anit ! Here's what happening in your account today." at bounding box center [680, 194] width 1341 height 133
drag, startPoint x: 616, startPoint y: 167, endPoint x: 858, endPoint y: 210, distance: 245.5
click at [858, 210] on div "Hello Anit ! Here's what happening in your account today." at bounding box center [680, 194] width 1341 height 133
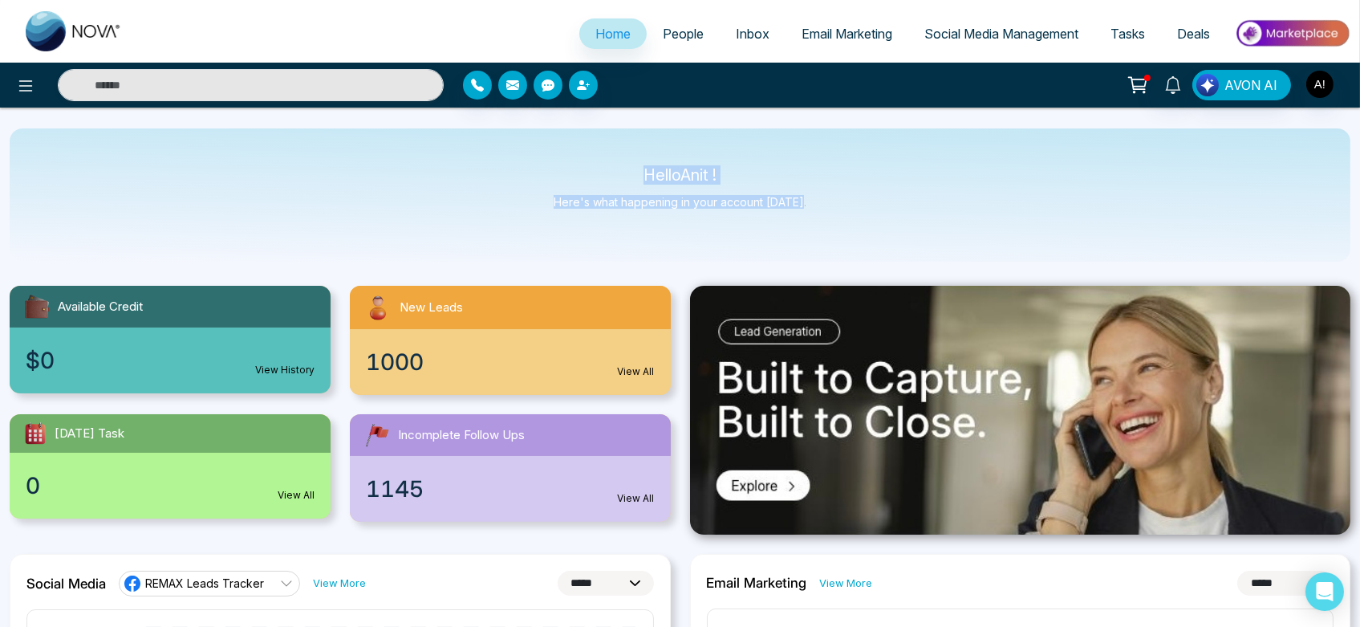
click at [858, 210] on div "Hello Anit ! Here's what happening in your account today." at bounding box center [680, 194] width 1341 height 133
click at [1317, 87] on img "button" at bounding box center [1320, 84] width 27 height 27
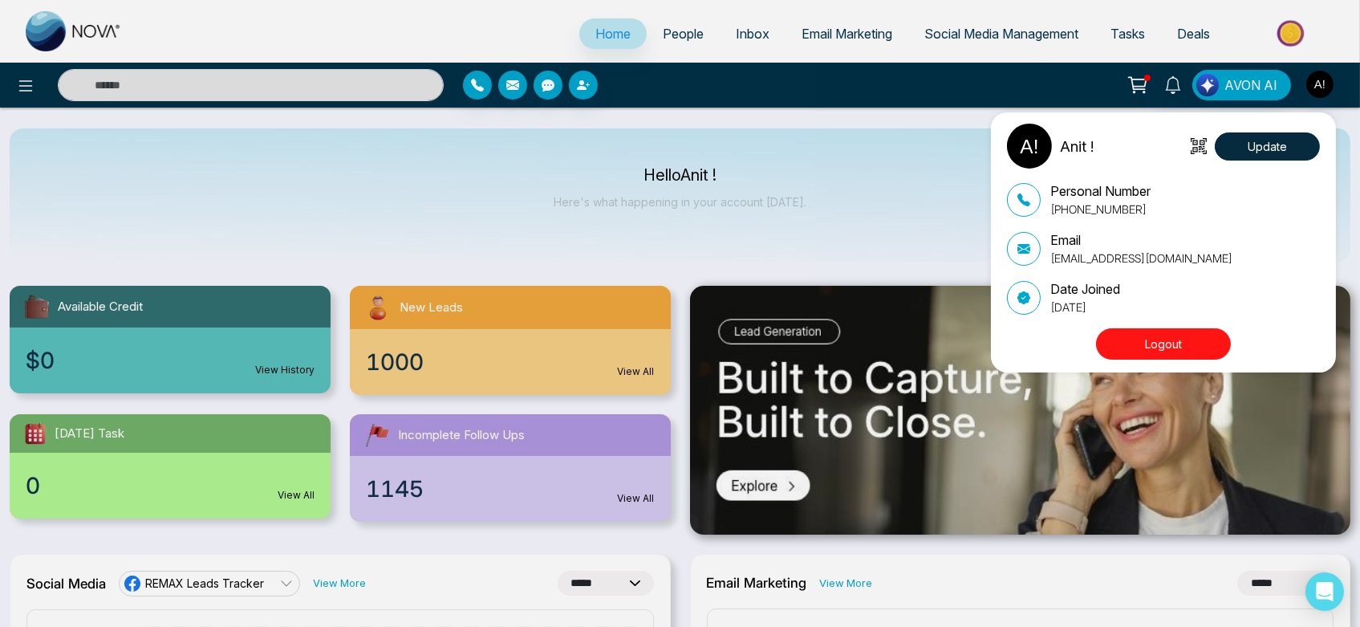
click at [1170, 353] on button "Logout" at bounding box center [1163, 343] width 135 height 31
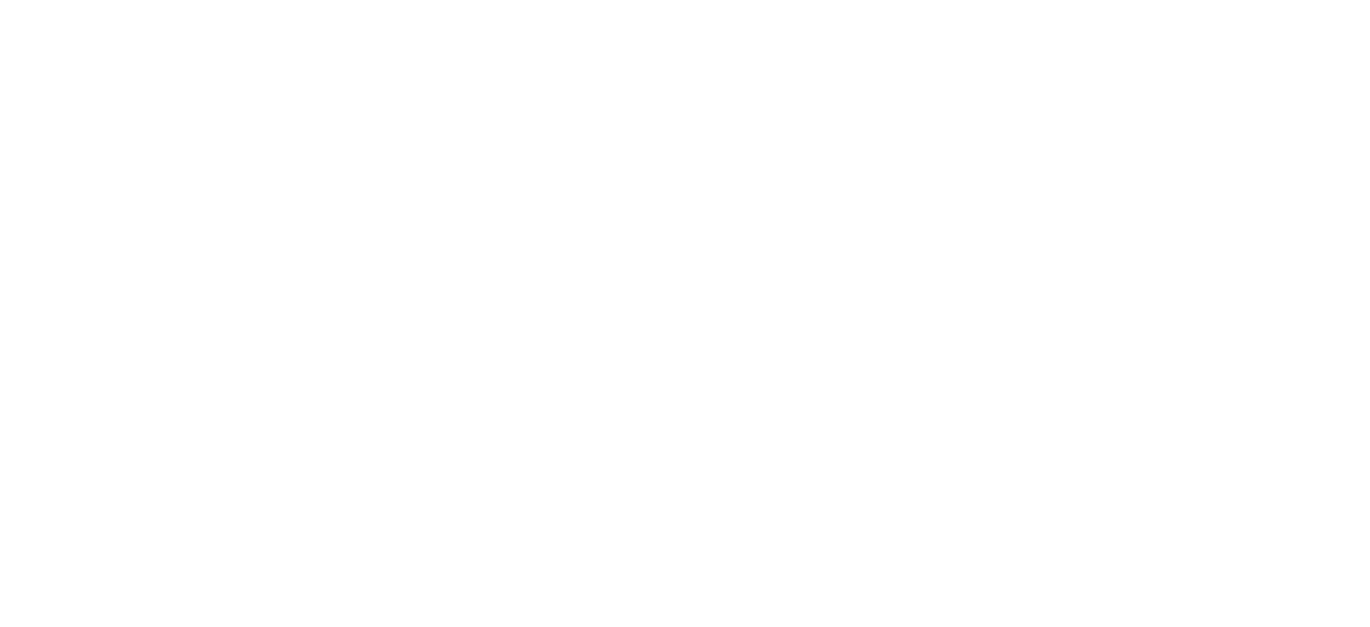
select select "*"
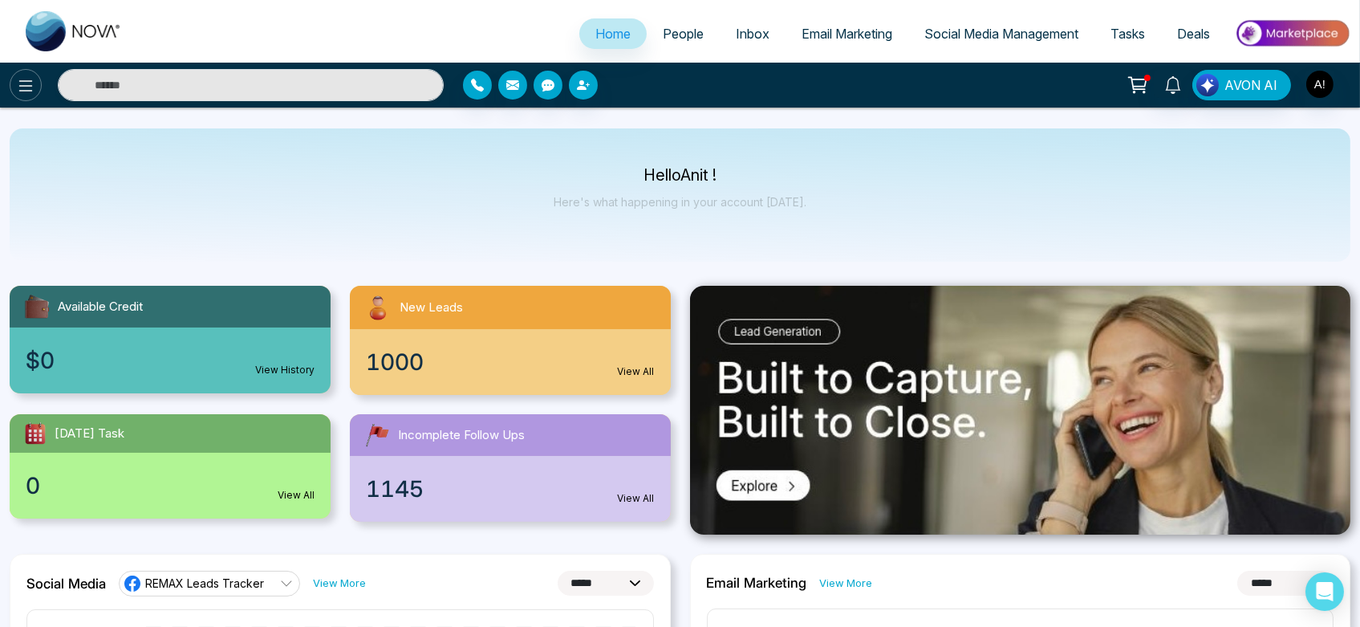
click at [29, 76] on icon at bounding box center [25, 85] width 19 height 19
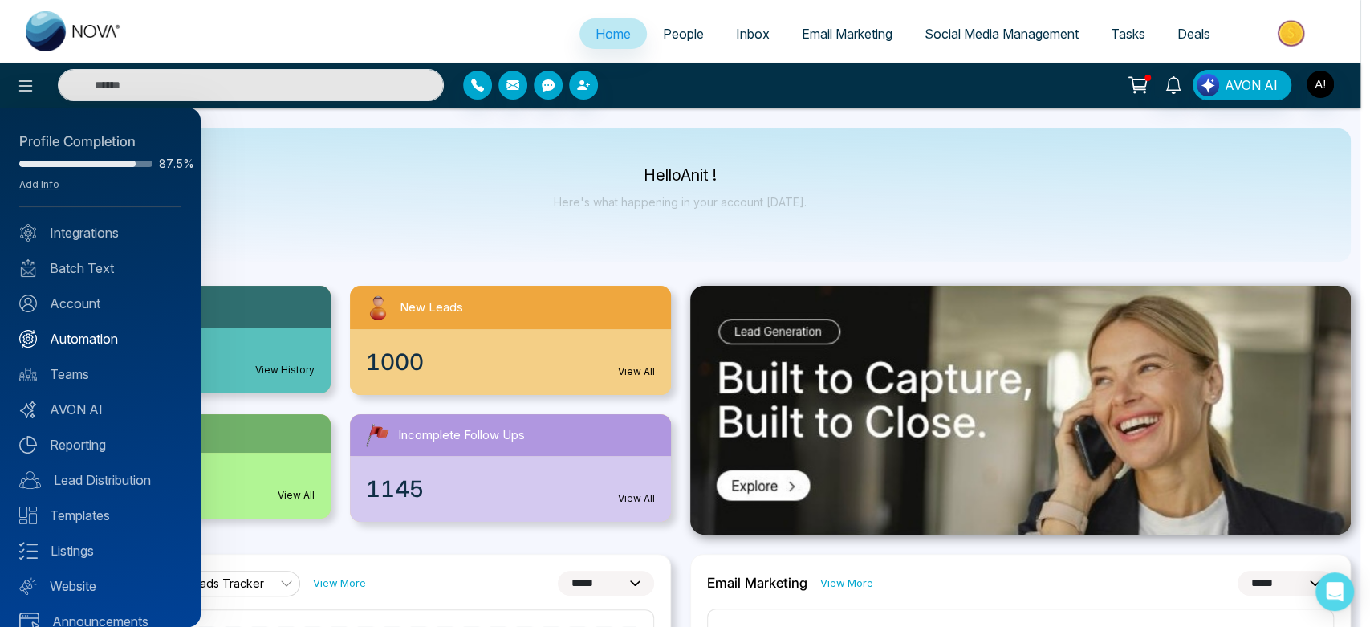
click at [102, 344] on link "Automation" at bounding box center [100, 338] width 162 height 19
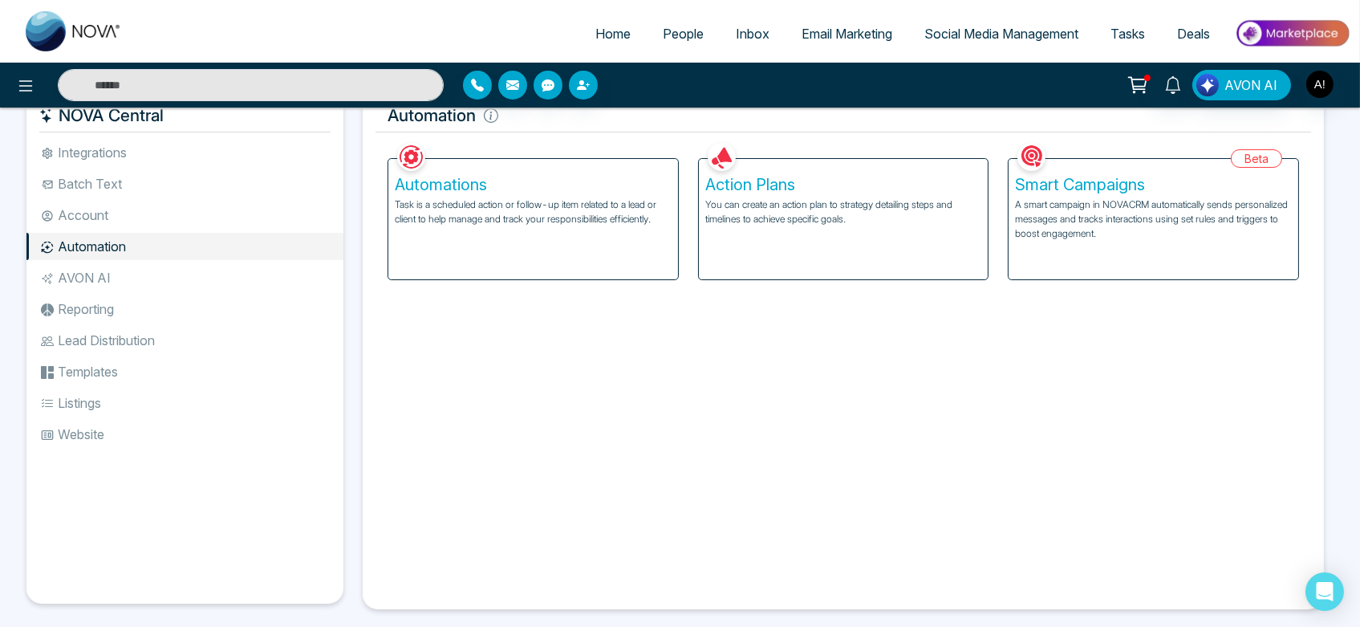
scroll to position [39, 0]
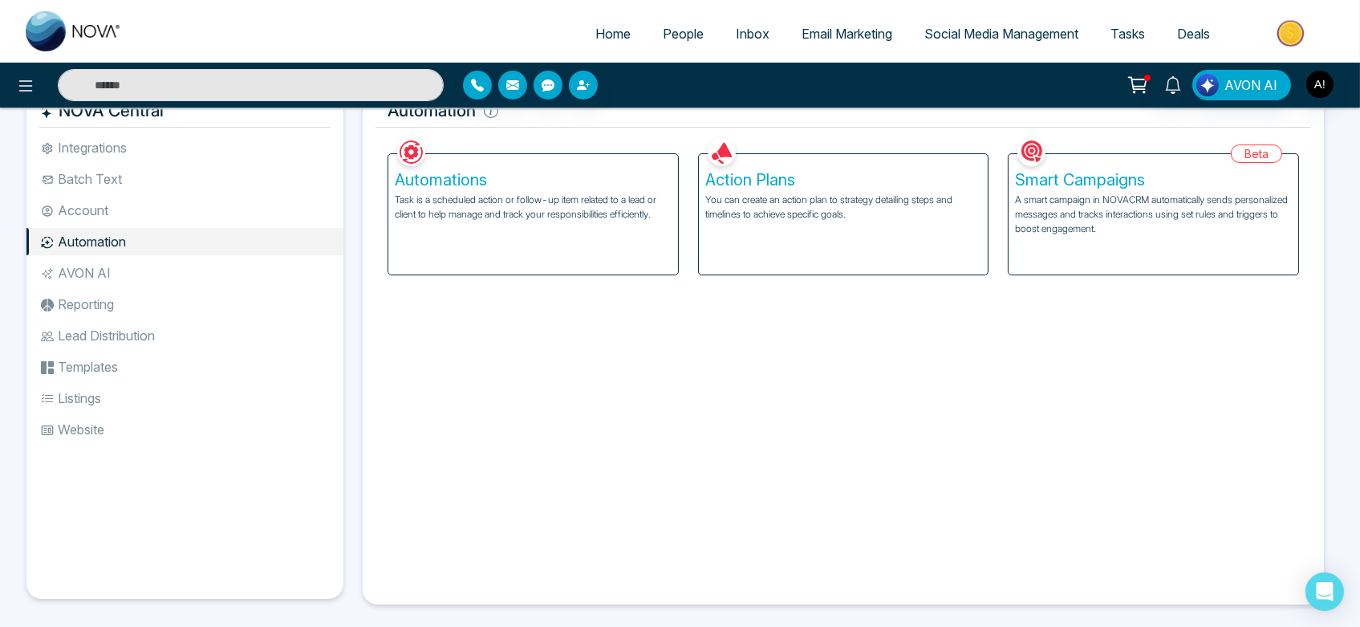
click at [706, 223] on div "Action Plans You can create an action plan to strategy detailing steps and time…" at bounding box center [844, 214] width 290 height 120
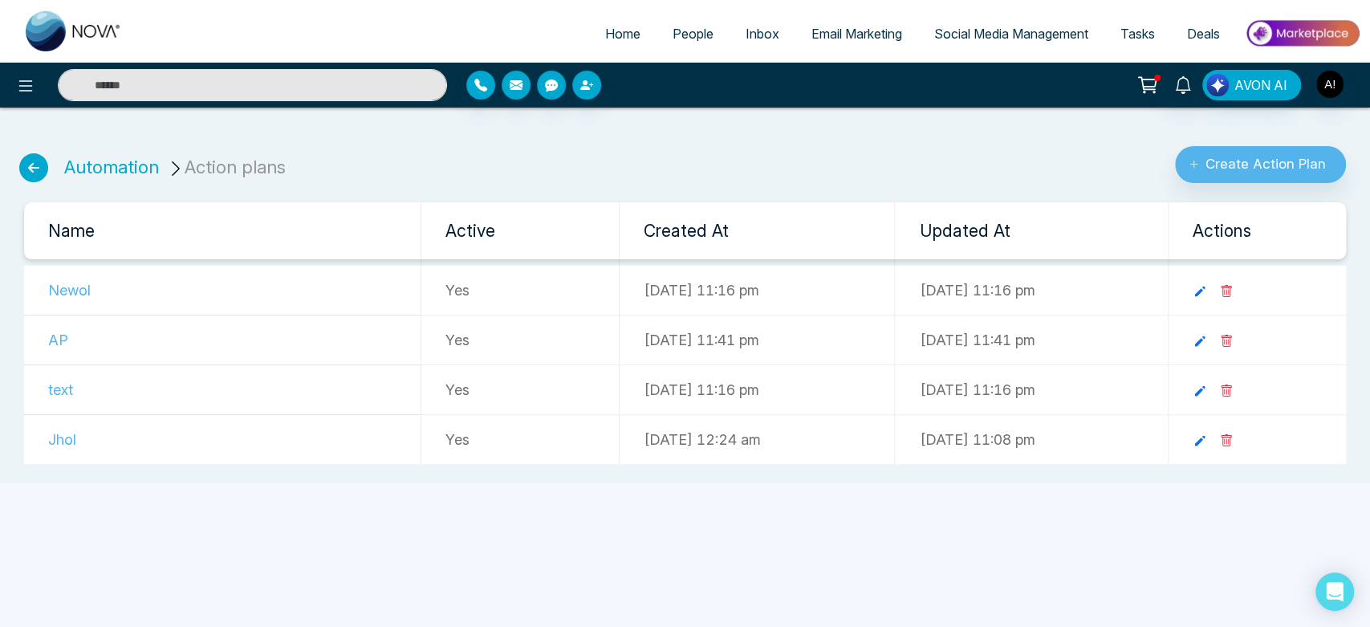
click at [582, 276] on td "Yes" at bounding box center [520, 291] width 198 height 50
click at [118, 169] on link "Automation" at bounding box center [111, 167] width 95 height 21
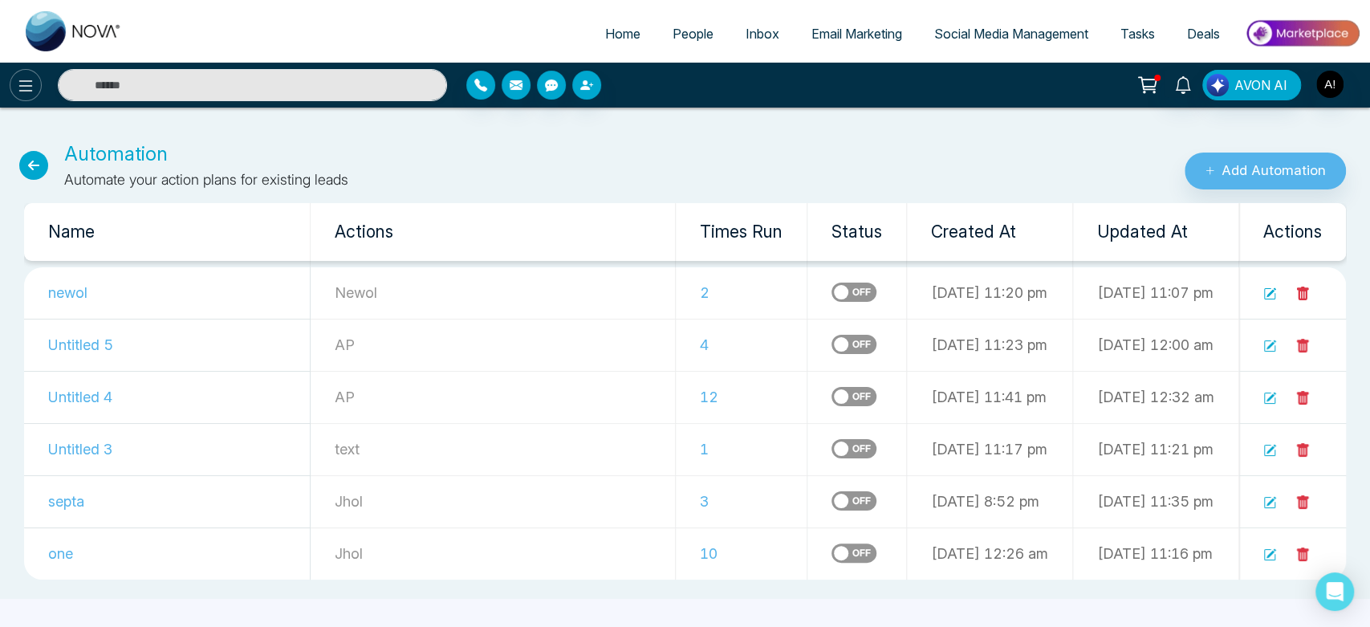
click at [32, 82] on icon at bounding box center [25, 85] width 19 height 19
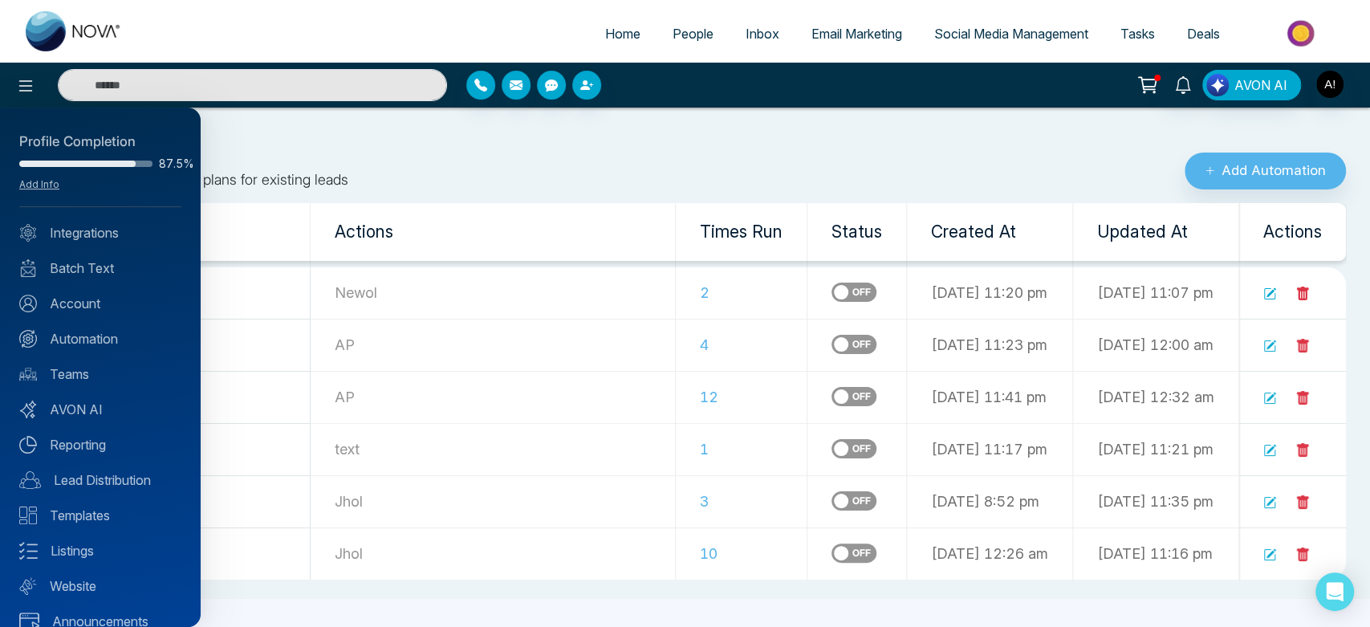
click at [485, 150] on div at bounding box center [685, 313] width 1370 height 627
